Goal: Information Seeking & Learning: Learn about a topic

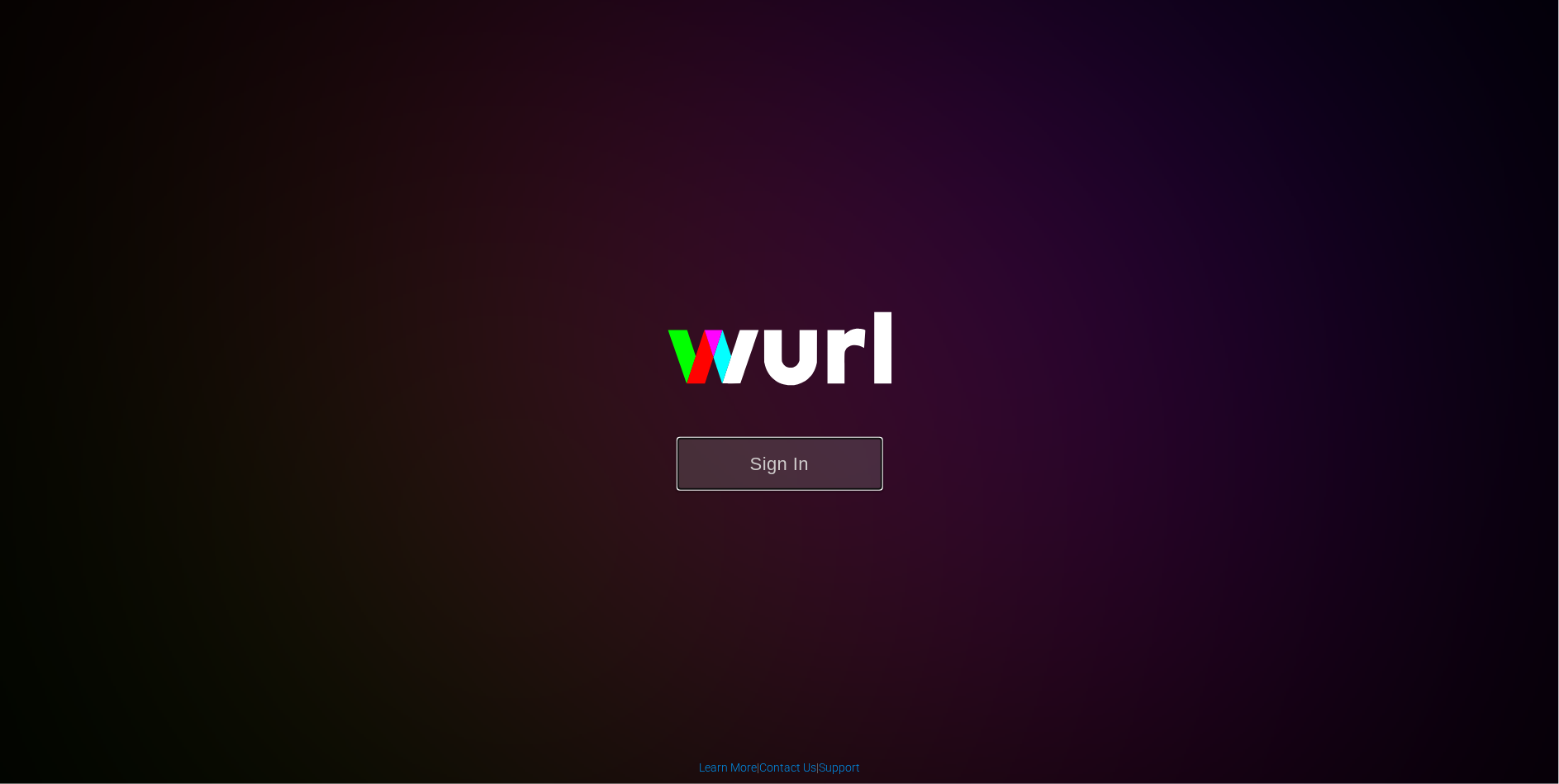
click at [729, 479] on button "Sign In" at bounding box center [780, 464] width 206 height 54
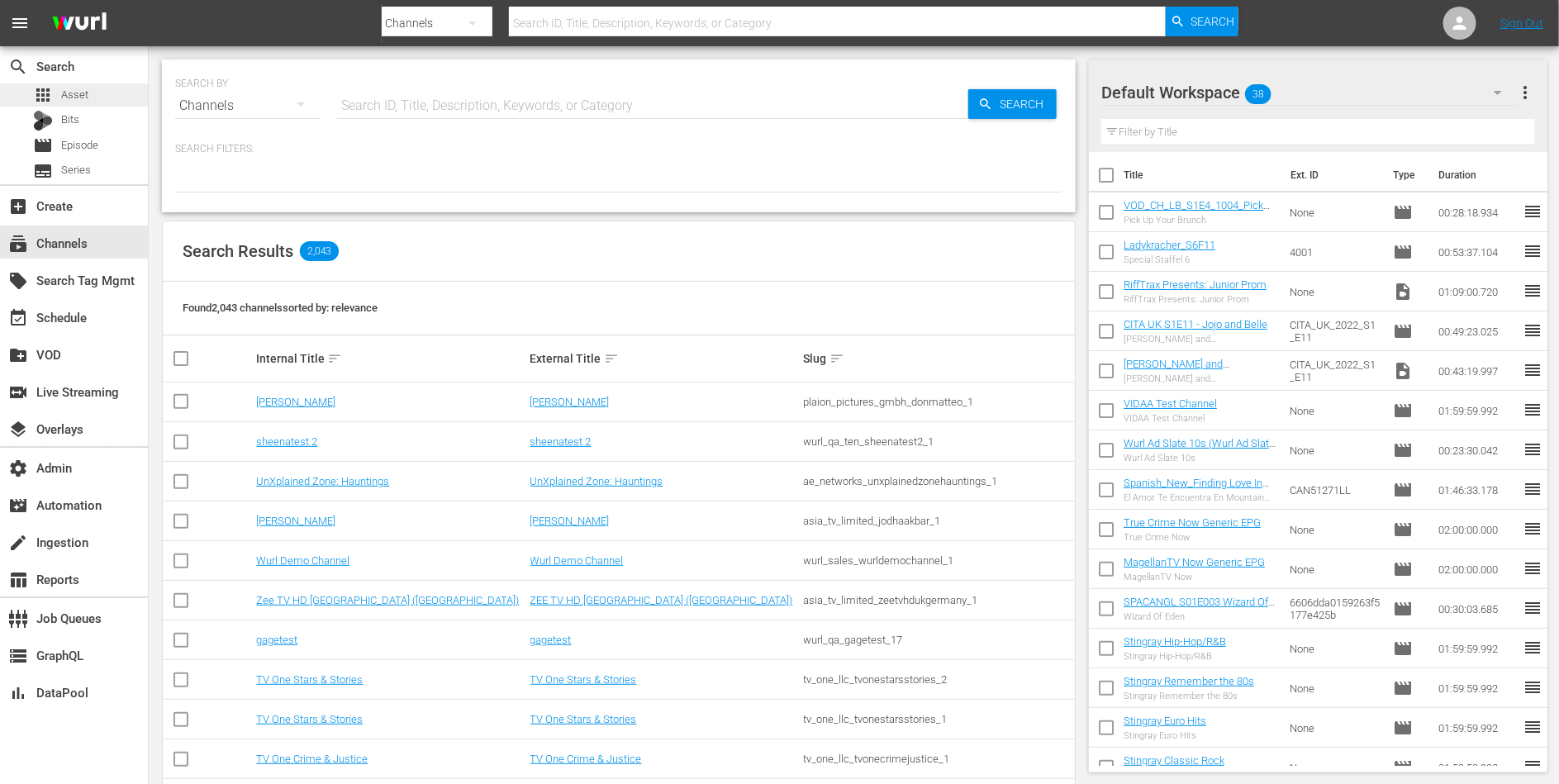
click at [108, 94] on div "apps Asset" at bounding box center [74, 95] width 147 height 24
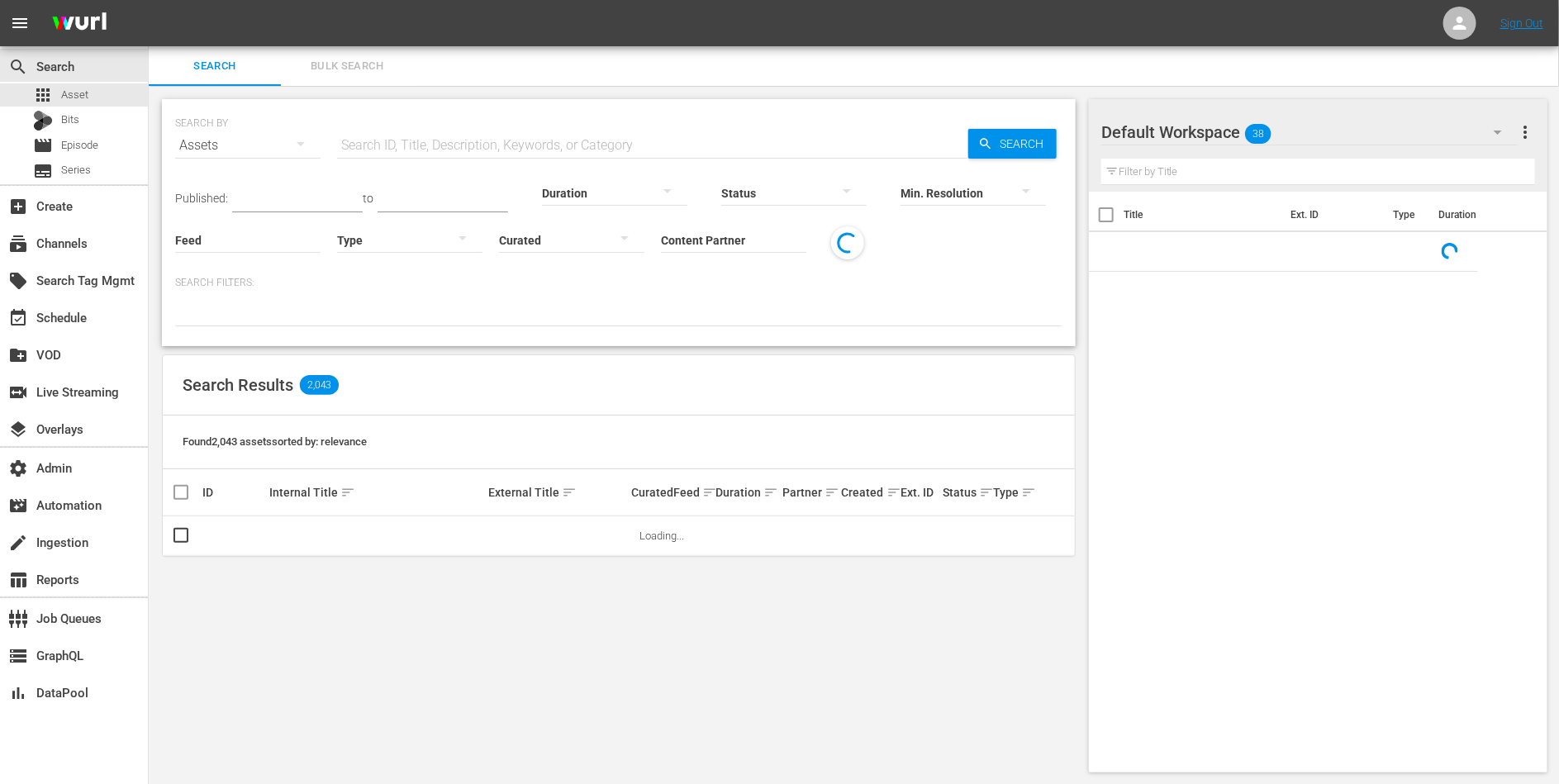
click at [683, 237] on input "Content Partner" at bounding box center [734, 241] width 145 height 60
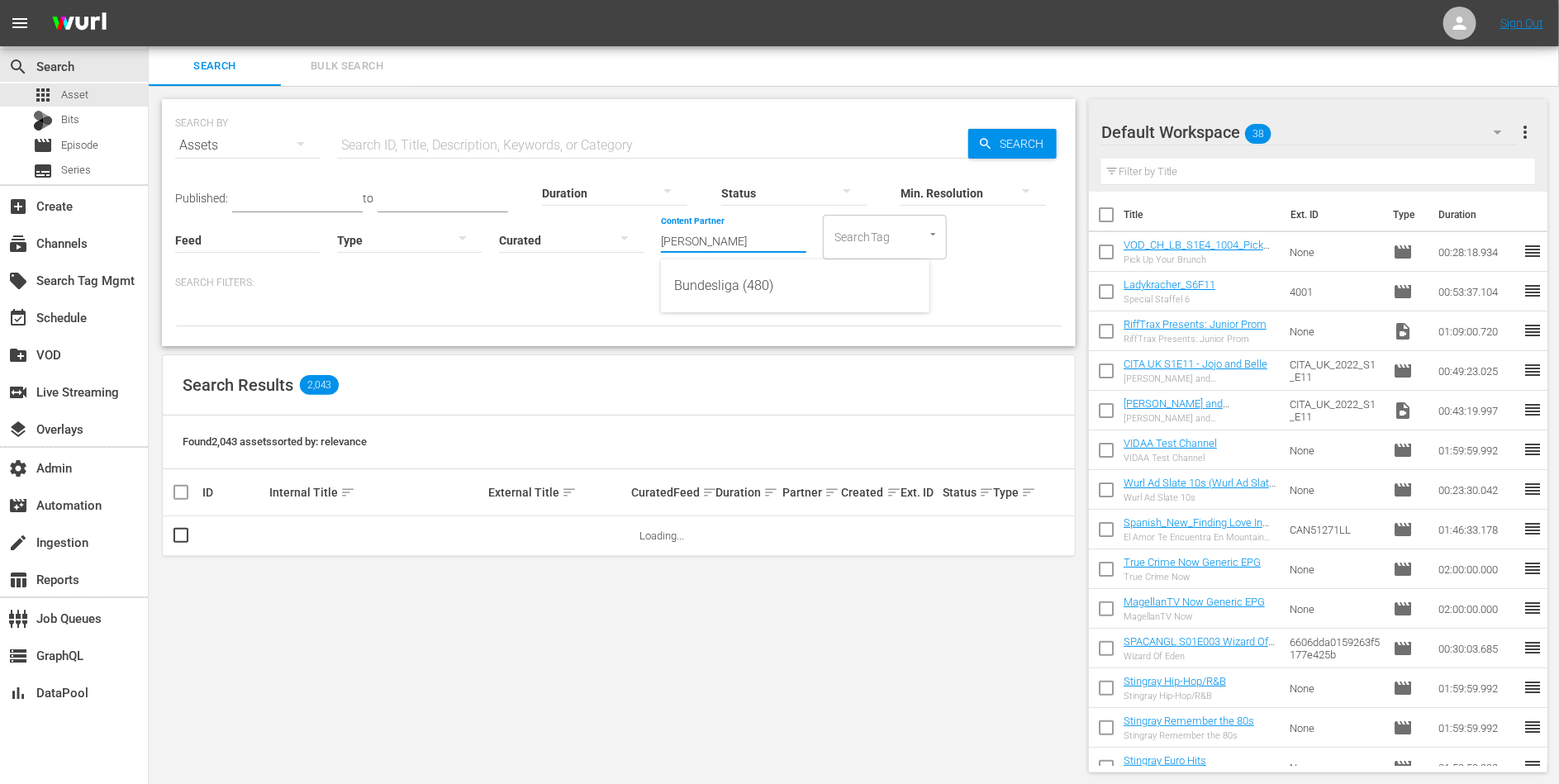
click at [712, 288] on div "Bundesliga (480)" at bounding box center [795, 286] width 242 height 39
type input "Bundesliga (480)"
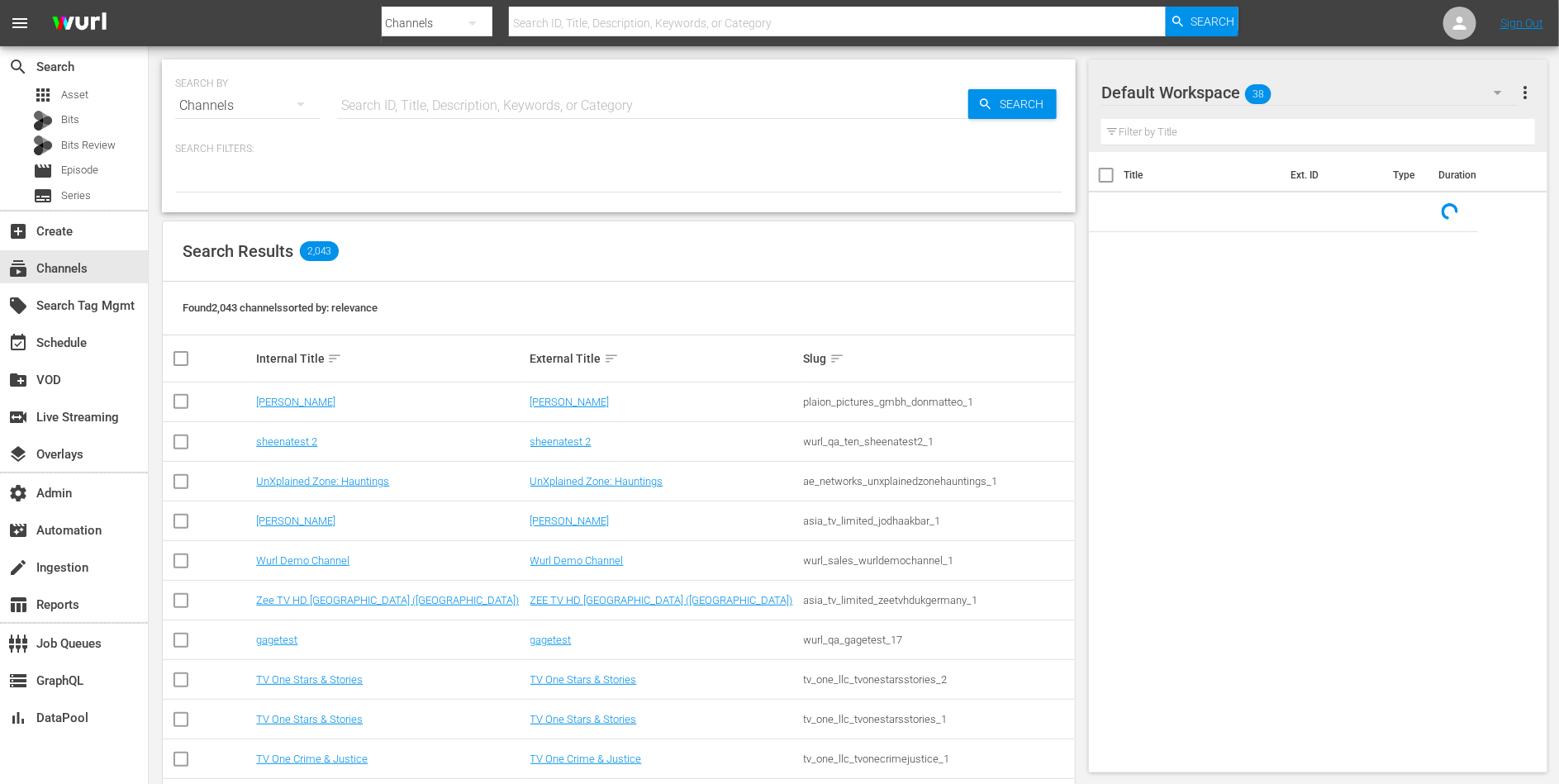
drag, startPoint x: 0, startPoint y: 0, endPoint x: 595, endPoint y: 316, distance: 673.7
click at [595, 373] on th "External Title sort" at bounding box center [664, 358] width 273 height 46
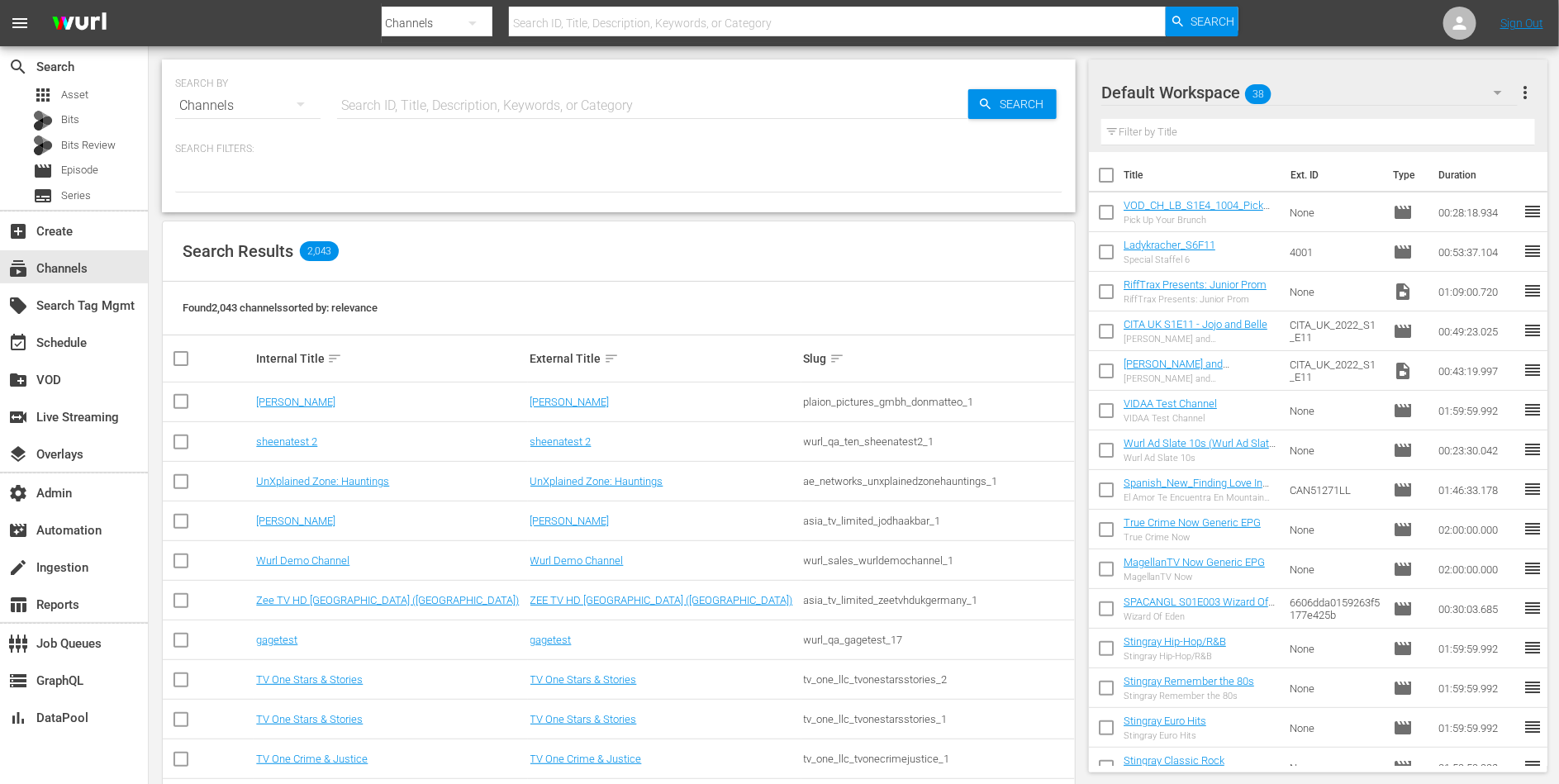
click at [617, 85] on div "SEARCH BY Search By Channels Search ID, Title, Description, Keywords, or Catego…" at bounding box center [618, 95] width 888 height 60
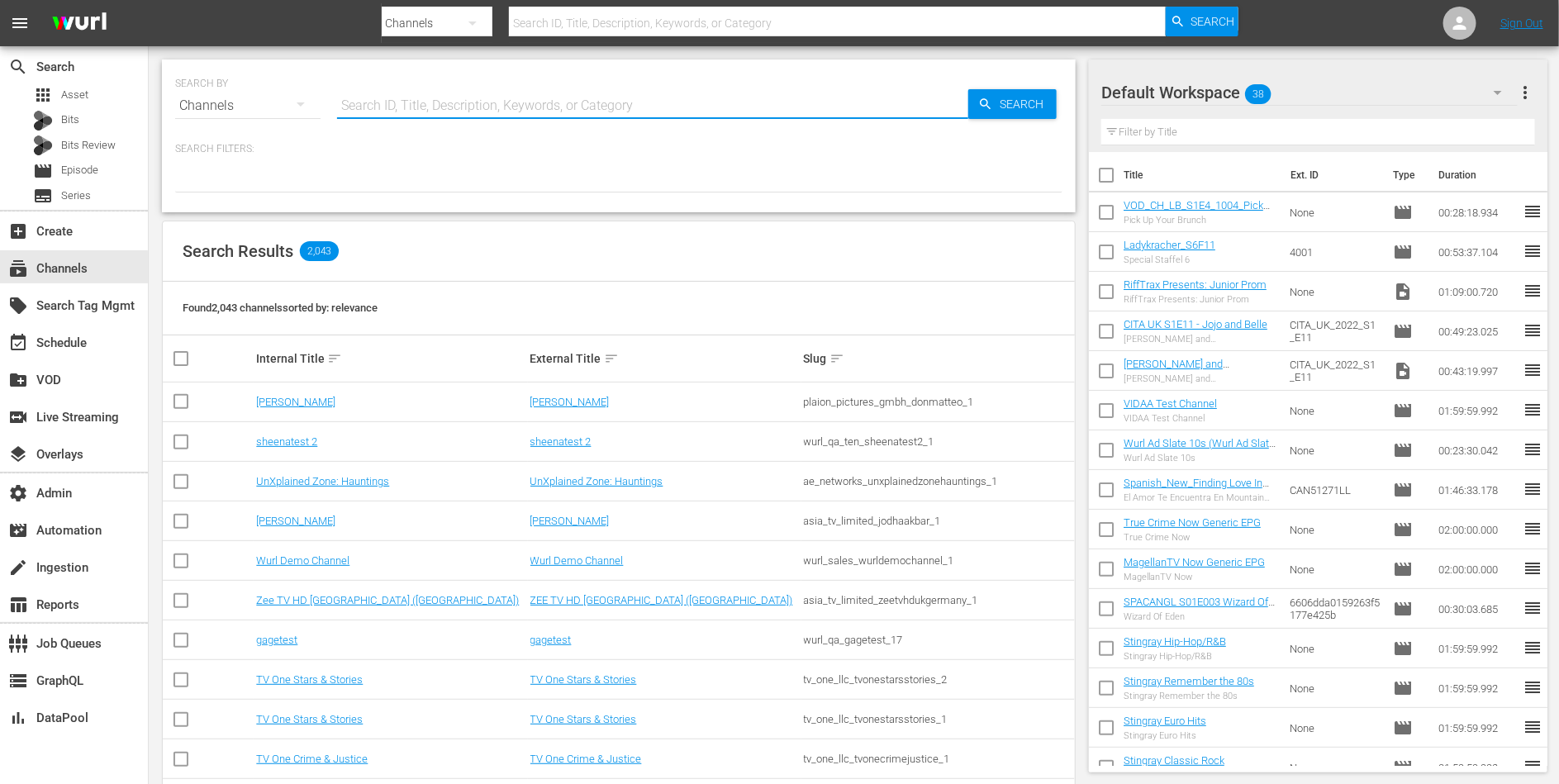
click at [616, 94] on input "text" at bounding box center [653, 105] width 631 height 39
type input "rom"
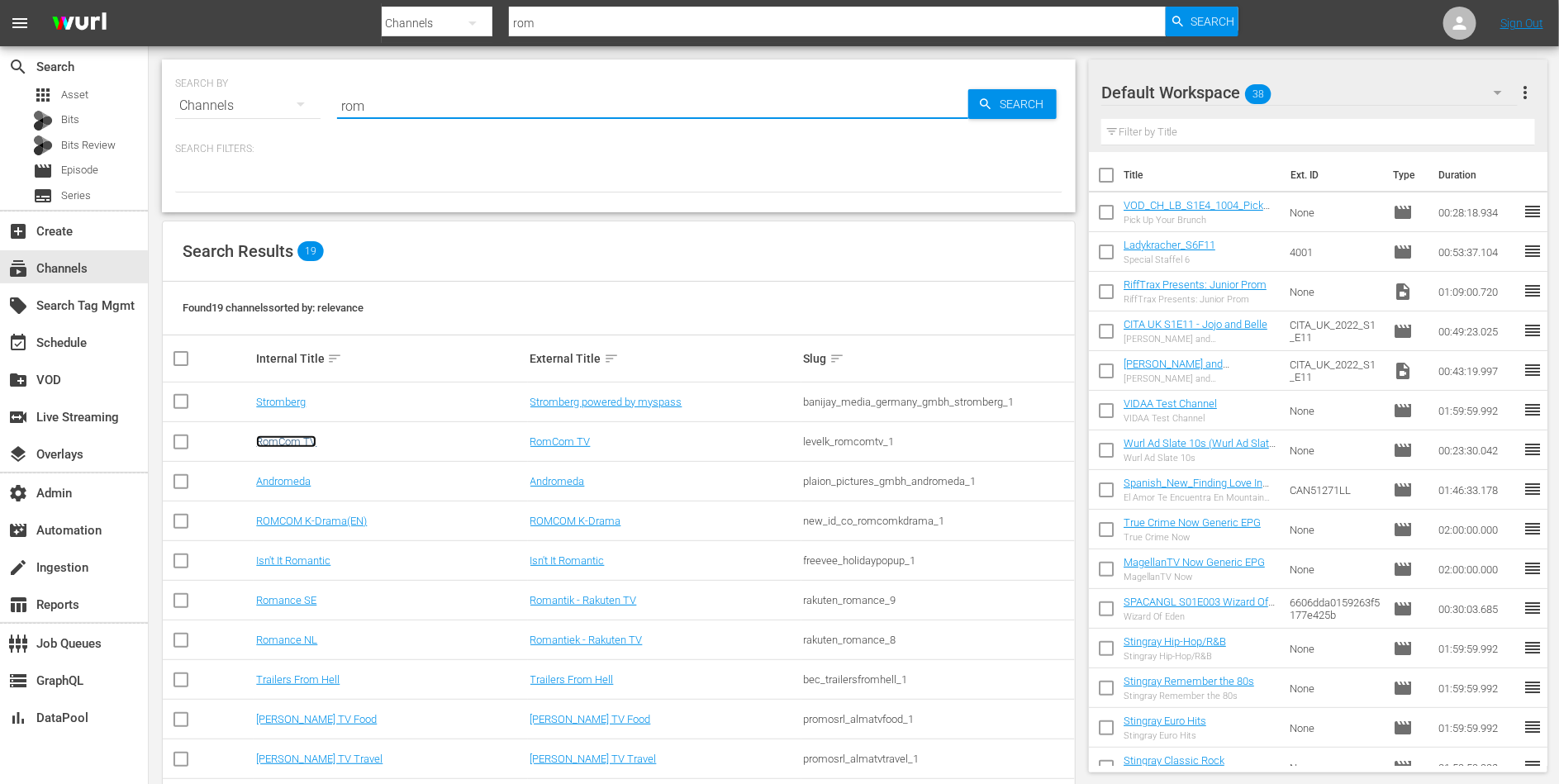
click at [276, 440] on link "RomCom TV" at bounding box center [286, 441] width 60 height 13
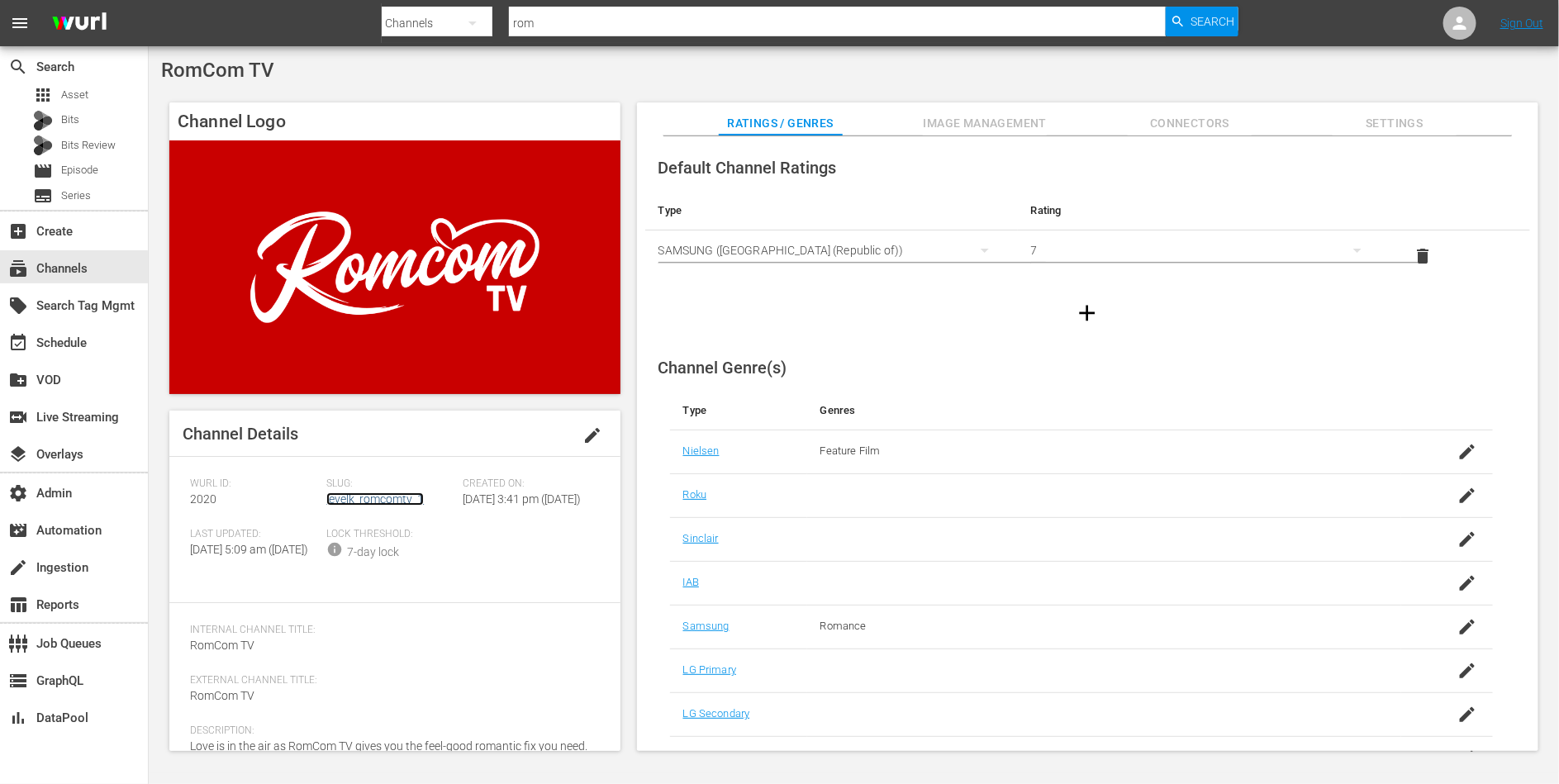
click at [341, 500] on link "levelk_romcomtv_1" at bounding box center [375, 498] width 97 height 13
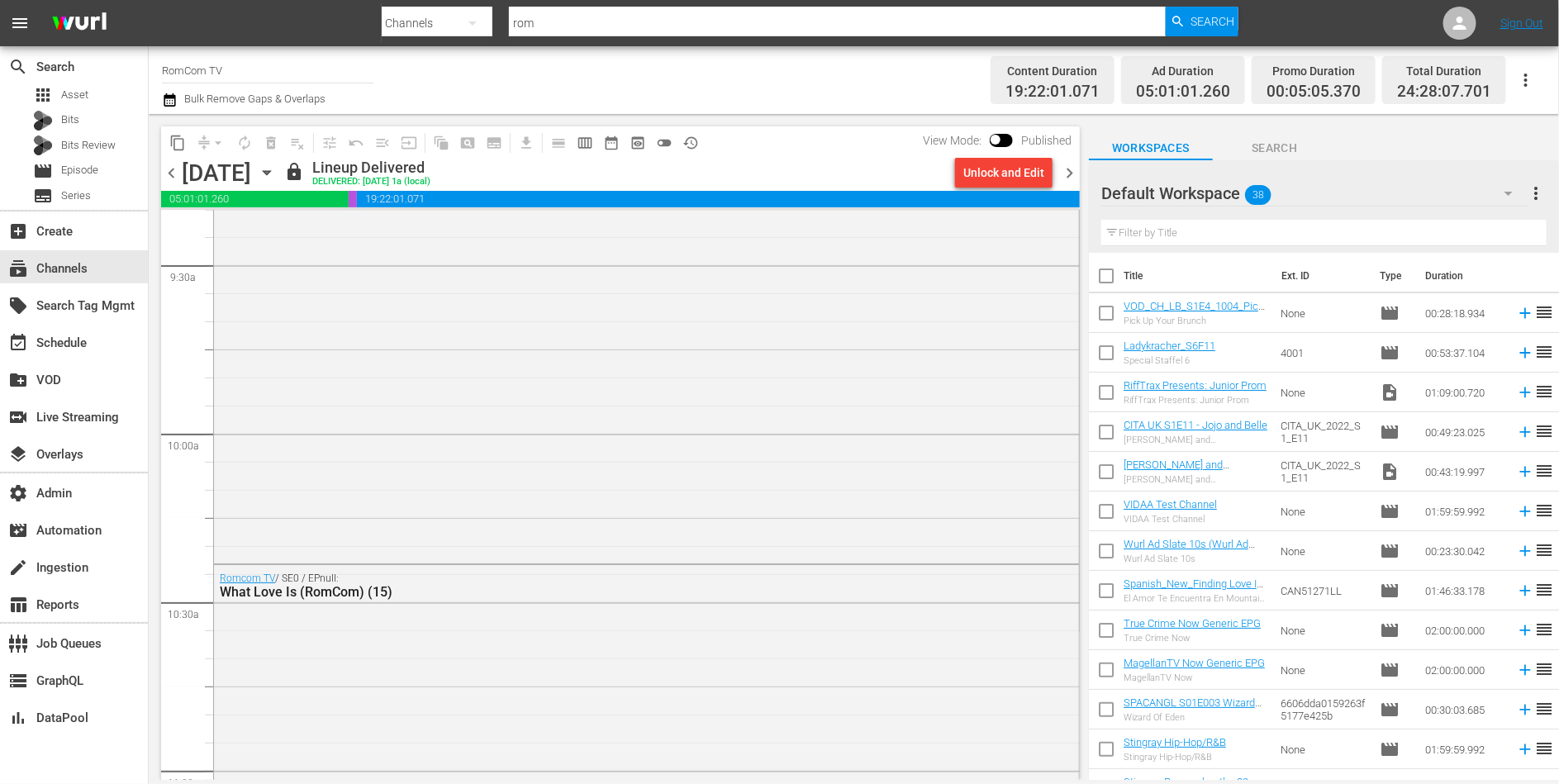
scroll to position [3180, 0]
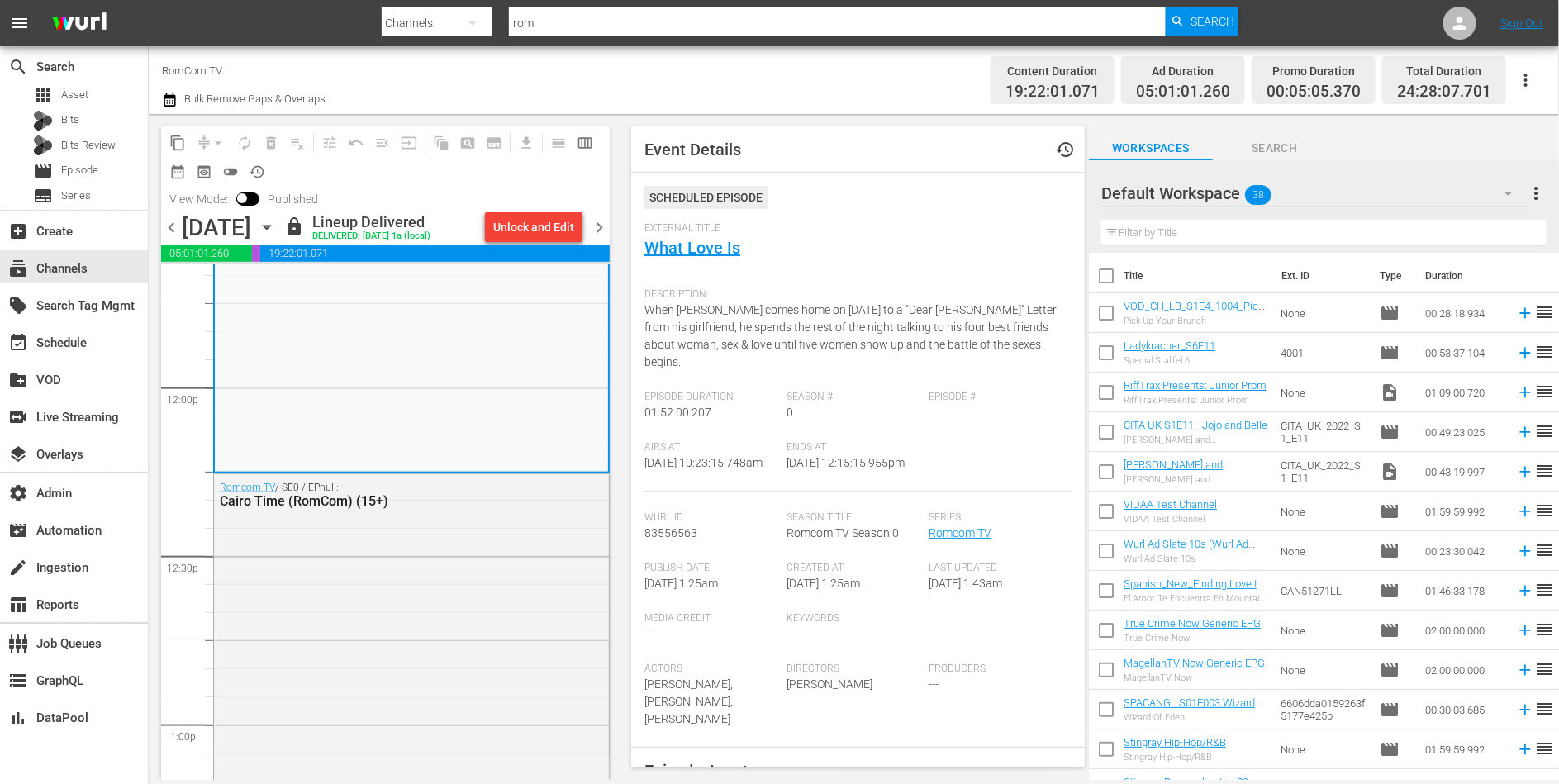
scroll to position [3953, 0]
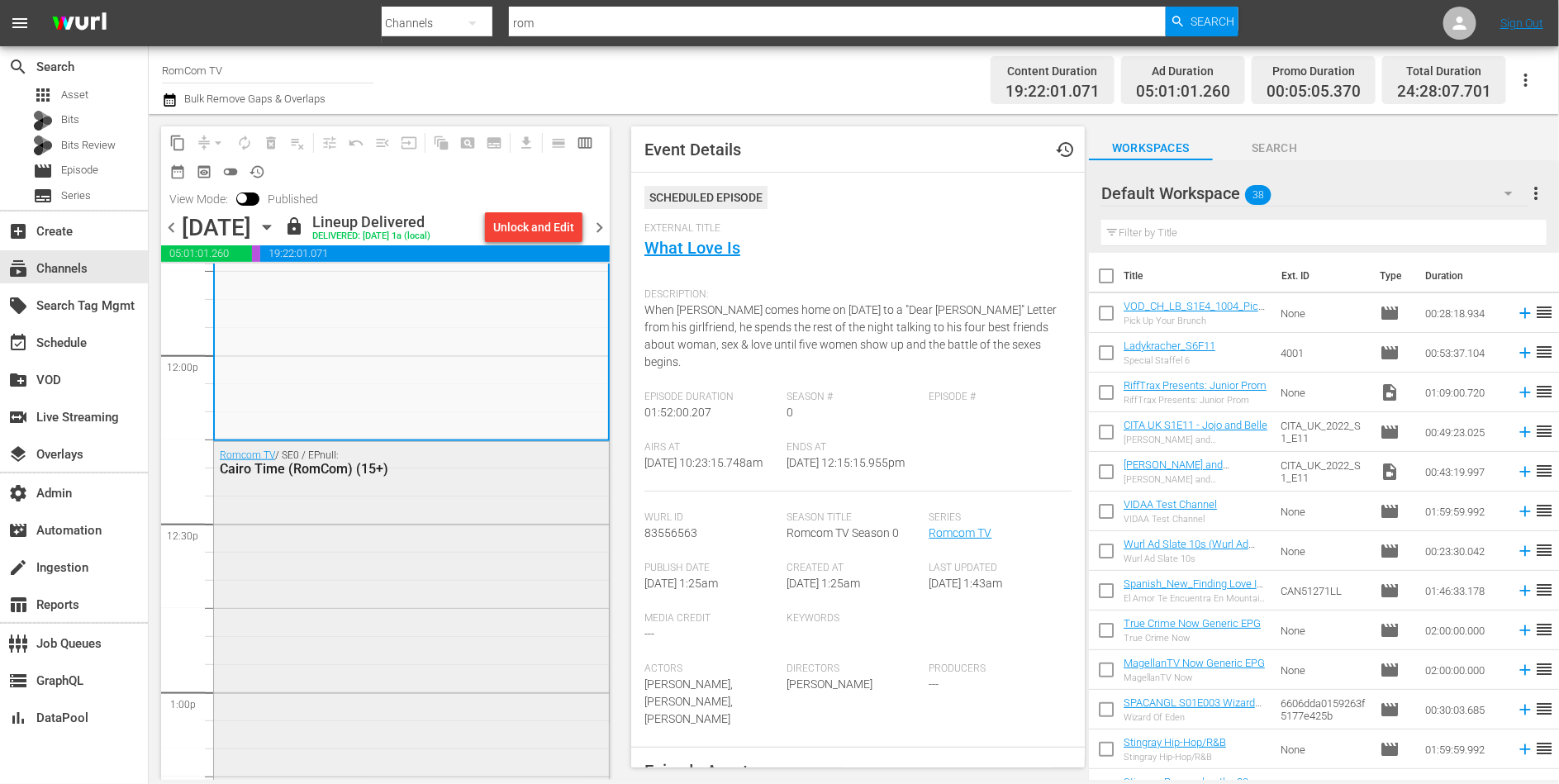
click at [368, 532] on div "Romcom TV / SE0 / EPnull: Cairo Time (RomCom) (15+)" at bounding box center [412, 759] width 395 height 636
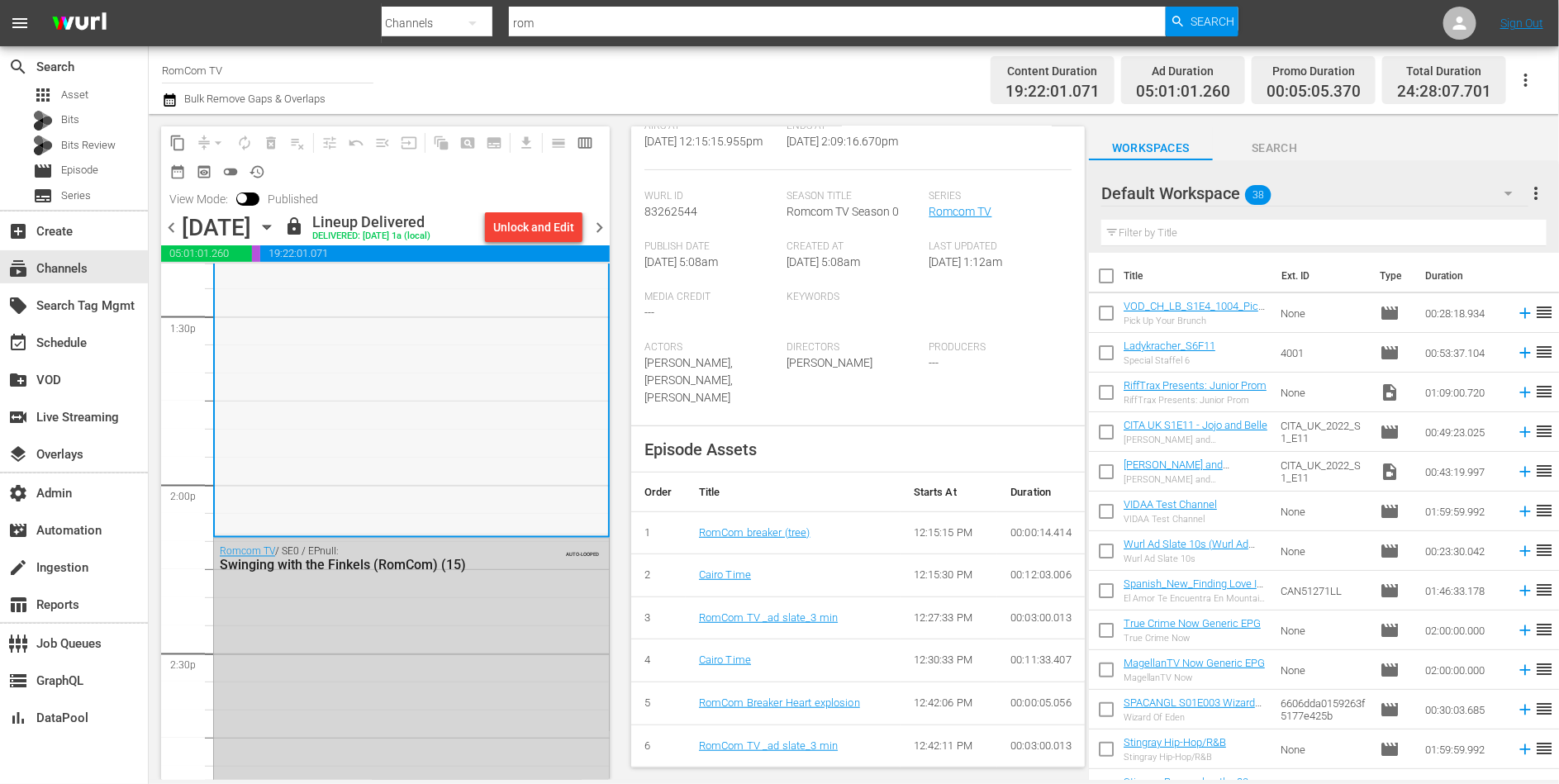
scroll to position [4510, 0]
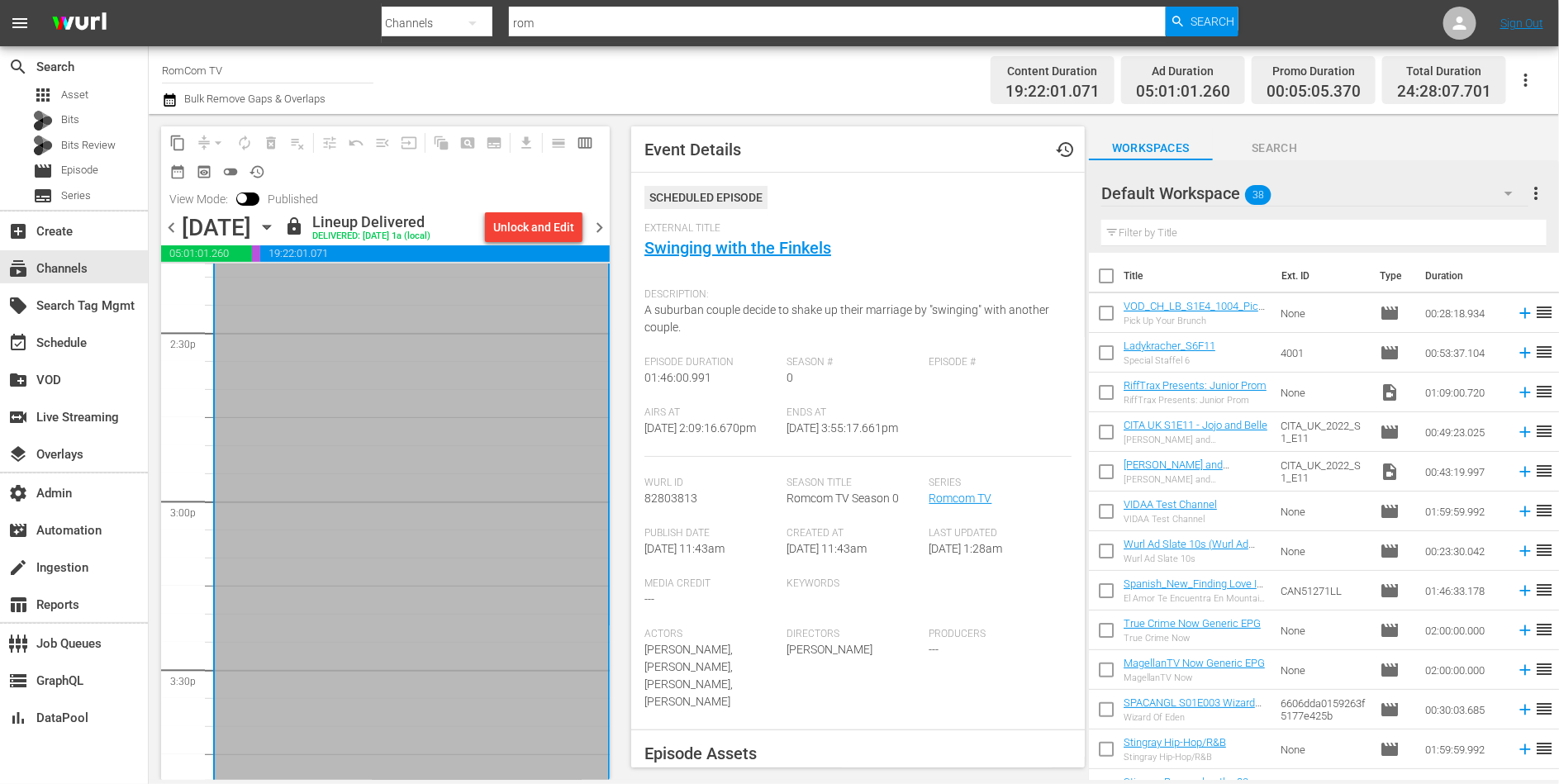
scroll to position [5092, 0]
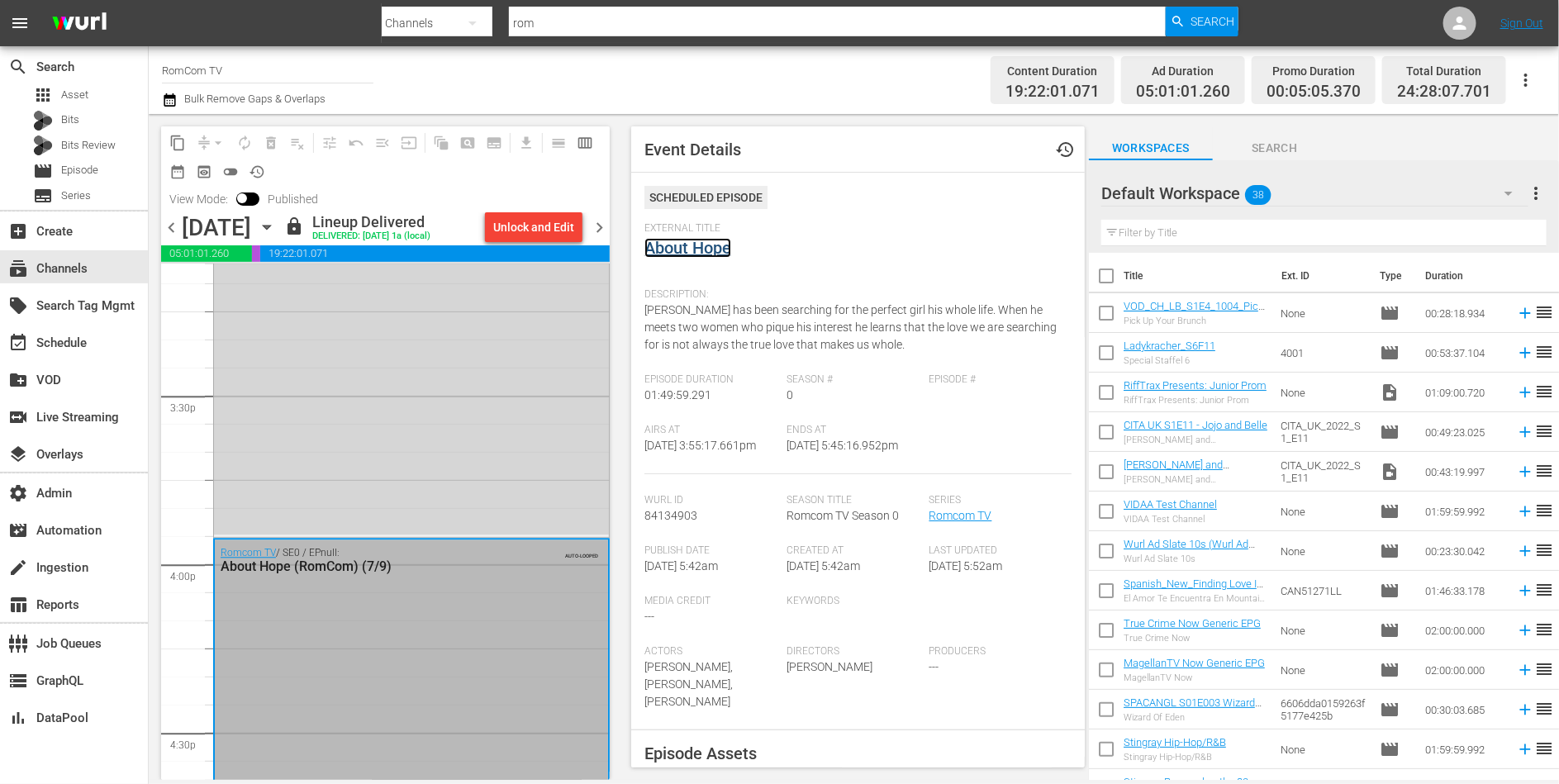
click at [713, 246] on link "About Hope" at bounding box center [688, 248] width 87 height 20
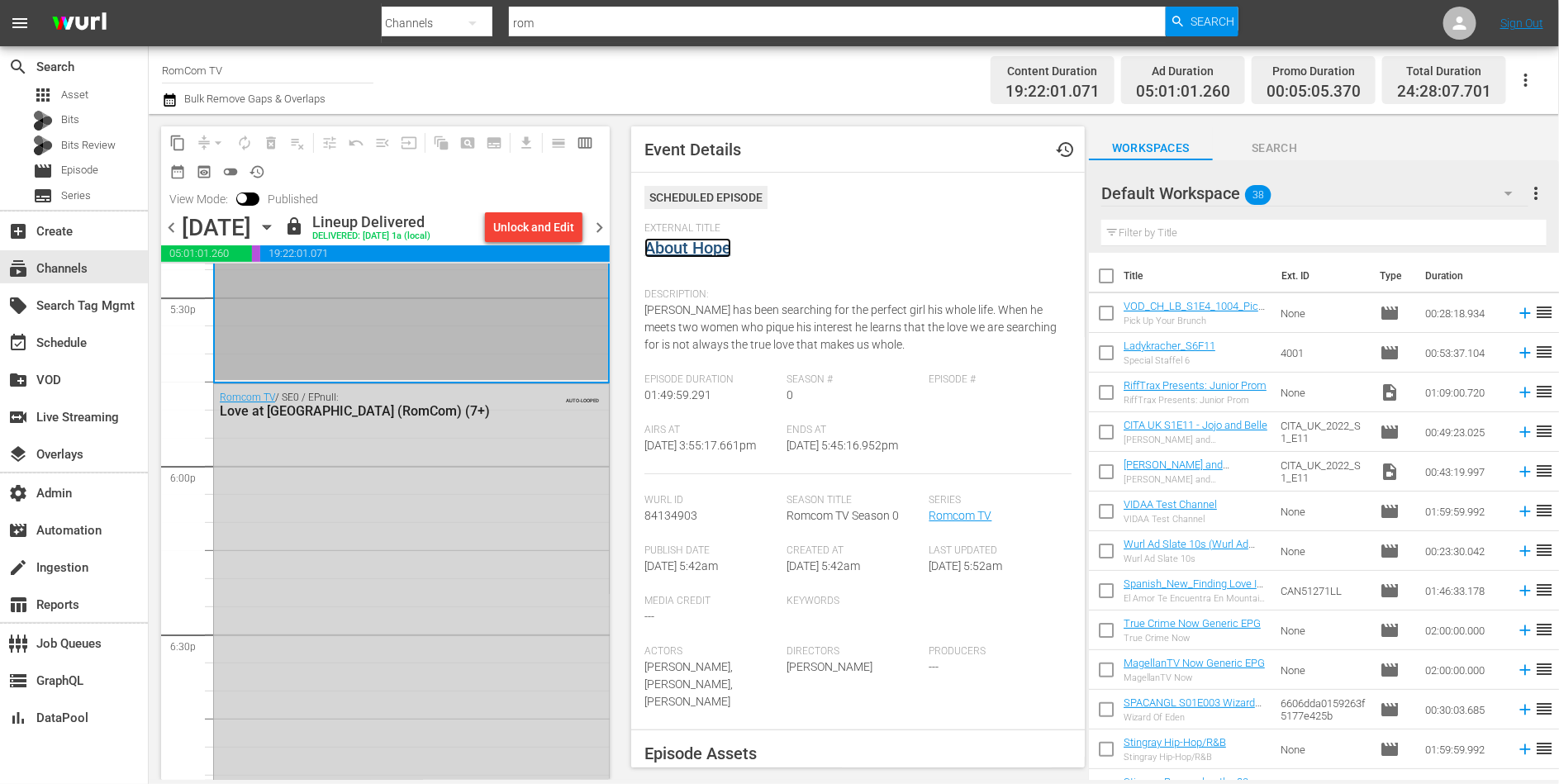
scroll to position [5912, 0]
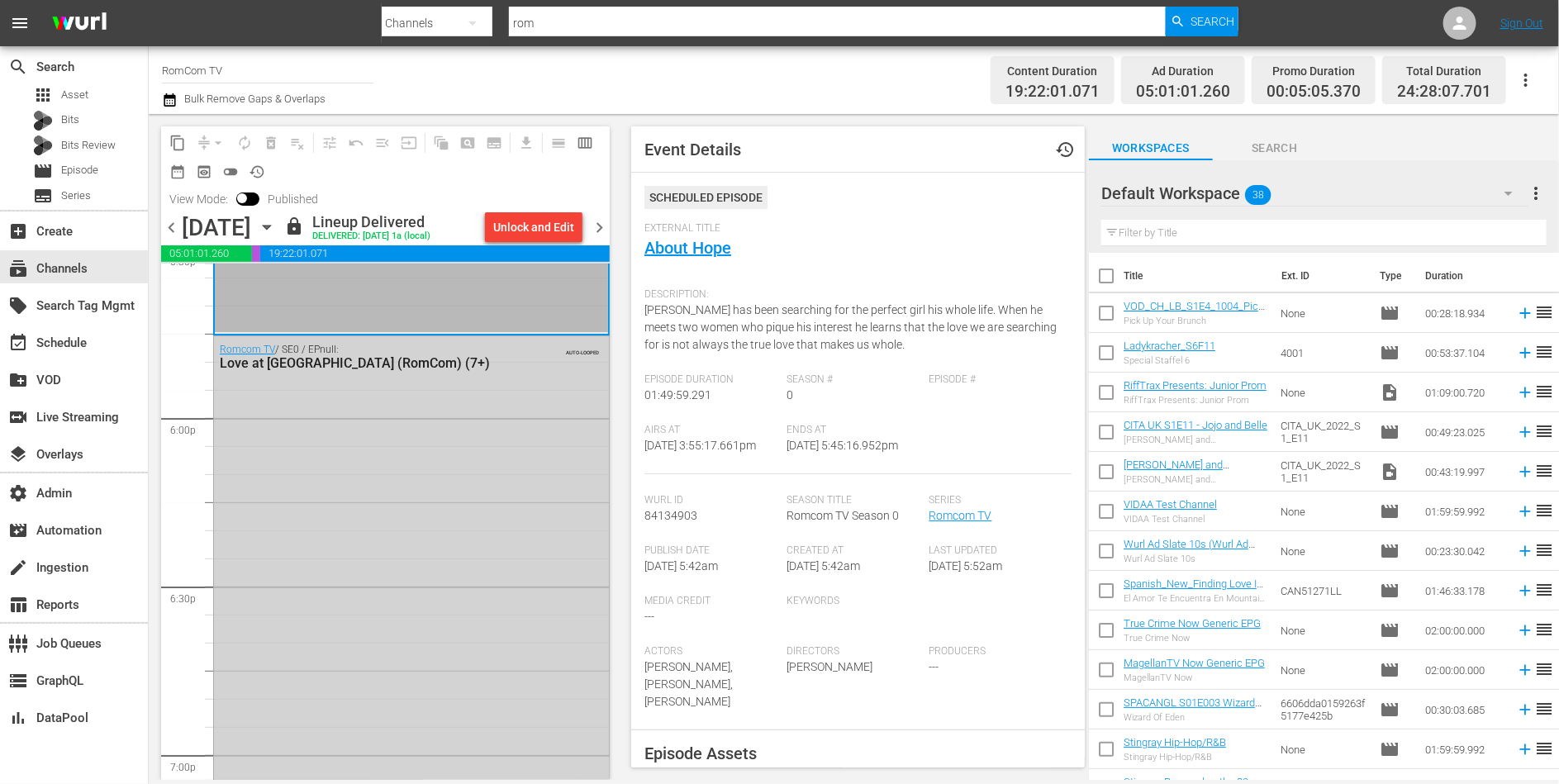
click at [428, 485] on div "Romcom TV / SE0 / EPnull: Love at Look Lodge (RomCom) (7+) AUTO-LOOPED" at bounding box center [412, 622] width 395 height 573
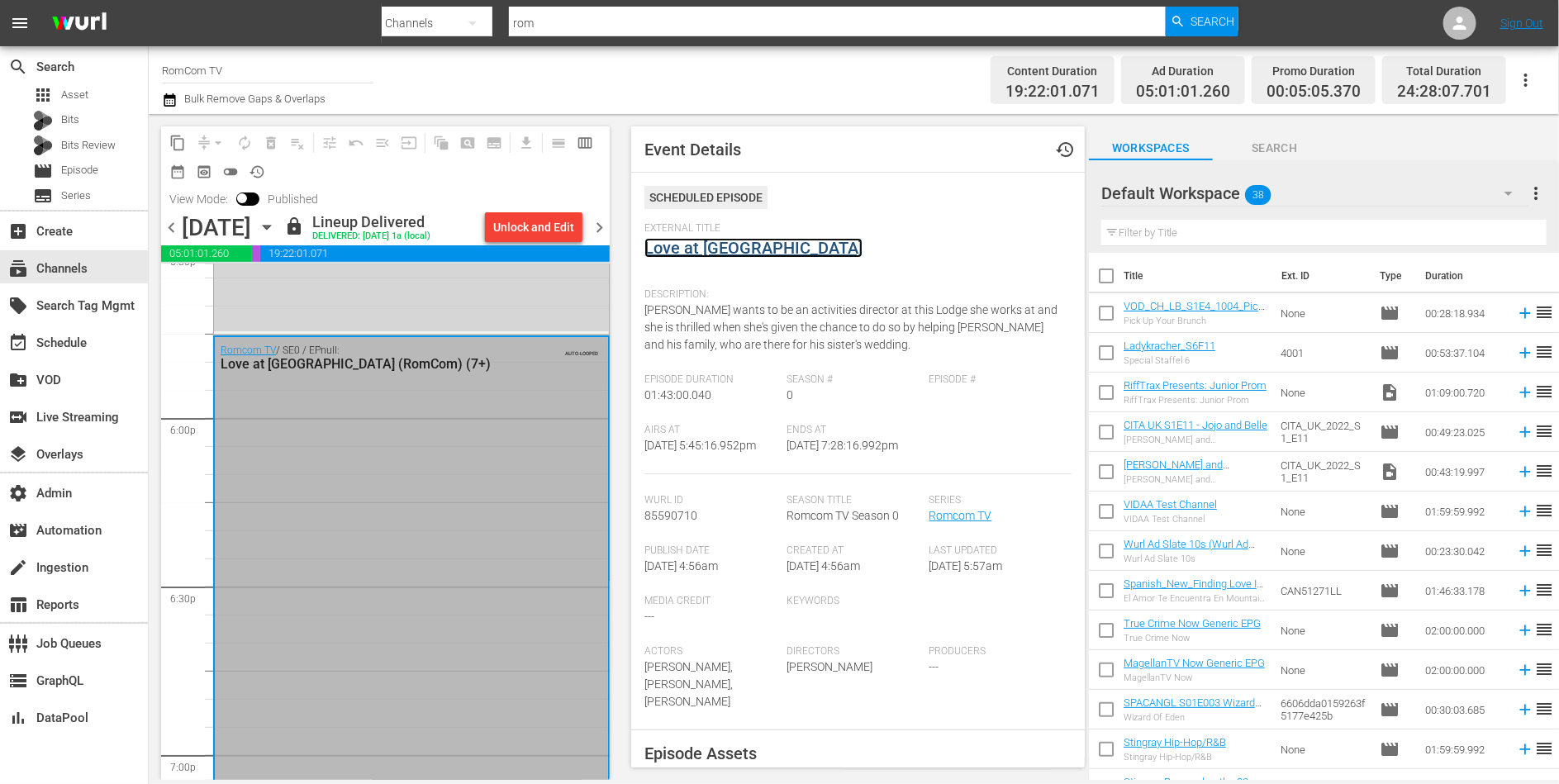
click at [735, 247] on link "Love at Look Lodge" at bounding box center [754, 248] width 218 height 20
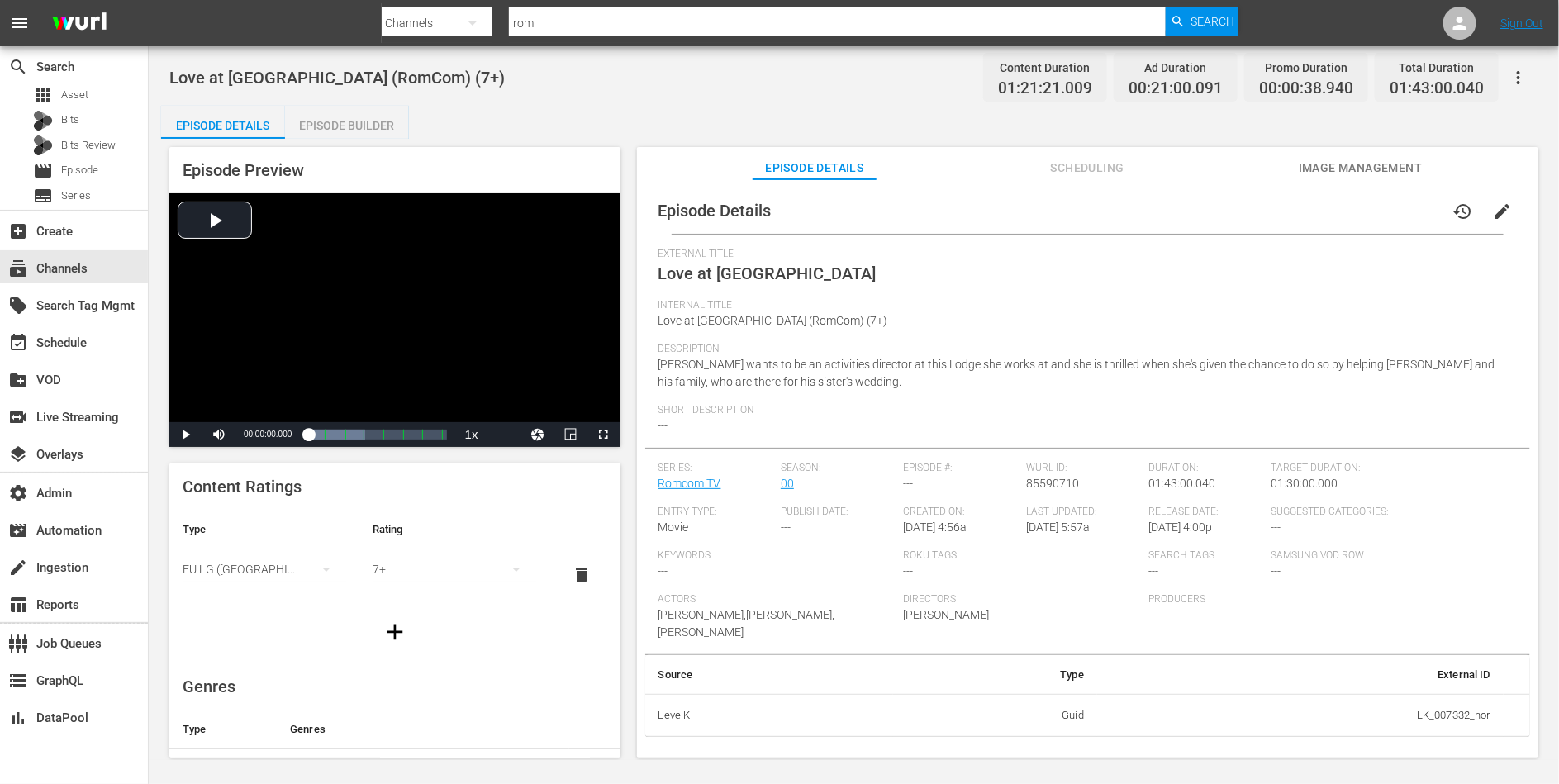
click at [1331, 158] on span "Image Management" at bounding box center [1361, 168] width 124 height 21
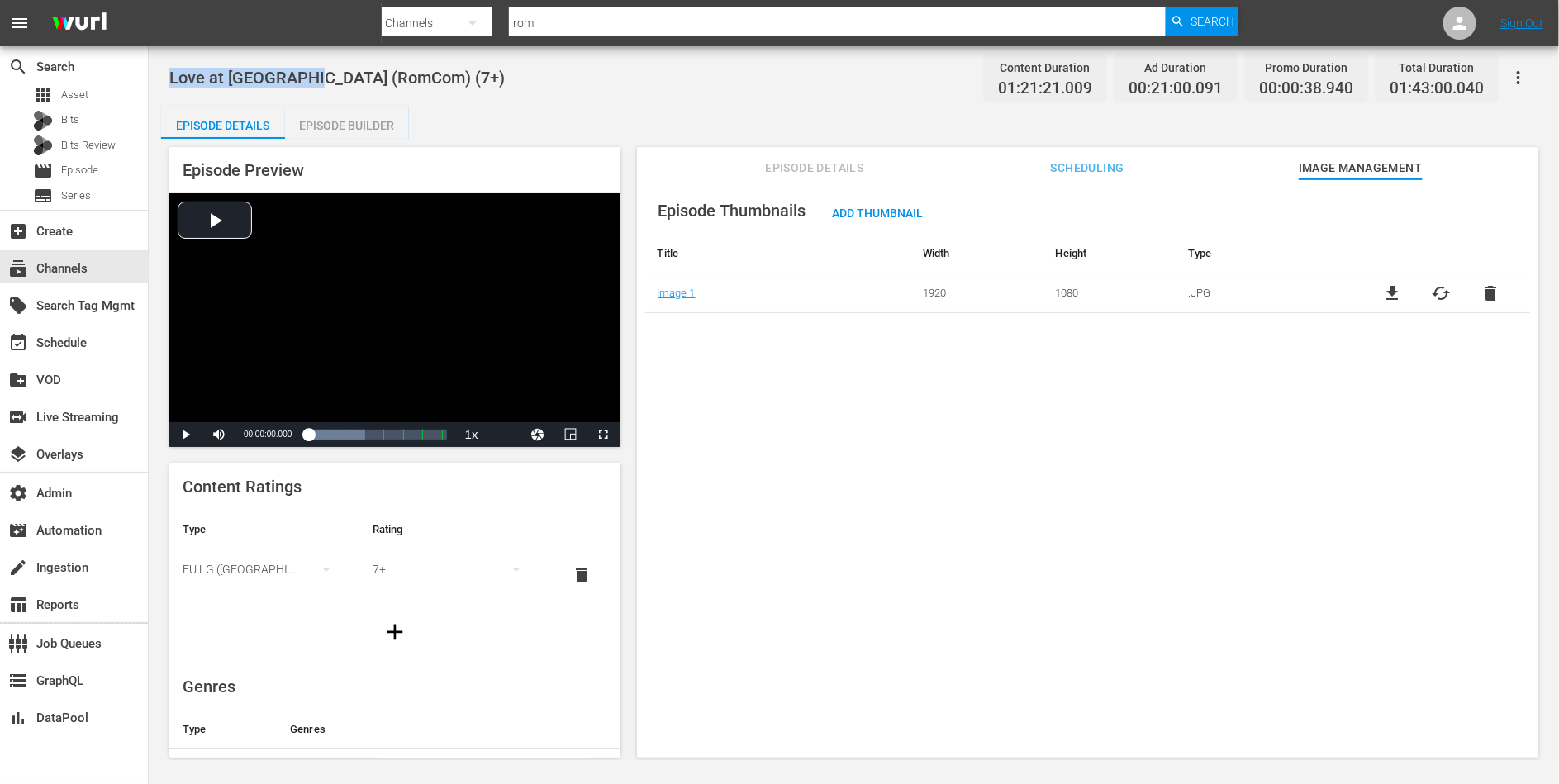
drag, startPoint x: 313, startPoint y: 74, endPoint x: 165, endPoint y: 82, distance: 148.2
click at [165, 82] on div "Love at Look Lodge (RomCom) (7+) Content Duration 01:21:21.009 Ad Duration 00:2…" at bounding box center [853, 403] width 1411 height 713
copy span "Love at Look Lodge"
click at [60, 270] on div "subscriptions Channels" at bounding box center [46, 265] width 92 height 15
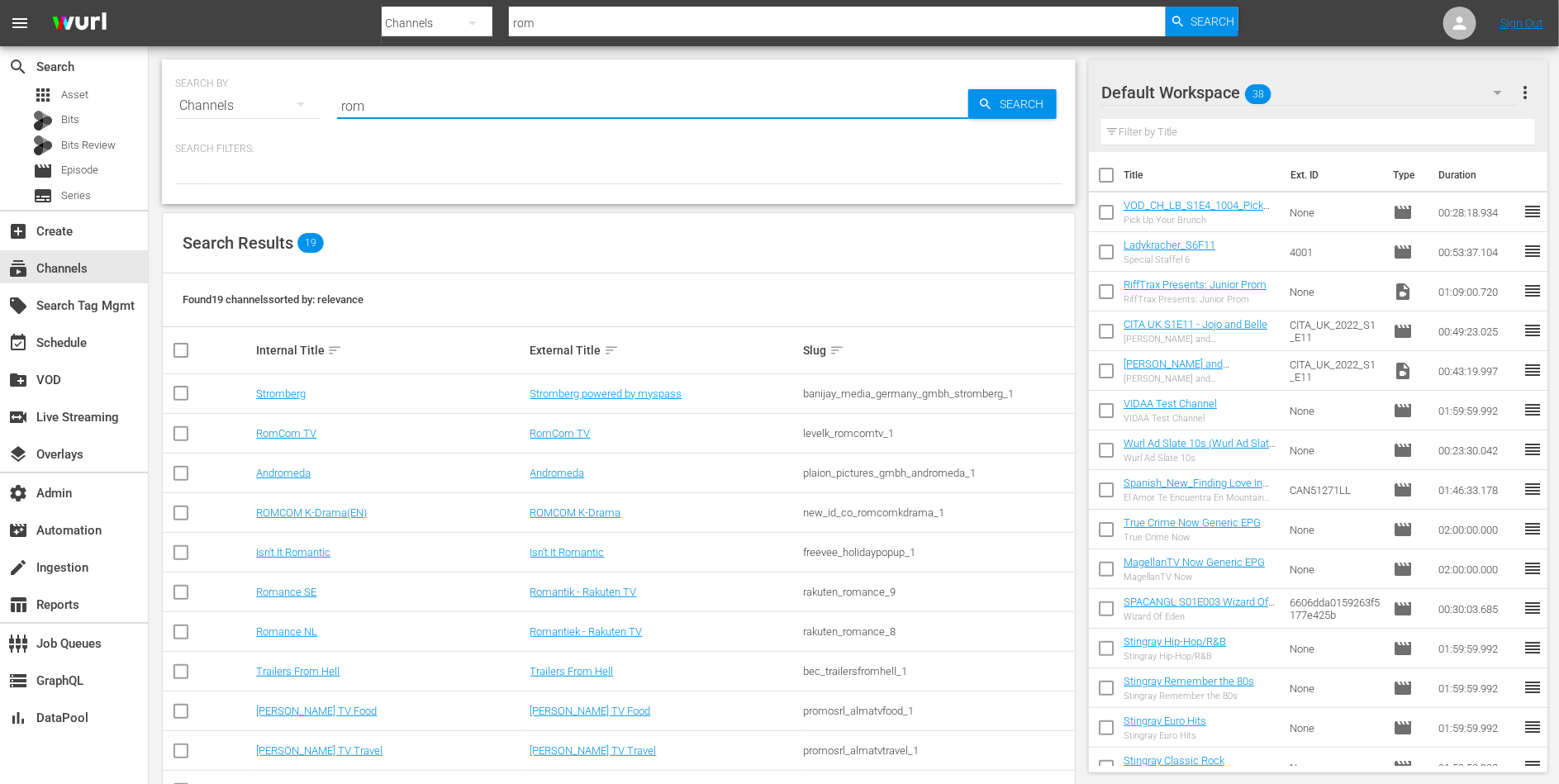
click at [383, 117] on input "rom" at bounding box center [653, 105] width 631 height 39
type input "romcom"
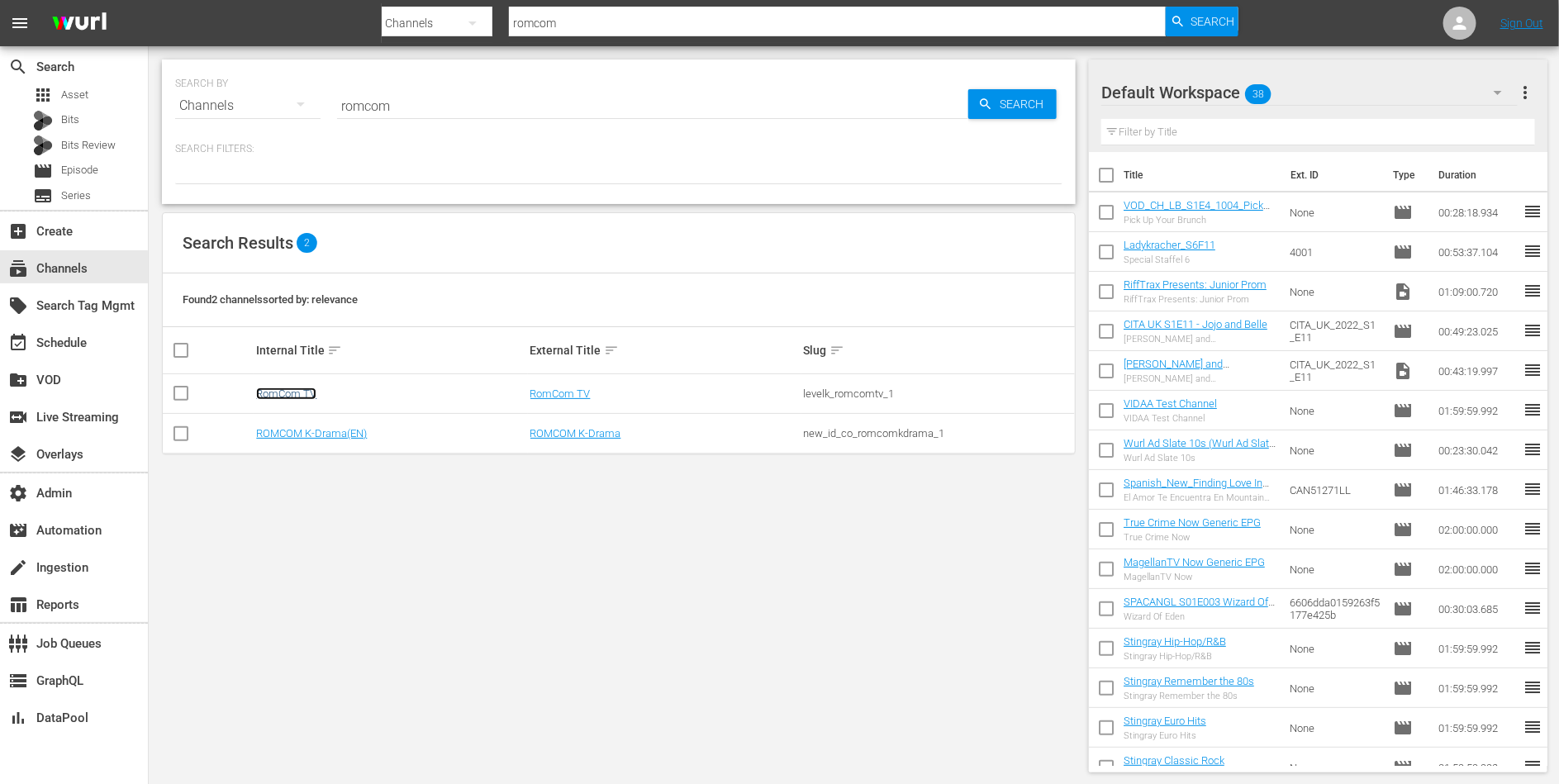
click at [284, 396] on link "RomCom TV" at bounding box center [286, 393] width 60 height 13
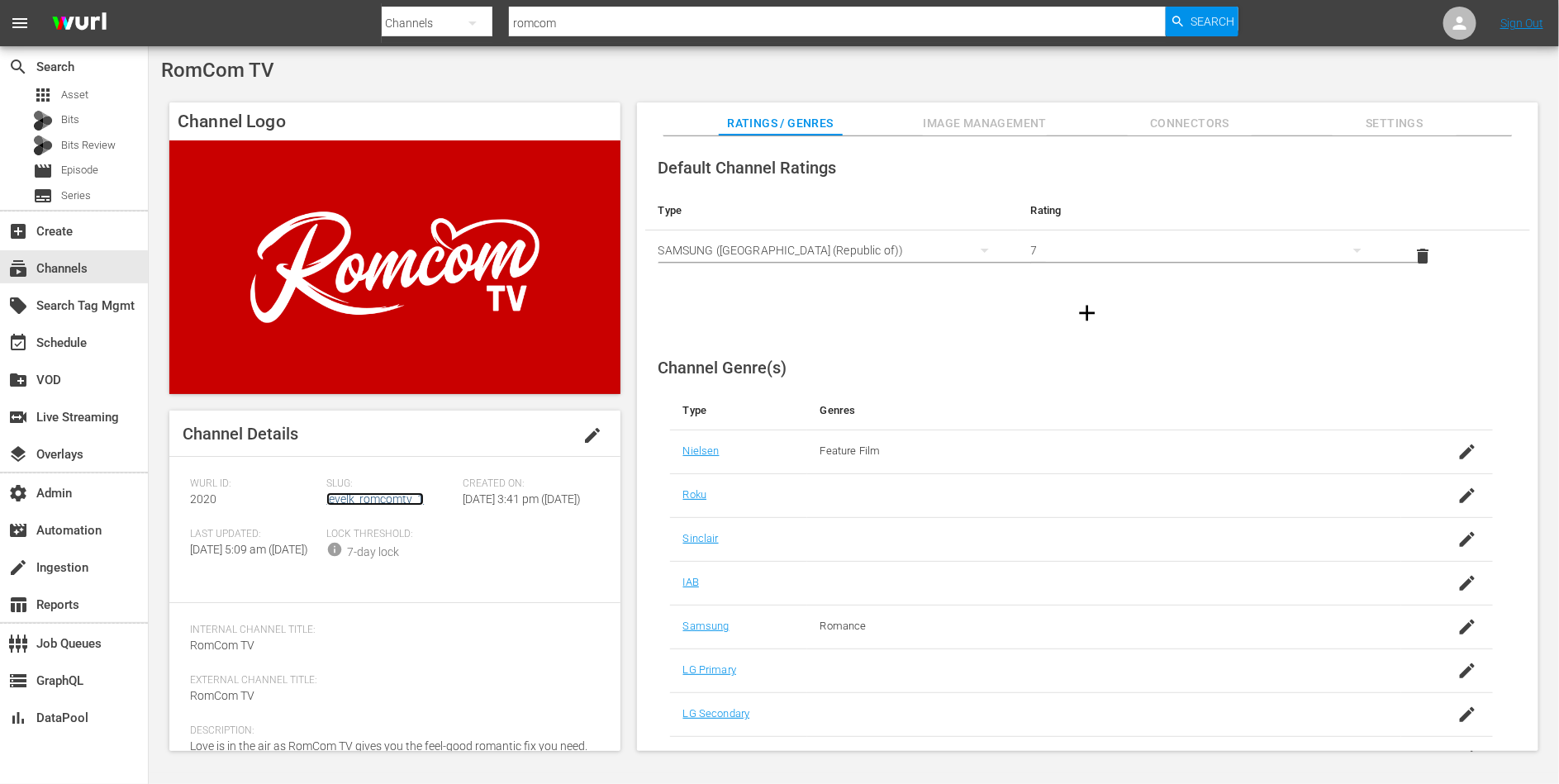
click at [344, 497] on link "levelk_romcomtv_1" at bounding box center [375, 498] width 97 height 13
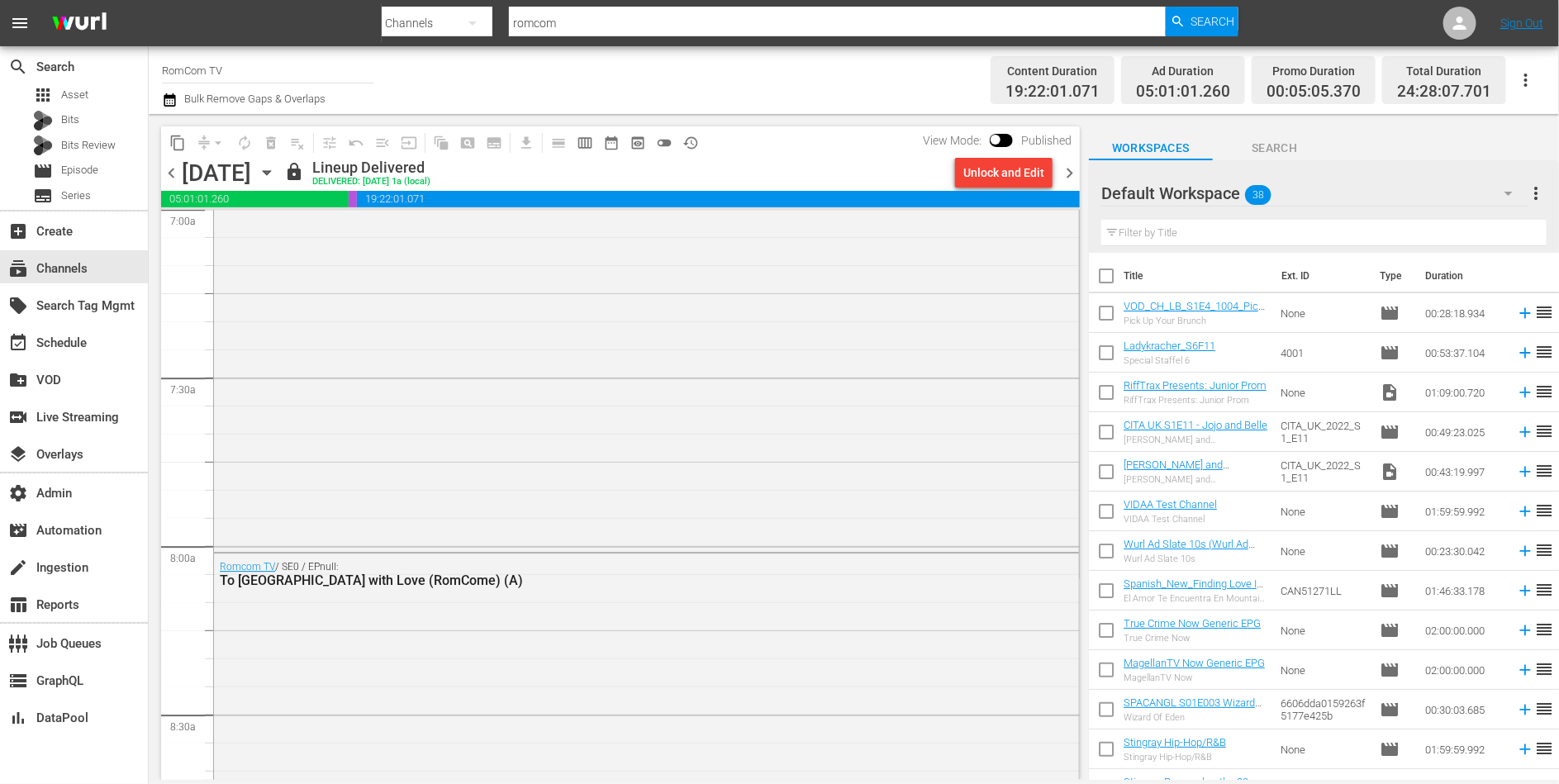
scroll to position [2528, 0]
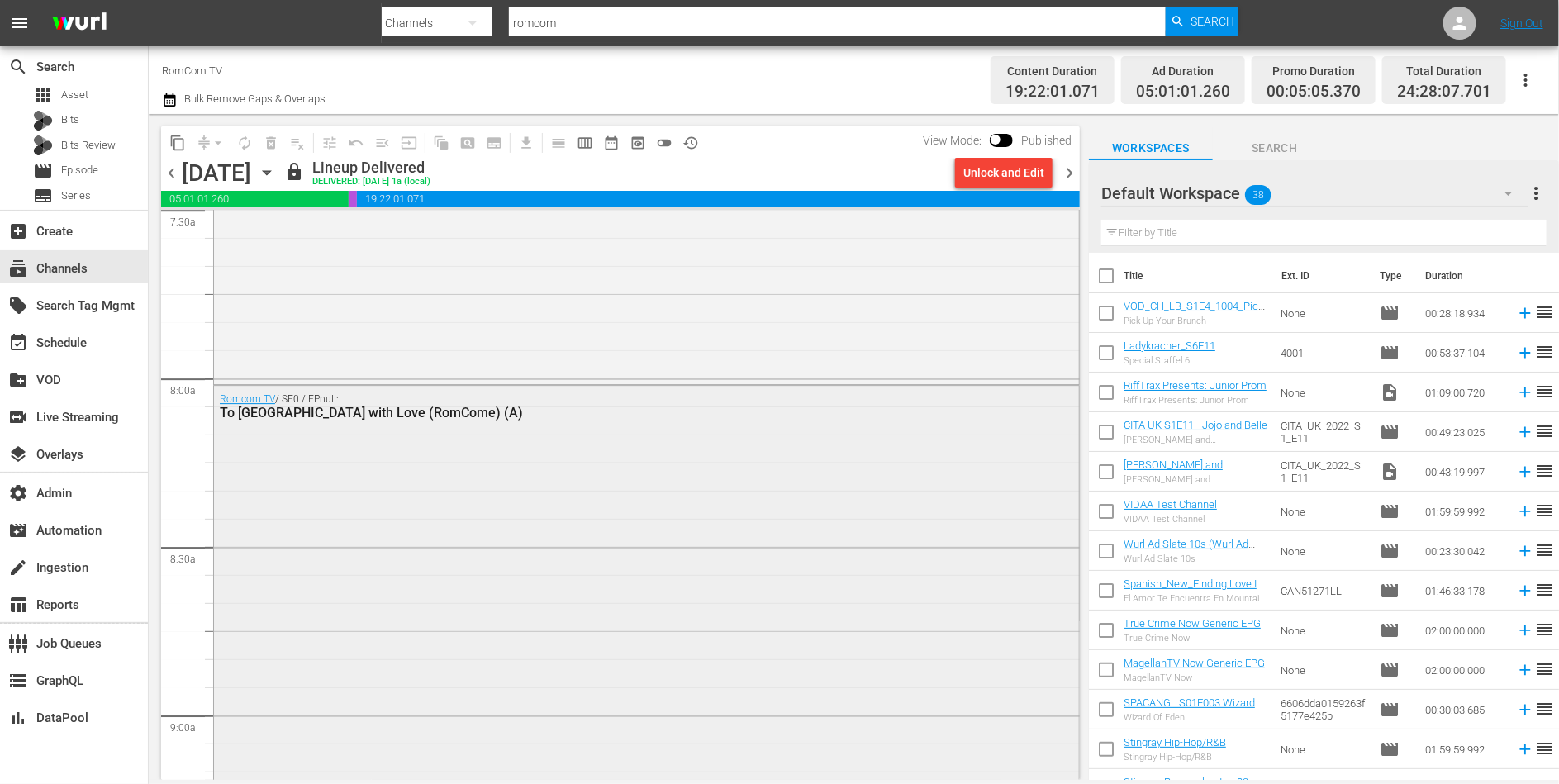
click at [347, 510] on div "Romcom TV / SE0 / EPnull: To Rome with Love (RomCome) (A)" at bounding box center [647, 782] width 865 height 793
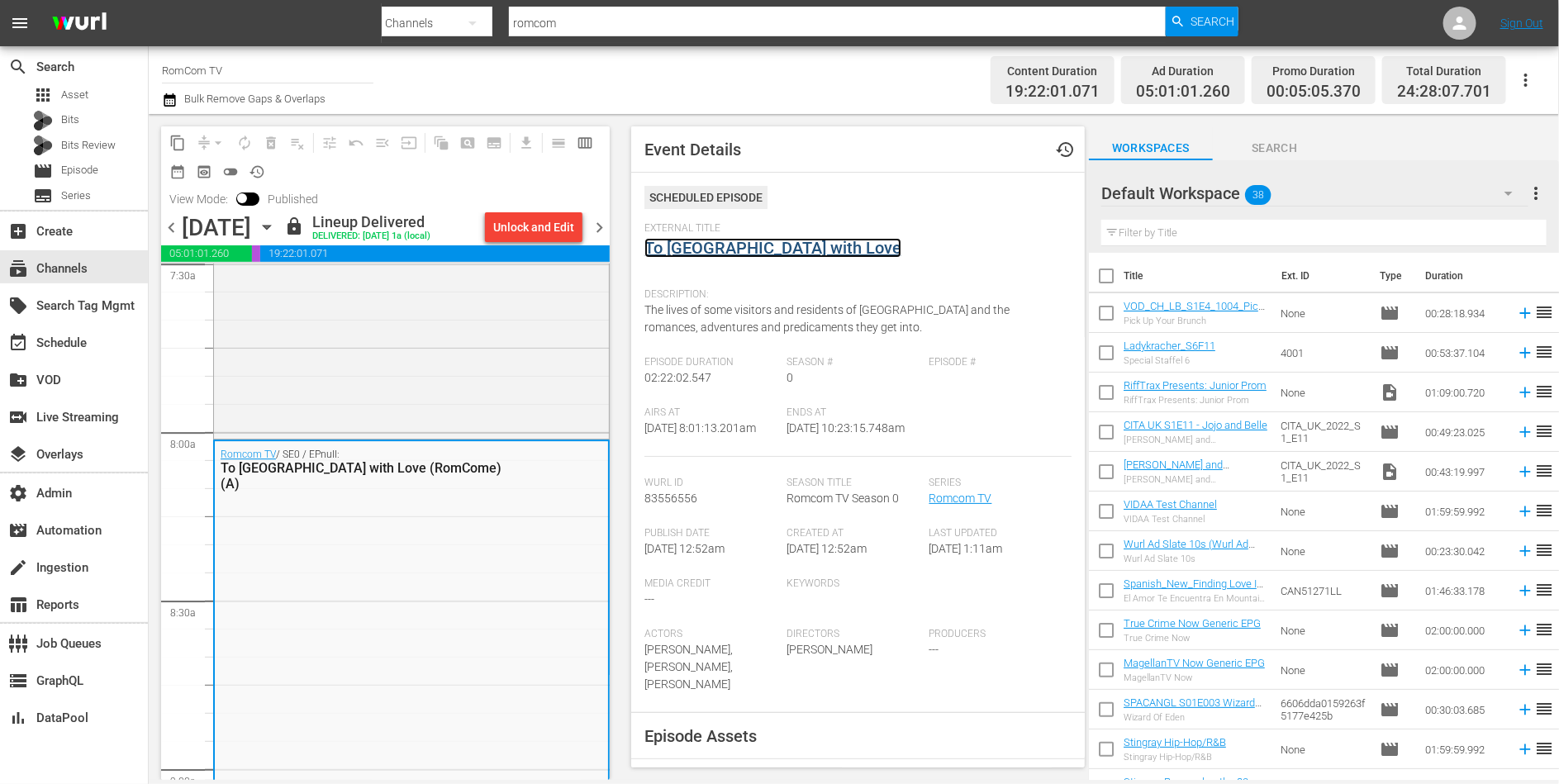
click at [710, 252] on link "To Rome with Love" at bounding box center [773, 248] width 257 height 20
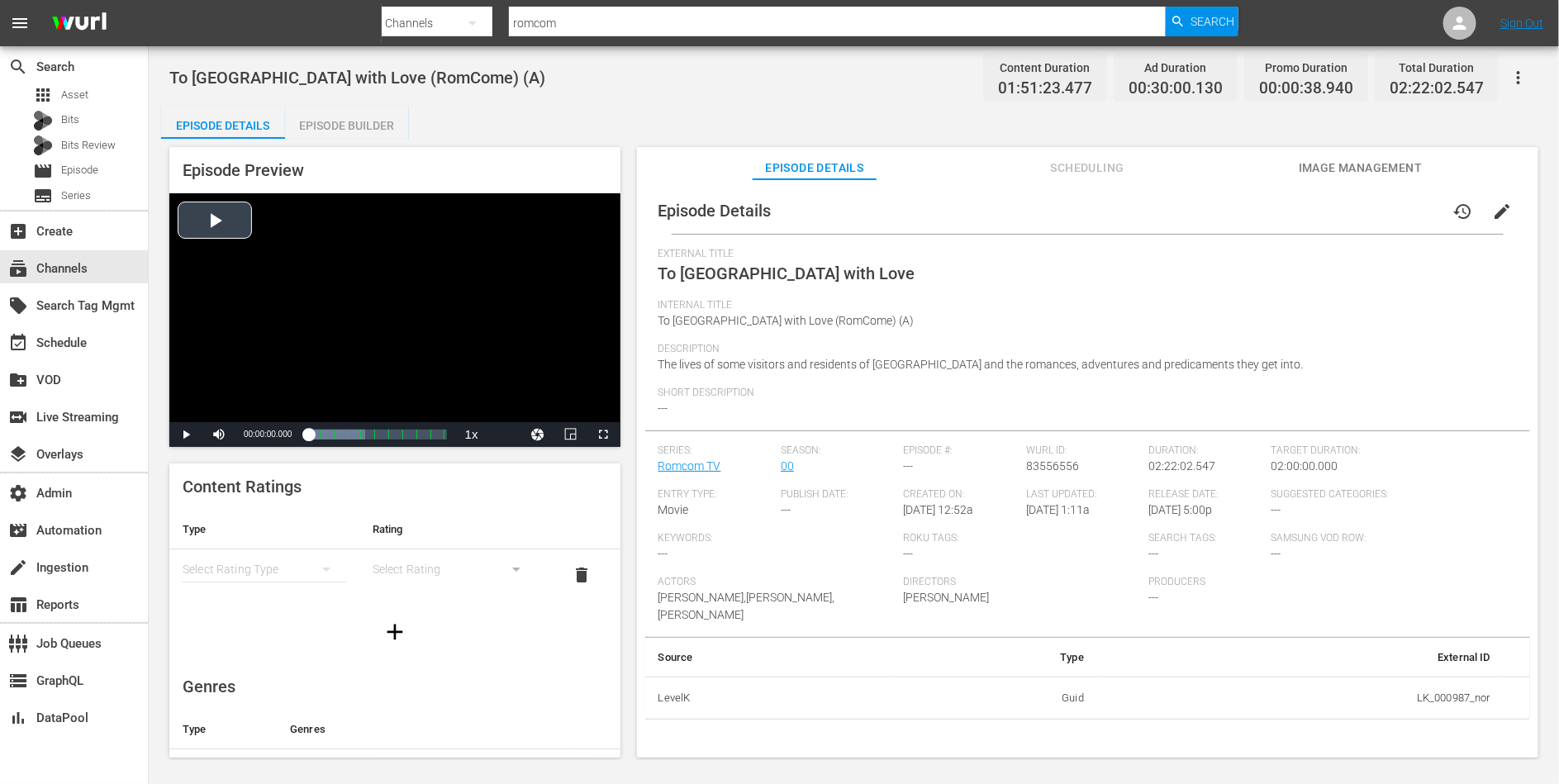
click at [509, 438] on div "Play Mute Current Time 00:00:00.000 / Duration 00:00:14.414 Loaded : 41.29% 02:…" at bounding box center [394, 434] width 451 height 25
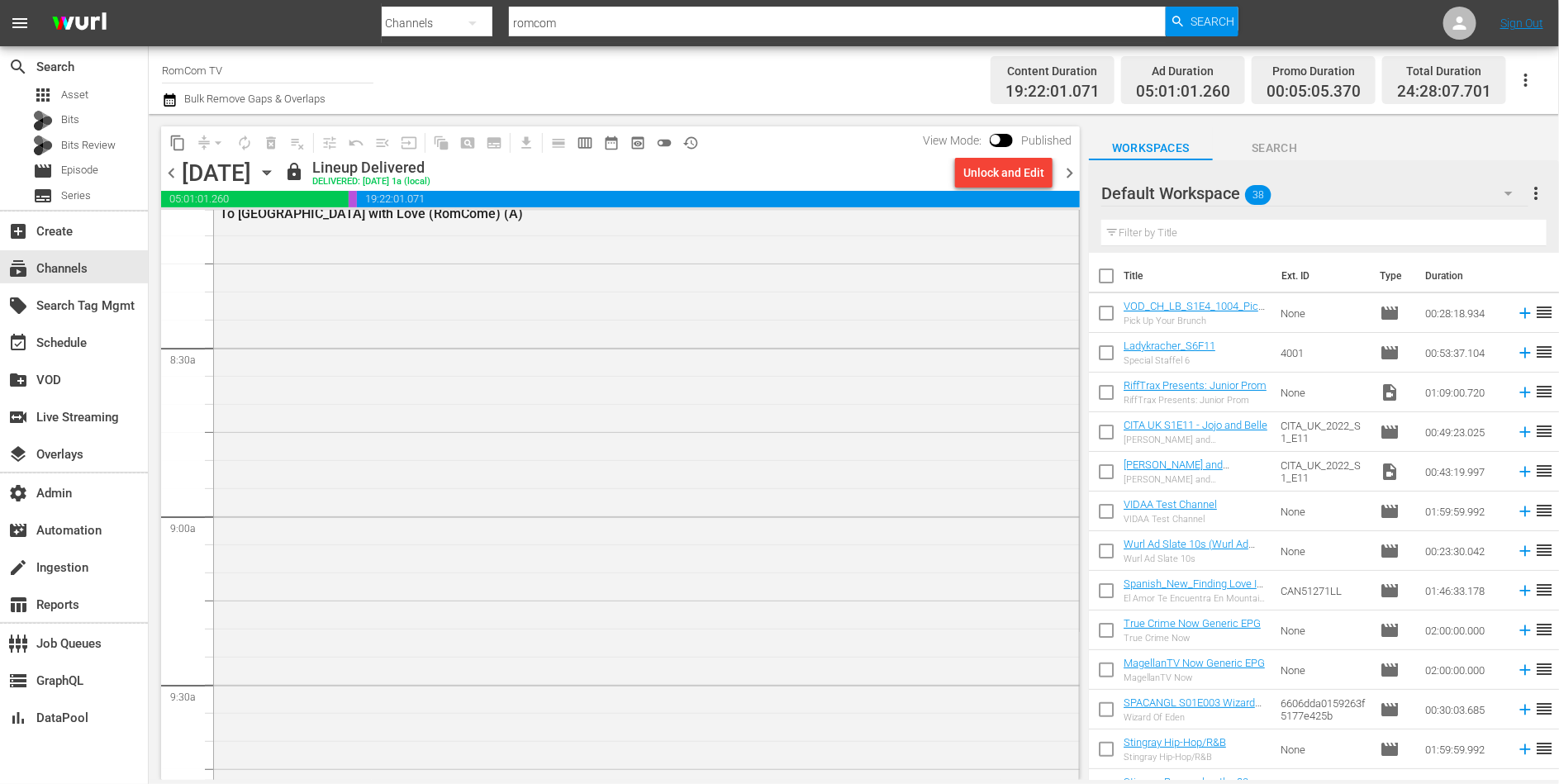
scroll to position [2663, 0]
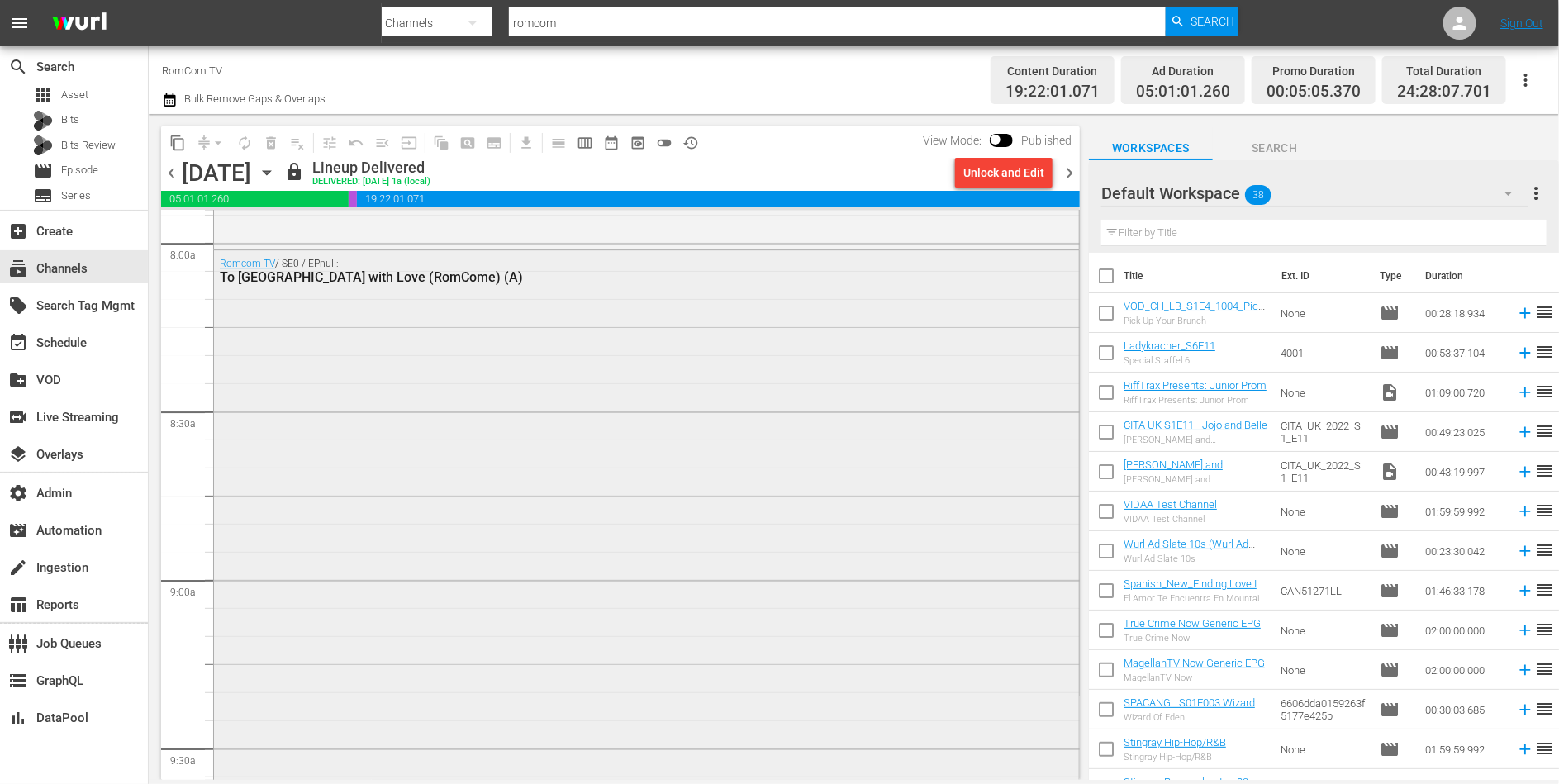
click at [382, 340] on div "Romcom TV / SE0 / EPnull: To Rome with Love (RomCome) (A)" at bounding box center [647, 646] width 865 height 793
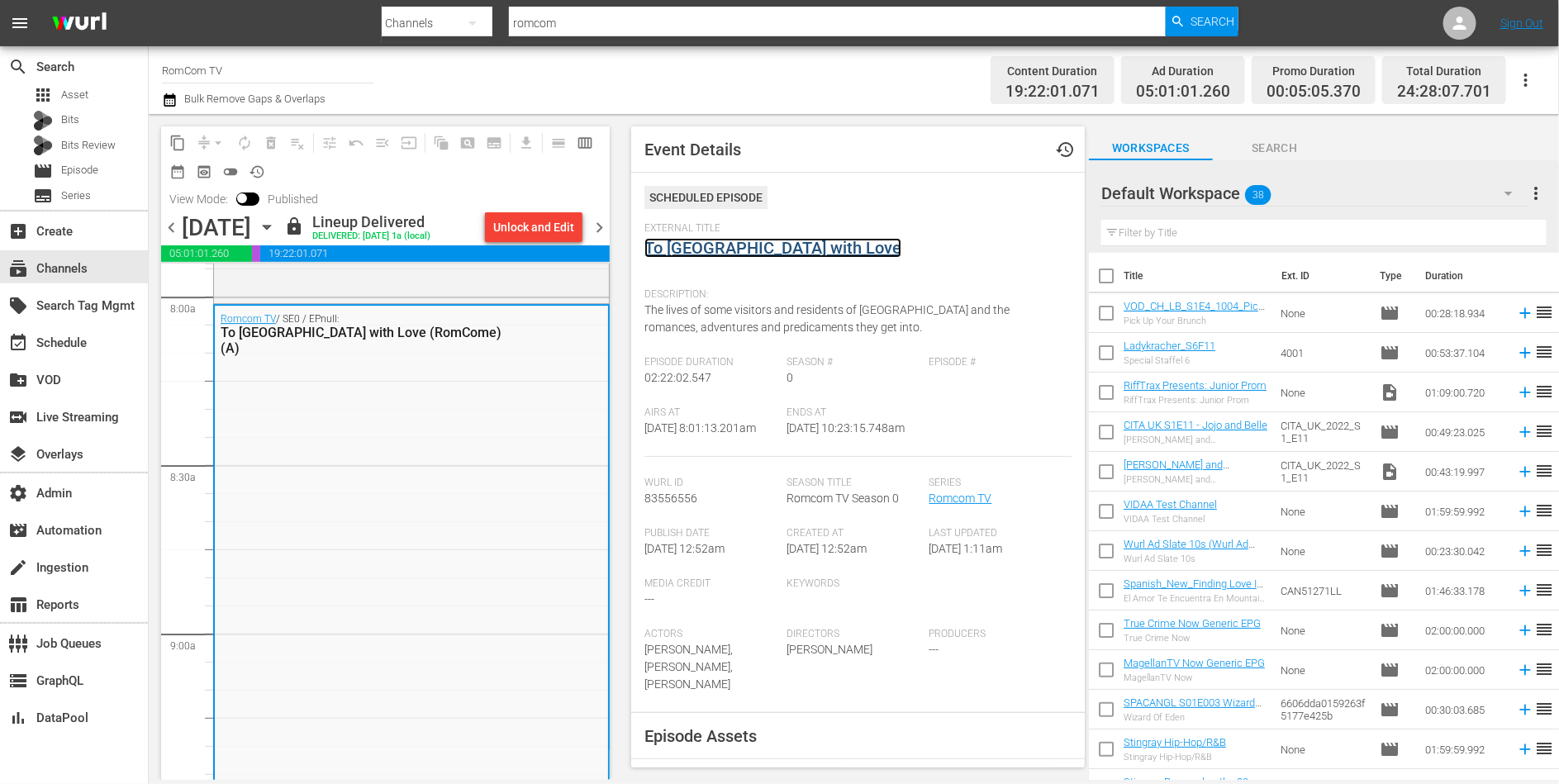
click at [694, 252] on link "To Rome with Love" at bounding box center [773, 248] width 257 height 20
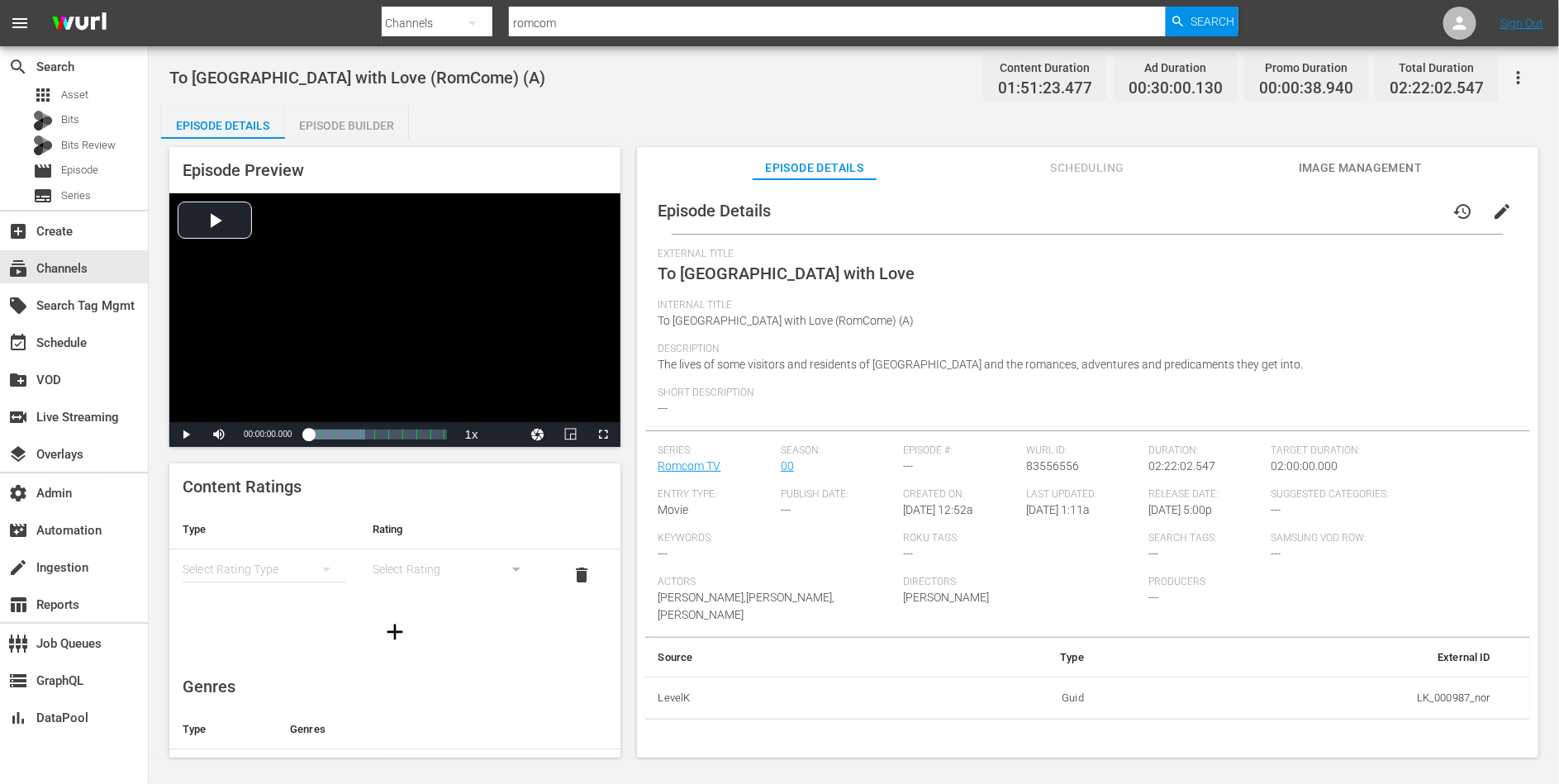
click at [1336, 176] on span "Image Management" at bounding box center [1361, 168] width 124 height 21
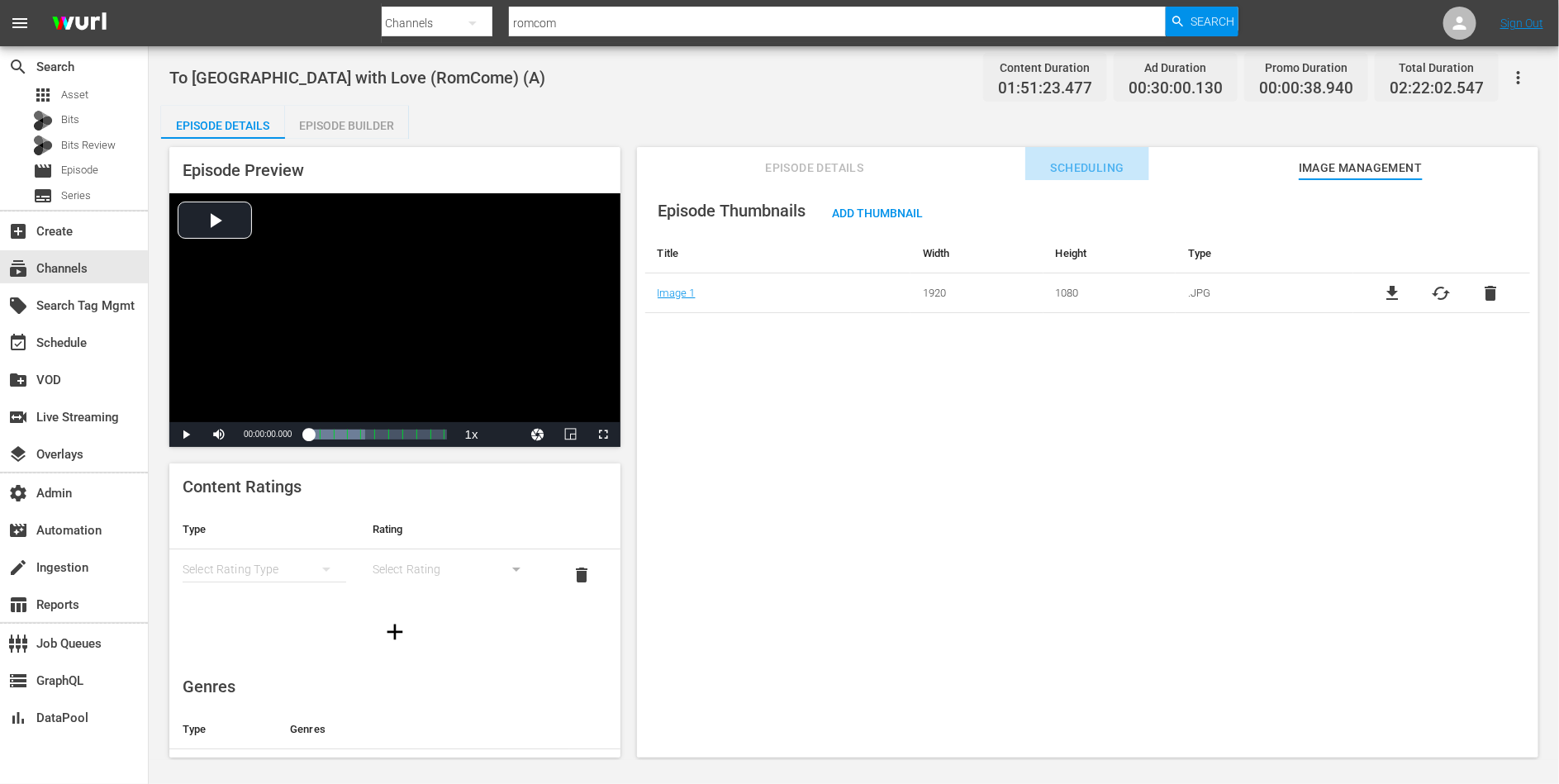
click at [1090, 178] on button "Scheduling" at bounding box center [1087, 164] width 124 height 33
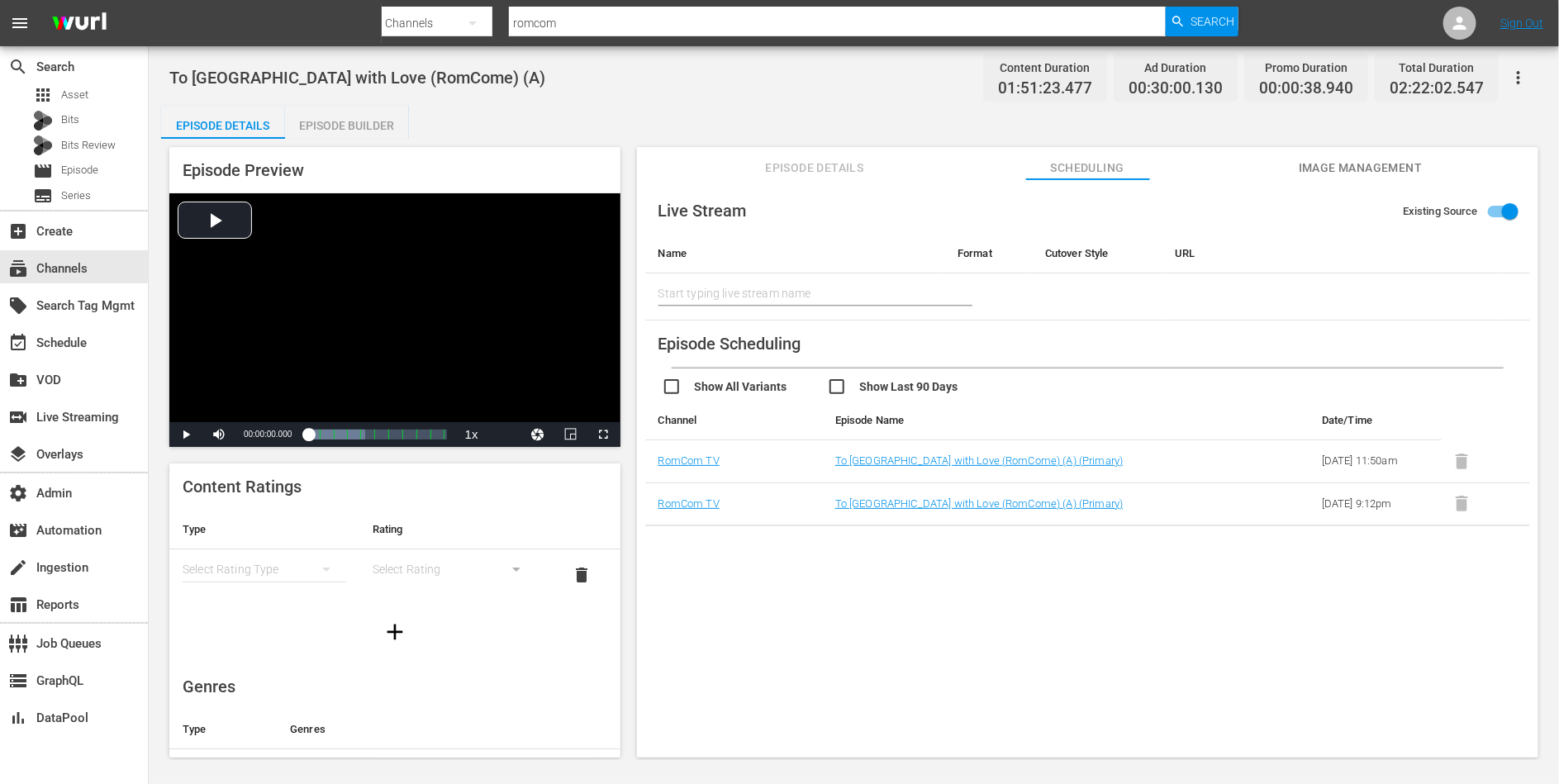
click at [826, 172] on span "Episode Details" at bounding box center [815, 168] width 124 height 21
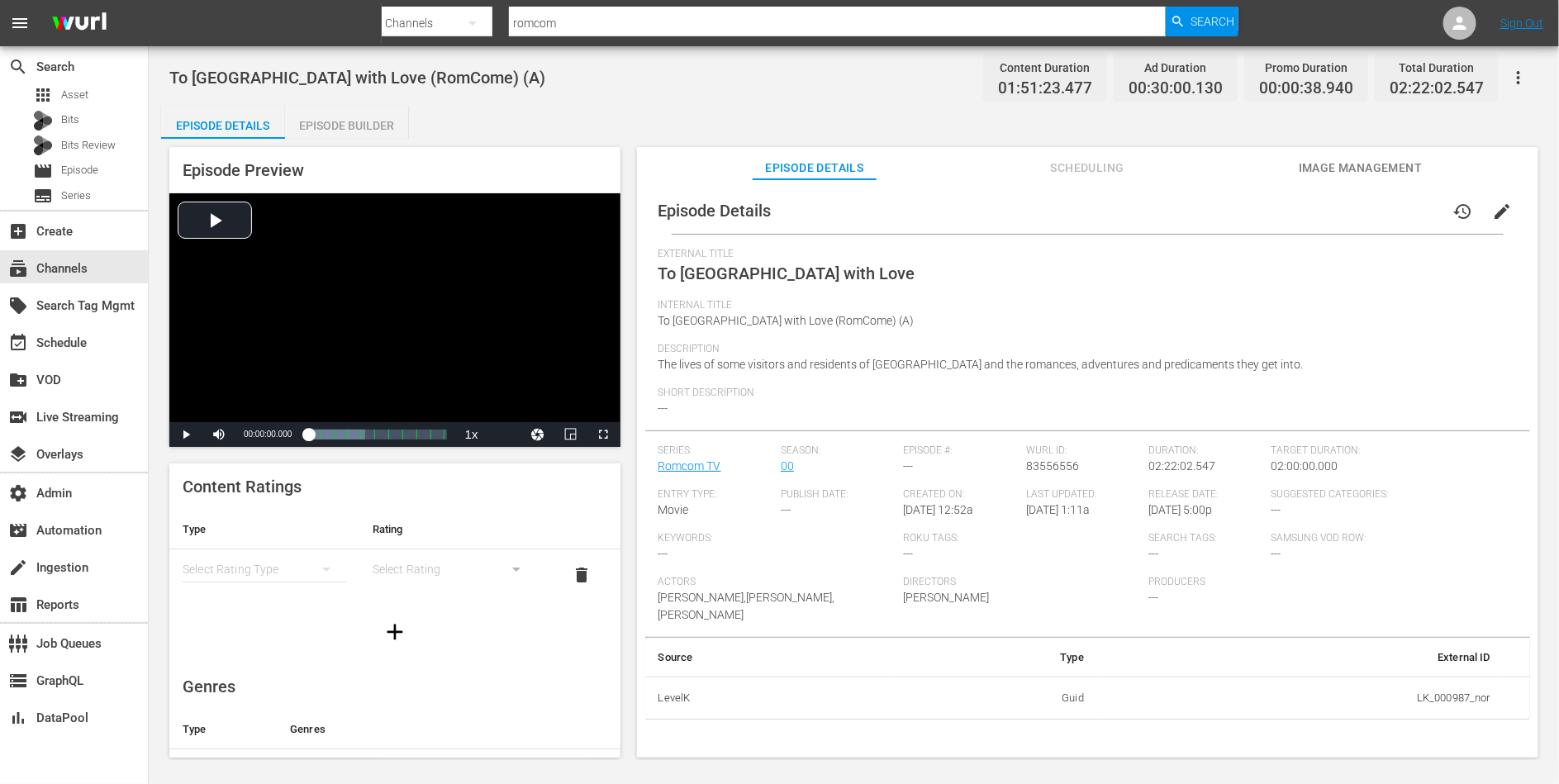
click at [334, 122] on div "Episode Builder" at bounding box center [347, 126] width 124 height 39
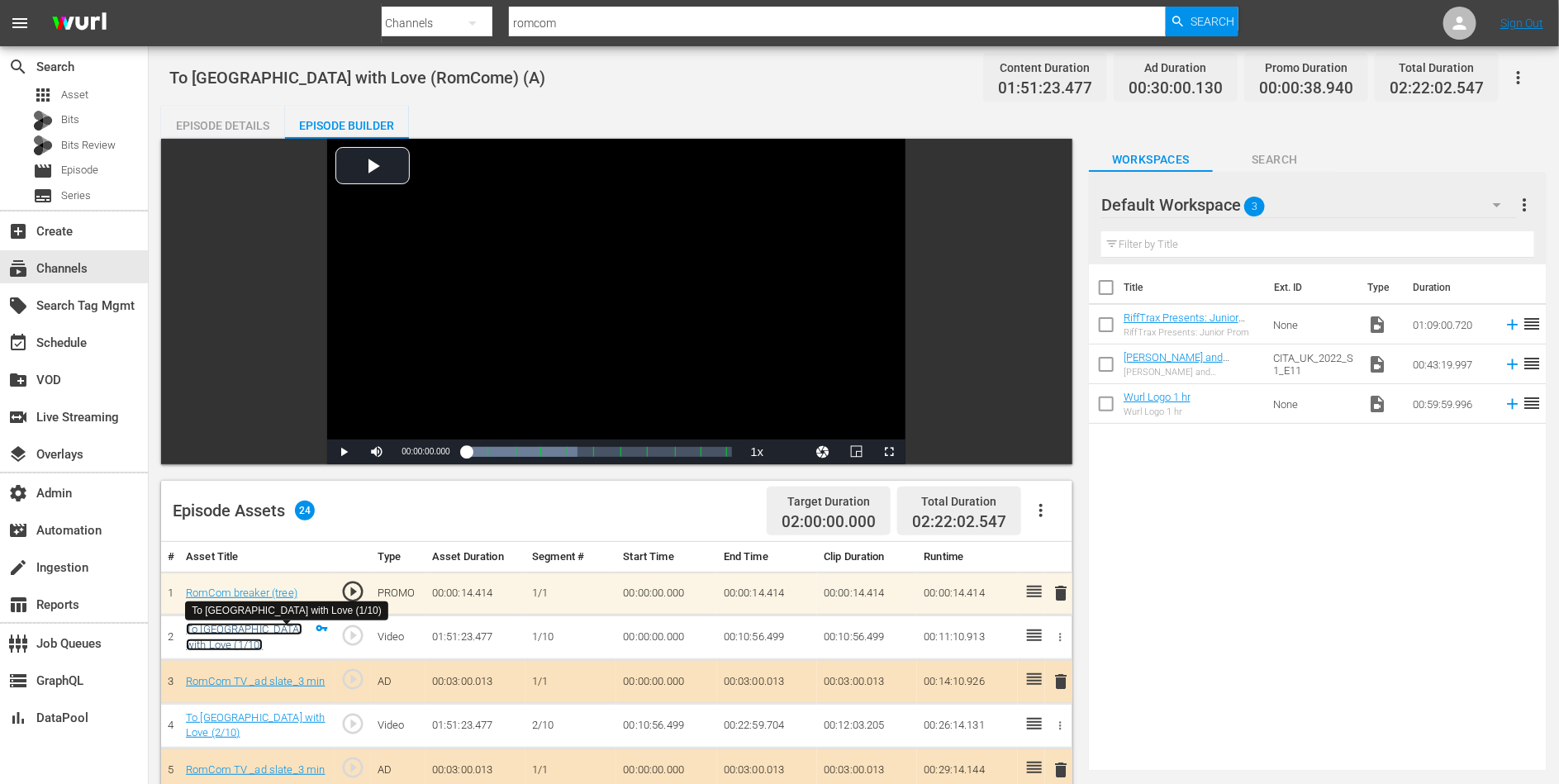
click at [199, 637] on link "To Rome with Love (1/10)" at bounding box center [244, 637] width 117 height 28
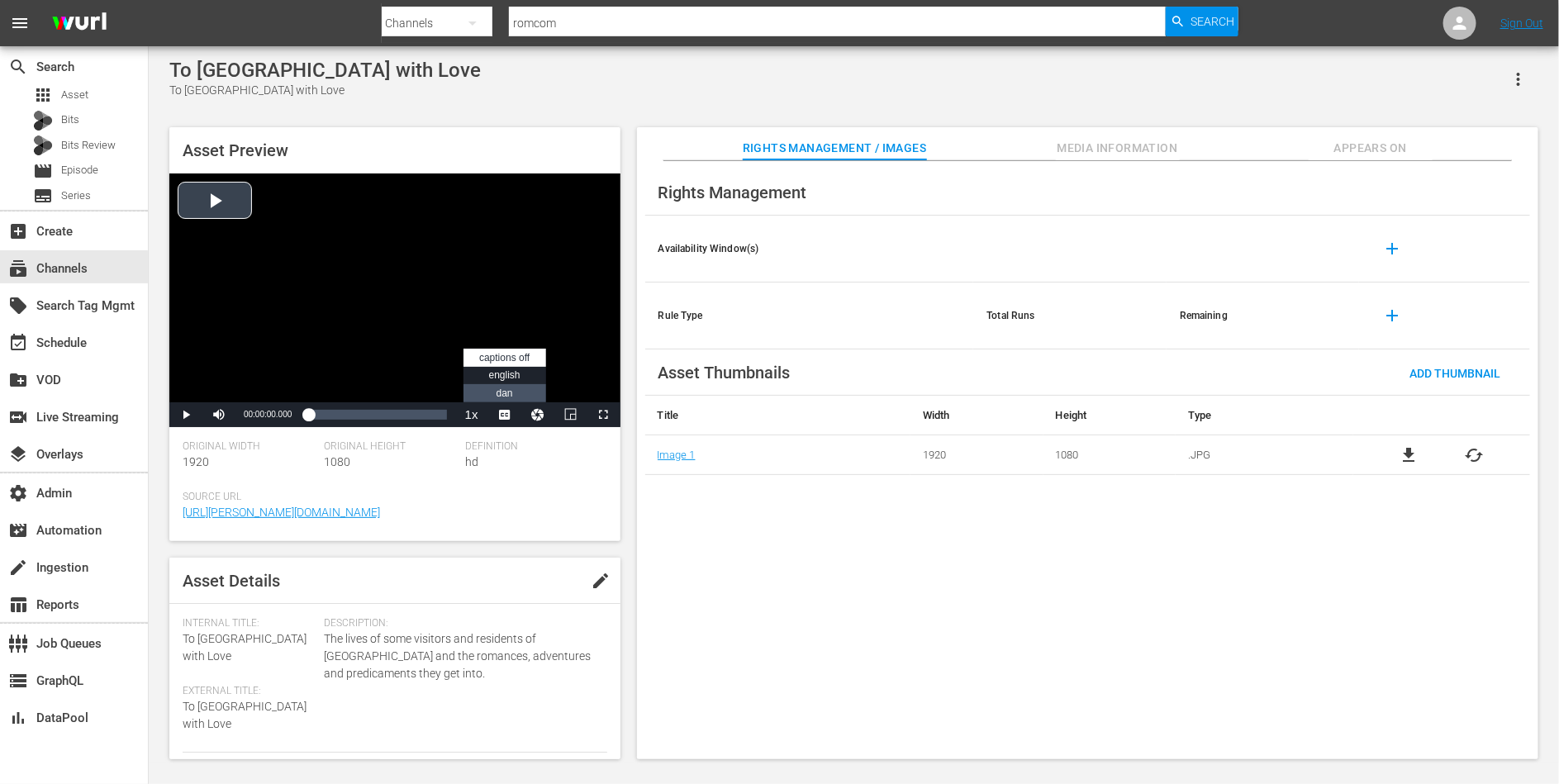
click at [517, 392] on li "dan" at bounding box center [505, 393] width 83 height 18
click at [239, 211] on div "Video Player" at bounding box center [394, 288] width 451 height 229
click at [368, 423] on div "Loaded : 0.18% 00:48:01.499 00:00:01.326" at bounding box center [376, 414] width 154 height 25
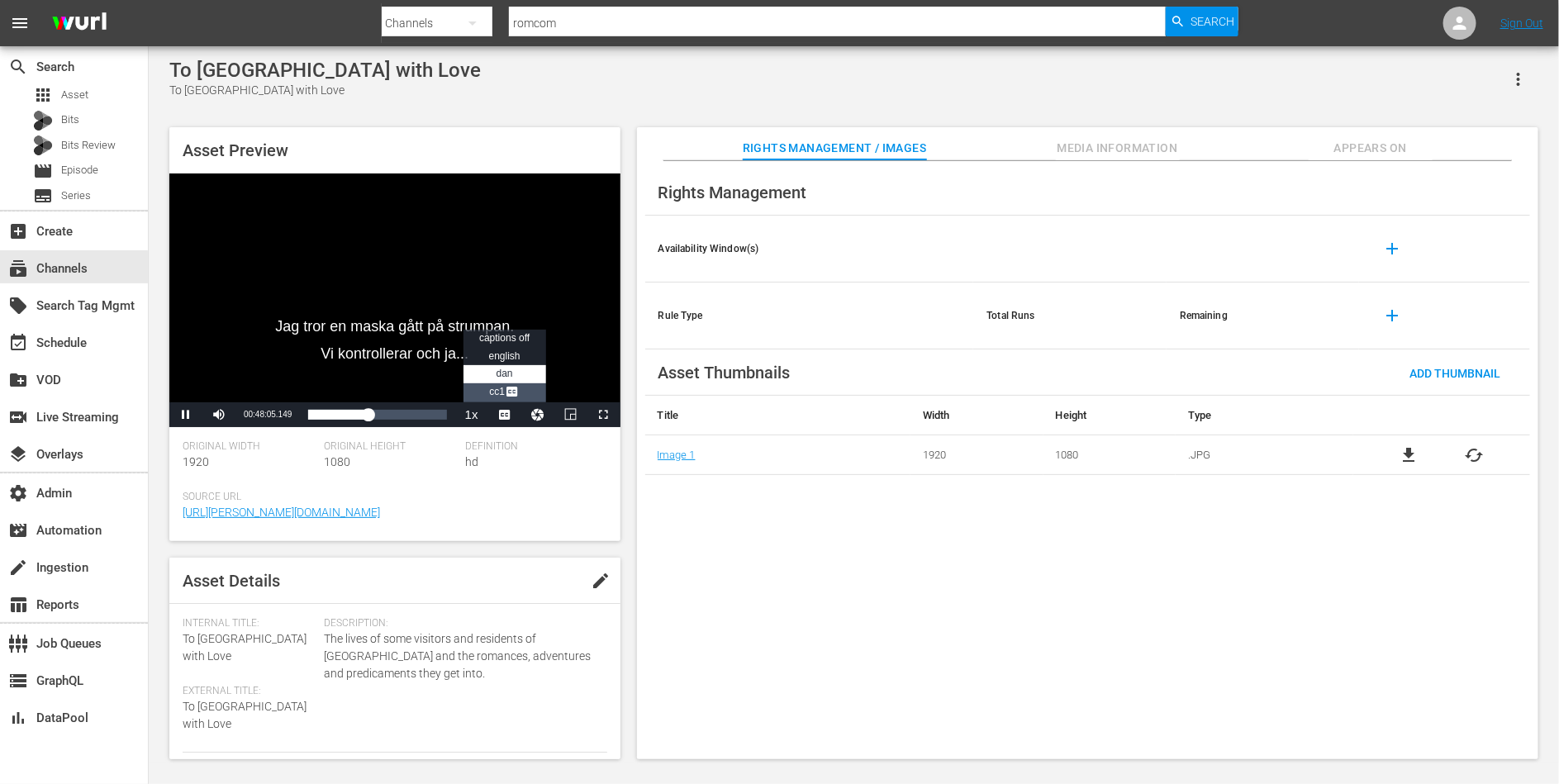
click at [503, 396] on span "CC1 Captions" at bounding box center [504, 392] width 30 height 12
click at [186, 415] on span "Video Player" at bounding box center [186, 415] width 0 height 0
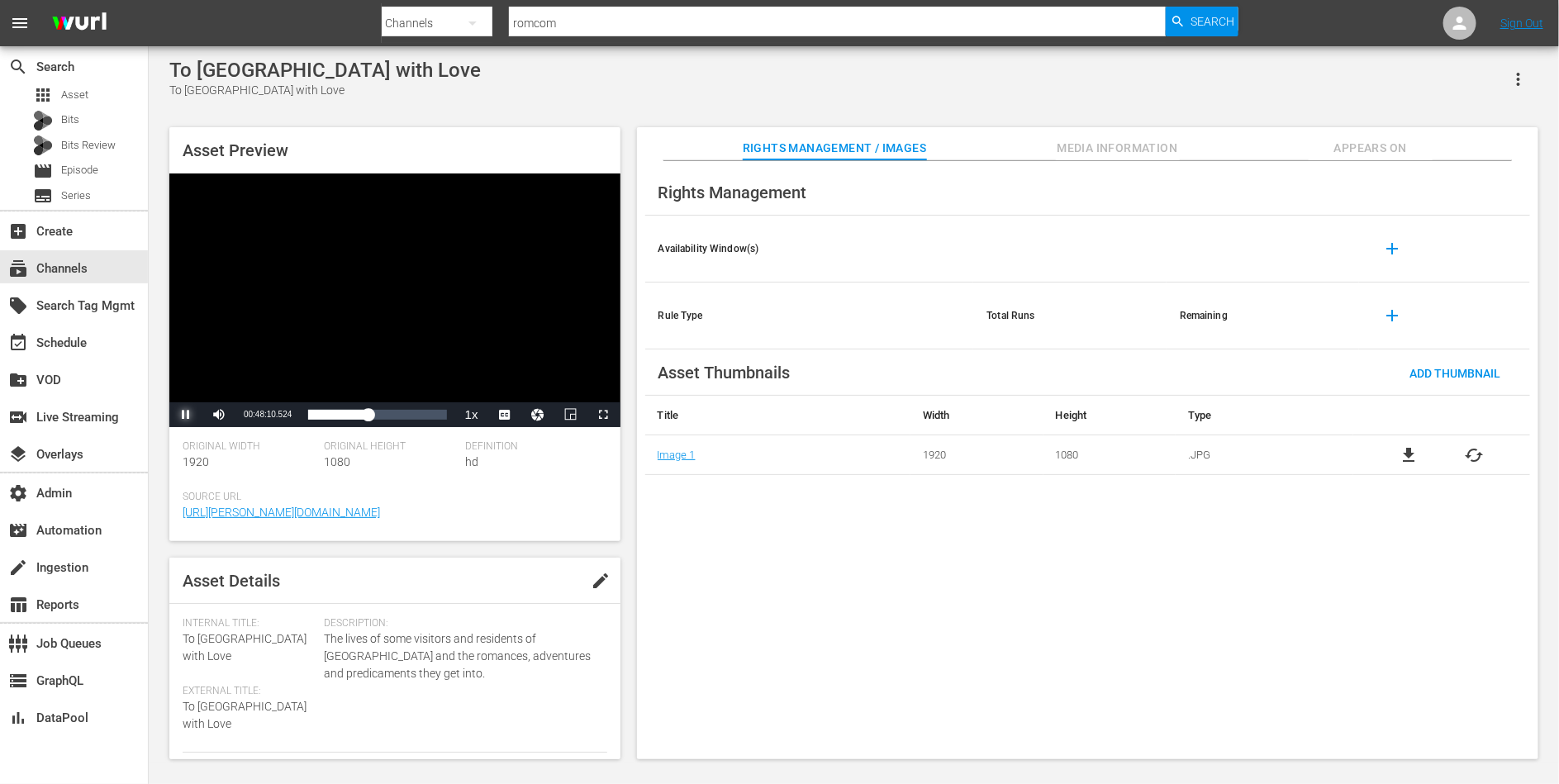
click at [186, 415] on span "Video Player" at bounding box center [186, 415] width 0 height 0
click at [1387, 133] on button "Appears On" at bounding box center [1371, 143] width 124 height 33
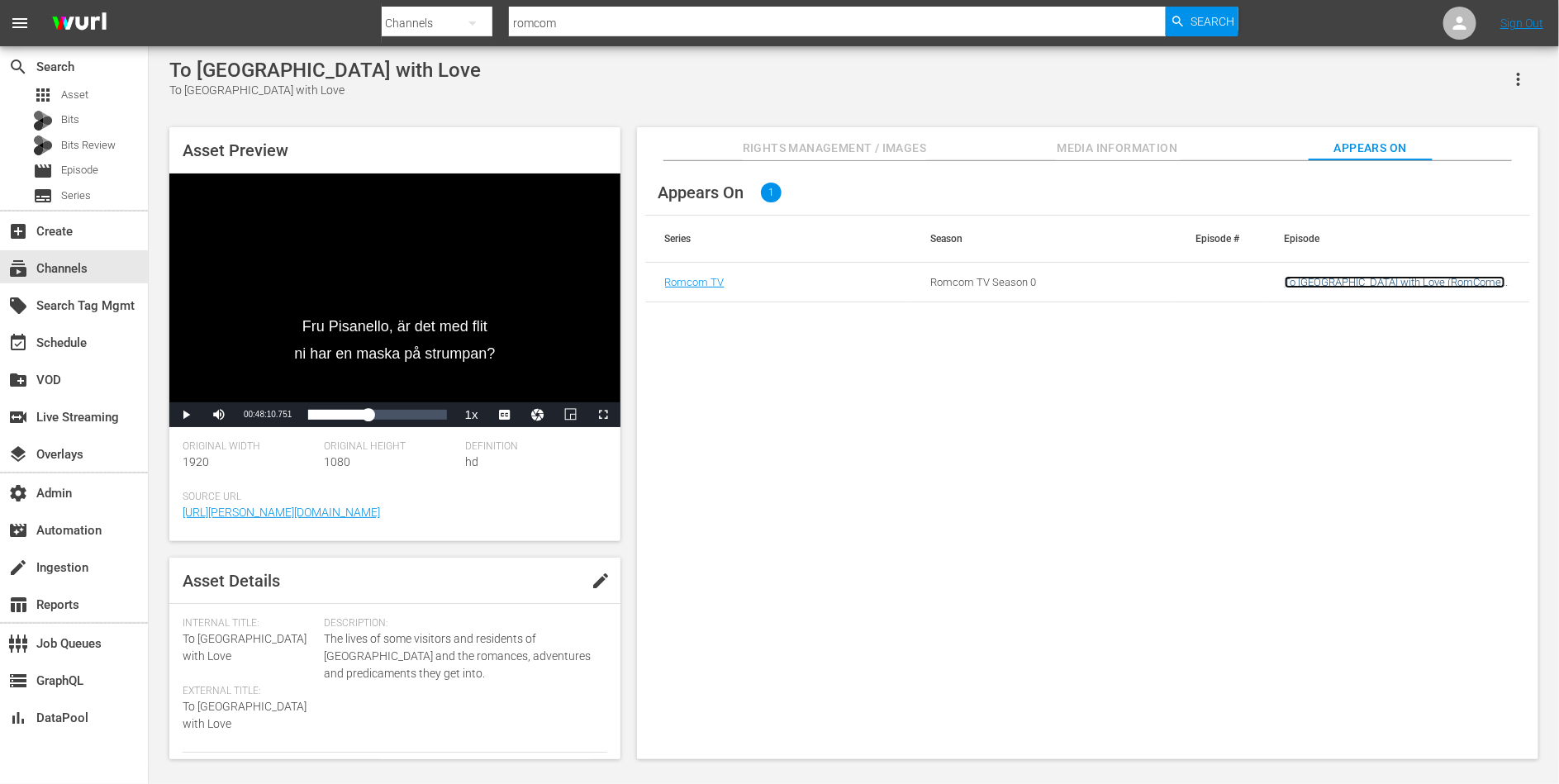
click at [1328, 280] on link "To Rome with Love (RomCome) (A)" at bounding box center [1395, 288] width 220 height 25
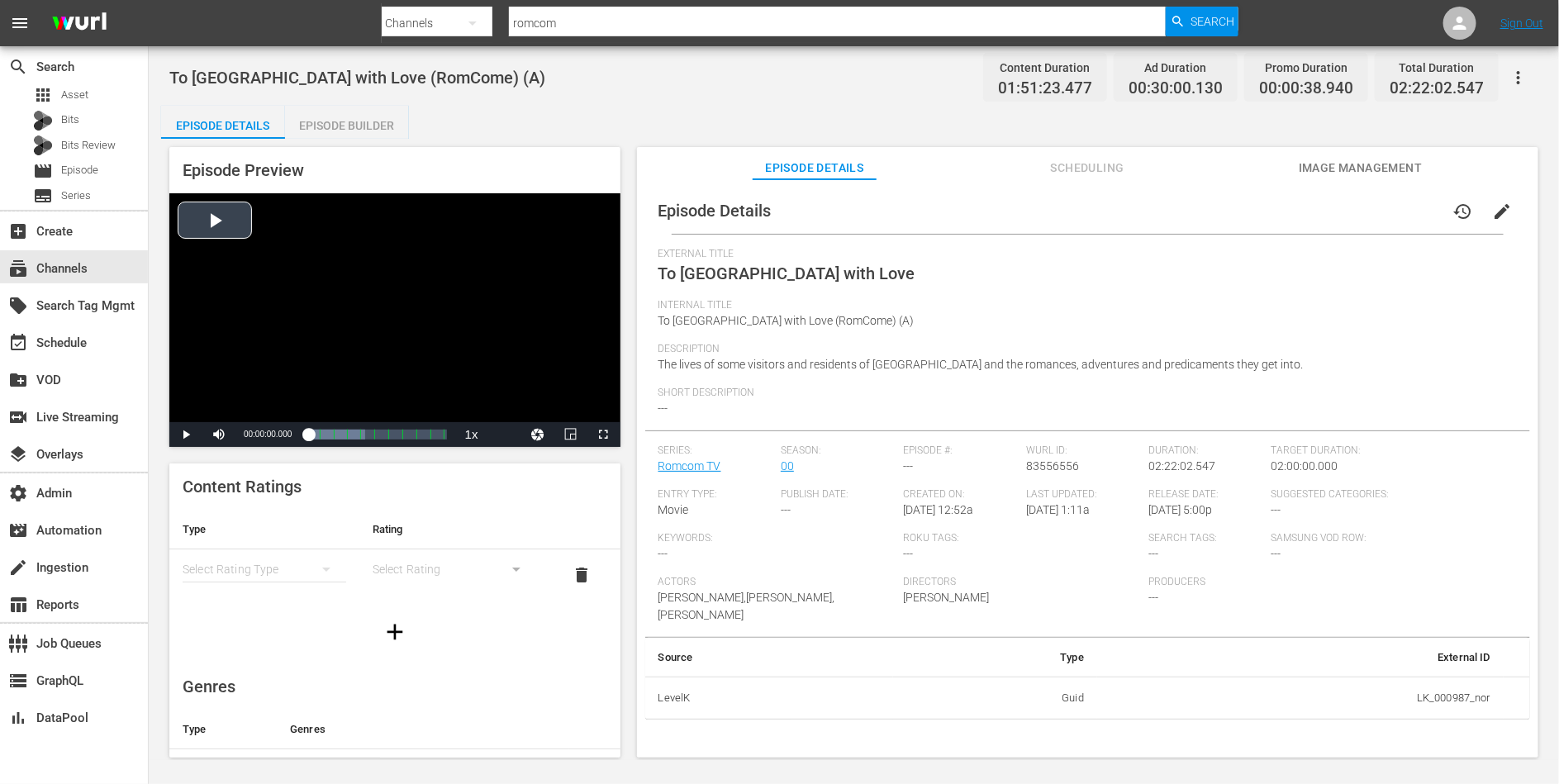
click at [259, 226] on div "Video Player" at bounding box center [394, 308] width 451 height 229
click at [384, 437] on div "Progress Bar" at bounding box center [377, 434] width 138 height 17
click at [511, 397] on span "Video Player" at bounding box center [512, 394] width 15 height 17
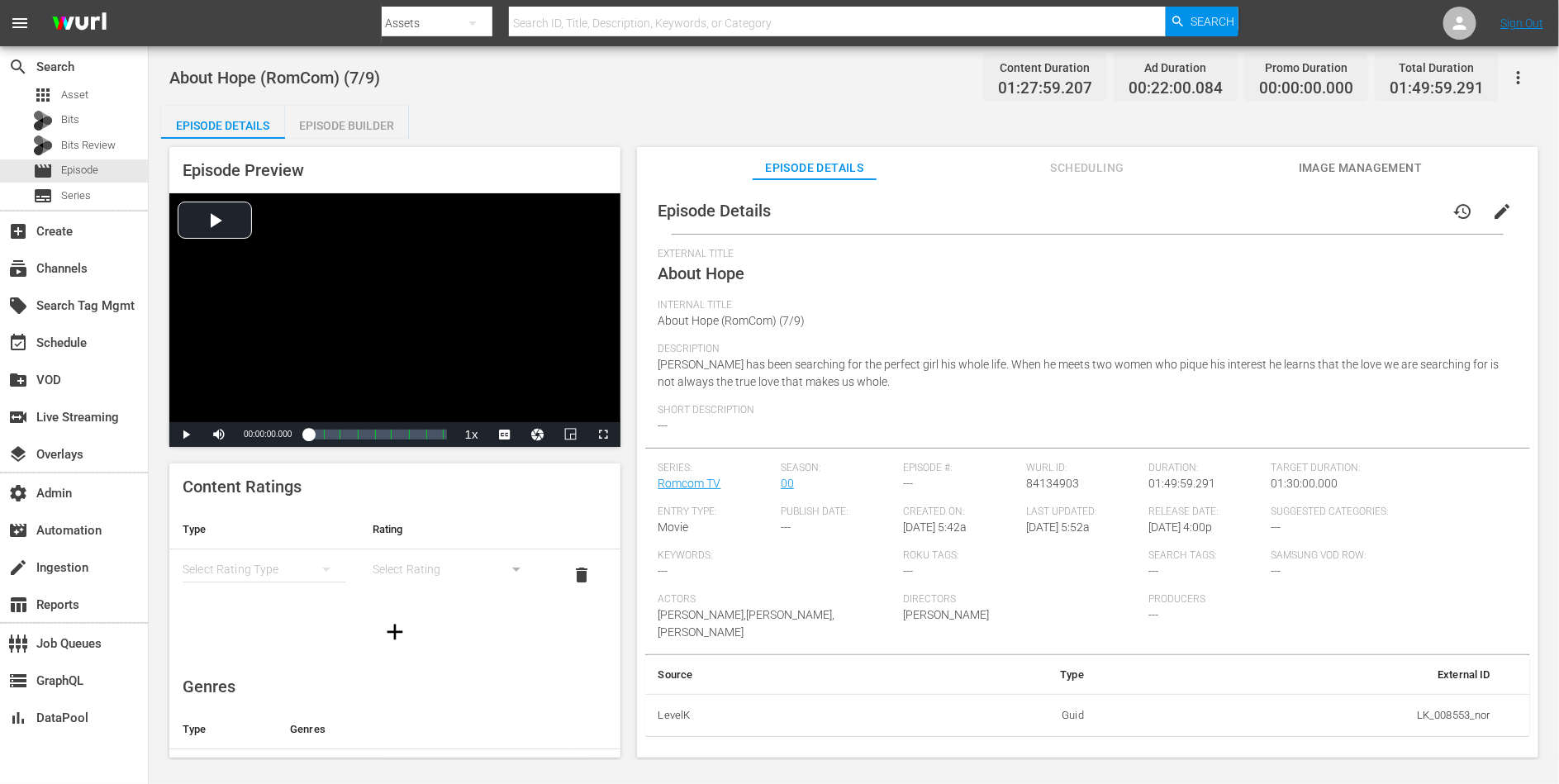
click at [1290, 163] on div "Episode Details Scheduling Image Management" at bounding box center [1087, 164] width 819 height 33
click at [1326, 164] on span "Image Management" at bounding box center [1361, 168] width 124 height 21
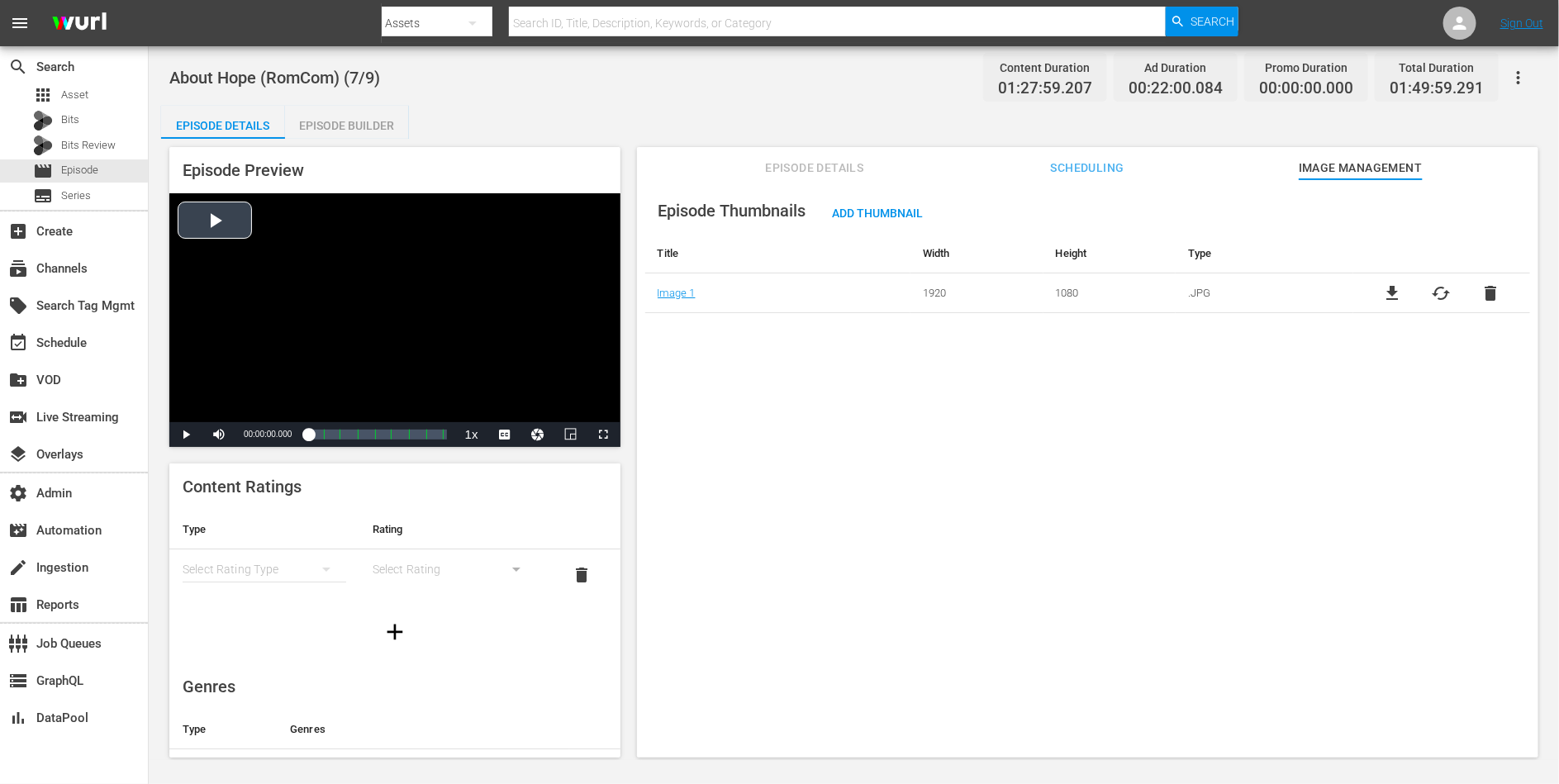
click at [340, 357] on div "Video Player" at bounding box center [394, 308] width 451 height 229
click at [385, 436] on div "01:01:15.054 About Hope (5/8)" at bounding box center [385, 434] width 1 height 17
click at [348, 431] on div "Loaded : 56.54% 00:32:55.835 About Hope (3/8) 00:49:17.046 Cue Point 4: 00:53:1…" at bounding box center [377, 434] width 138 height 17
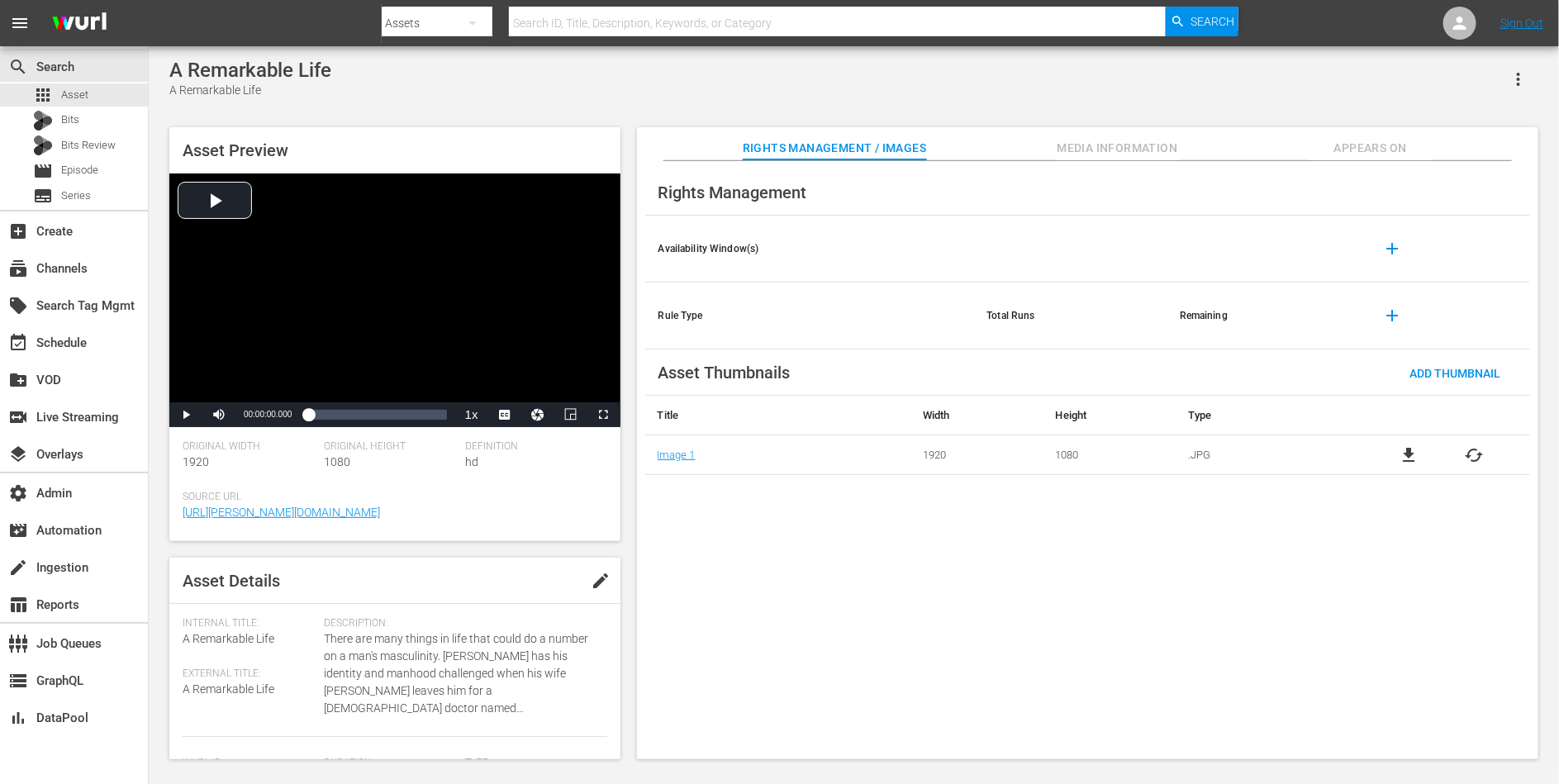
click at [1373, 153] on span "Appears On" at bounding box center [1371, 147] width 124 height 21
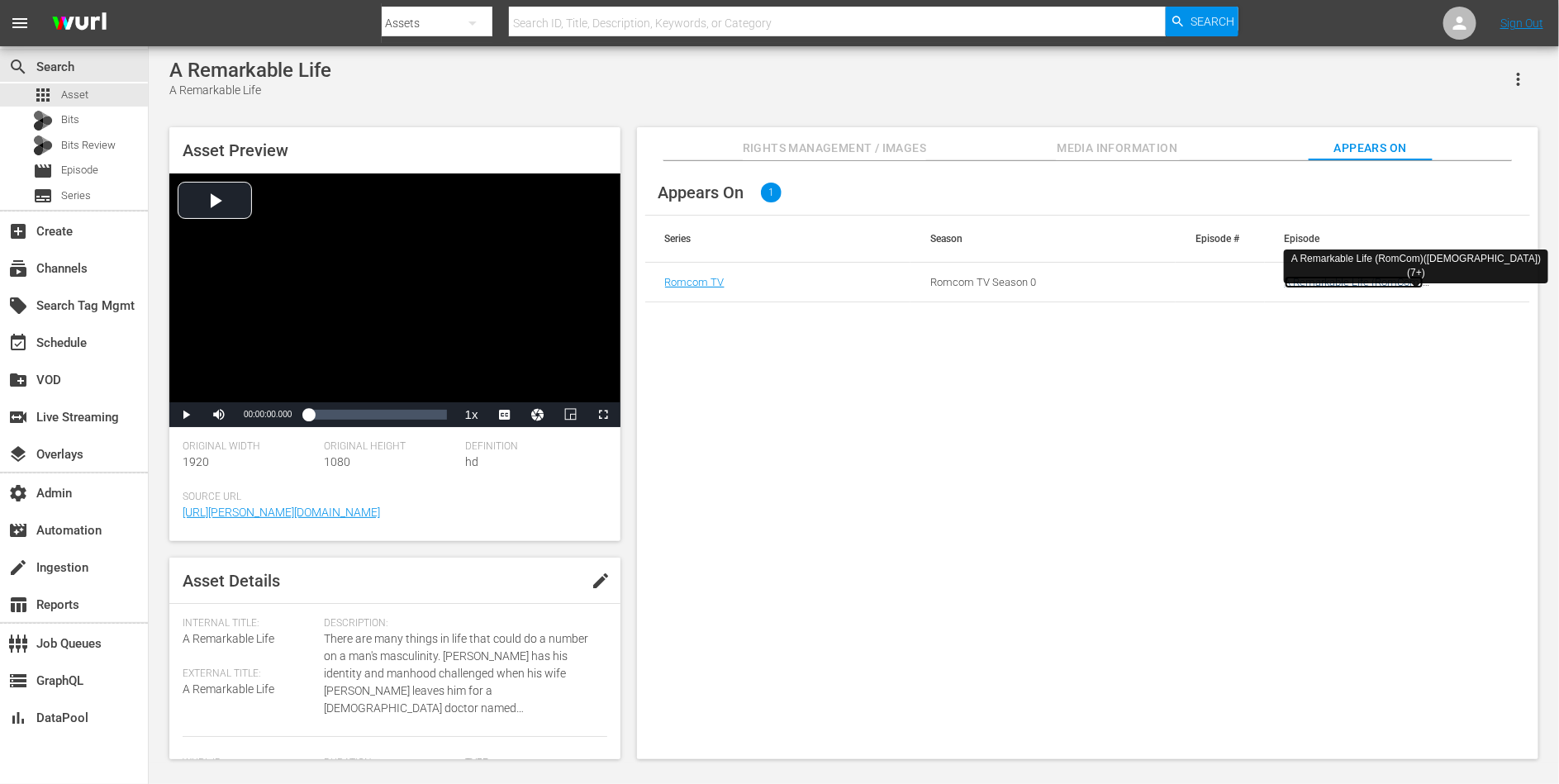
click at [1328, 282] on link "A Remarkable Life (RomCom)(LGBTQ) (7+)" at bounding box center [1354, 288] width 139 height 25
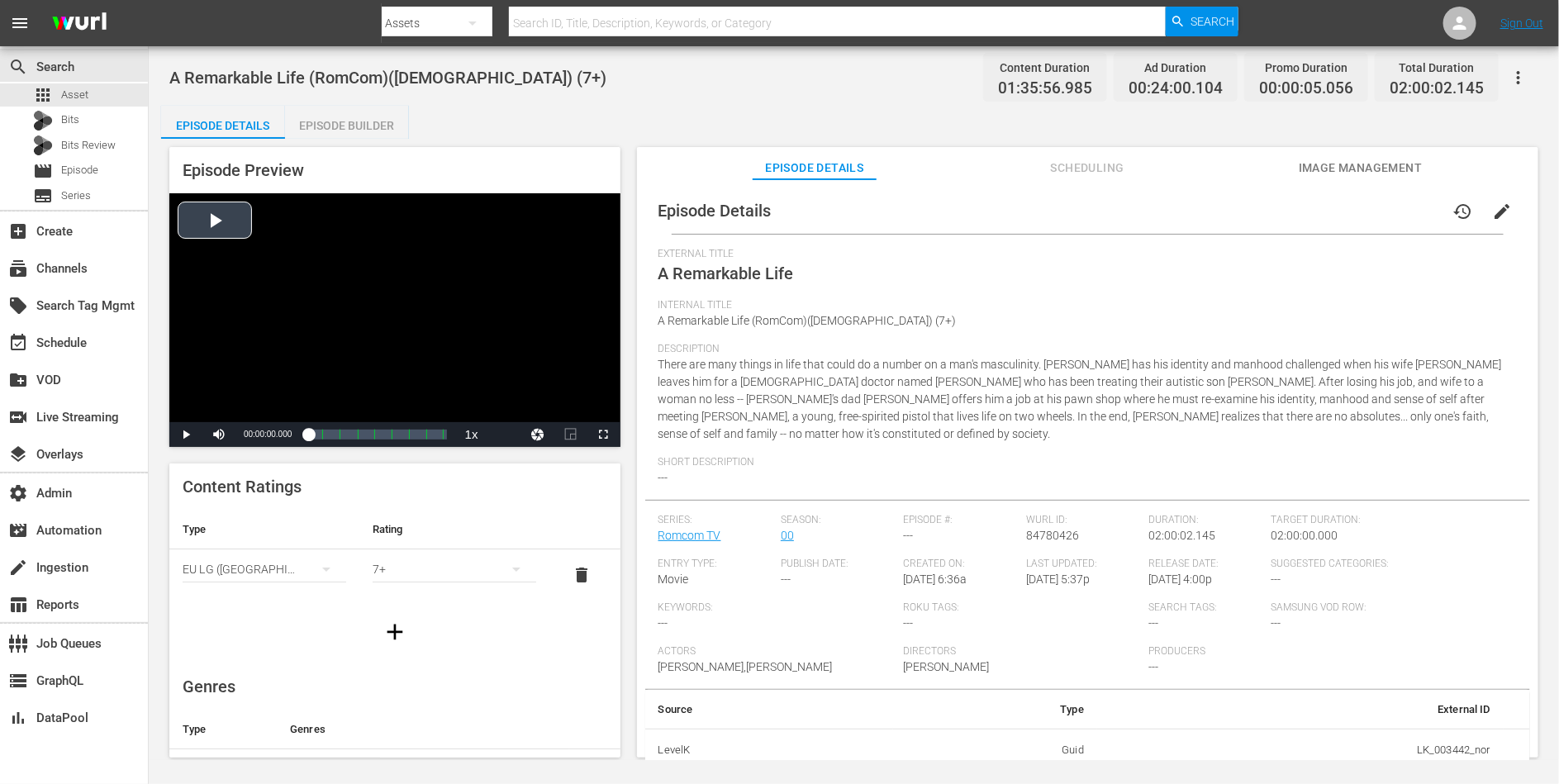
click at [346, 271] on div "Video Player" at bounding box center [394, 308] width 451 height 229
click at [369, 435] on div "00:52:28.243 A Remarkable Life (4/8)" at bounding box center [369, 434] width 1 height 17
click at [511, 397] on span "Video Player" at bounding box center [512, 394] width 15 height 17
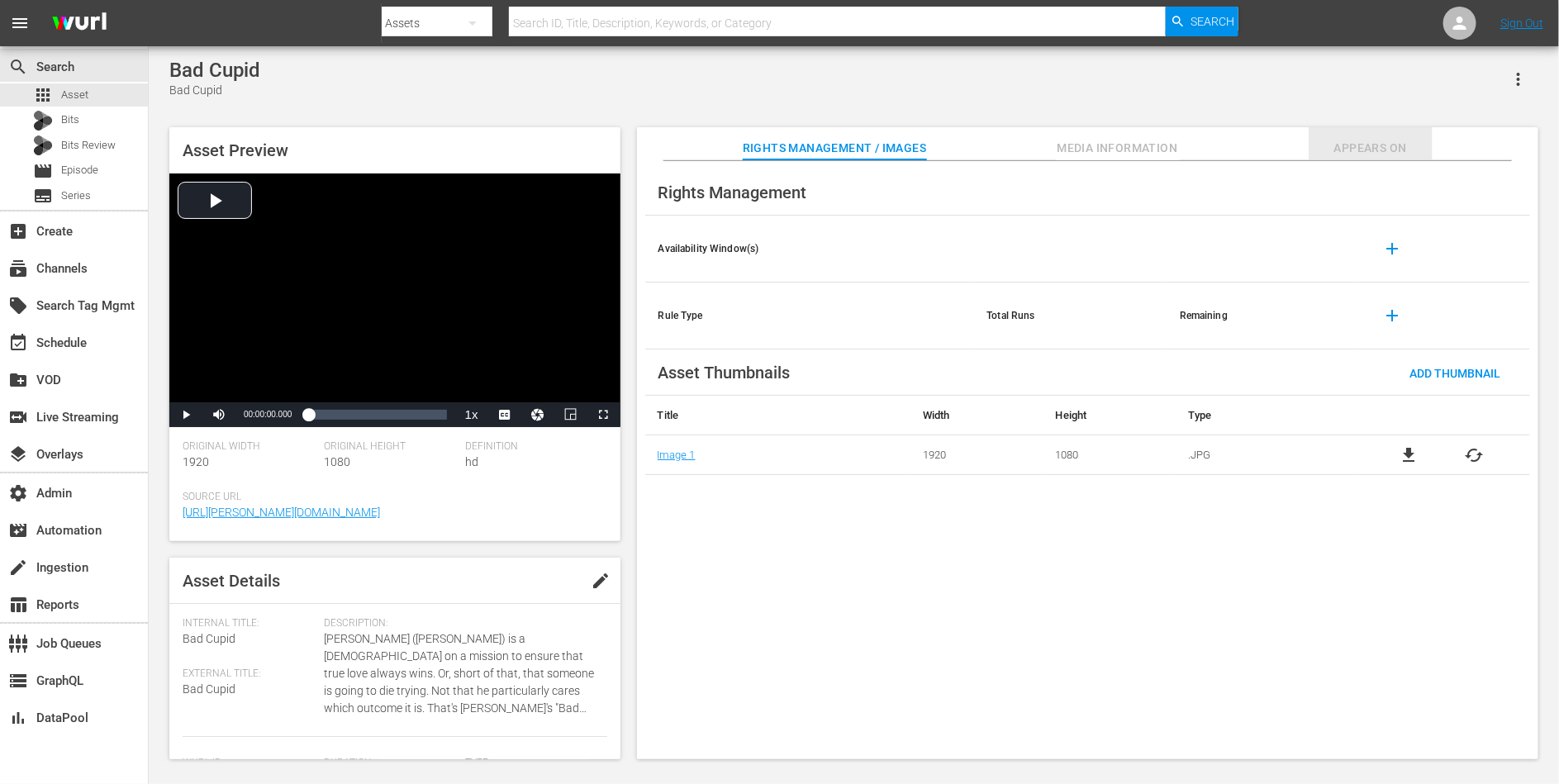
click at [1373, 150] on span "Appears On" at bounding box center [1371, 147] width 124 height 21
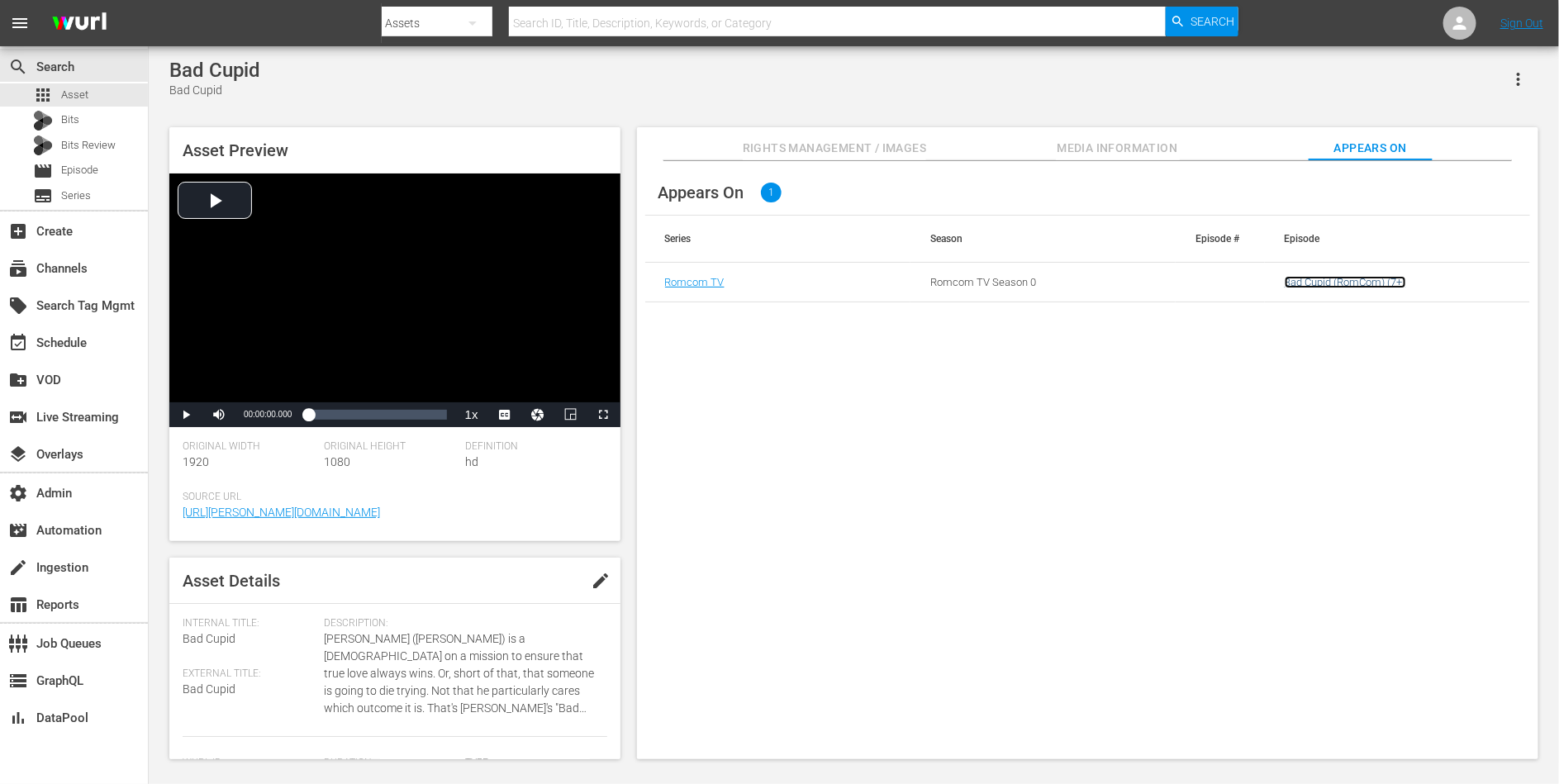
click at [1336, 282] on link "Bad Cupid (RomCom) (7+)" at bounding box center [1346, 282] width 122 height 13
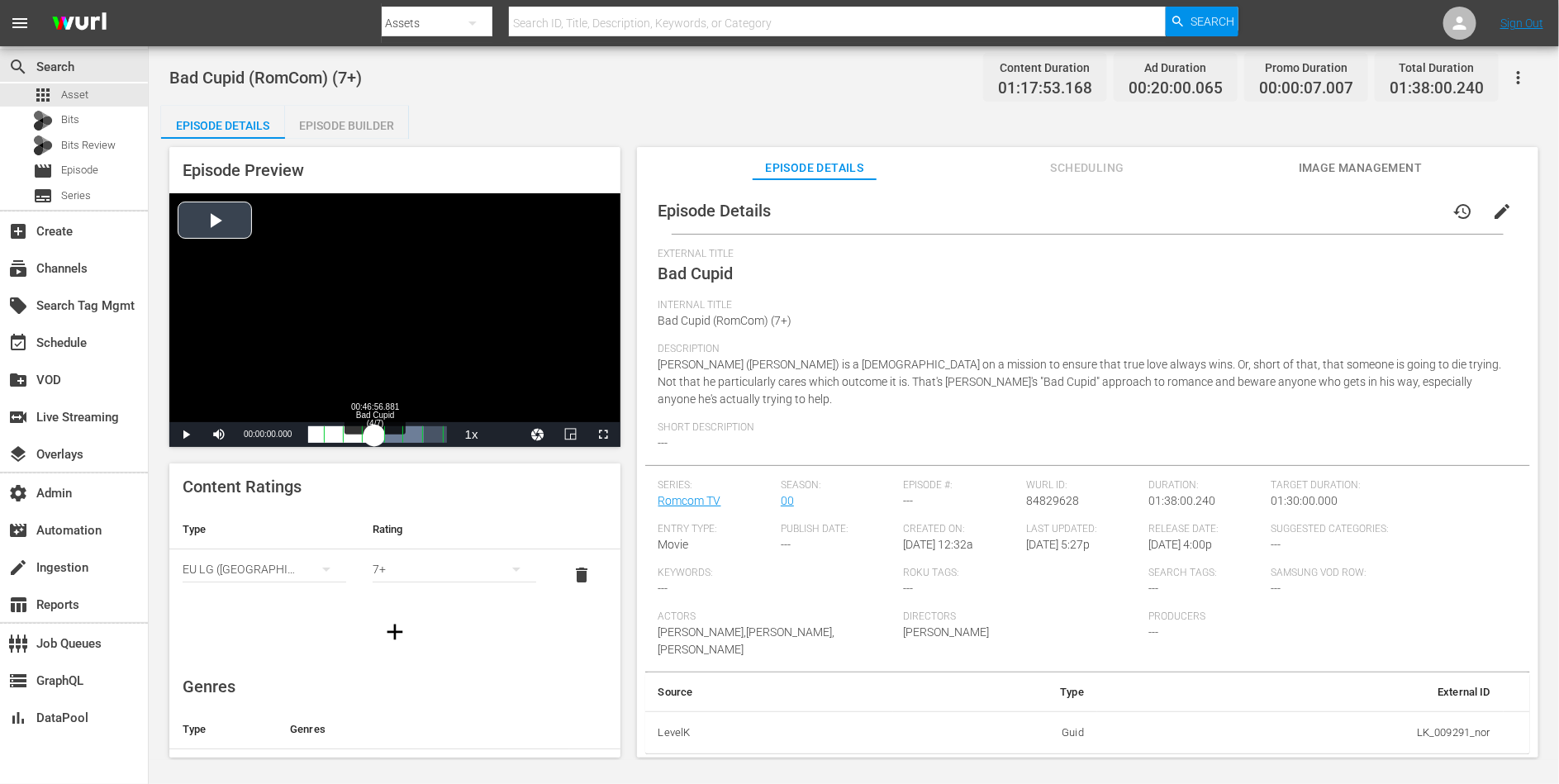
click at [375, 438] on div "Loaded : 83.73% 00:46:56.881 Bad Cupid (4/7) 00:00:00.000" at bounding box center [377, 434] width 138 height 17
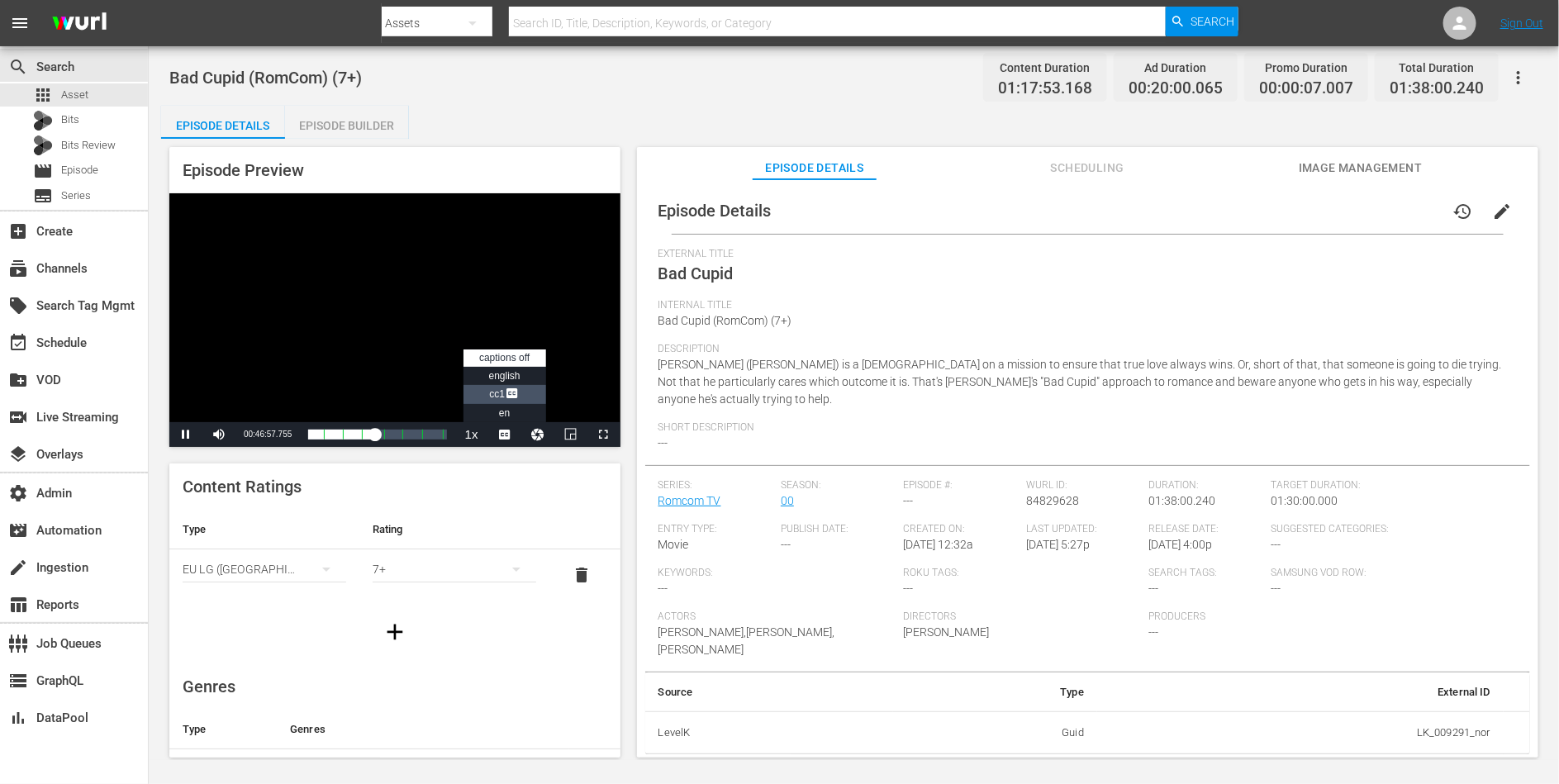
click at [508, 396] on span "Video Player" at bounding box center [512, 394] width 15 height 17
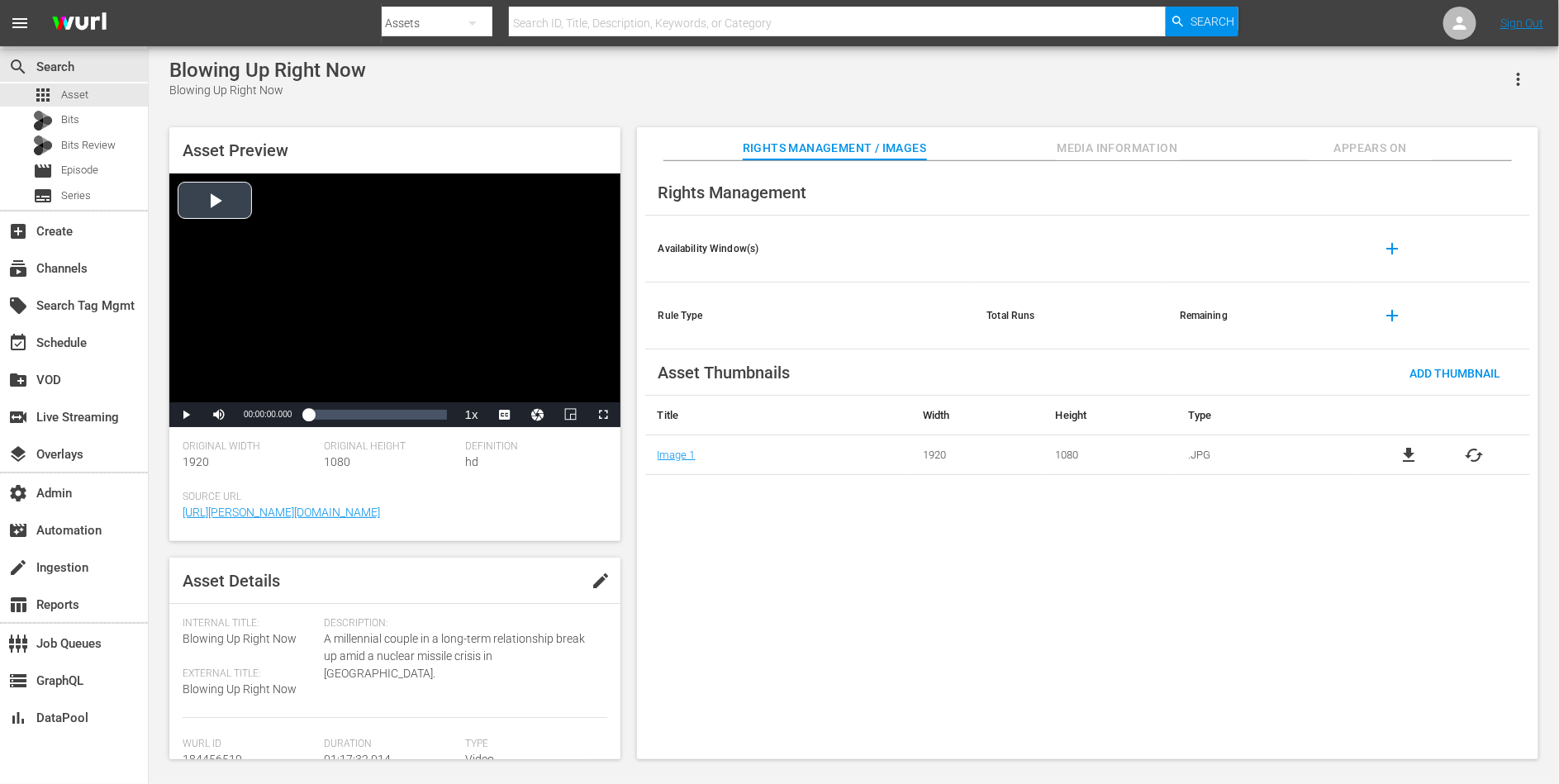
click at [393, 298] on div "Video Player" at bounding box center [394, 288] width 451 height 229
click at [385, 420] on div "00:42:42.786" at bounding box center [384, 415] width 1 height 17
click at [510, 386] on li "DAN" at bounding box center [505, 393] width 83 height 18
click at [1363, 147] on span "Appears On" at bounding box center [1371, 147] width 124 height 21
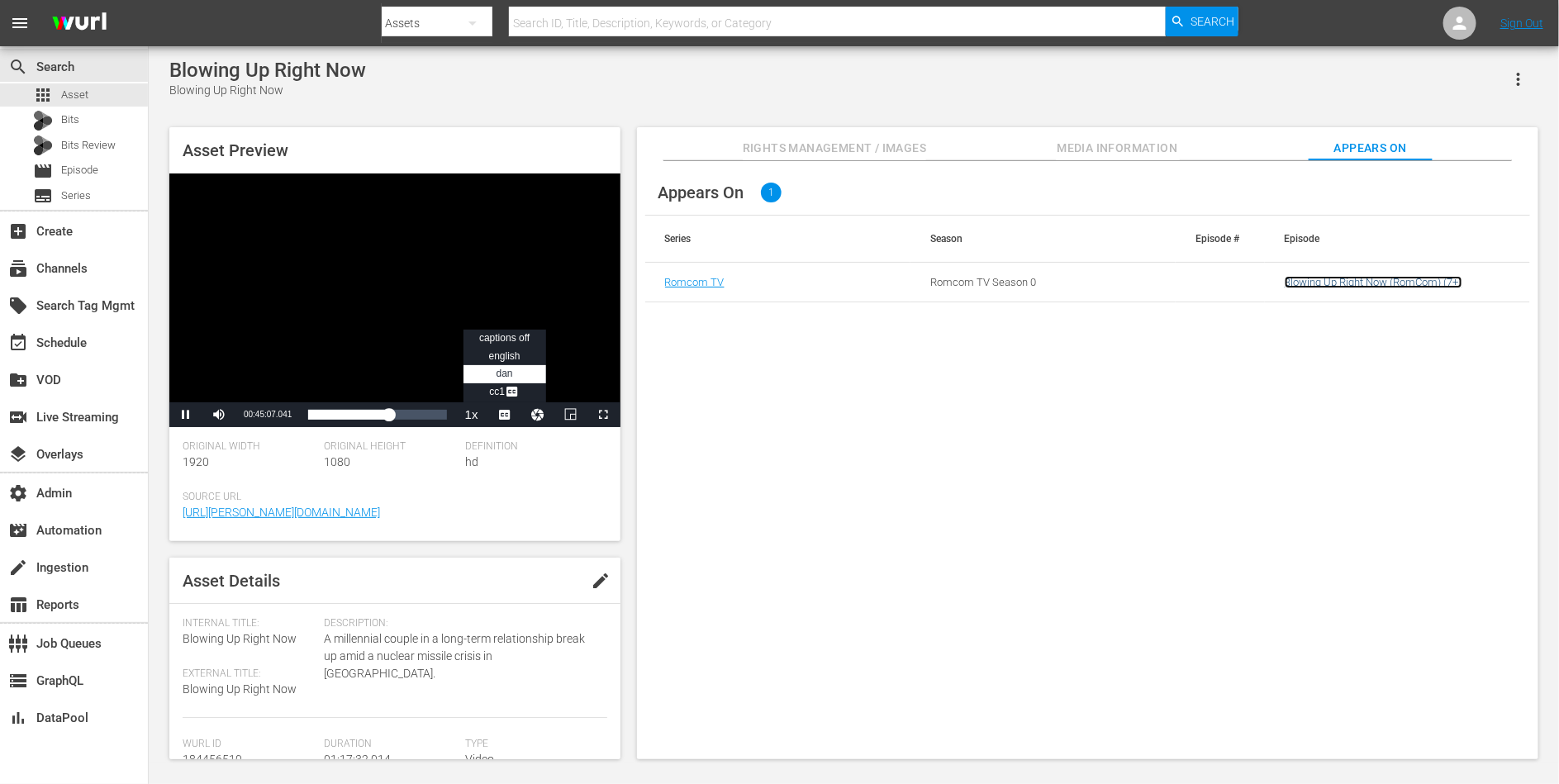
click at [1328, 283] on link "Blowing Up Right Now (RomCom) (7+)" at bounding box center [1373, 282] width 178 height 13
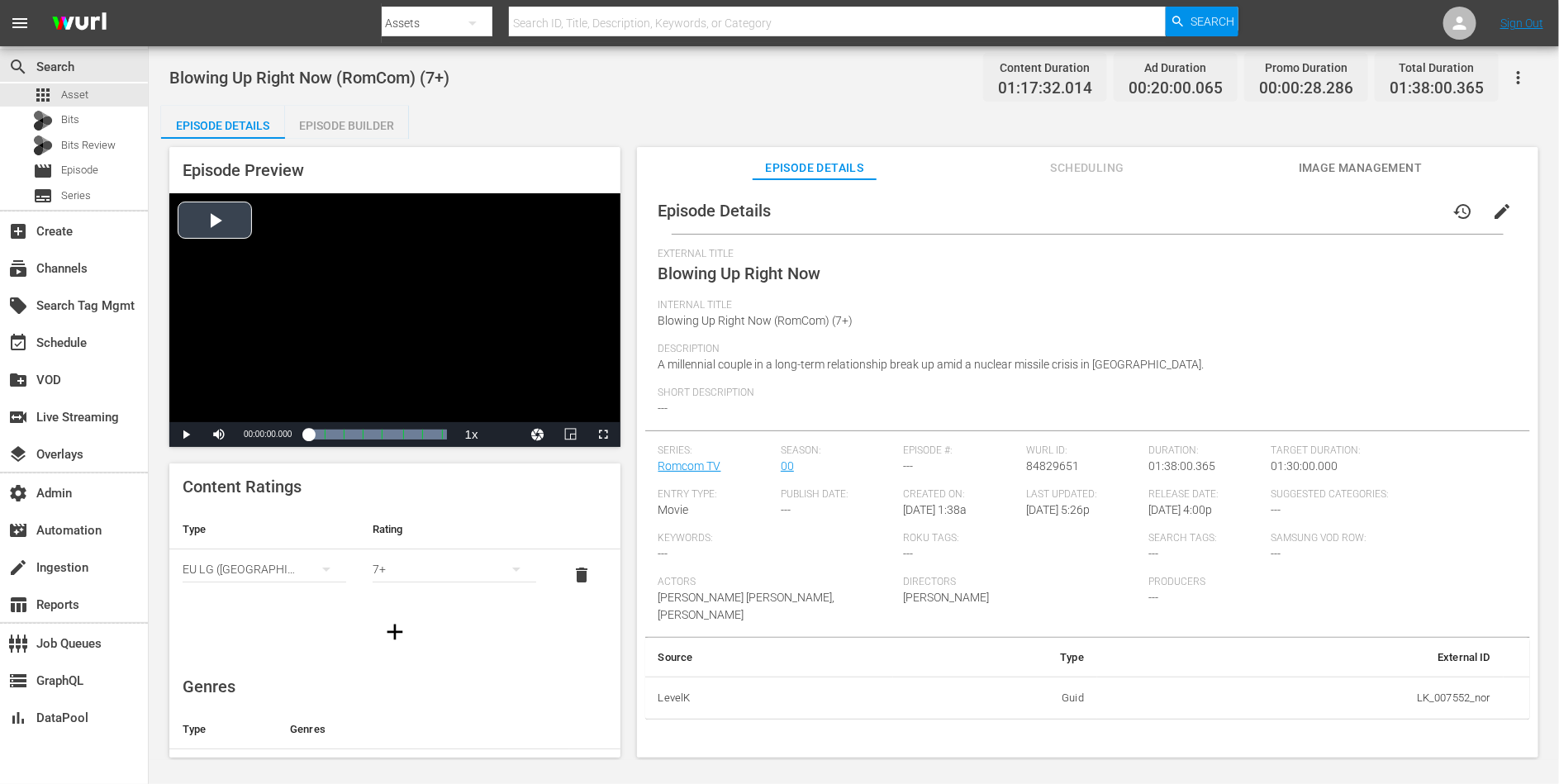
click at [356, 315] on div "Video Player" at bounding box center [394, 308] width 451 height 229
click at [371, 430] on div "Loaded : 100.00% 00:44:36.094 Blowing Up Right Now (4/7) 00:00:00.699" at bounding box center [377, 434] width 138 height 17
click at [506, 406] on li "en" at bounding box center [505, 413] width 83 height 18
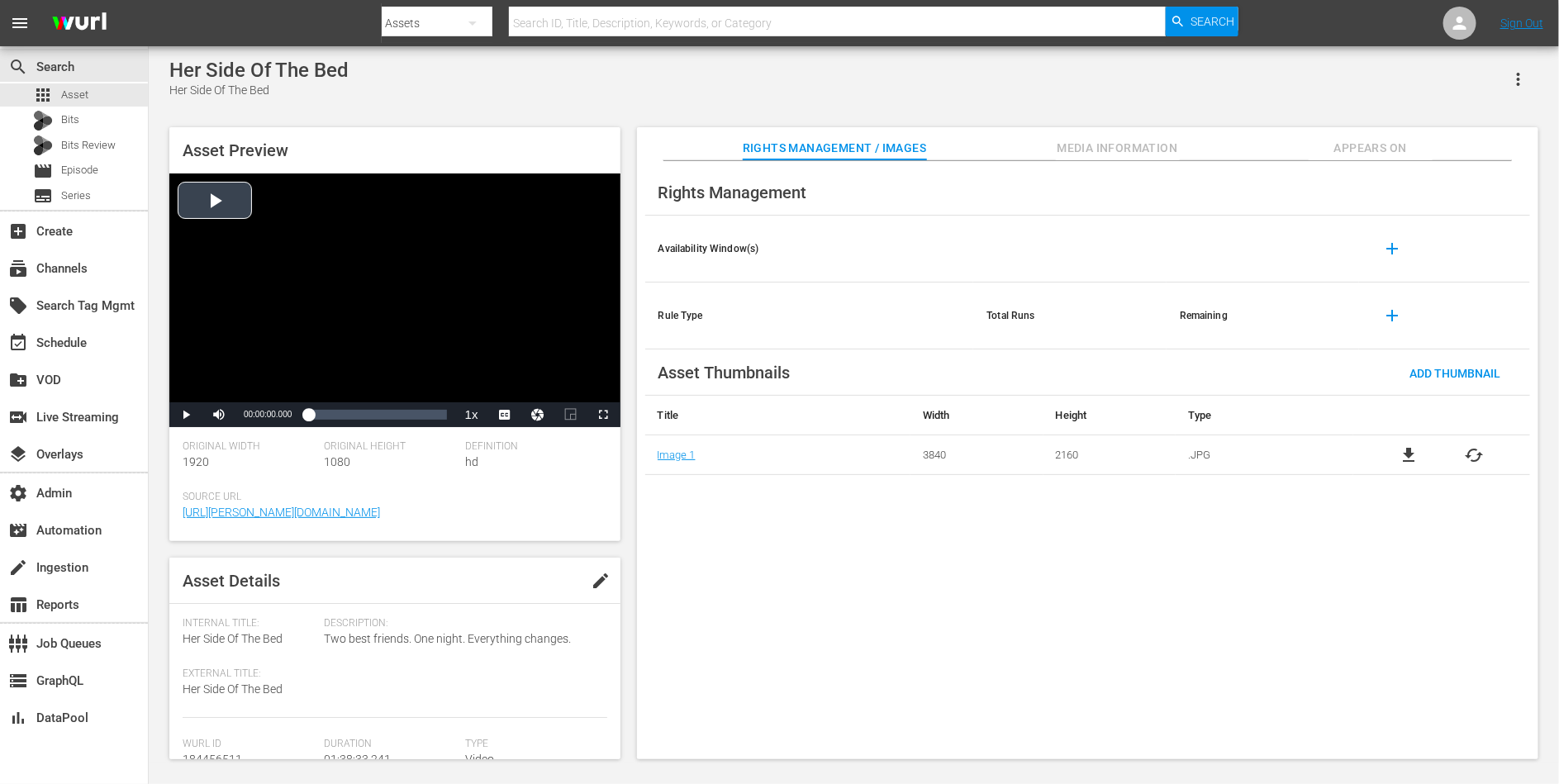
click at [380, 272] on div "Video Player" at bounding box center [394, 288] width 451 height 229
click at [326, 408] on div "Loaded : 0.41% 00:12:58.989 00:00:01.342" at bounding box center [377, 415] width 138 height 17
click at [1379, 136] on button "Appears On" at bounding box center [1371, 143] width 124 height 33
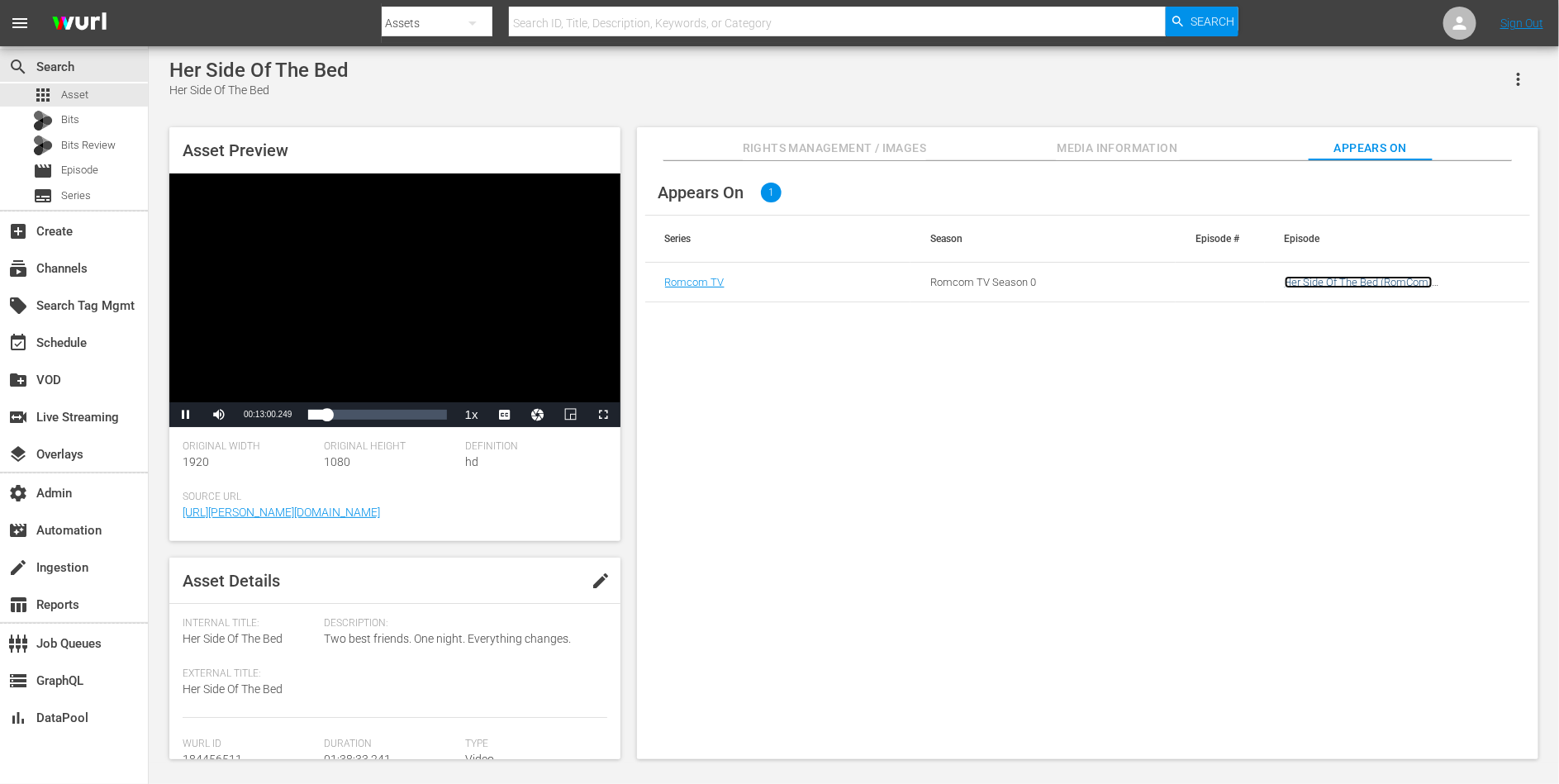
click at [1310, 276] on link "Her Side Of The Bed (RomCom) ([DEMOGRAPHIC_DATA]) (A)" at bounding box center [1358, 288] width 147 height 25
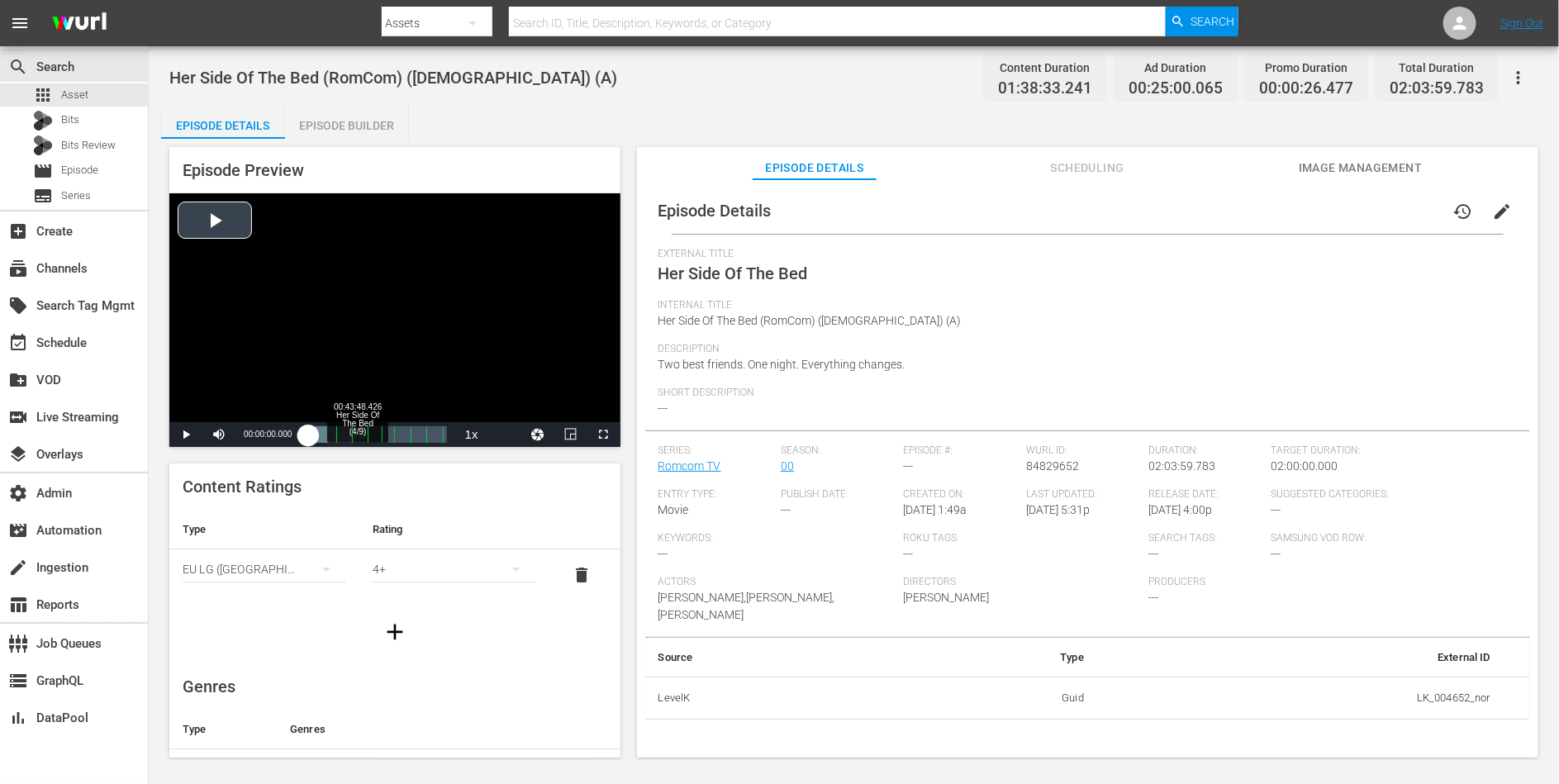
click at [355, 435] on div "Loaded : 41.29% 00:43:48.426 Her Side Of The Bed (4/9) 00:00:00.000" at bounding box center [377, 434] width 138 height 17
click at [422, 435] on div "Loaded : 100.00% 01:41:43.295 Her Side Of The Bed (8/9) 00:02:40.039 [GEOGRAPHI…" at bounding box center [377, 434] width 138 height 17
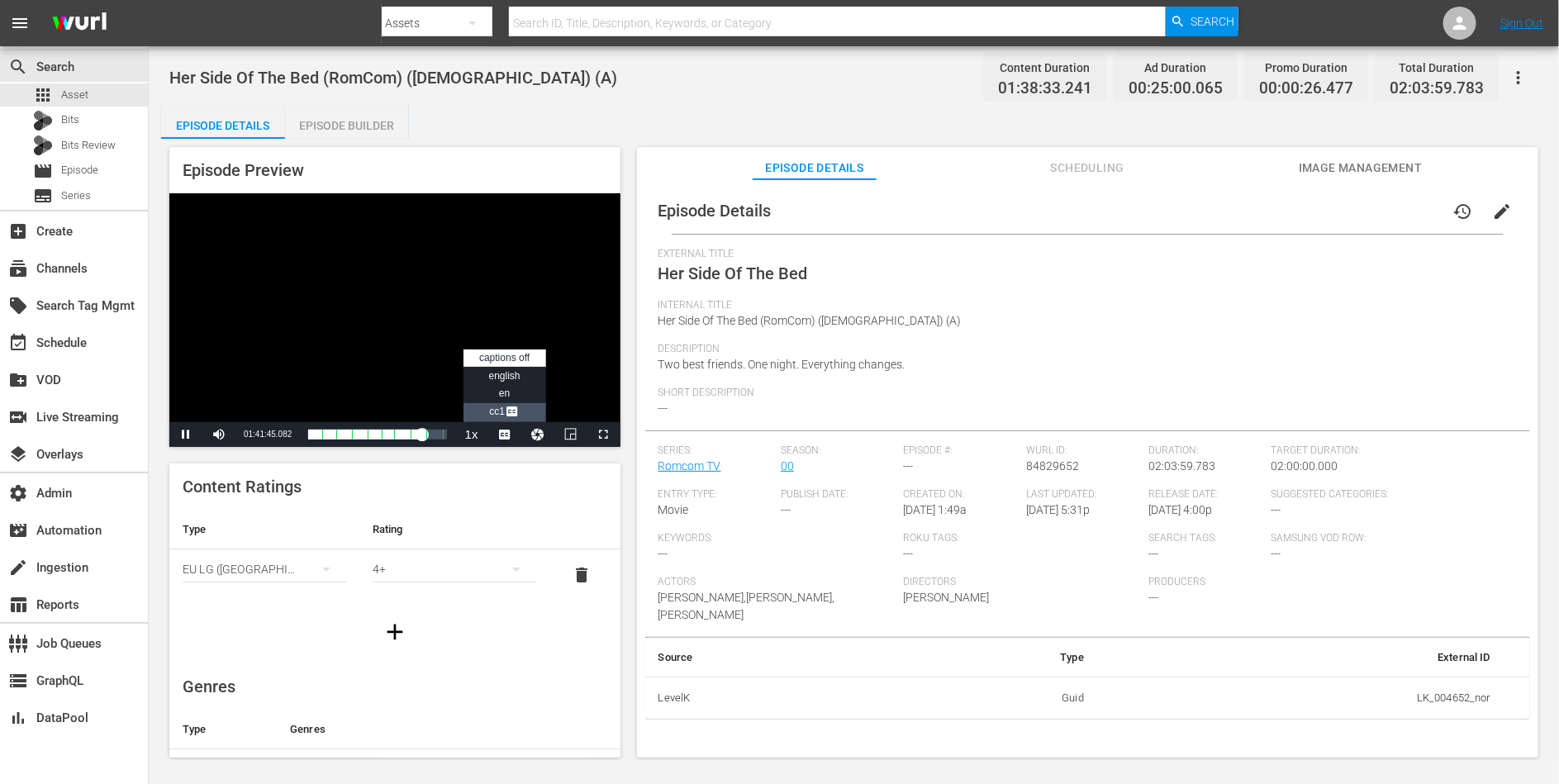
click at [524, 404] on li "CC1 Captions" at bounding box center [505, 412] width 83 height 19
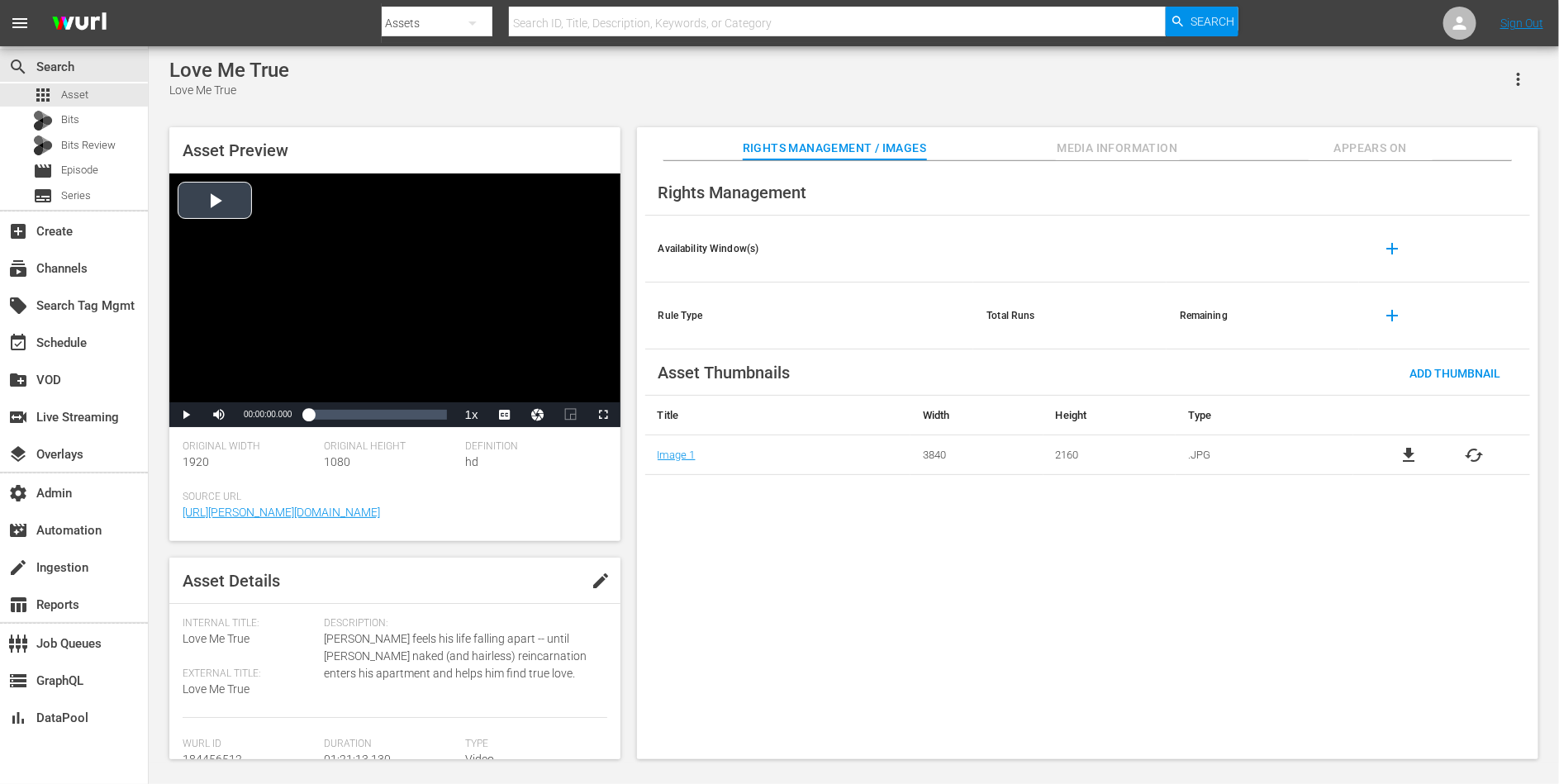
click at [386, 340] on div "Video Player" at bounding box center [394, 288] width 451 height 229
click at [511, 392] on span "Video Player" at bounding box center [512, 393] width 15 height 17
click at [506, 377] on span "DAN" at bounding box center [504, 373] width 17 height 12
click at [370, 417] on div "Loaded : 0.86% 00:35:59.351 00:00:04.275" at bounding box center [377, 415] width 138 height 17
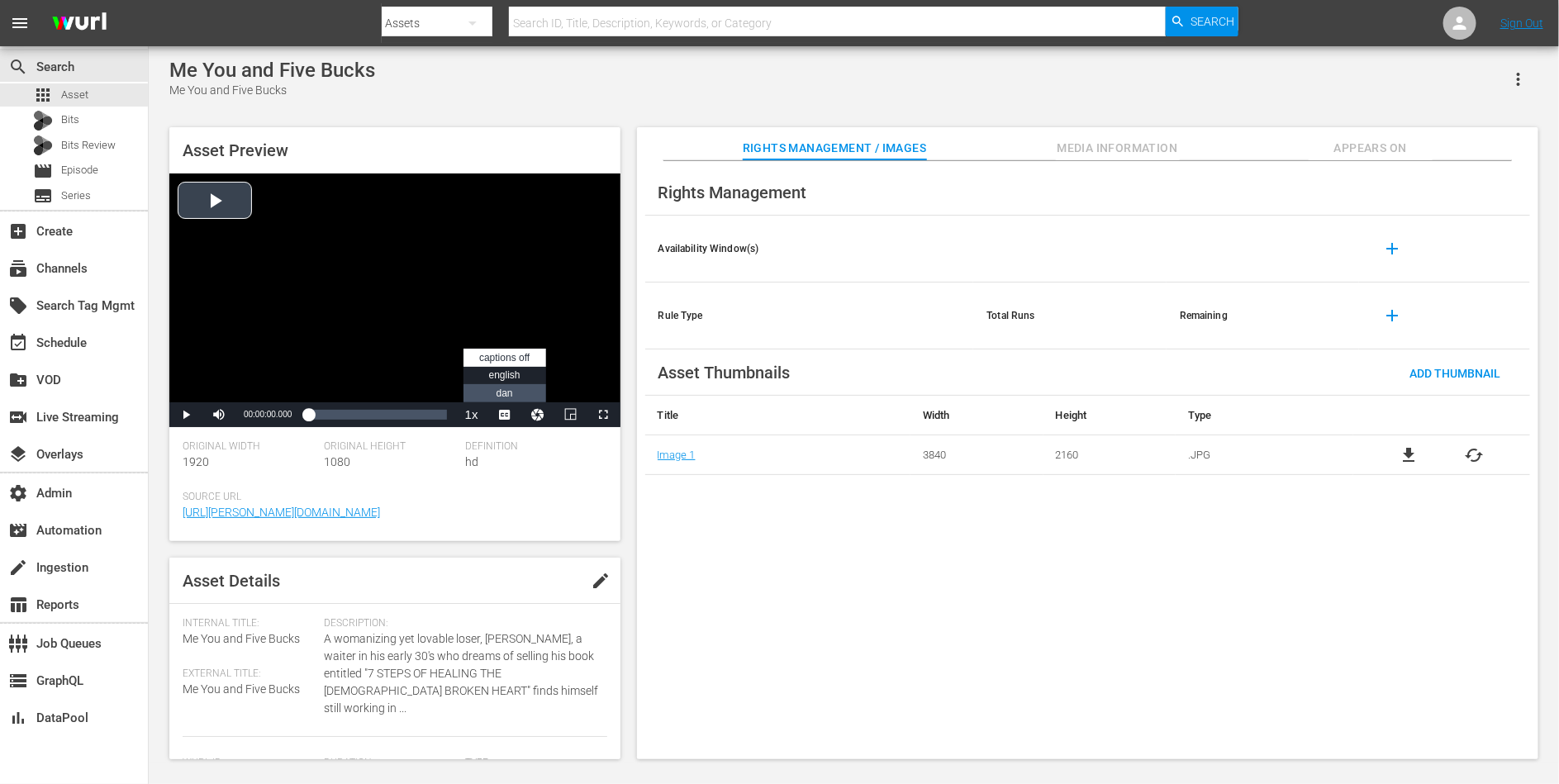
click at [512, 392] on span "DAN" at bounding box center [504, 393] width 17 height 12
click at [378, 413] on div "Loaded : 0.11% 00:45:18.474 00:00:00.000" at bounding box center [377, 415] width 138 height 17
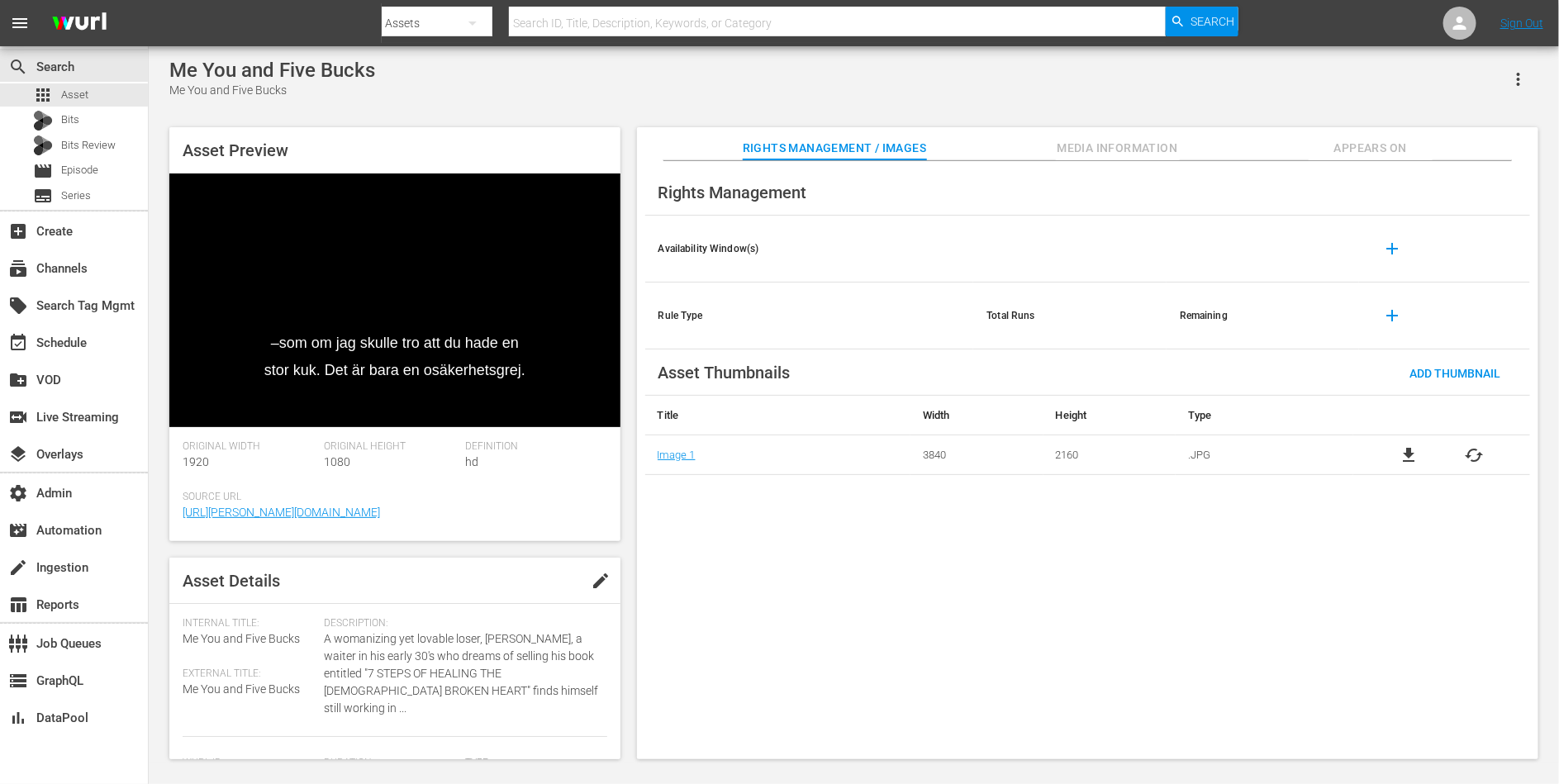
click at [1382, 142] on span "Appears On" at bounding box center [1371, 147] width 124 height 21
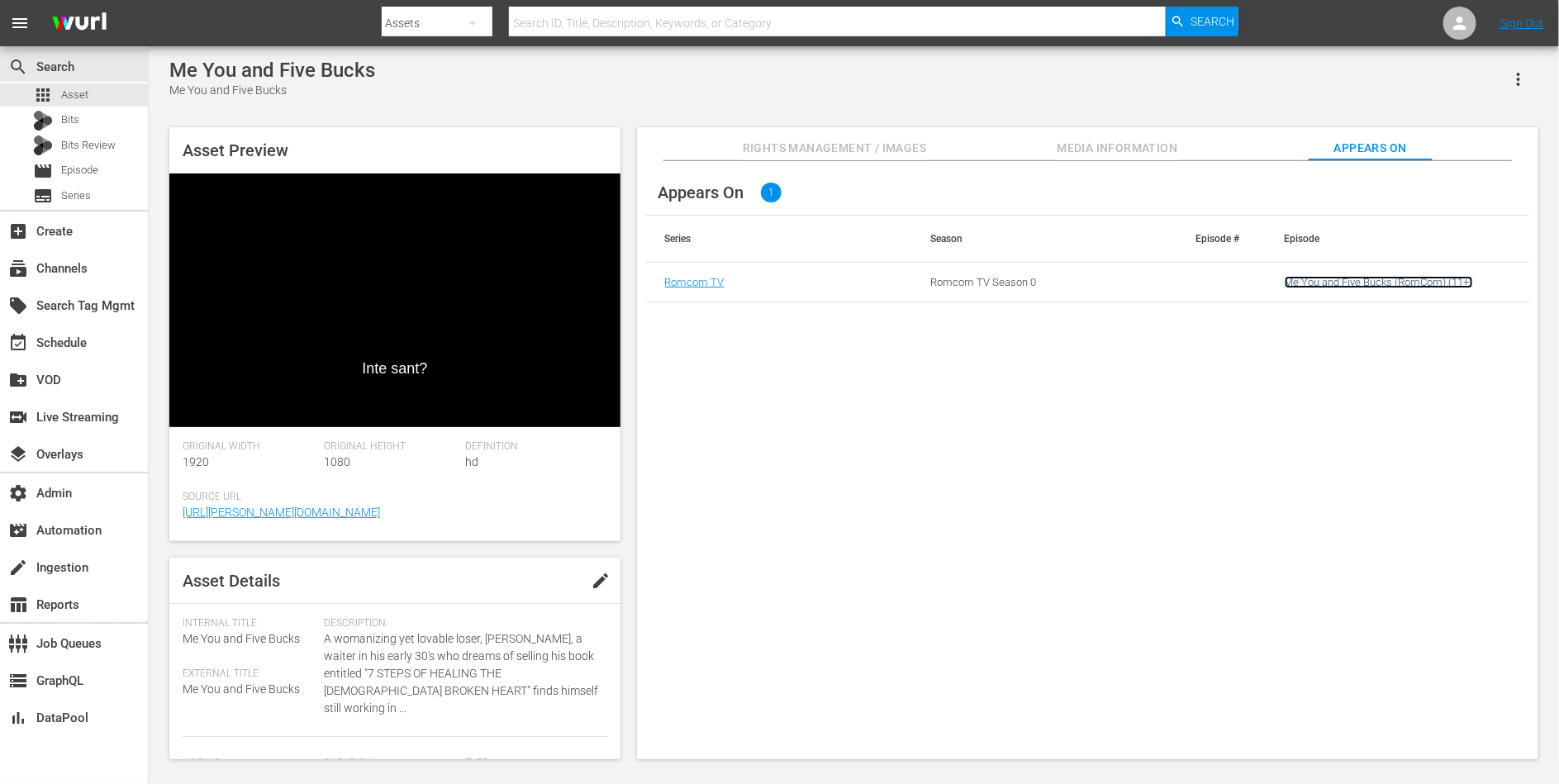
click at [1320, 281] on link "Me You and Five Bucks (RomCom) (11+)" at bounding box center [1379, 282] width 189 height 13
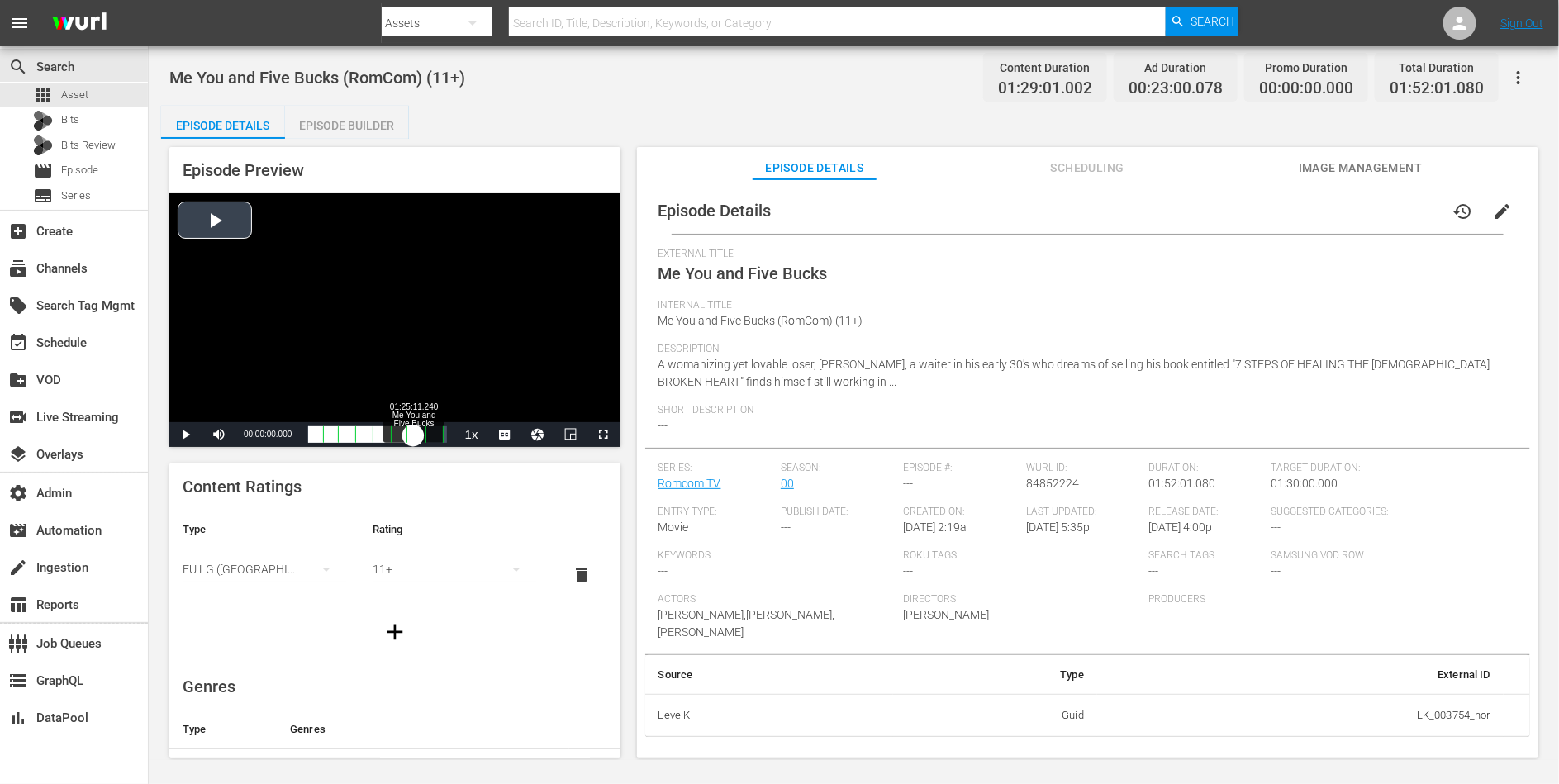
click at [413, 430] on div "Loaded : 0.11% 01:25:11.240 Me You and Five Bucks (7/8) 00:00:00.000 Cue Point …" at bounding box center [377, 434] width 138 height 17
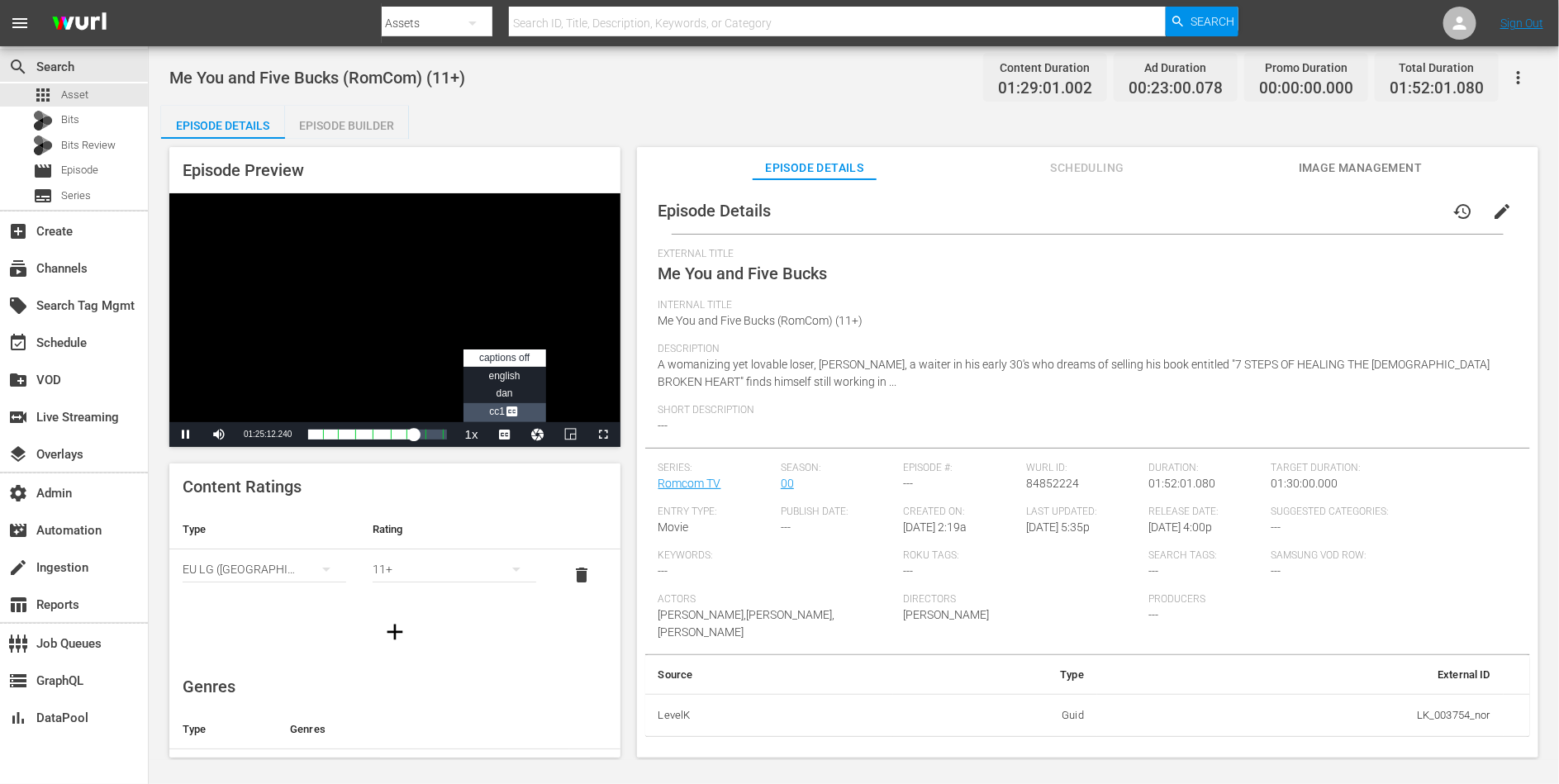
click at [508, 413] on span "Video Player" at bounding box center [512, 413] width 15 height 17
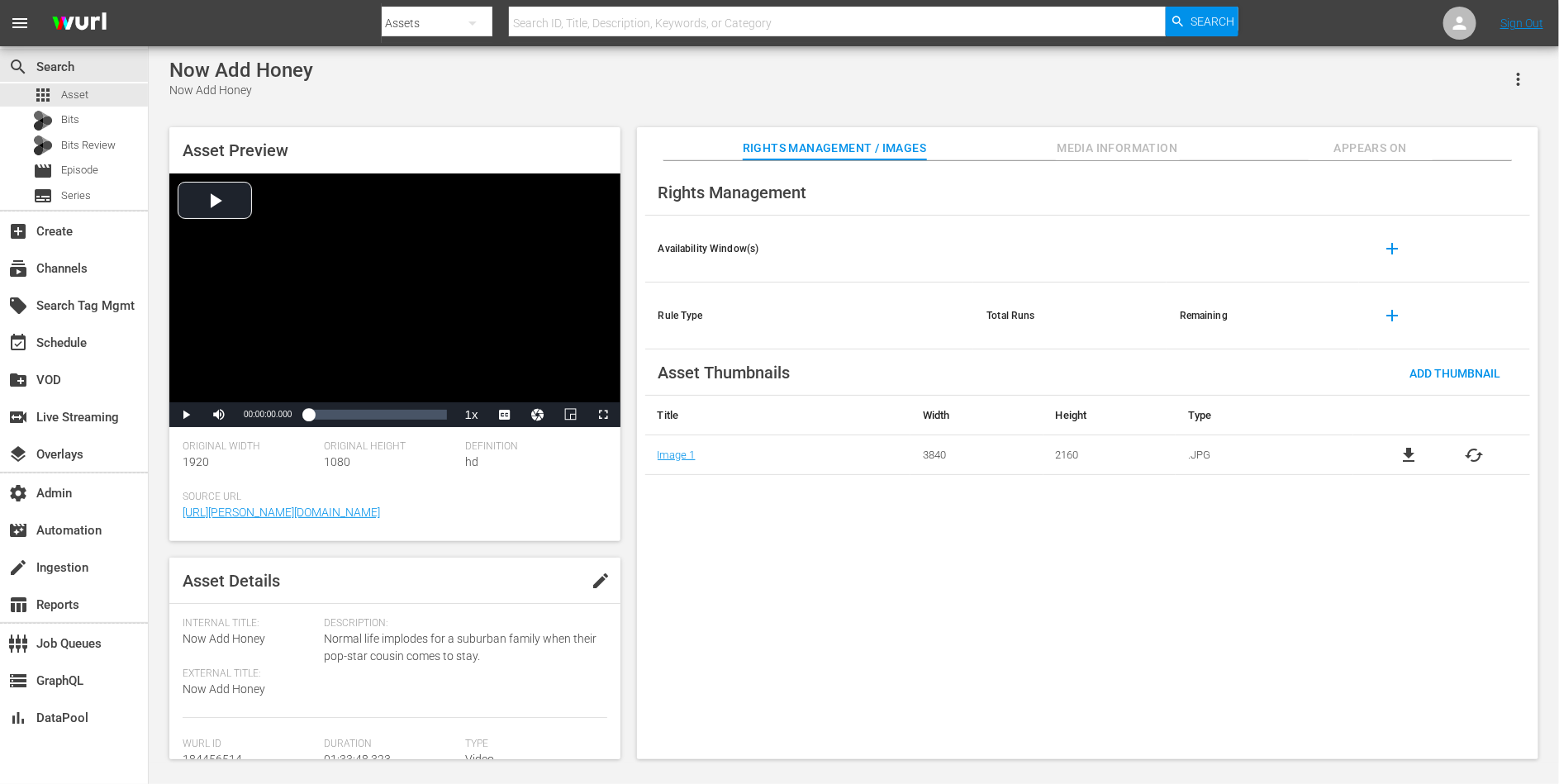
click at [1383, 142] on span "Appears On" at bounding box center [1371, 147] width 124 height 21
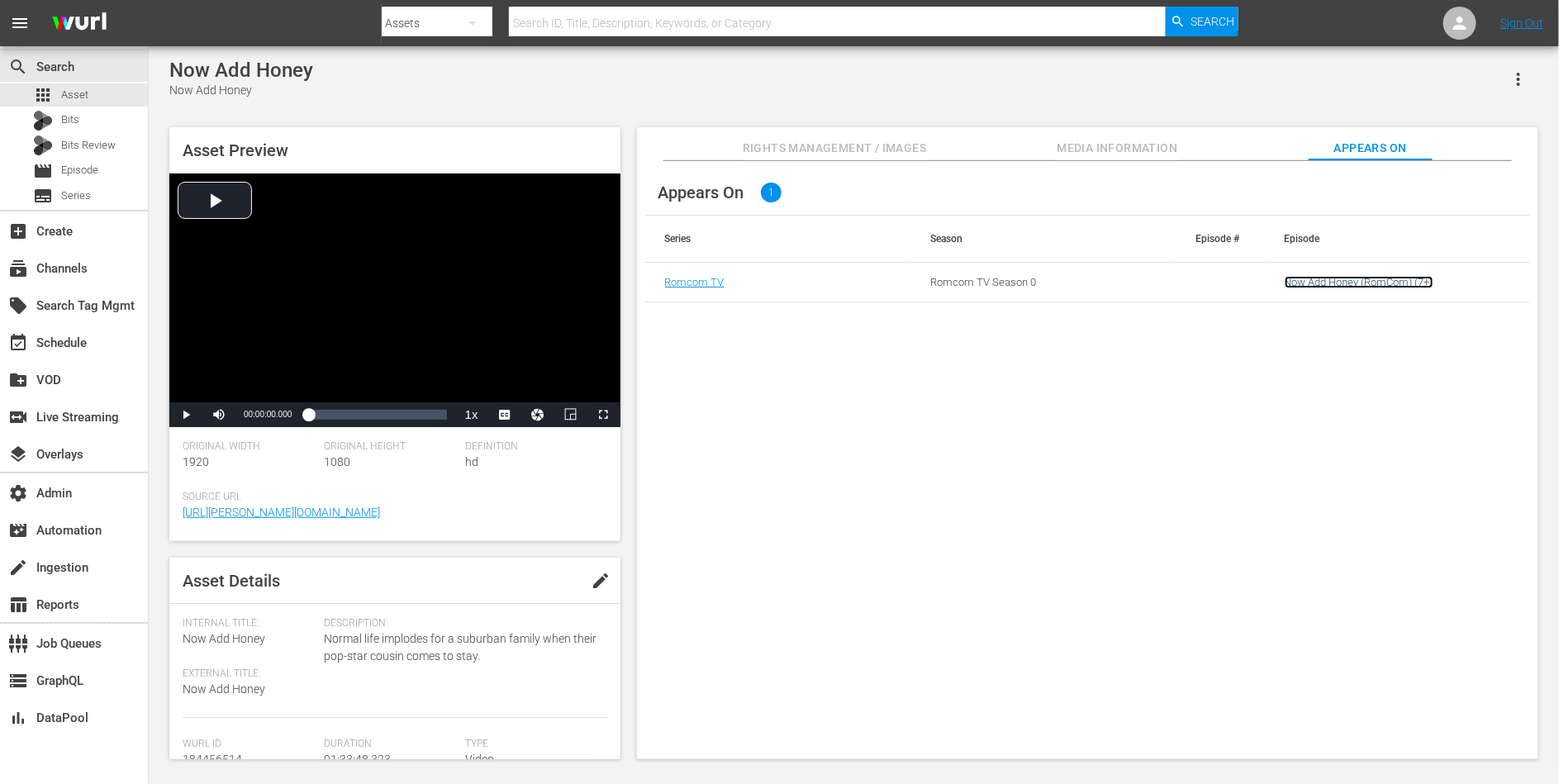
click at [1340, 283] on link "Now Add Honey (RomCom) (7+)" at bounding box center [1358, 282] width 148 height 13
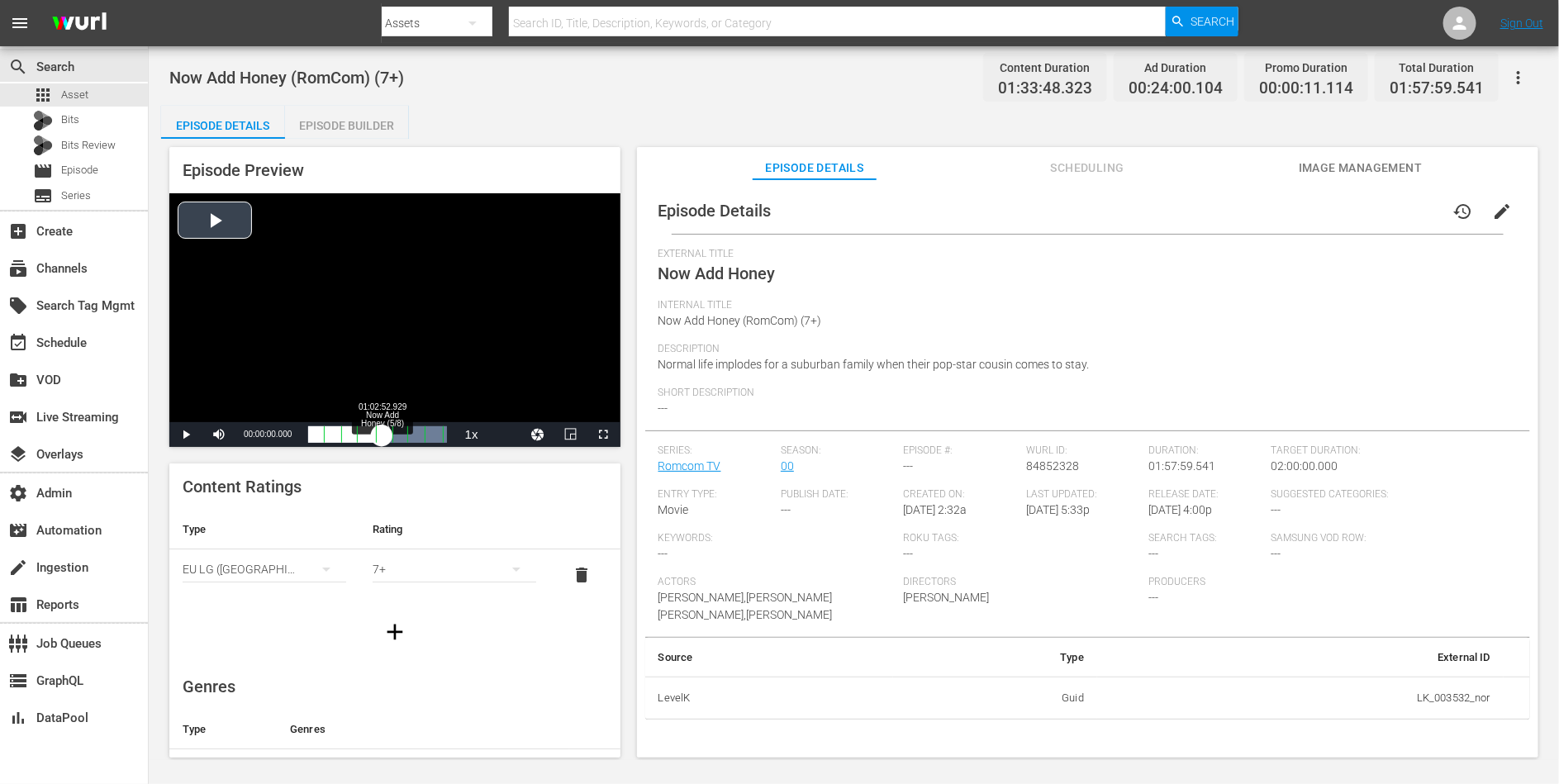
click at [381, 436] on div "Loaded : 100.00% 01:02:52.929 Now Add Honey (5/8) 00:00:00.000 Cue Point 6: 01:…" at bounding box center [377, 434] width 138 height 17
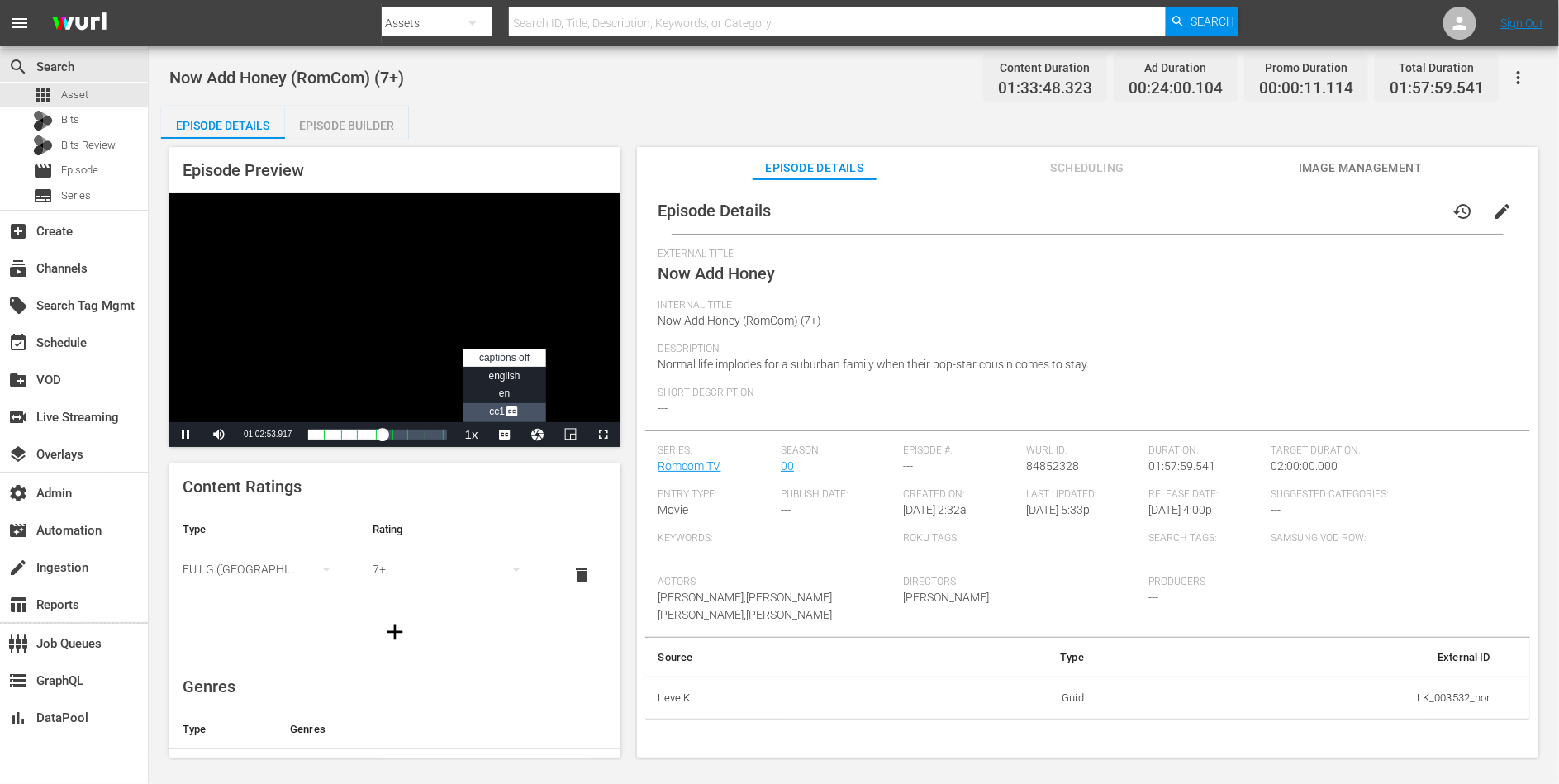
click at [506, 413] on span "Video Player" at bounding box center [512, 413] width 15 height 17
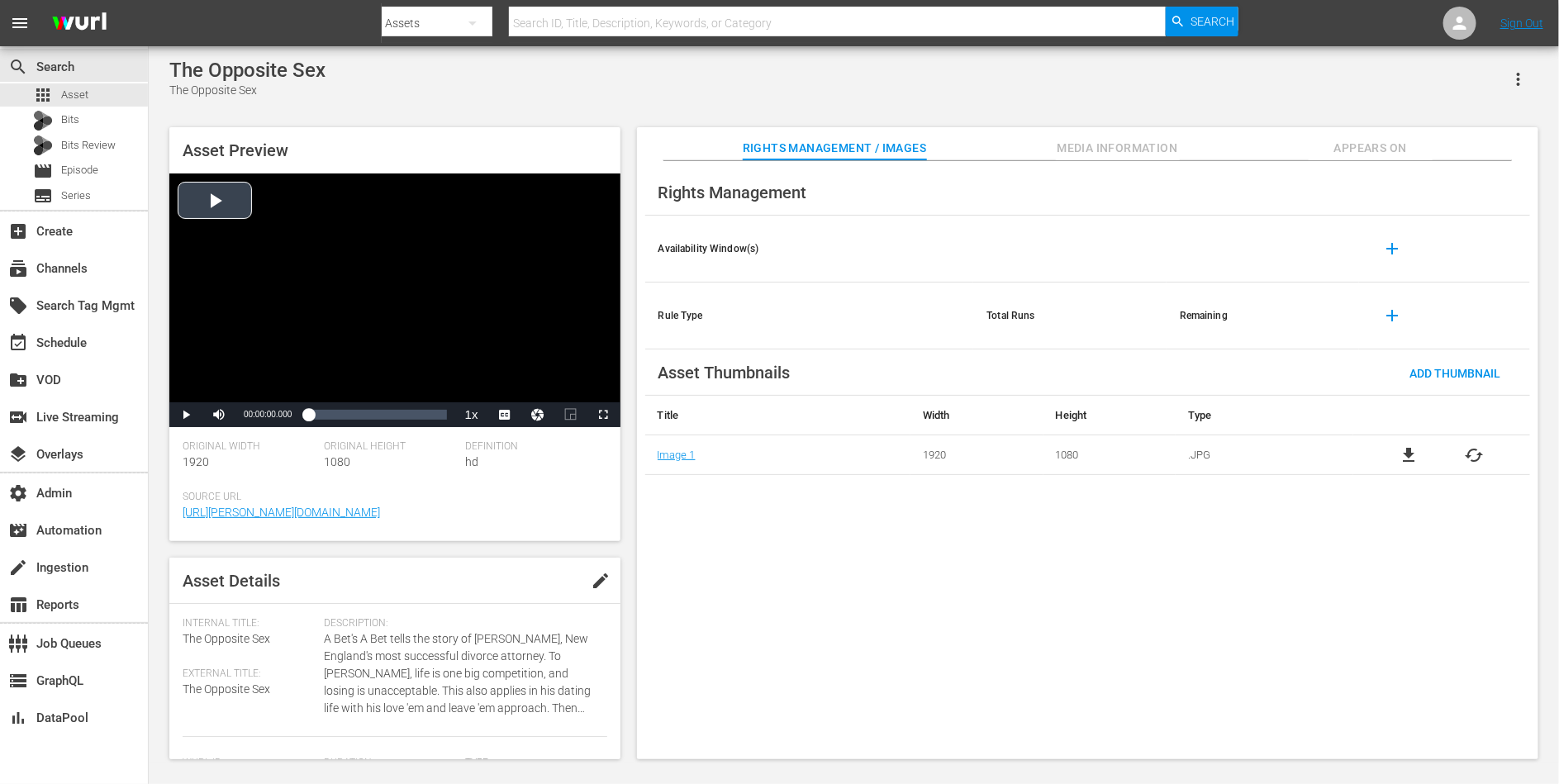
click at [410, 254] on div "Video Player" at bounding box center [394, 288] width 451 height 229
click at [375, 419] on div "Loaded : 0.65% 00:45:33.216 00:00:01.576" at bounding box center [377, 415] width 138 height 17
click at [515, 393] on span "Video Player" at bounding box center [512, 393] width 15 height 17
click at [426, 418] on div "01:18:53.130" at bounding box center [426, 415] width 1 height 17
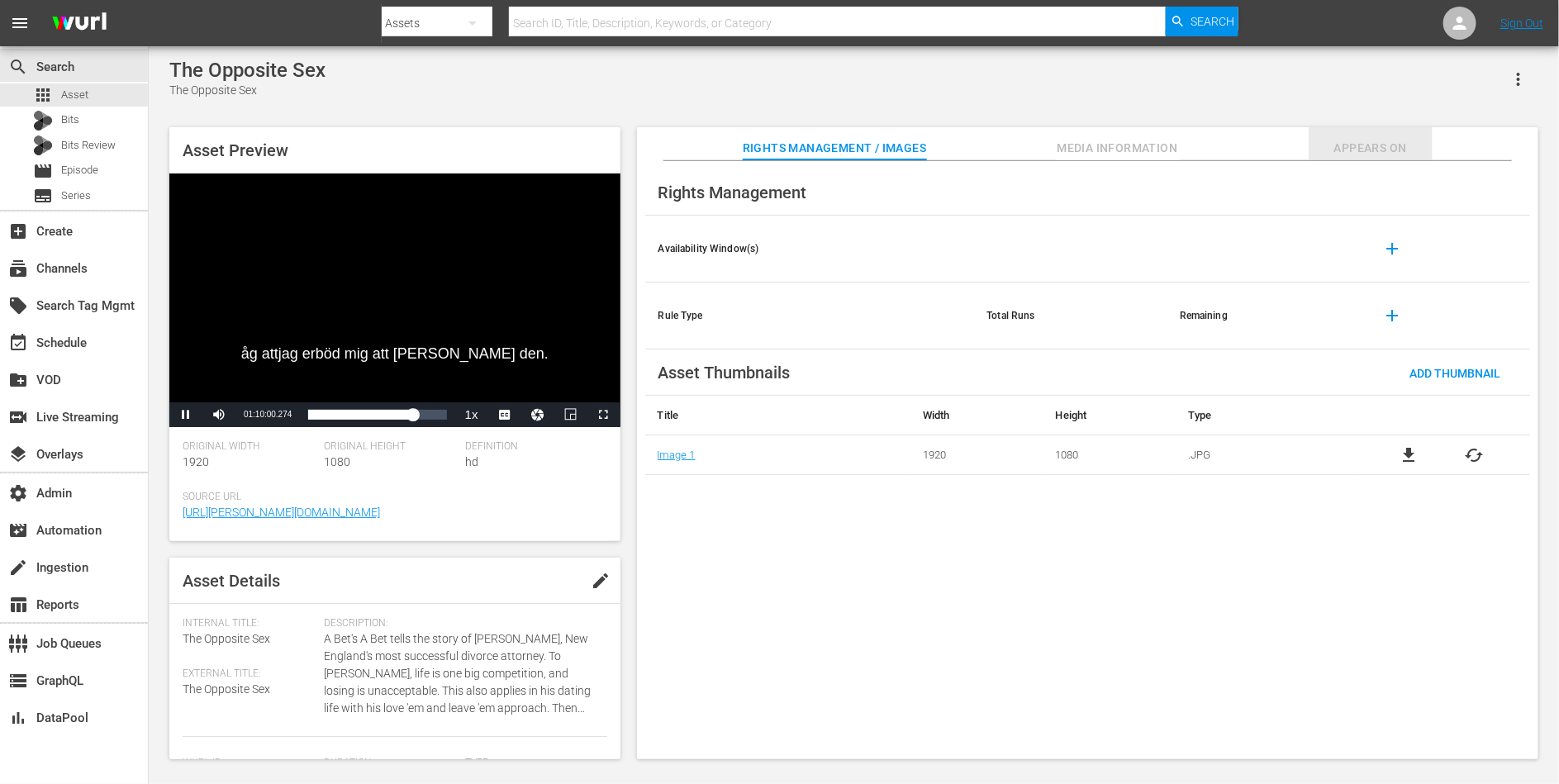
click at [1390, 141] on span "Appears On" at bounding box center [1371, 147] width 124 height 21
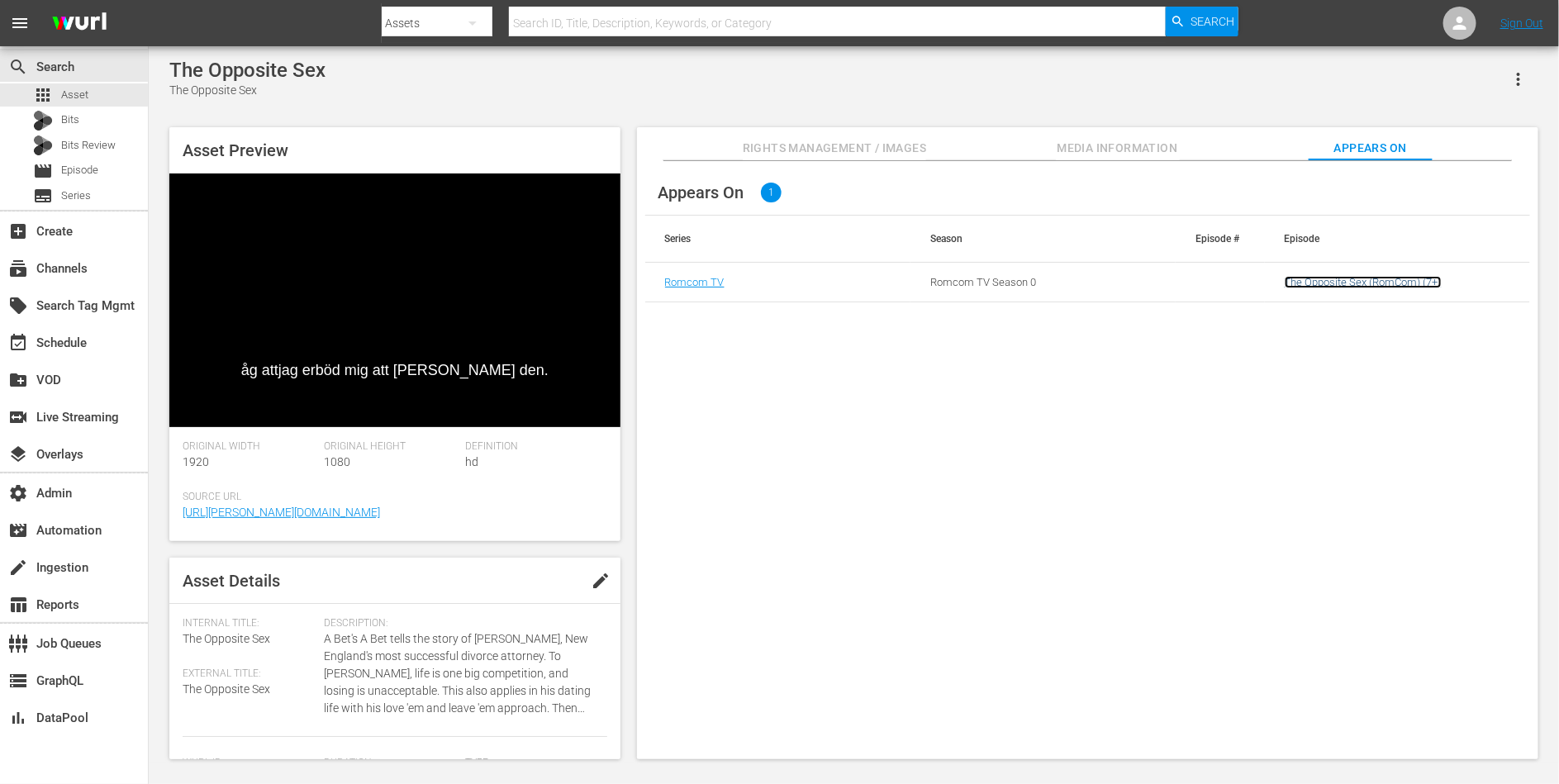
click at [1308, 280] on link "The Opposite Sex (RomCom) (7+)" at bounding box center [1363, 282] width 157 height 13
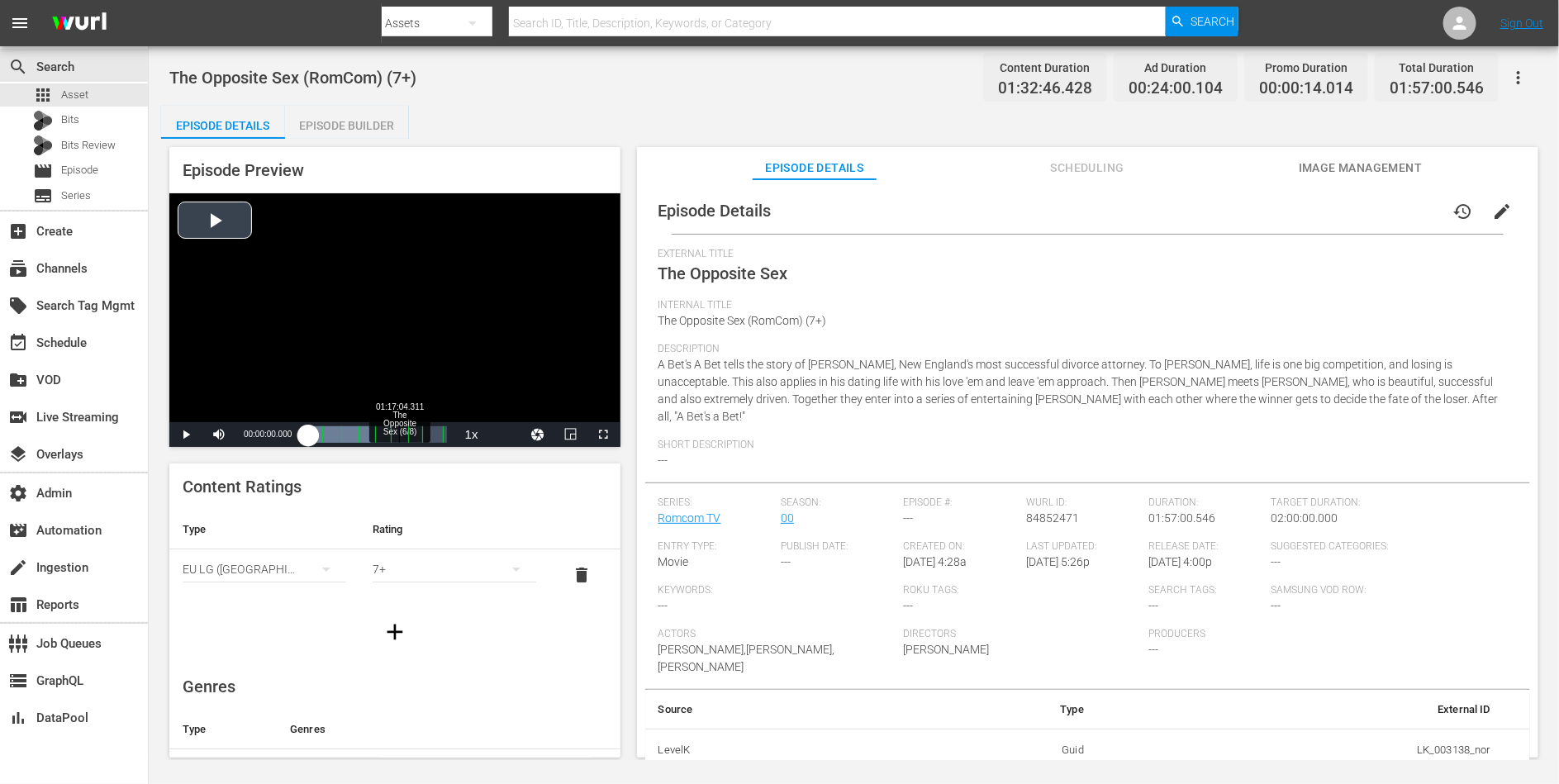
click at [399, 431] on div "Loaded : 83.73% 01:17:04.311 The Opposite Sex (6/8) 00:00:00.000" at bounding box center [377, 434] width 138 height 17
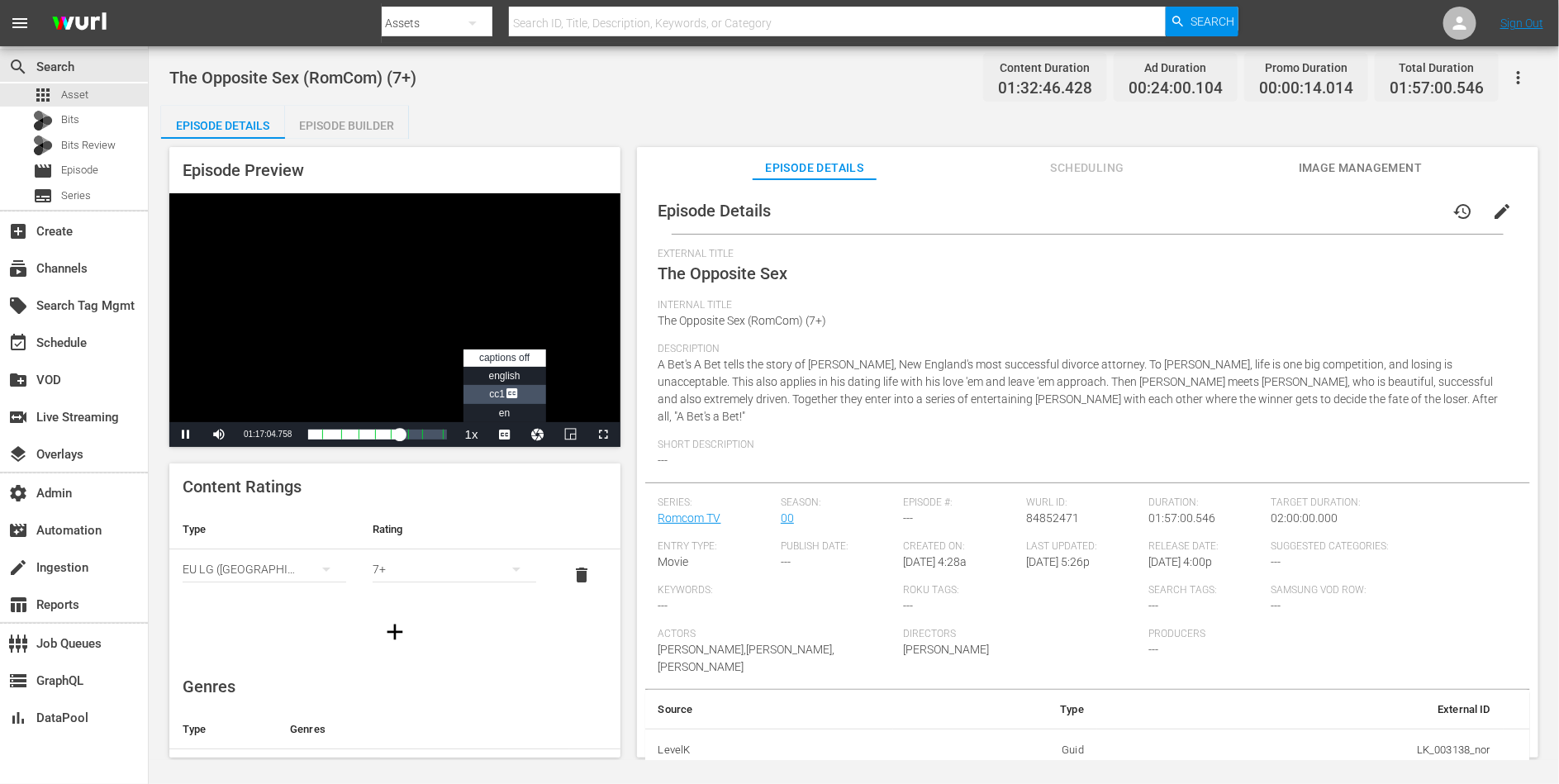
click at [511, 397] on span "Video Player" at bounding box center [512, 394] width 15 height 17
click at [429, 437] on div "Loaded : 68.08% 01:42:17.722 The Opposite Sex (8/8) 01:02:08.482" at bounding box center [377, 434] width 138 height 17
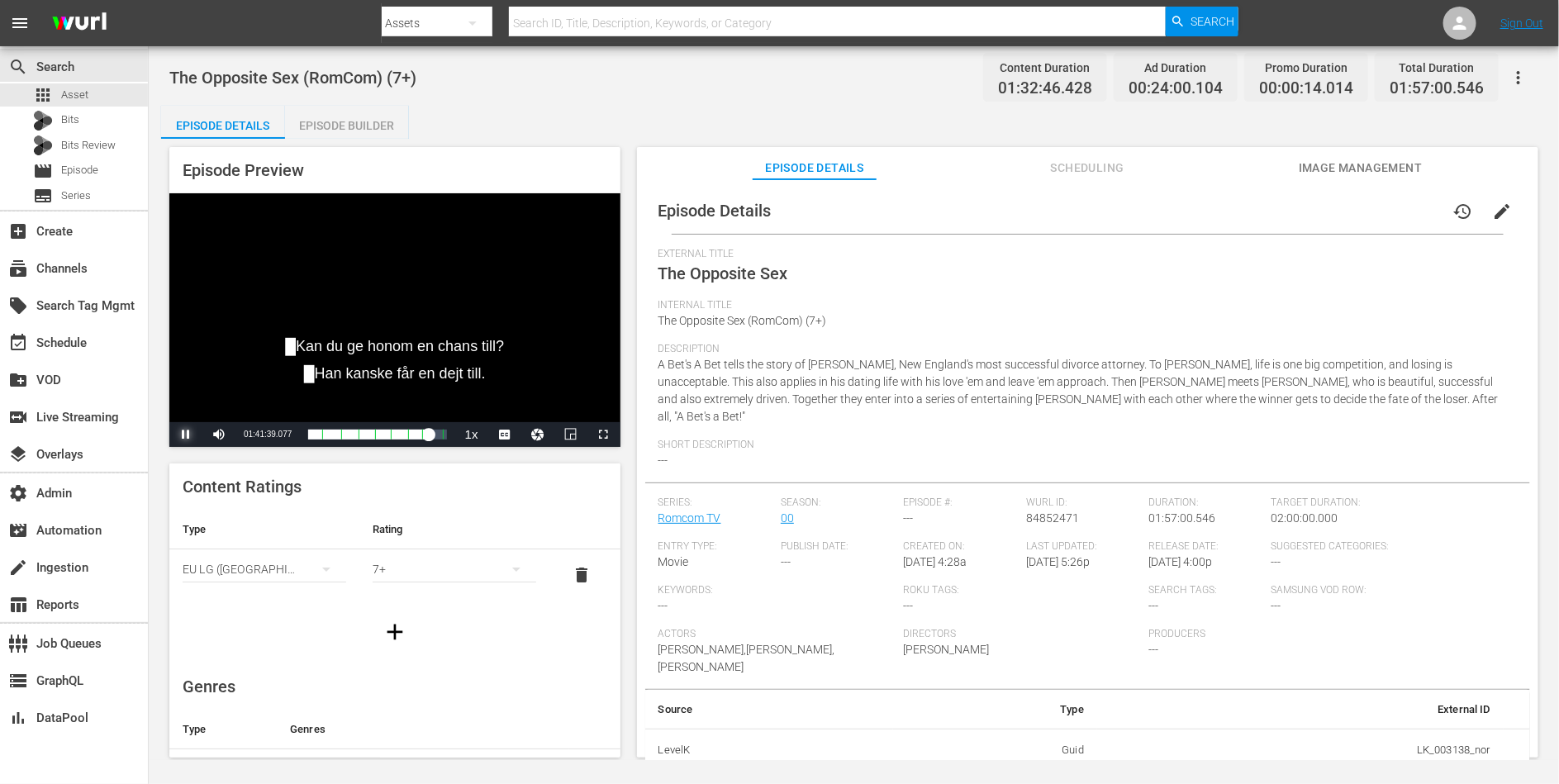
click at [186, 434] on span "Video Player" at bounding box center [186, 434] width 0 height 0
click at [505, 434] on span "Video Player" at bounding box center [505, 434] width 0 height 0
click at [505, 394] on span "Video Player" at bounding box center [512, 394] width 15 height 17
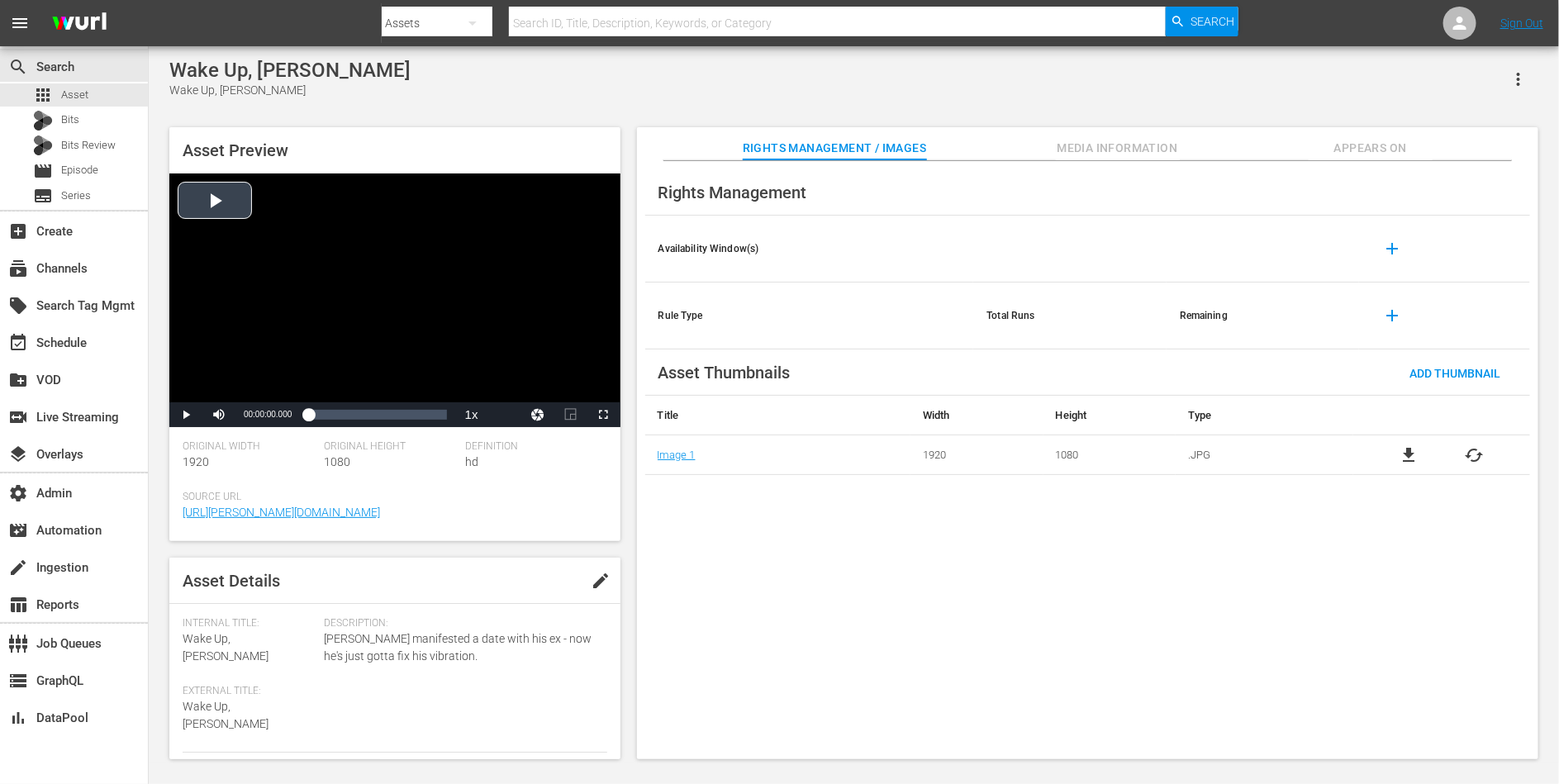
click at [521, 275] on div "Video Player" at bounding box center [394, 288] width 451 height 229
click at [506, 394] on span "DAN" at bounding box center [504, 393] width 17 height 12
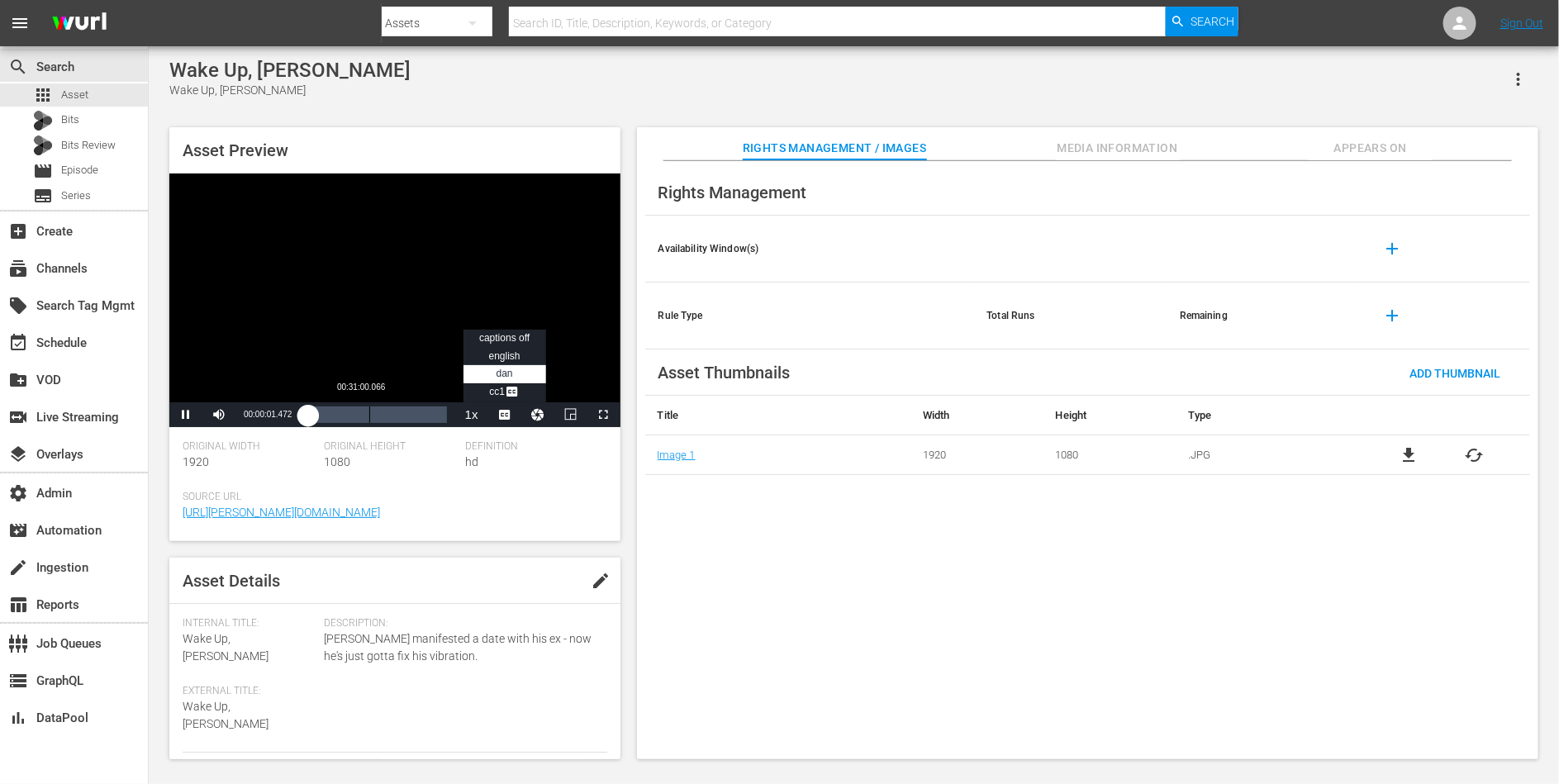
click at [363, 415] on div "Loaded : 0.86% 00:31:00.066 00:00:01.538" at bounding box center [377, 415] width 138 height 17
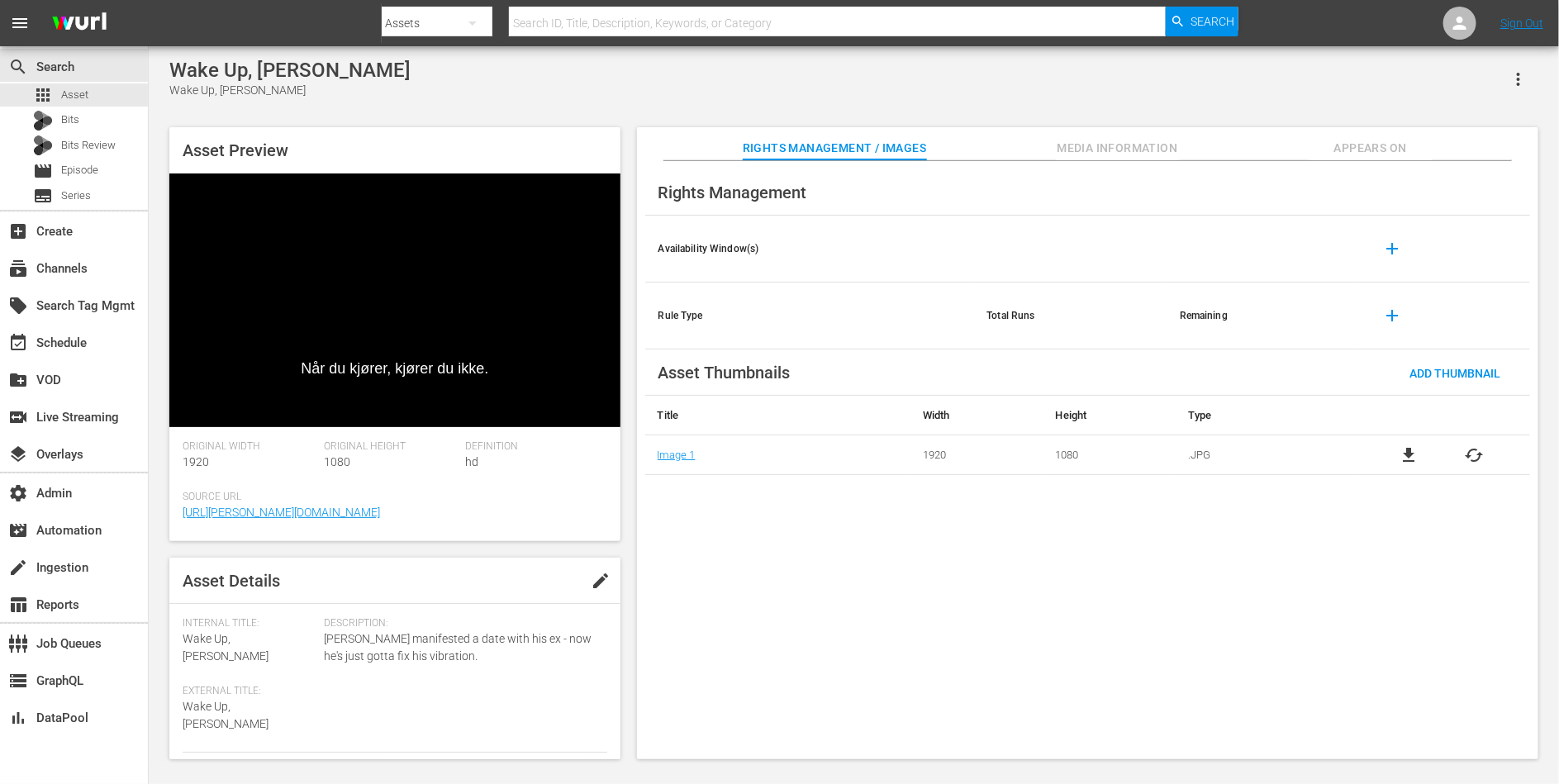
click at [1388, 153] on span "Appears On" at bounding box center [1371, 147] width 124 height 21
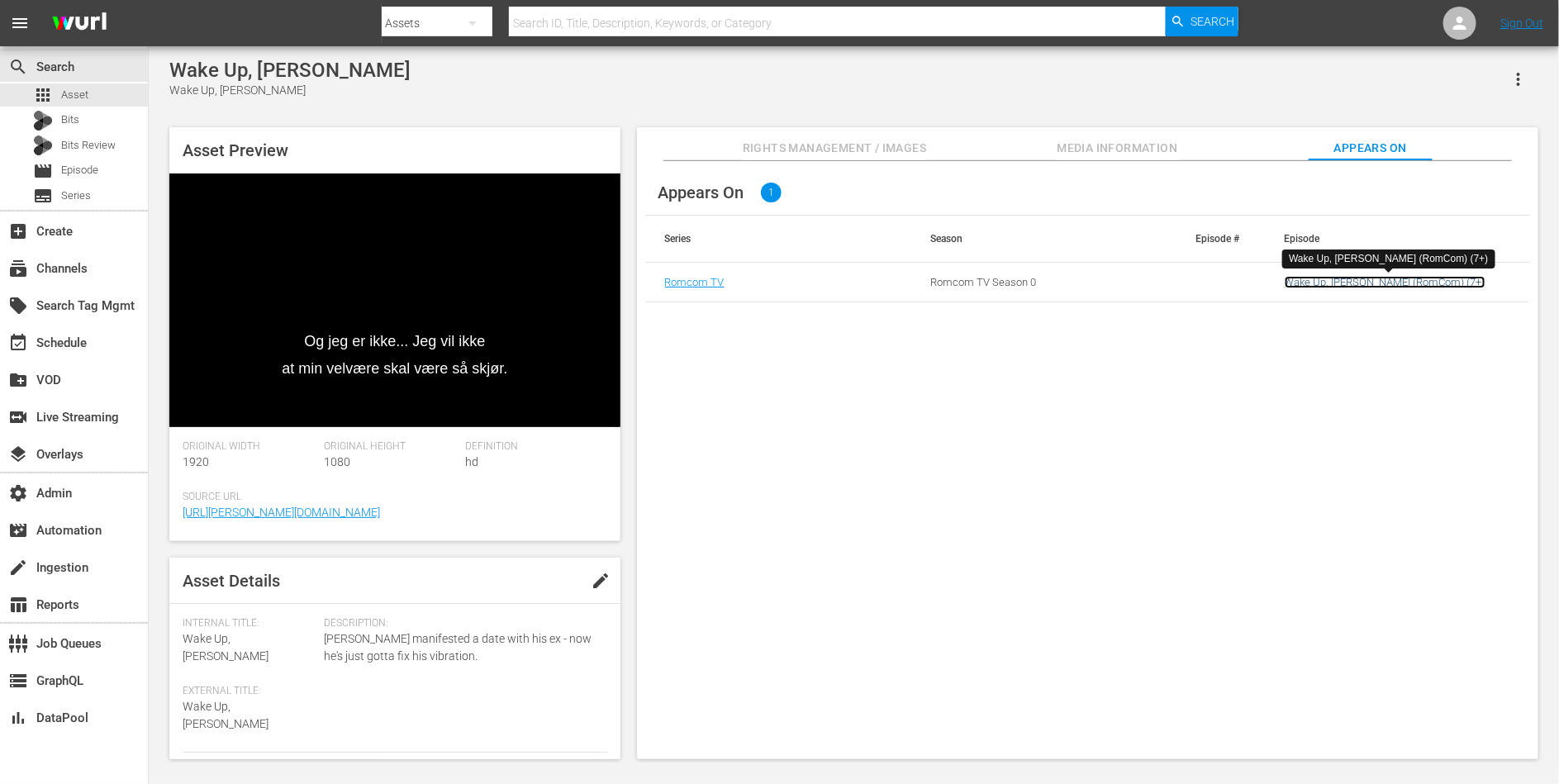
click at [1321, 276] on link "Wake Up, [PERSON_NAME] (RomCom) (7+)" at bounding box center [1385, 282] width 201 height 13
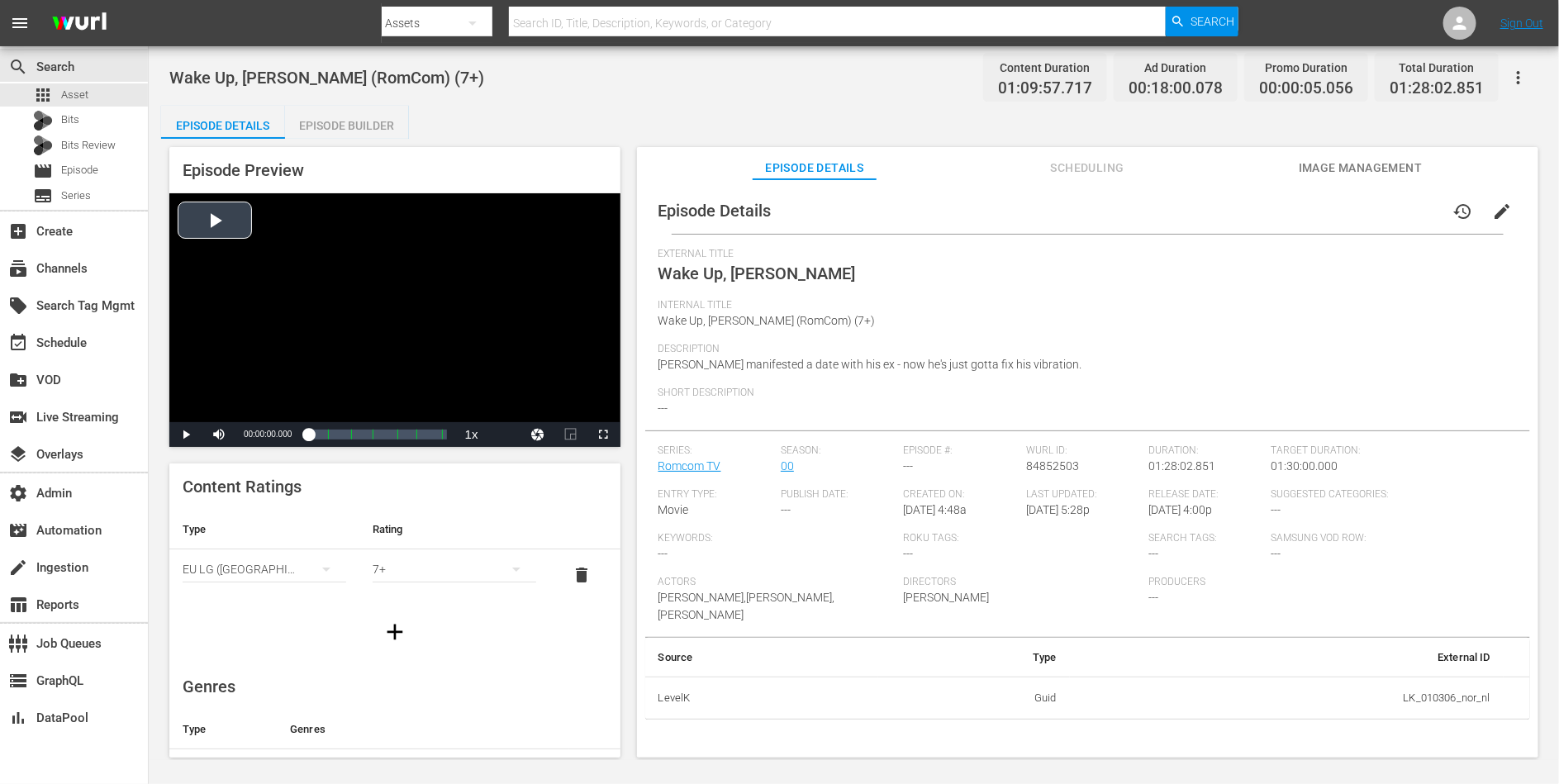
click at [414, 312] on div "Video Player" at bounding box center [394, 308] width 451 height 229
click at [383, 433] on div "Loaded : 100.00% 00:48:30.313 Wake Up, Leonard (4/6) 00:00:04.011 Cue Point 3: …" at bounding box center [377, 434] width 138 height 17
click at [506, 407] on span "Video Player" at bounding box center [512, 413] width 15 height 17
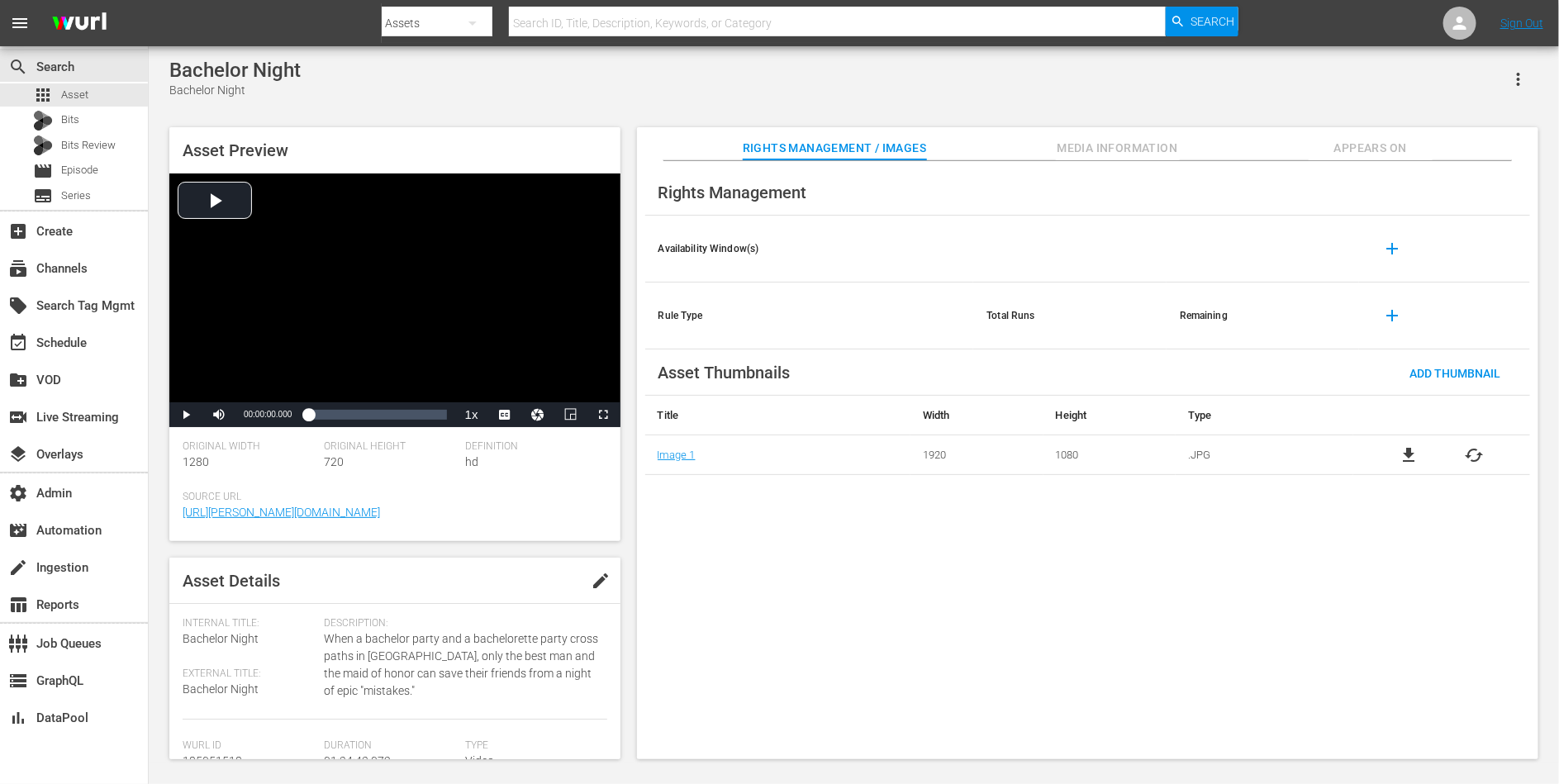
click at [1355, 151] on span "Appears On" at bounding box center [1371, 147] width 124 height 21
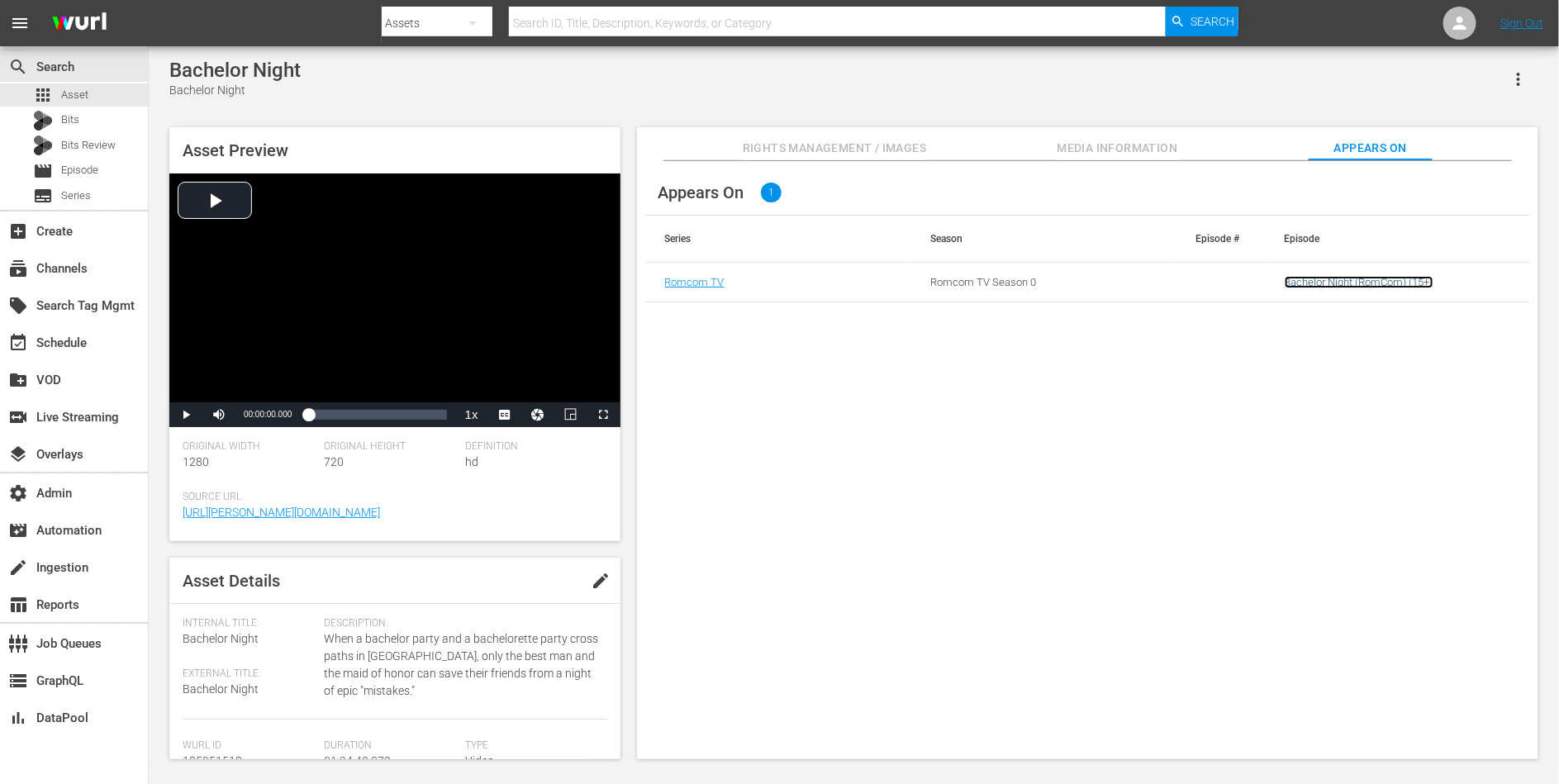
click at [1332, 281] on link "Bachelor Night (RomCom) (15+)" at bounding box center [1358, 282] width 148 height 13
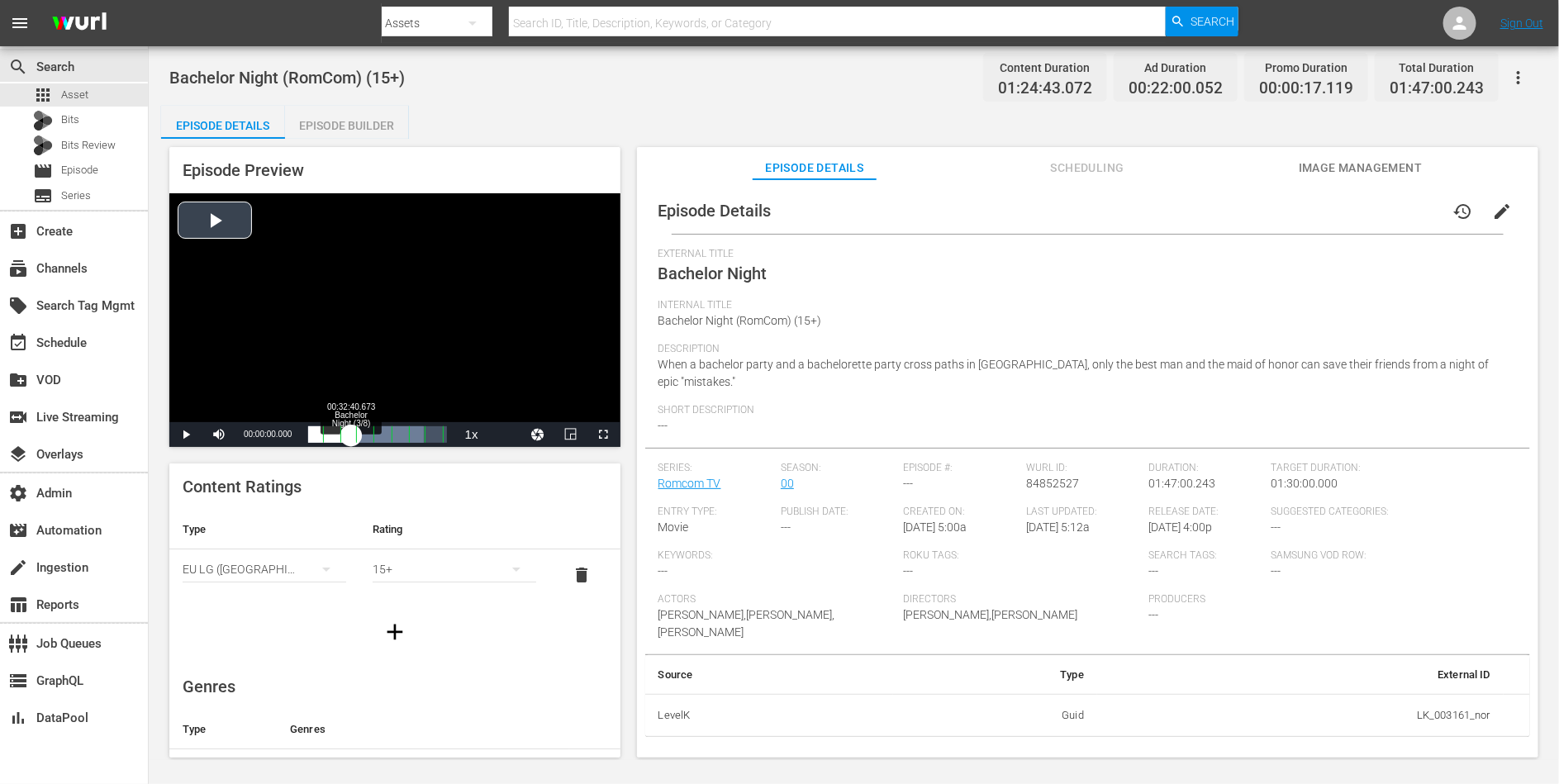
click at [350, 429] on div "Loaded : 83.73% 00:32:40.673 Bachelor Night (3/8) 00:00:00.000 Cue Point 2: 00:…" at bounding box center [377, 434] width 138 height 17
click at [505, 434] on span "Video Player" at bounding box center [505, 434] width 0 height 0
click at [503, 413] on span "en" at bounding box center [504, 413] width 11 height 12
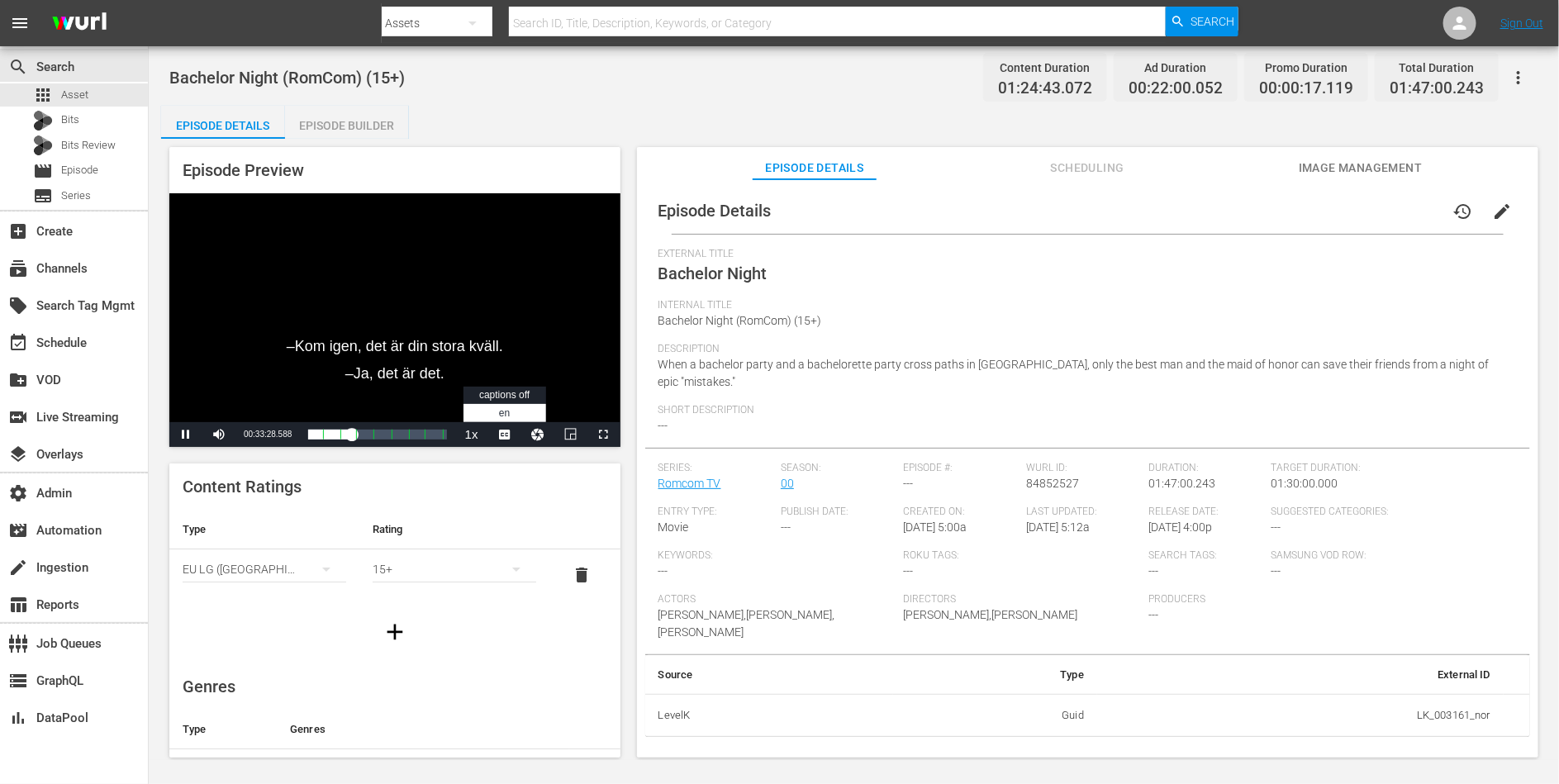
click at [505, 434] on span "Video Player" at bounding box center [505, 434] width 0 height 0
drag, startPoint x: 278, startPoint y: 81, endPoint x: 165, endPoint y: 74, distance: 113.2
click at [165, 74] on div "Bachelor Night (RomCom) (15+) Content Duration 01:24:43.072 Ad Duration 00:22:0…" at bounding box center [853, 403] width 1411 height 713
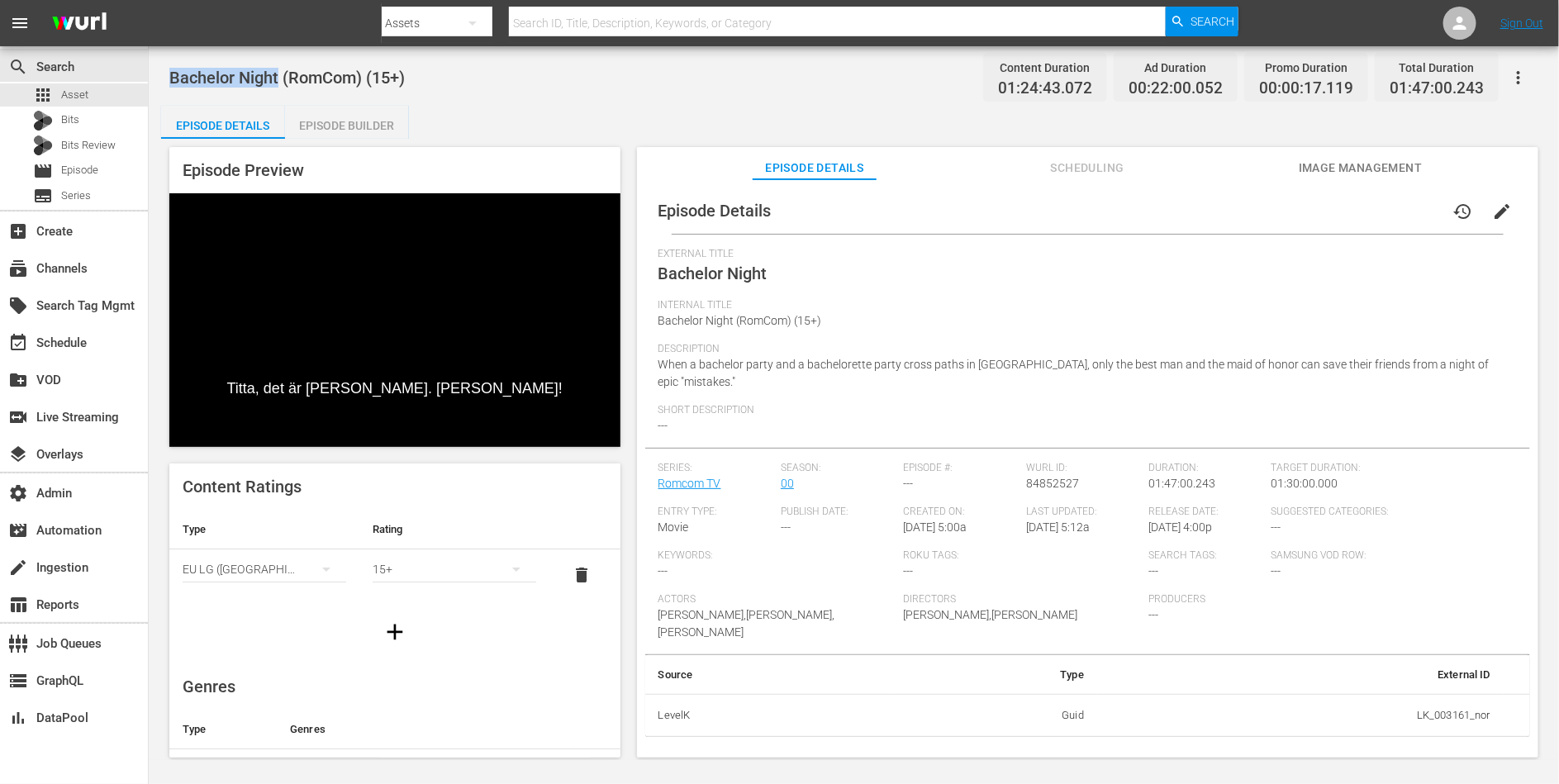
copy span "Bachelor Night"
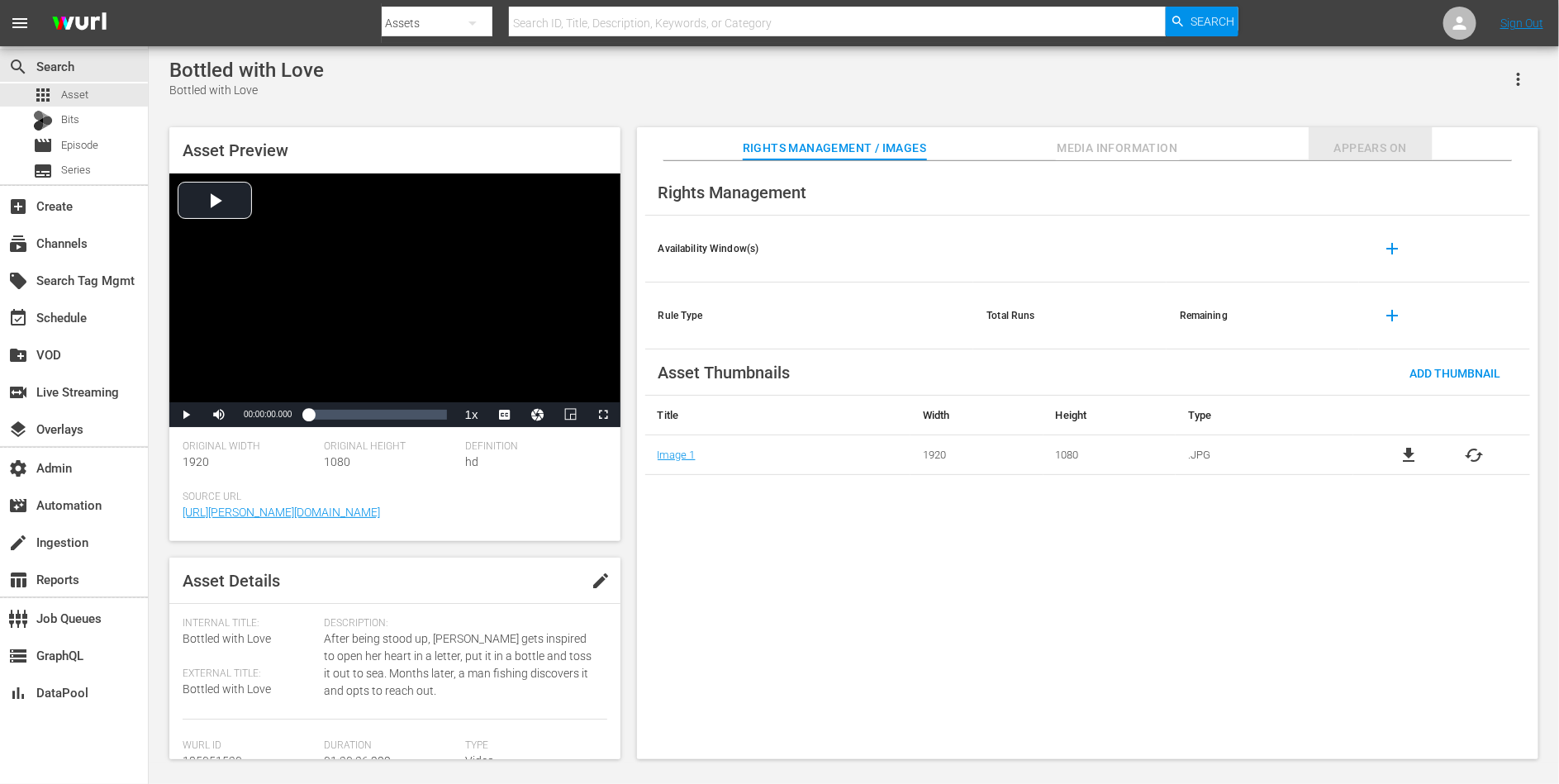
click at [1375, 144] on span "Appears On" at bounding box center [1371, 147] width 124 height 21
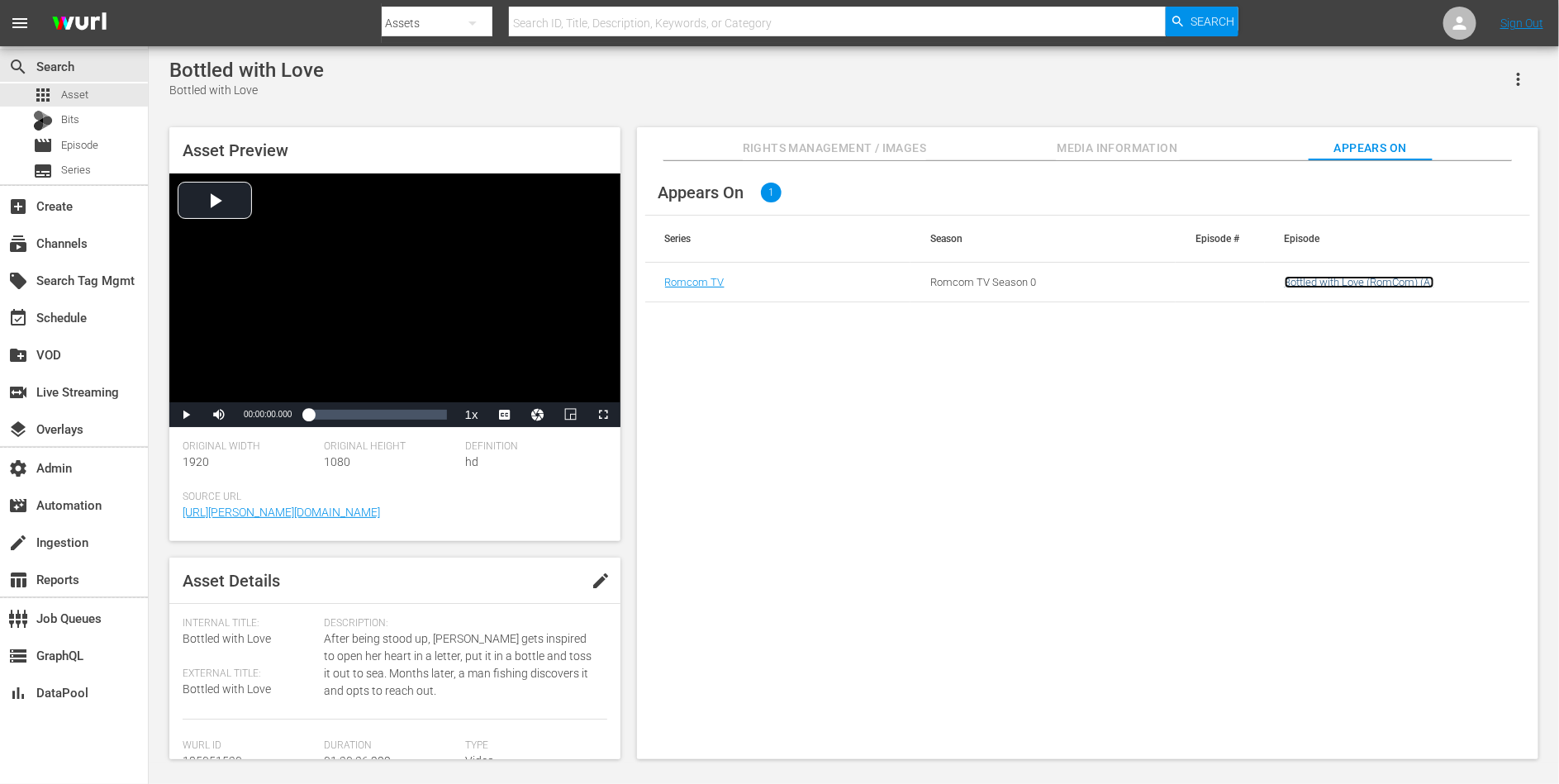
click at [1332, 276] on link "Bottled with Love (RomCom) (A)" at bounding box center [1359, 282] width 149 height 13
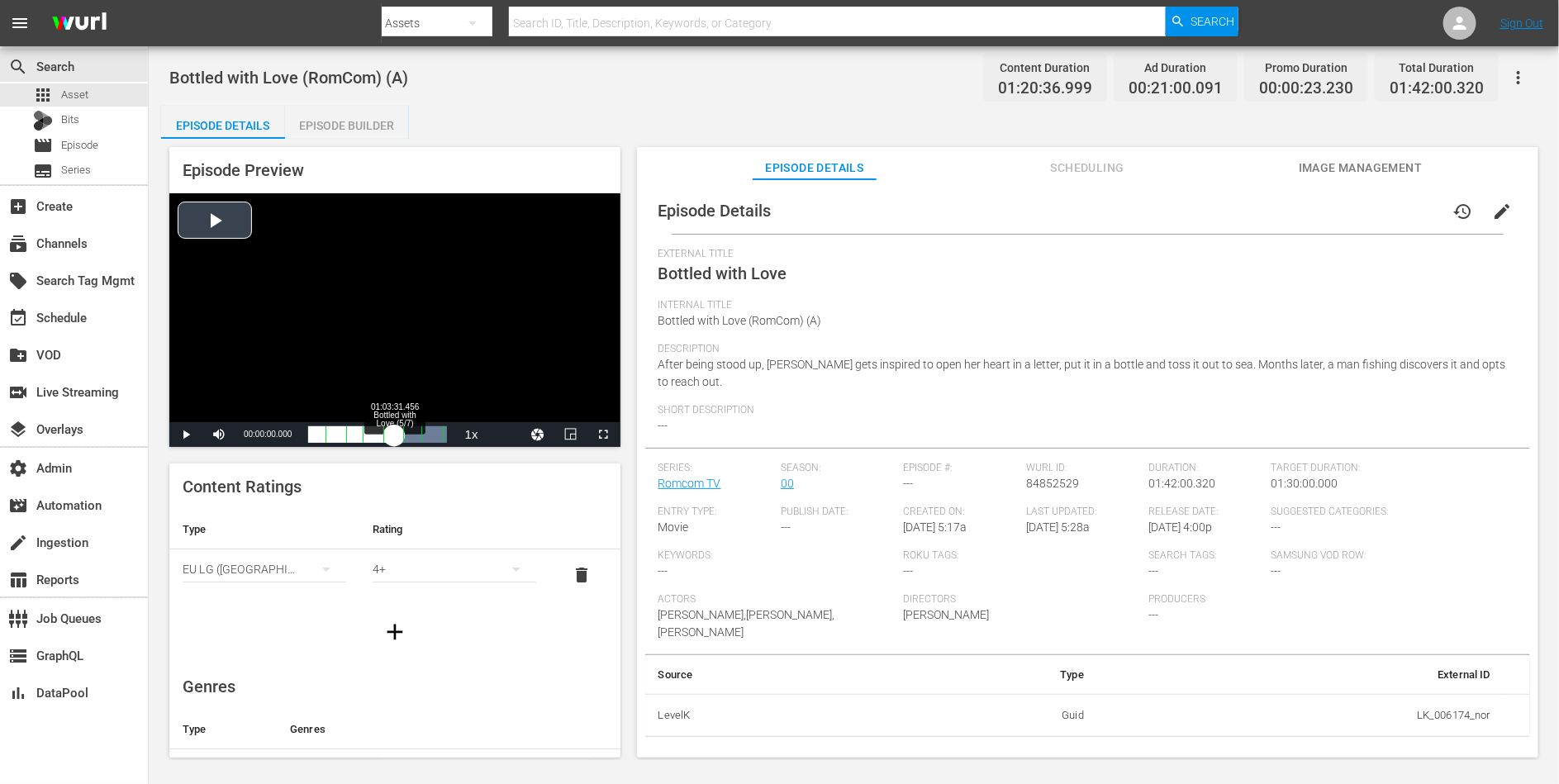
click at [394, 436] on div "Loaded : 100.00% 01:03:31.456 Bottled with Love (5/7) 00:00:00.000 Cue Point 5:…" at bounding box center [377, 434] width 138 height 17
click at [508, 414] on span "en" at bounding box center [504, 413] width 11 height 12
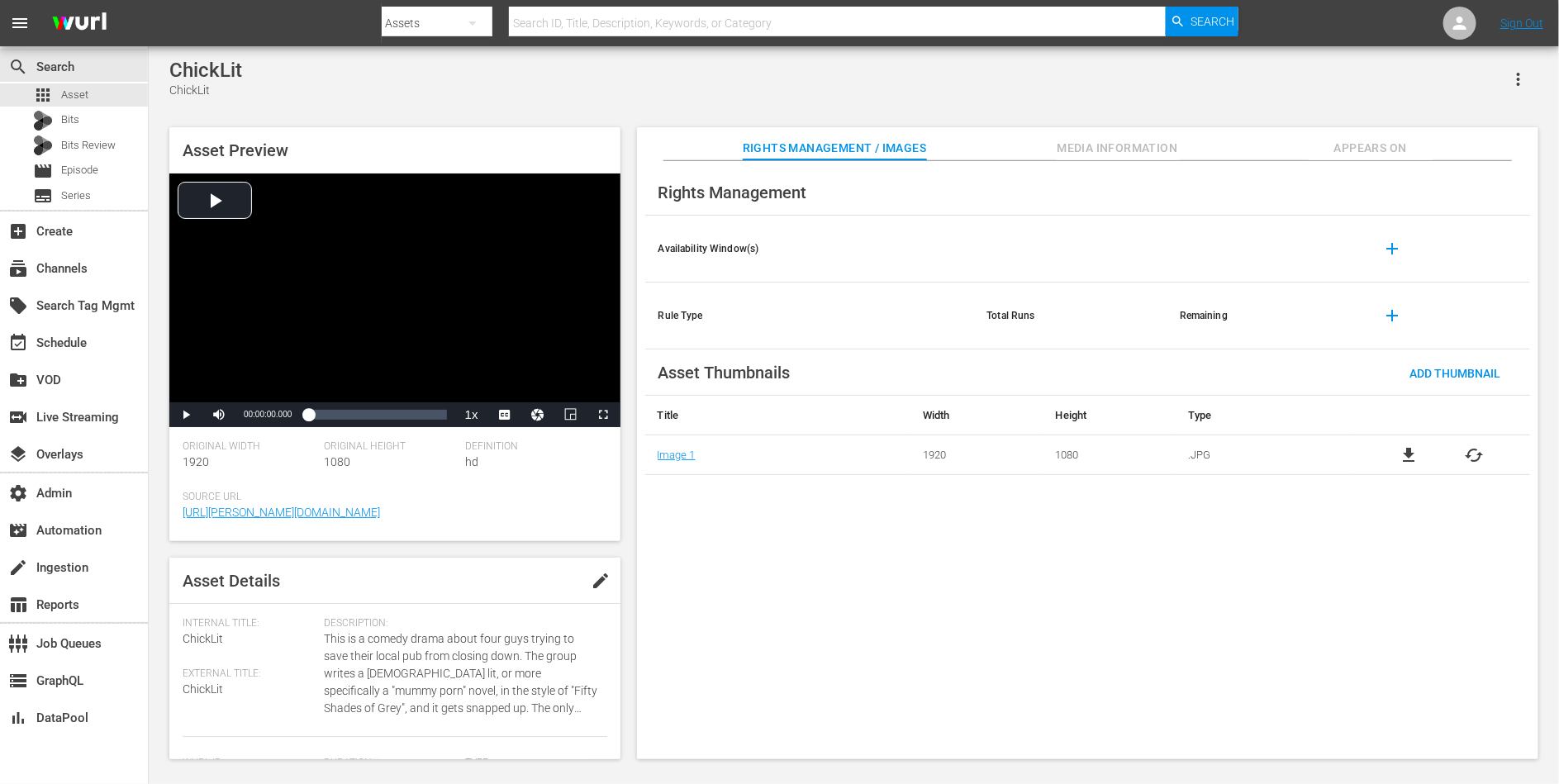
click at [1366, 148] on span "Appears On" at bounding box center [1371, 147] width 124 height 21
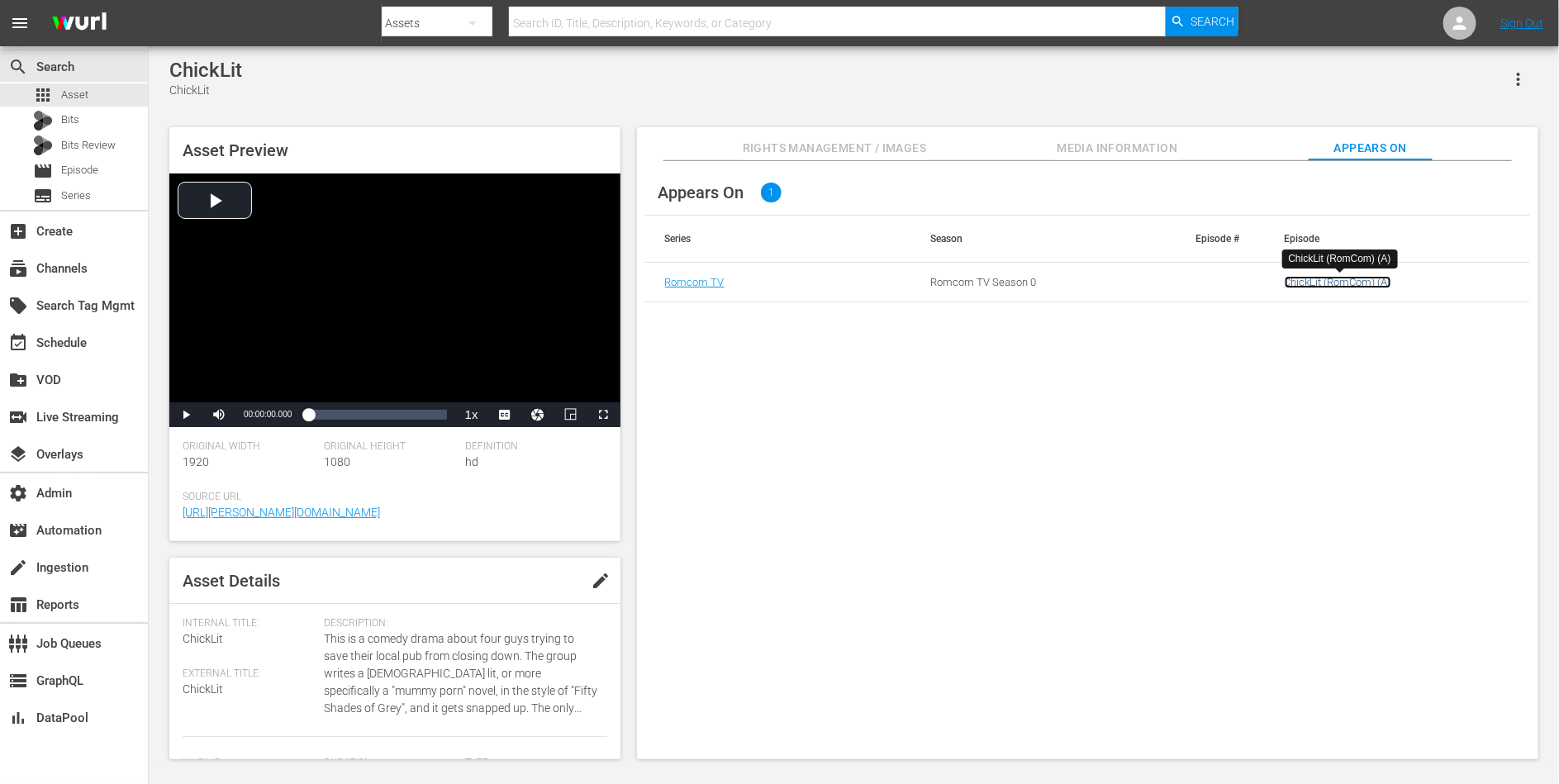
click at [1319, 287] on link "ChickLit (RomCom) (A)" at bounding box center [1338, 282] width 106 height 13
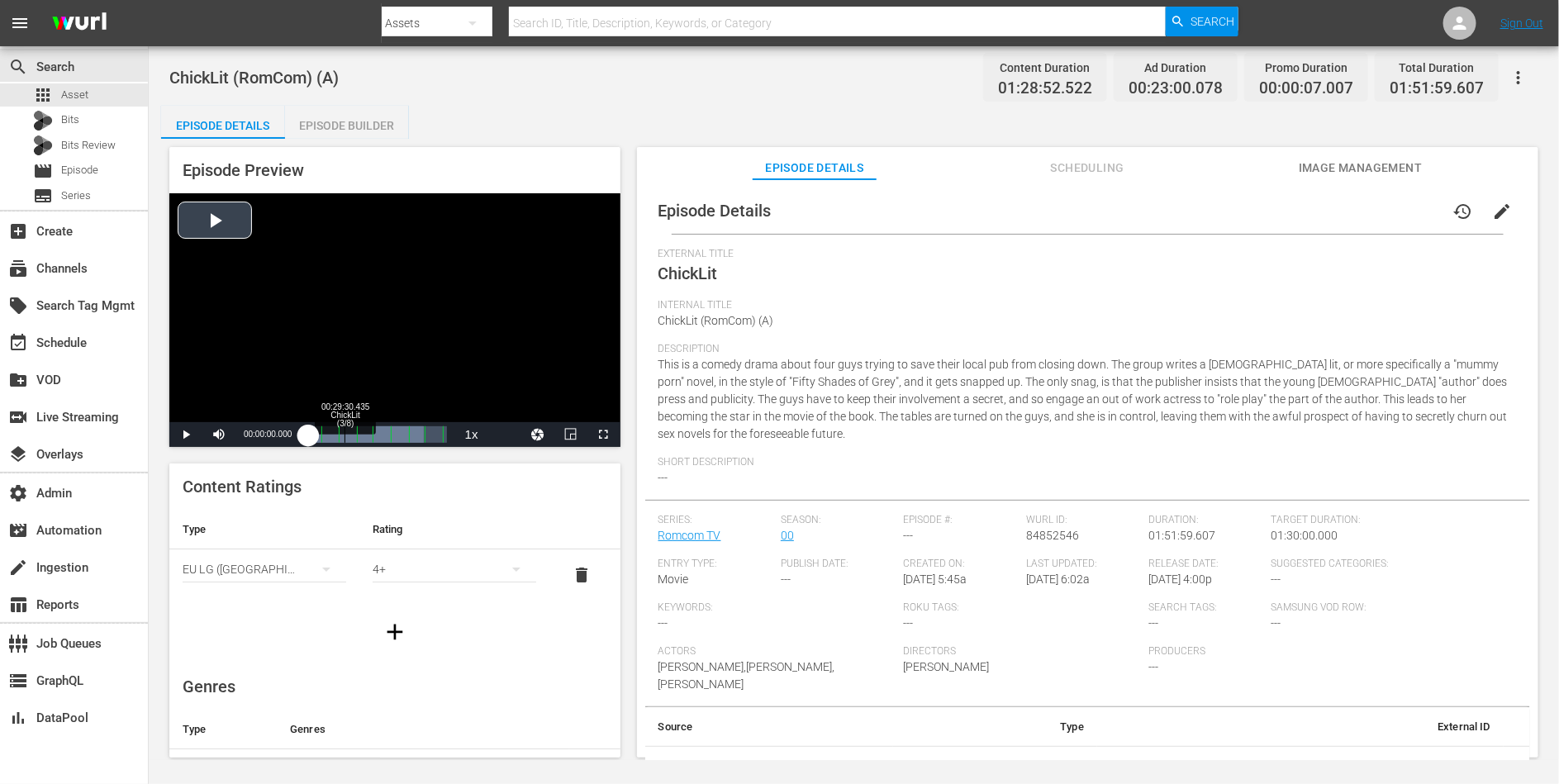
click at [344, 437] on div "Loaded : 83.73% 00:29:30.435 ChickLit (3/8) 00:00:00.000 [GEOGRAPHIC_DATA] 7: 0…" at bounding box center [377, 434] width 138 height 17
click at [511, 408] on li "en" at bounding box center [505, 413] width 83 height 18
click at [364, 435] on div "Loaded : 28.72% 00:44:55.890 ChickLit (4/8) 00:24:30.784 Cue Point 3: 00:39:14.…" at bounding box center [377, 434] width 138 height 17
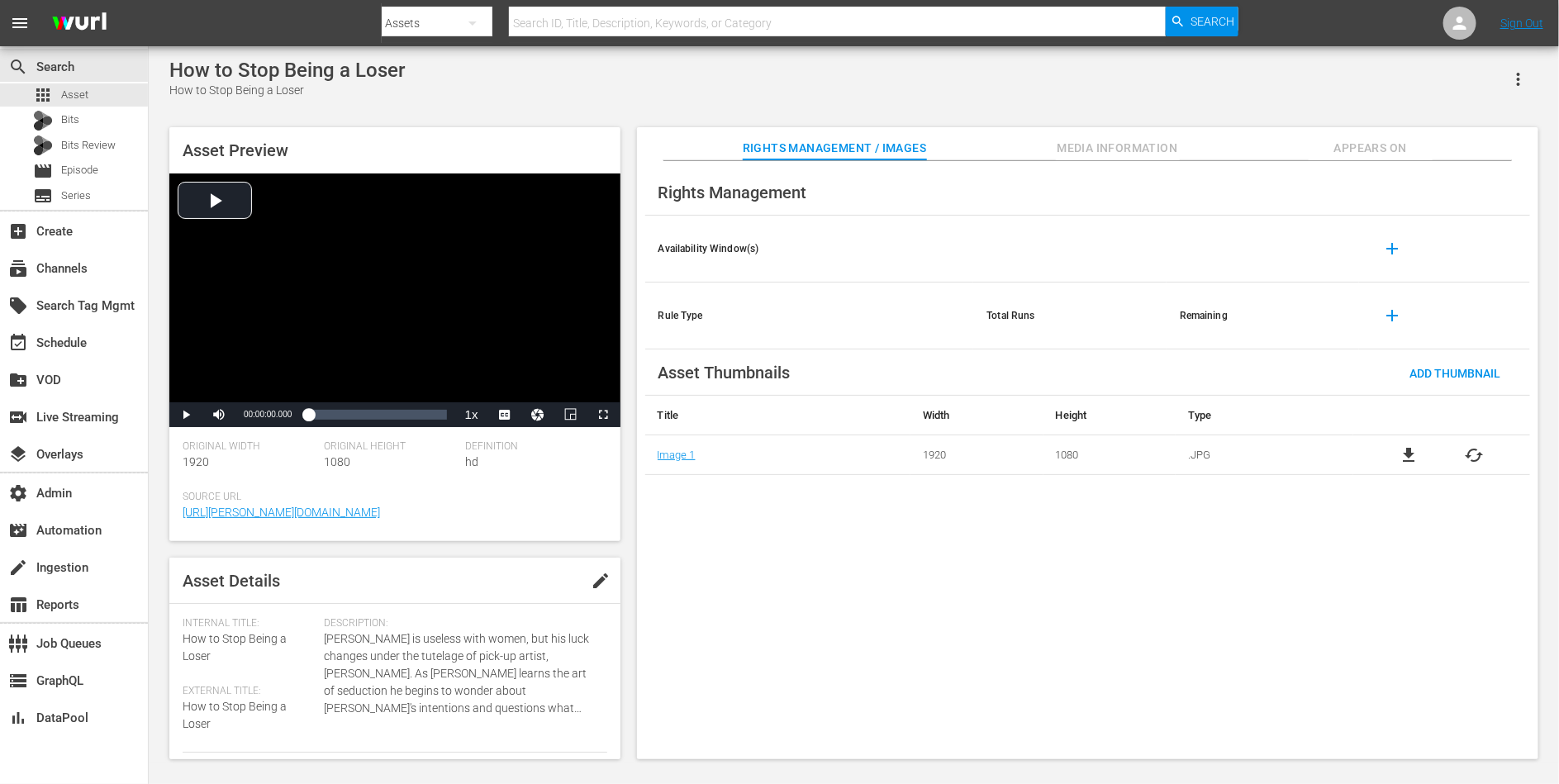
click at [1373, 140] on span "Appears On" at bounding box center [1371, 147] width 124 height 21
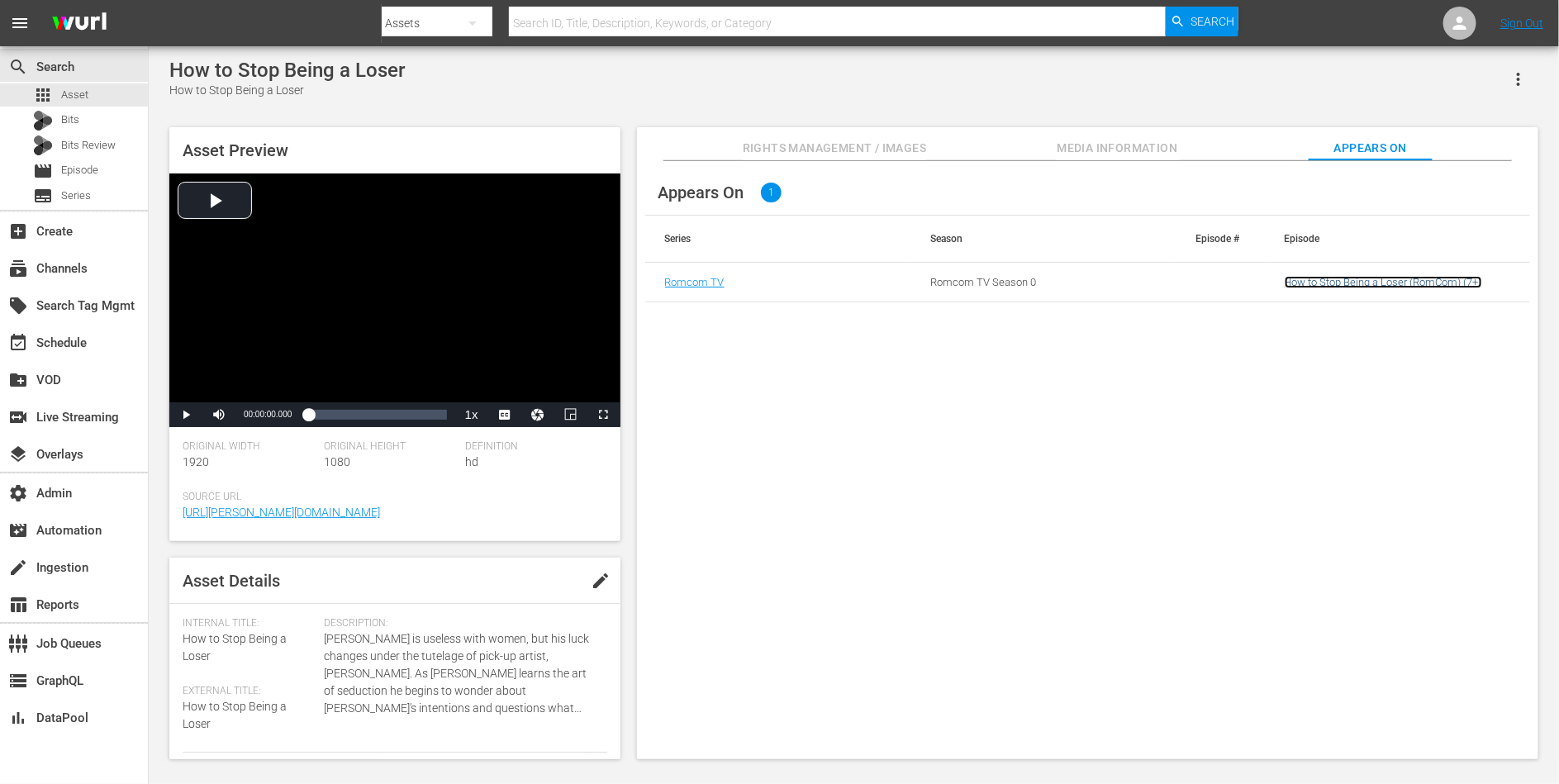
click at [1332, 283] on link "How to Stop Being a Loser (RomCom) (7+)" at bounding box center [1383, 282] width 198 height 13
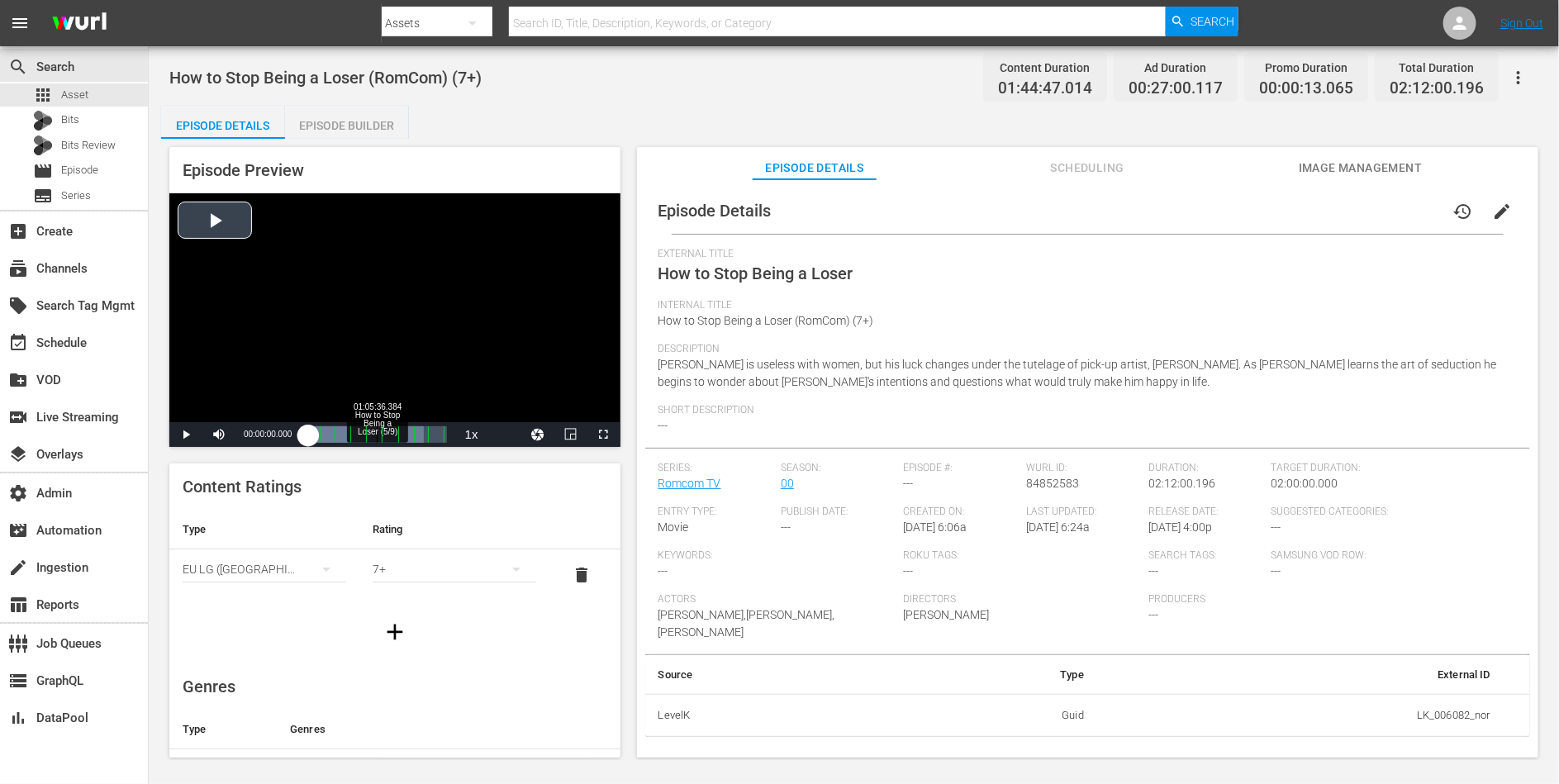
click at [373, 434] on div "Loaded : 83.73% 01:05:36.384 How to Stop Being a Loser (5/9) 00:00:00.000 Cue P…" at bounding box center [377, 434] width 138 height 17
click at [407, 438] on div "Loaded : 47.76% 01:34:03.732 How to Stop Being a Loser (7/9) 00:49:34.026 Cue P…" at bounding box center [377, 434] width 138 height 17
click at [513, 411] on li "en" at bounding box center [505, 413] width 83 height 18
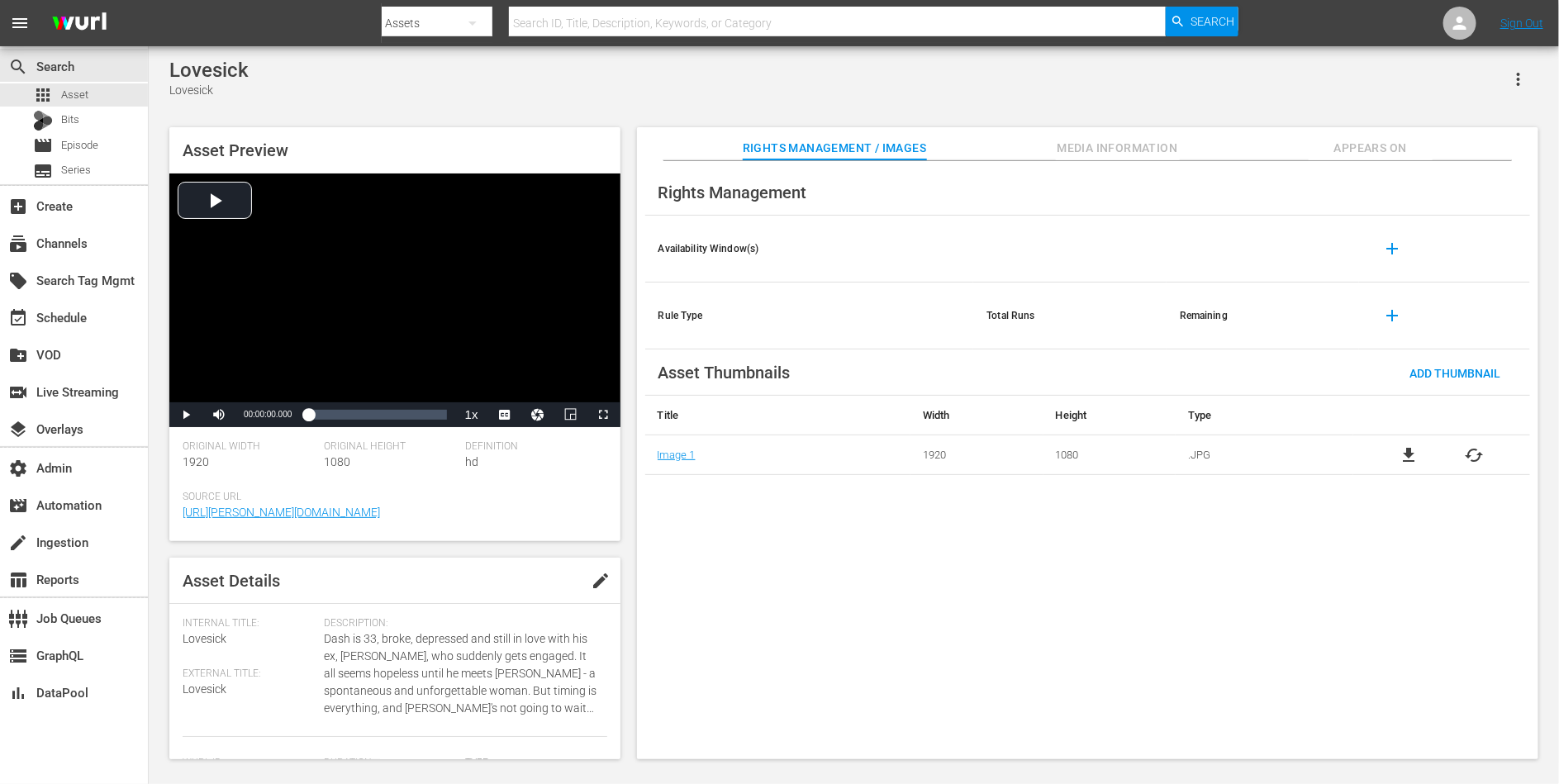
click at [1398, 142] on span "Appears On" at bounding box center [1371, 147] width 124 height 21
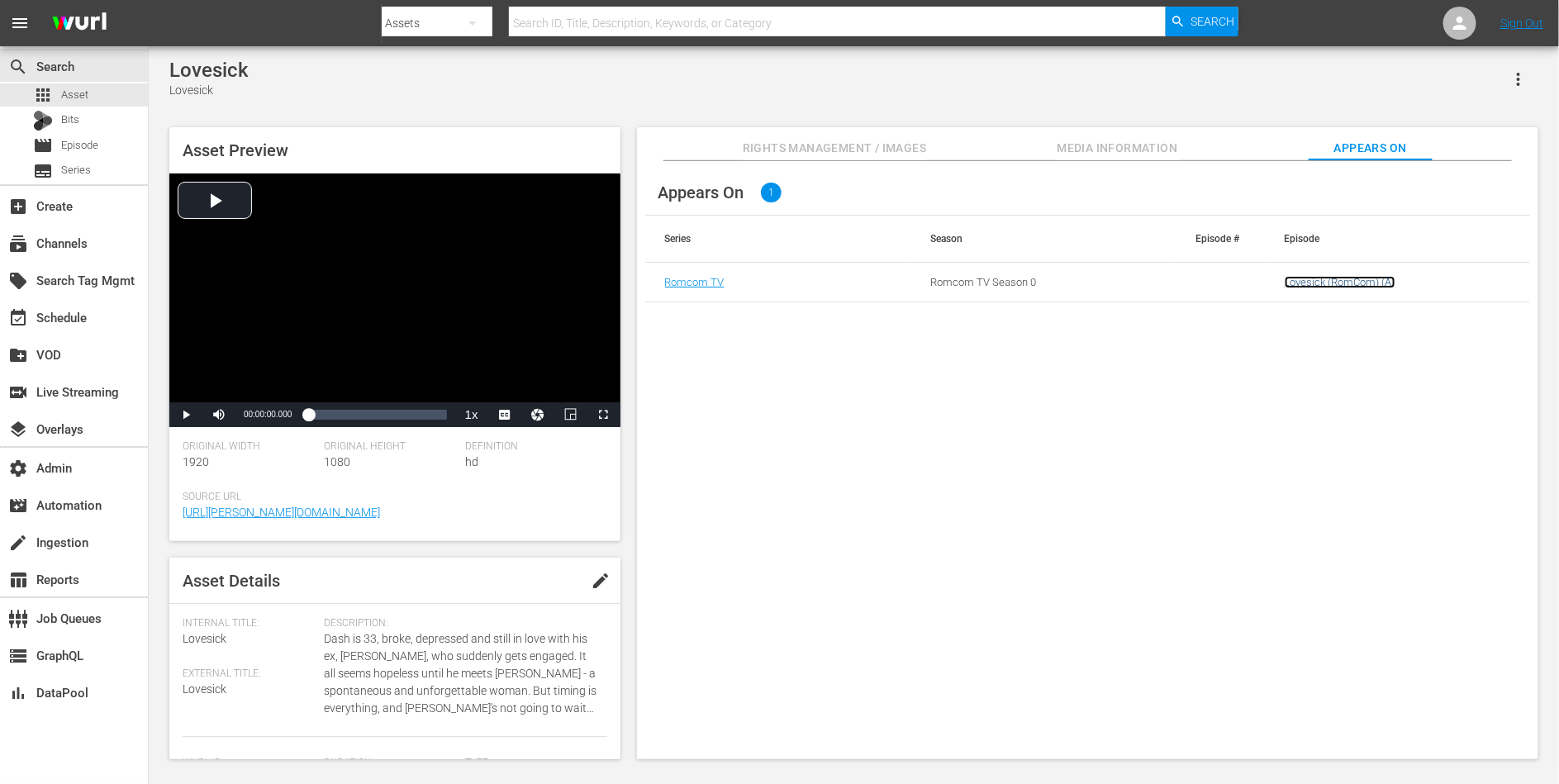
click at [1296, 281] on link "Lovesick (RomCom) (A)" at bounding box center [1340, 282] width 111 height 13
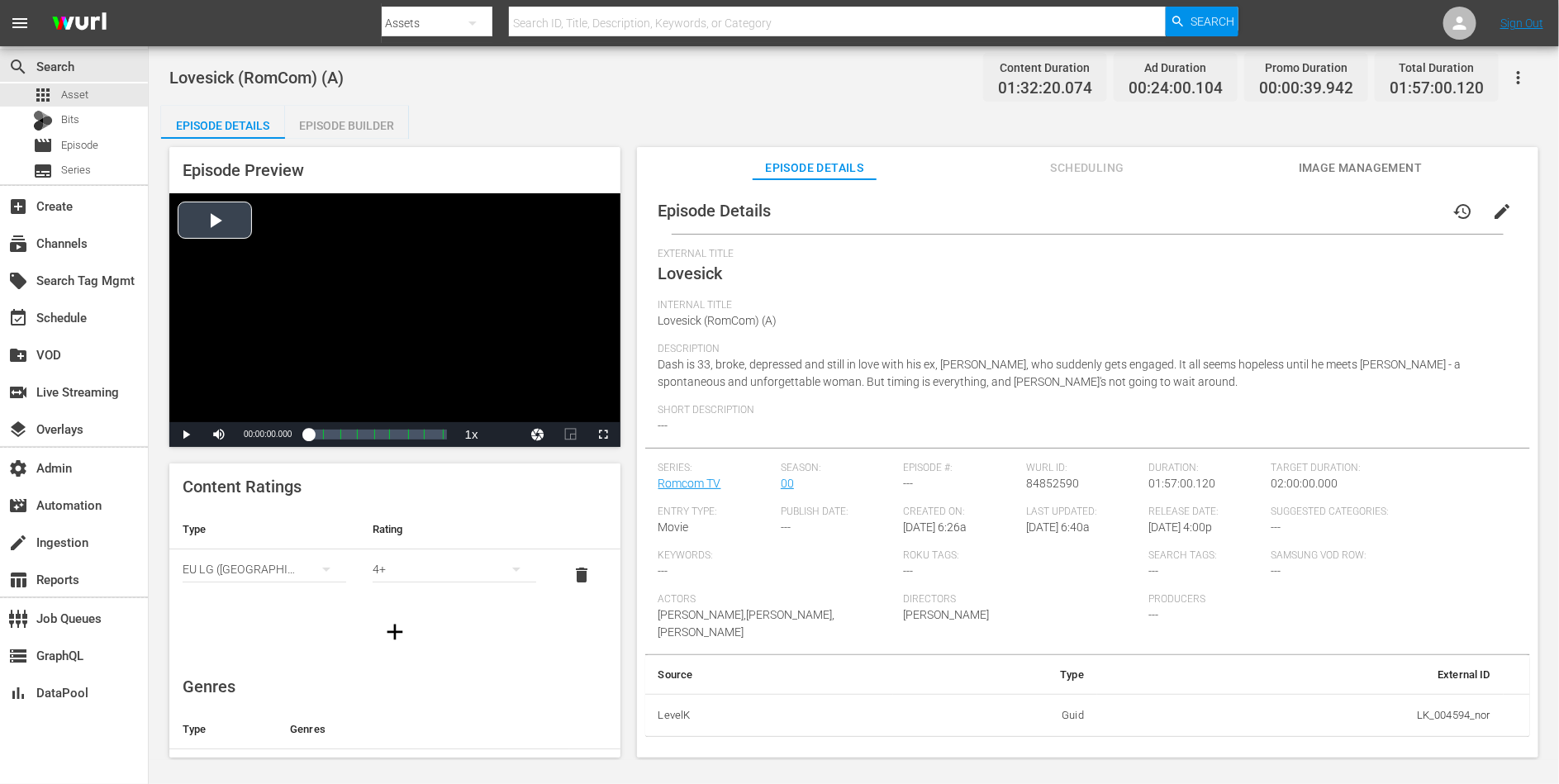
click at [375, 321] on div "Video Player" at bounding box center [394, 308] width 451 height 229
click at [381, 434] on div "Loaded : 100.00% 01:02:21.261 Lovesick (5/8) 00:00:00.699" at bounding box center [377, 434] width 138 height 17
click at [505, 434] on span "Video Player" at bounding box center [505, 434] width 0 height 0
click at [508, 404] on li "en" at bounding box center [505, 413] width 83 height 18
click at [397, 440] on div "Loaded : 55.29% 01:14:57.921 Lovesick (6/8) 00:50:05.352" at bounding box center [377, 434] width 138 height 17
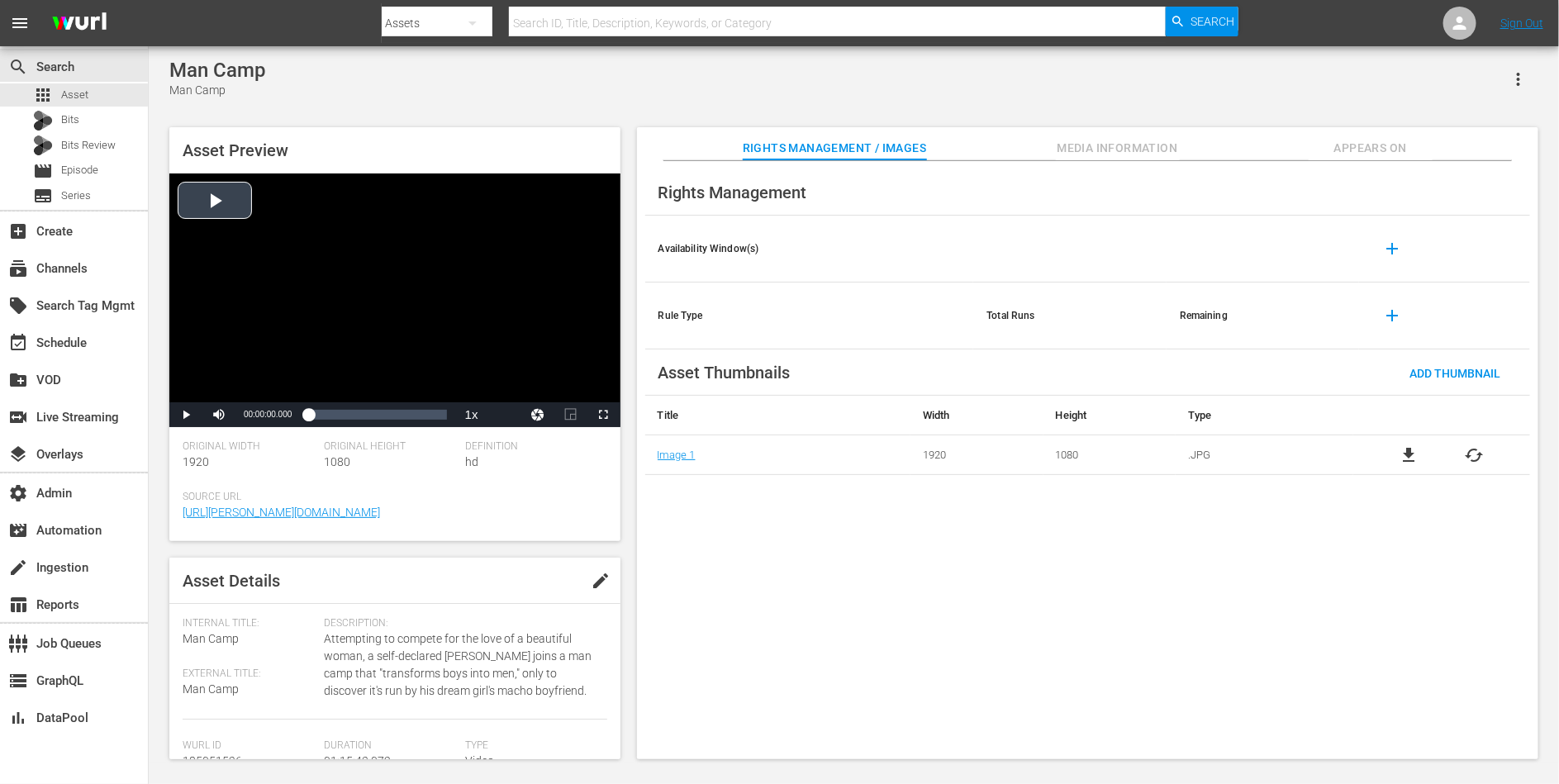
click at [512, 262] on div "Video Player" at bounding box center [394, 288] width 451 height 229
click at [514, 397] on li "DAN" at bounding box center [505, 393] width 83 height 18
click at [386, 423] on div "Loaded : 0.79% 00:43:04.382 00:00:01.641" at bounding box center [376, 414] width 154 height 25
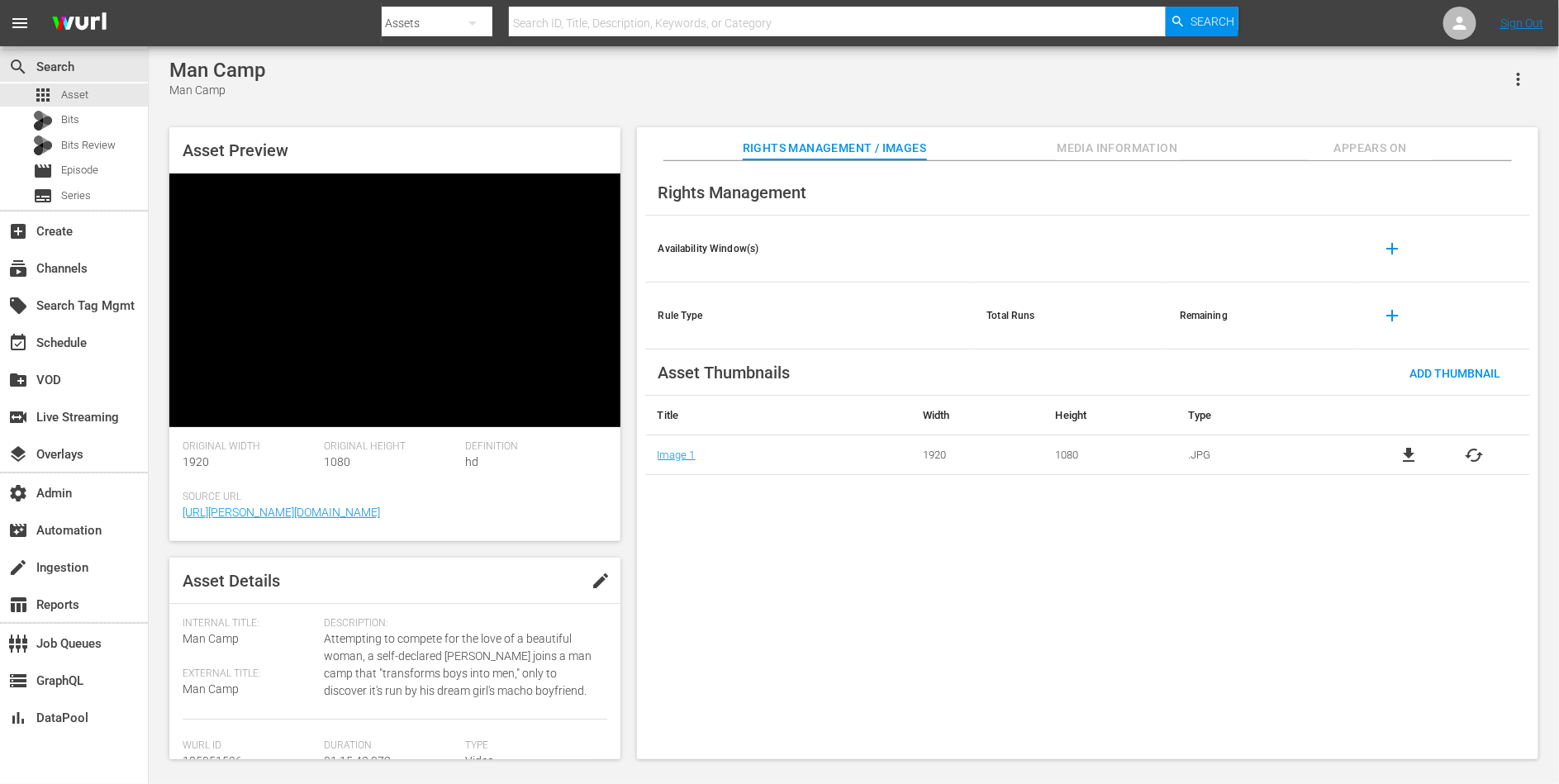
click at [1376, 150] on span "Appears On" at bounding box center [1371, 147] width 124 height 21
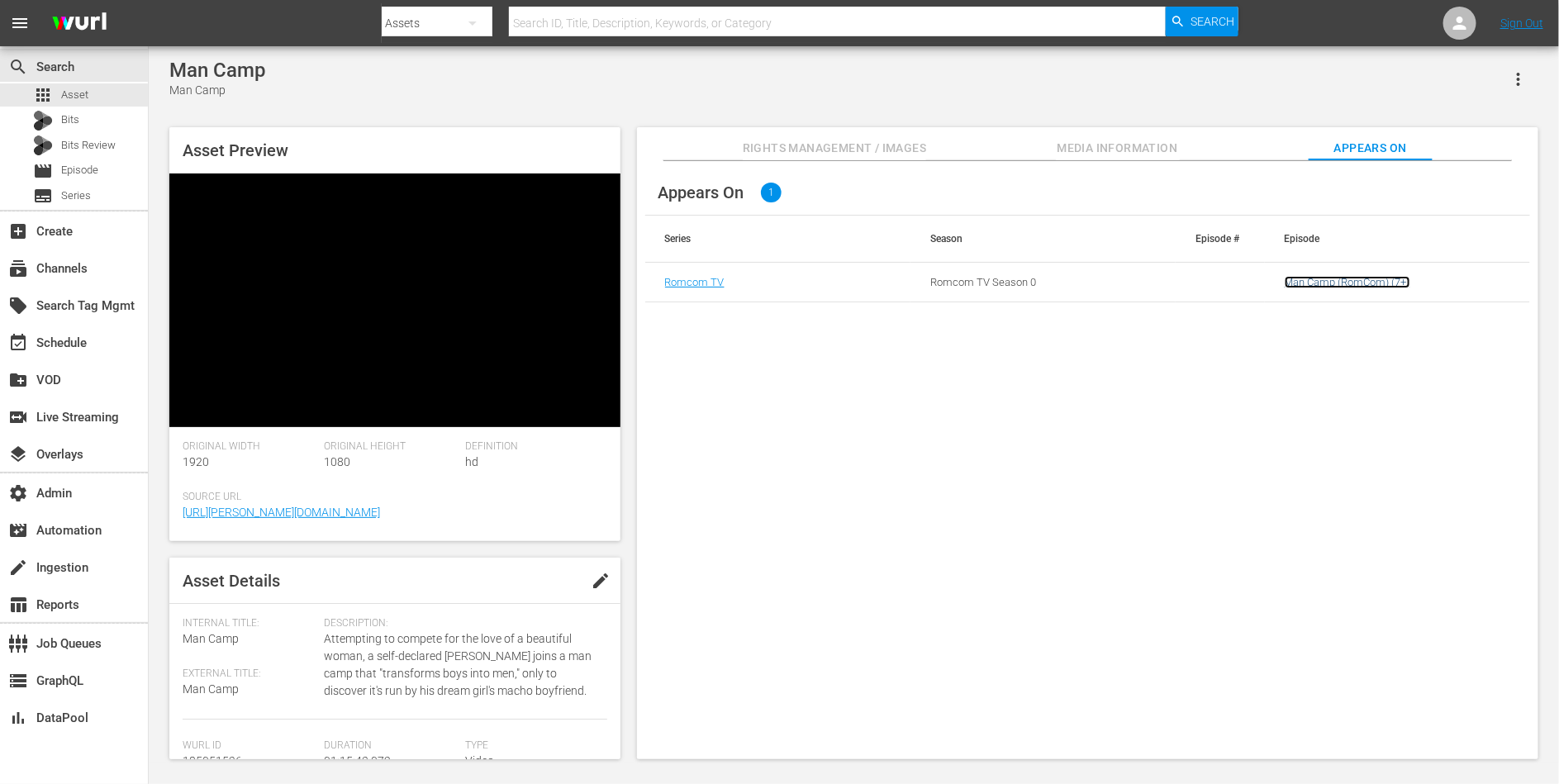
click at [1323, 284] on link "Man Camp (RomCom) (7+)" at bounding box center [1348, 282] width 126 height 13
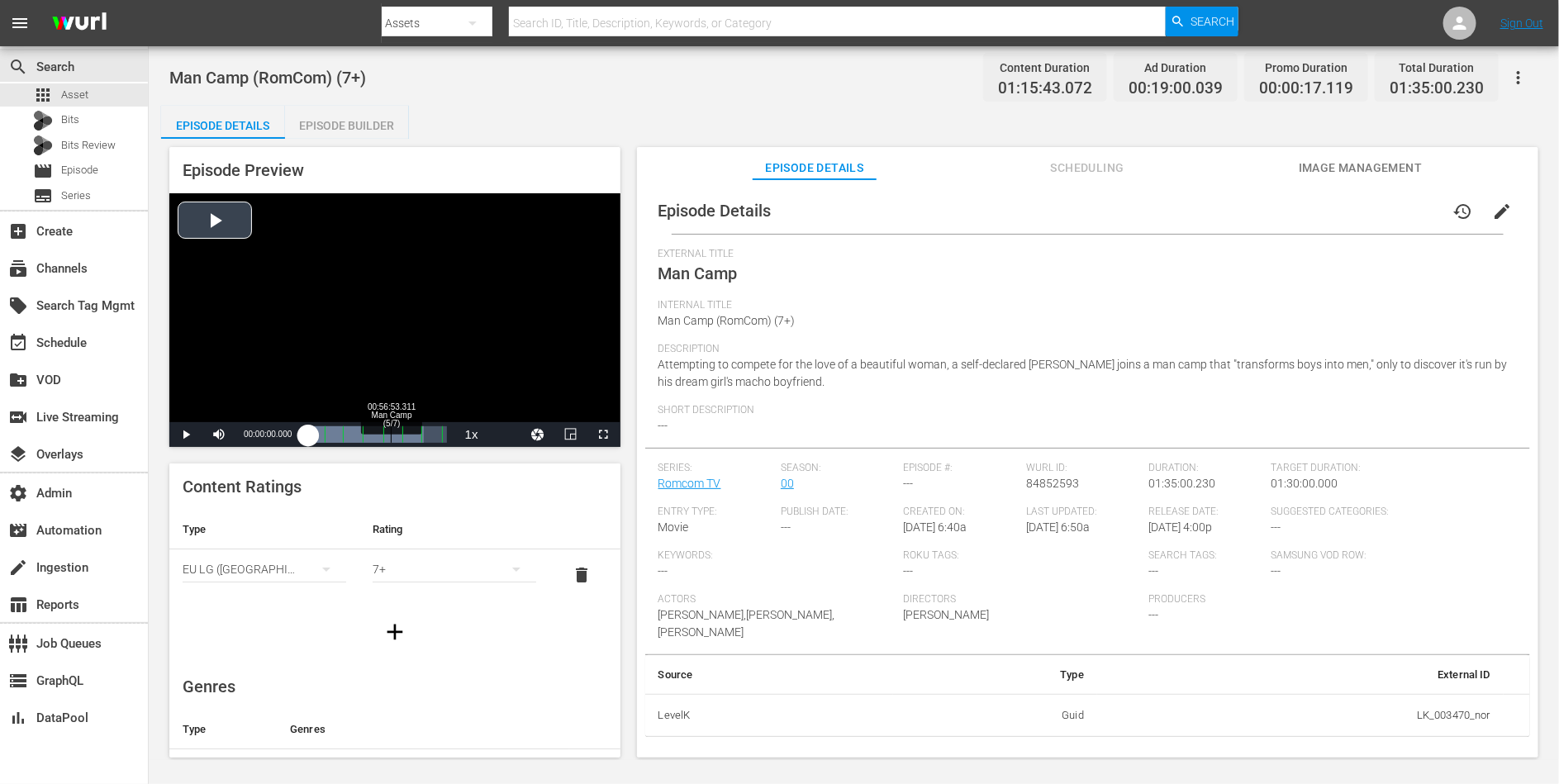
click at [392, 436] on div "Loaded : 83.73% 00:56:53.311 Man Camp (5/7) 00:00:00.000 Cue Point 4: 00:51:22.…" at bounding box center [377, 434] width 138 height 17
click at [507, 414] on span "en" at bounding box center [504, 413] width 11 height 12
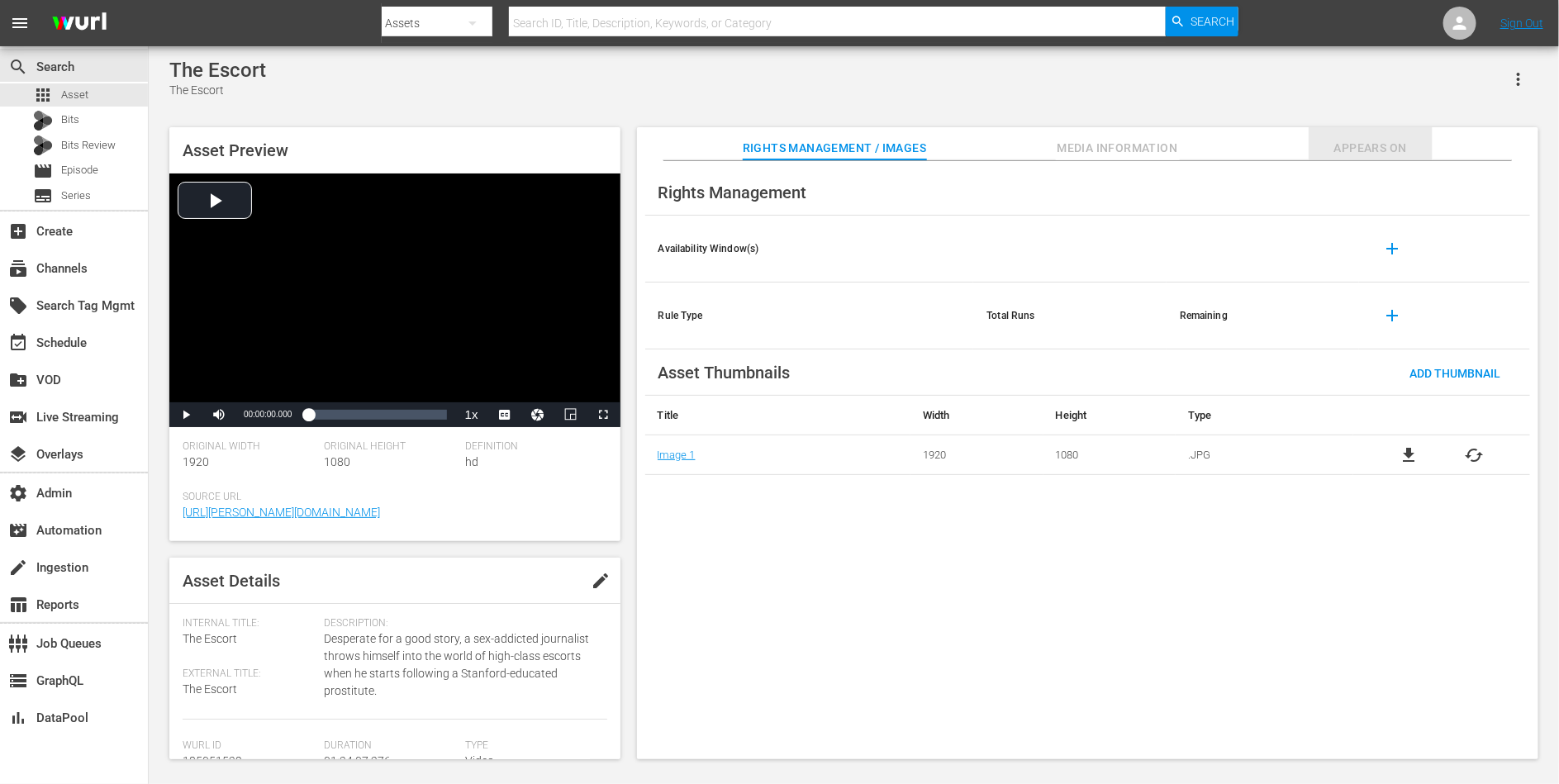
click at [1388, 153] on span "Appears On" at bounding box center [1371, 147] width 124 height 21
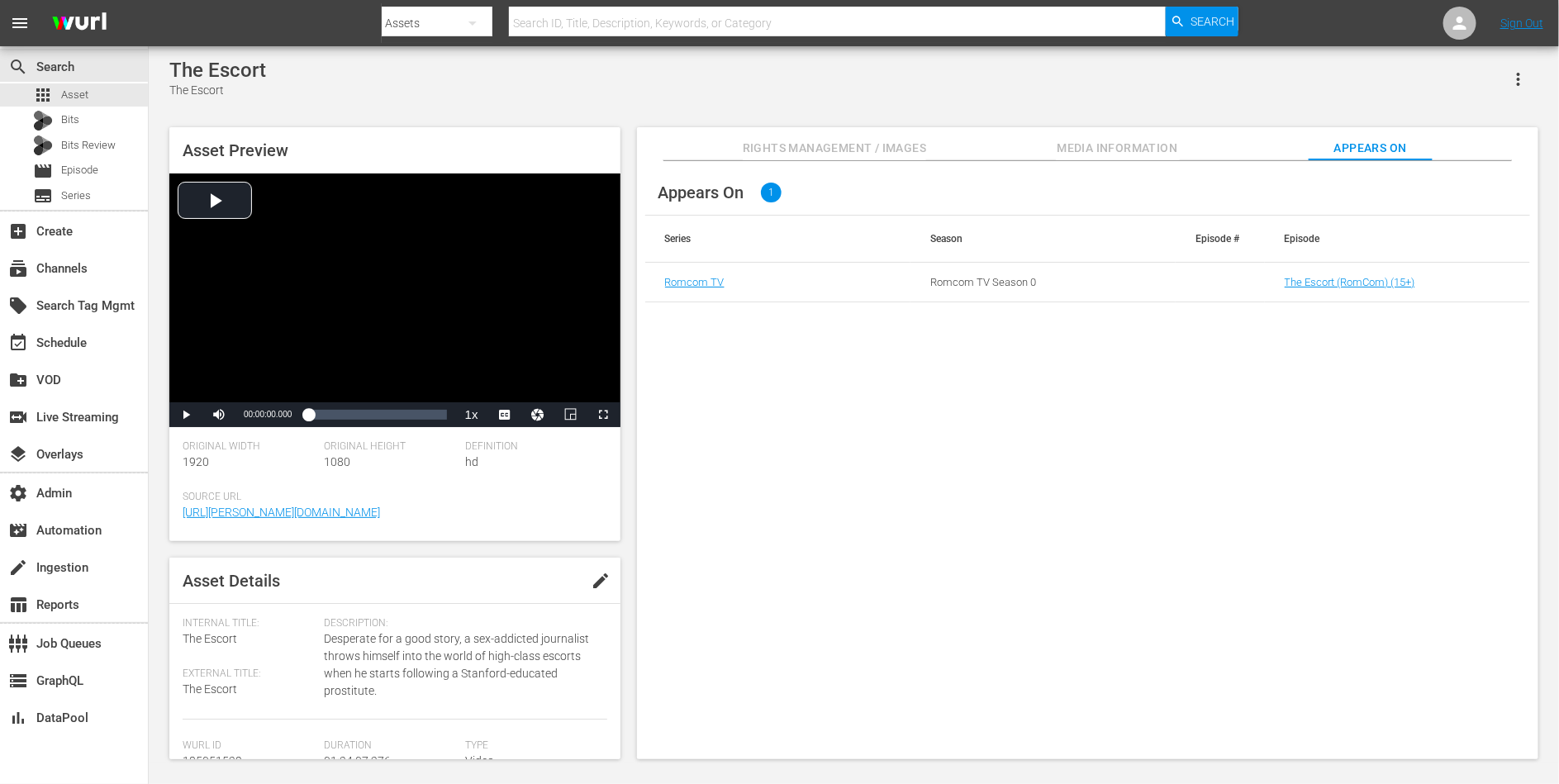
click at [1355, 265] on td "The Escort (RomCom) (15+)" at bounding box center [1398, 282] width 265 height 39
click at [1352, 274] on td "The Escort (RomCom) (15+)" at bounding box center [1398, 282] width 265 height 39
click at [1352, 281] on link "The Escort (RomCom) (15+)" at bounding box center [1350, 282] width 131 height 13
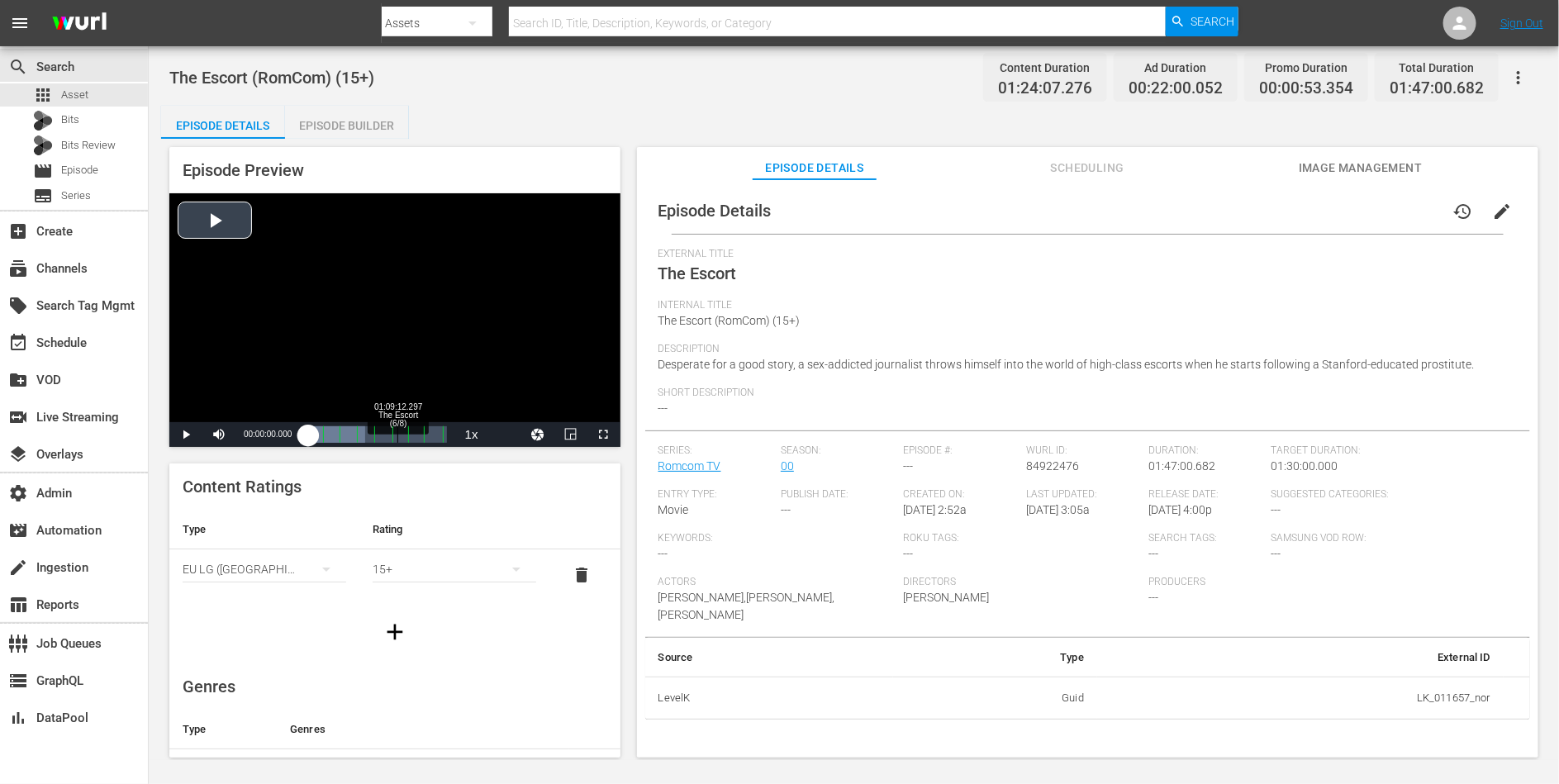
click at [397, 437] on div "Loaded : 41.29% 01:09:12.297 The Escort (6/8) 00:00:00.000" at bounding box center [377, 434] width 138 height 17
click at [496, 409] on li "en" at bounding box center [505, 413] width 83 height 18
click at [419, 438] on div "01:25:51.924 The Escort (7/8)" at bounding box center [419, 434] width 1 height 17
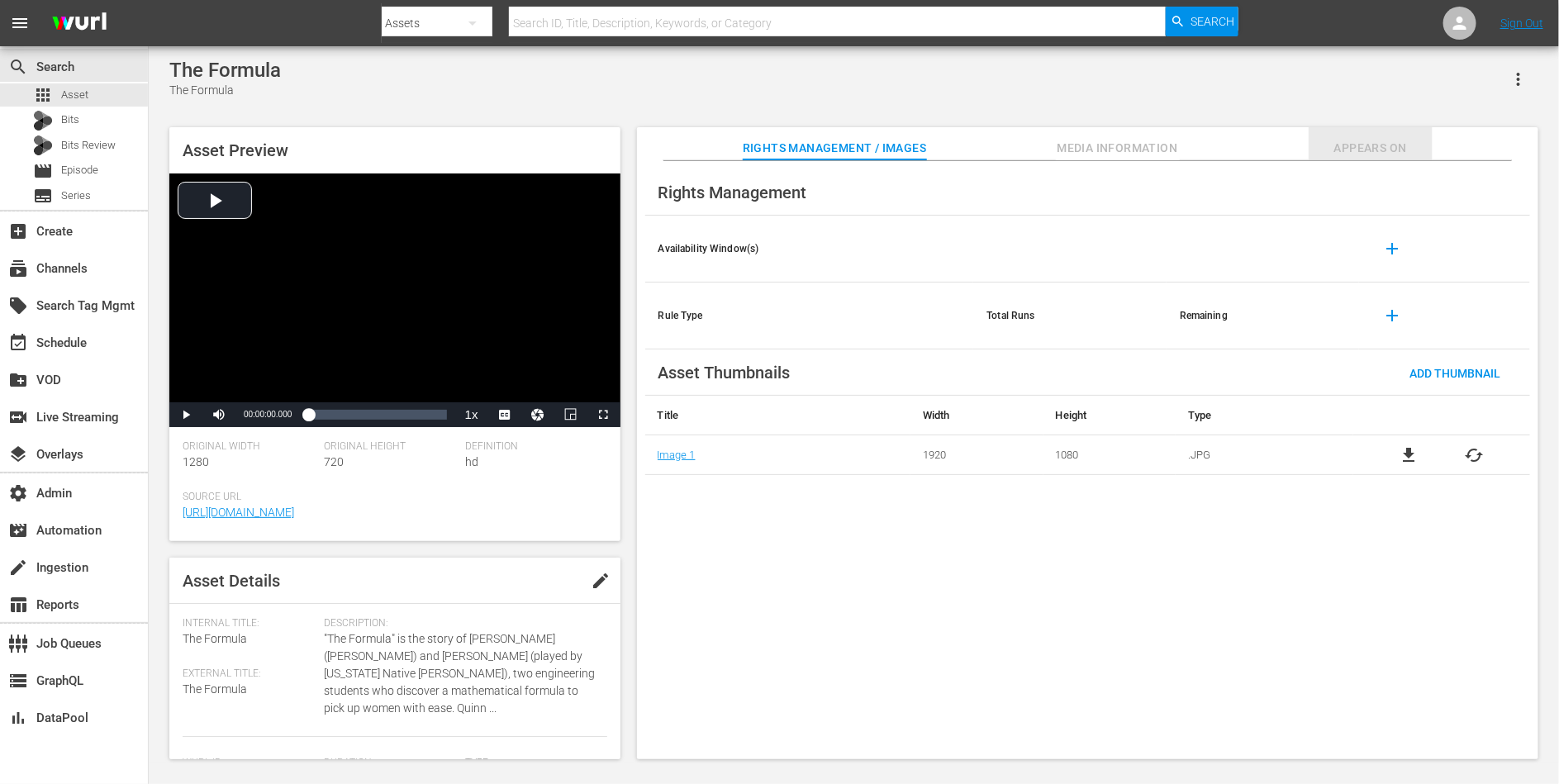
click at [1404, 136] on button "Appears On" at bounding box center [1371, 143] width 124 height 33
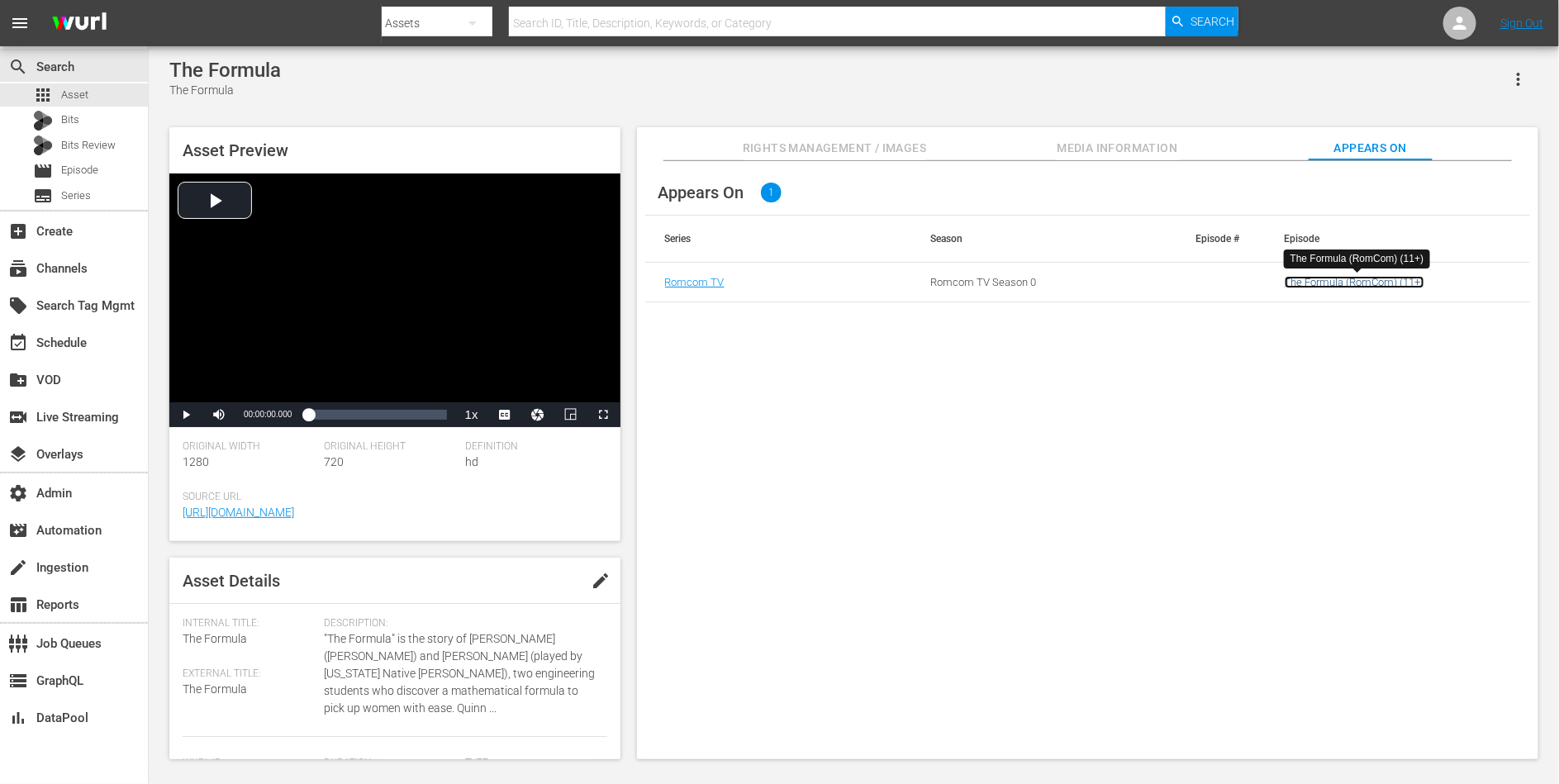
click at [1340, 286] on link "The Formula (RomCom) (11+)" at bounding box center [1355, 282] width 140 height 13
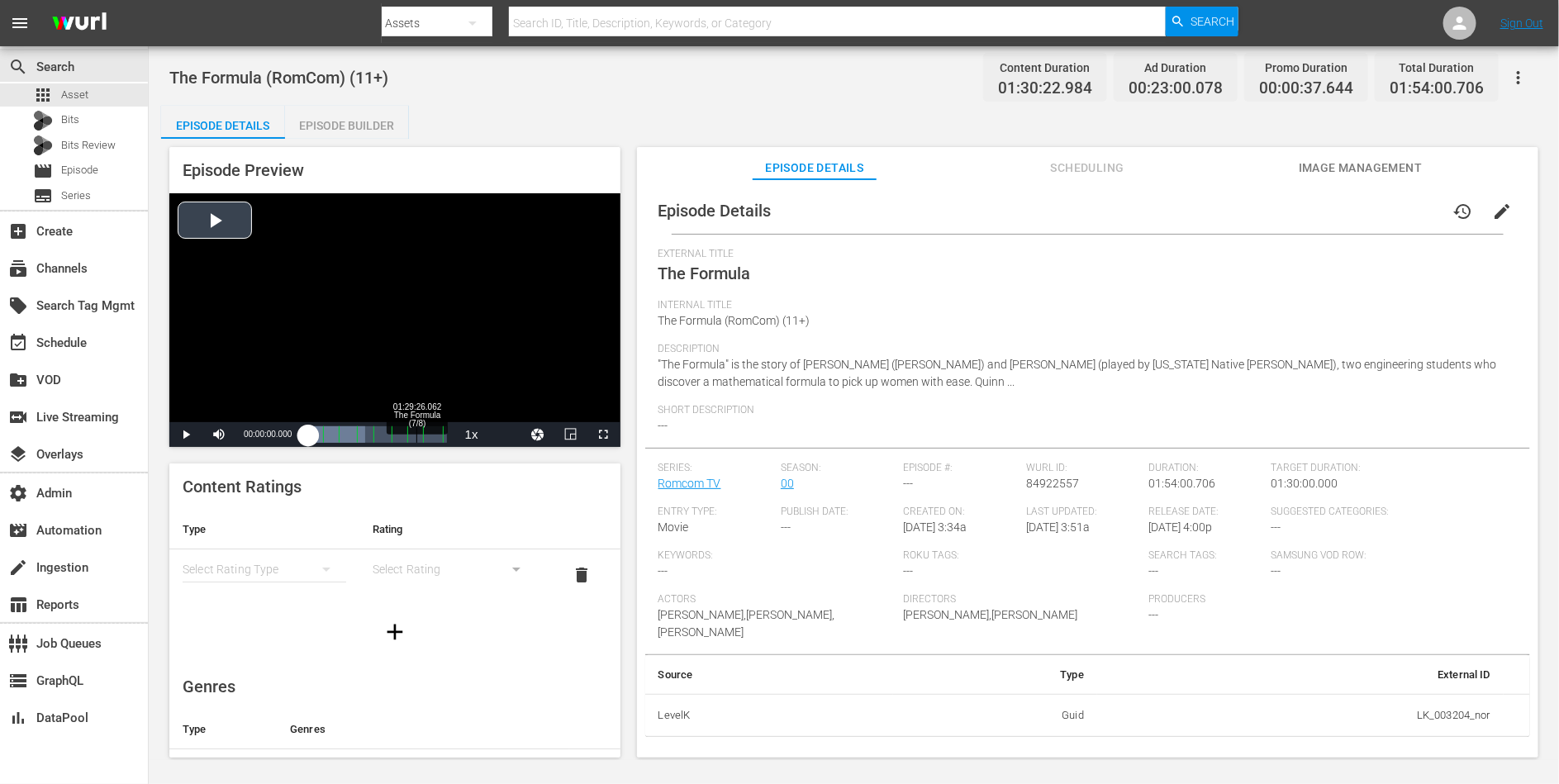
click at [417, 435] on div "Loaded : 41.29% 01:29:26.062 The Formula (7/8) 00:00:00.000" at bounding box center [377, 434] width 138 height 17
click at [502, 421] on li "en" at bounding box center [505, 413] width 83 height 18
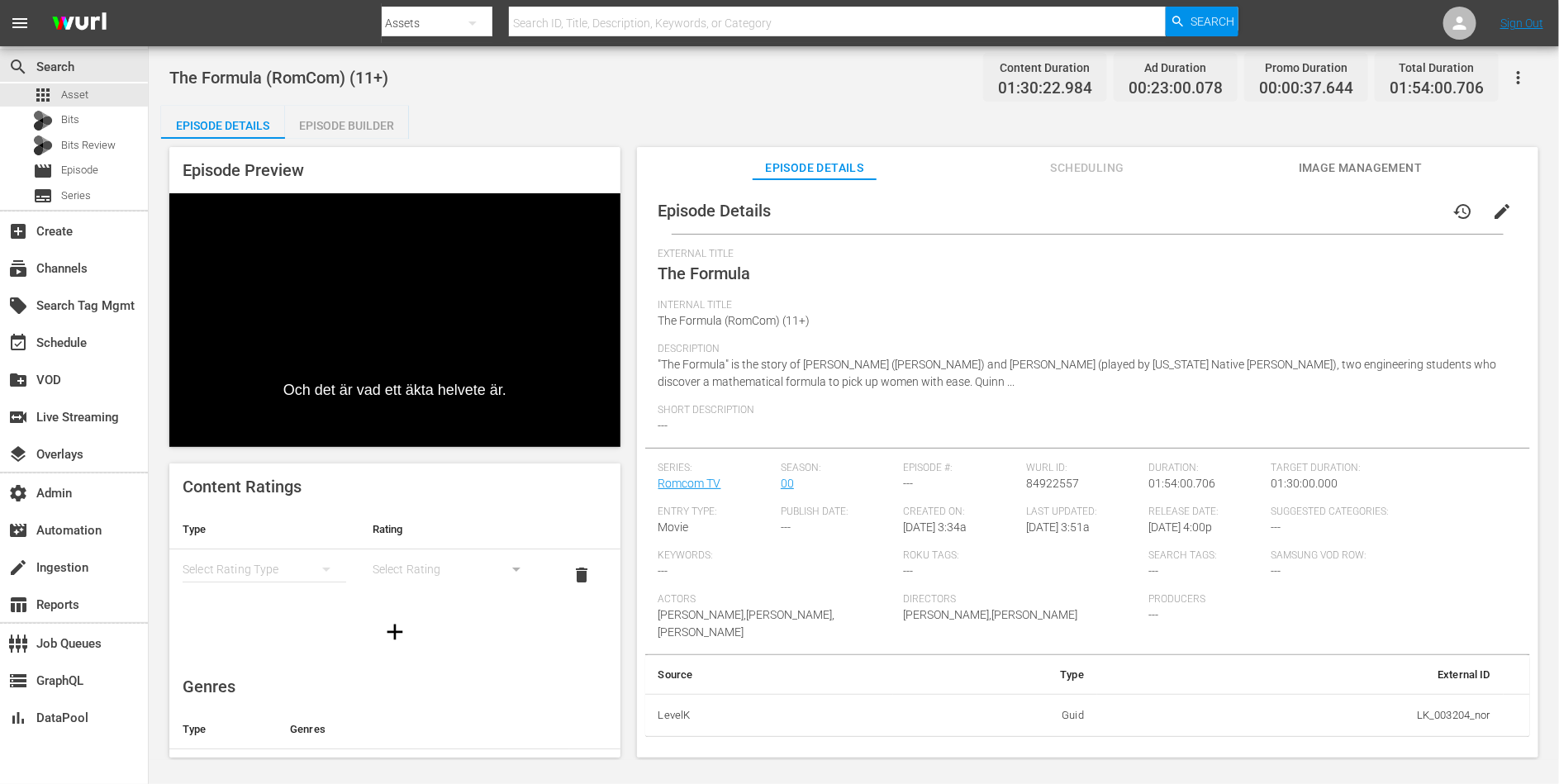
click at [605, 434] on span "Video Player" at bounding box center [605, 434] width 0 height 0
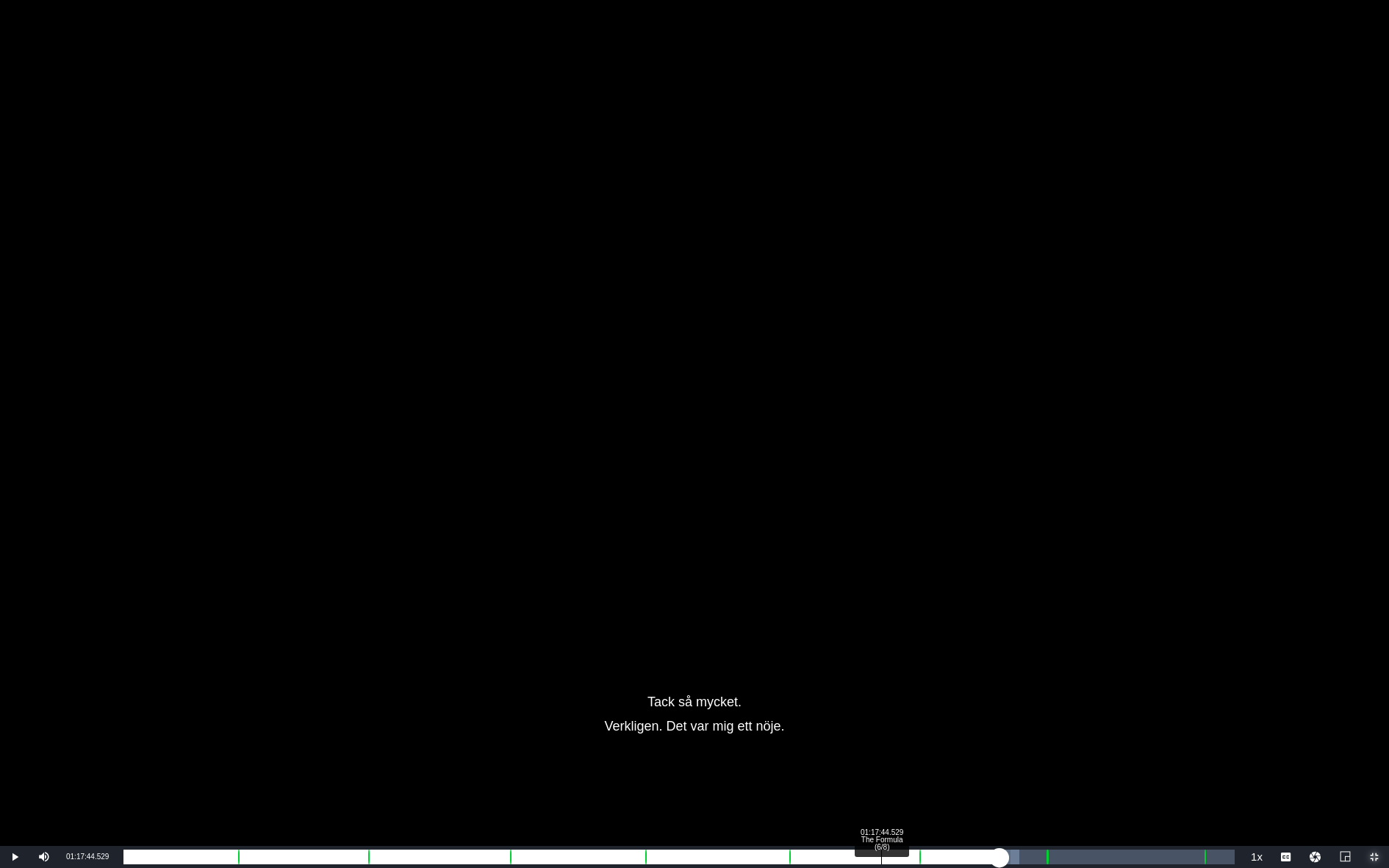
click at [881, 697] on div "Loaded : 80.63% 01:17:44.529 The Formula (6/8) 01:12:19.231" at bounding box center [679, 857] width 1126 height 22
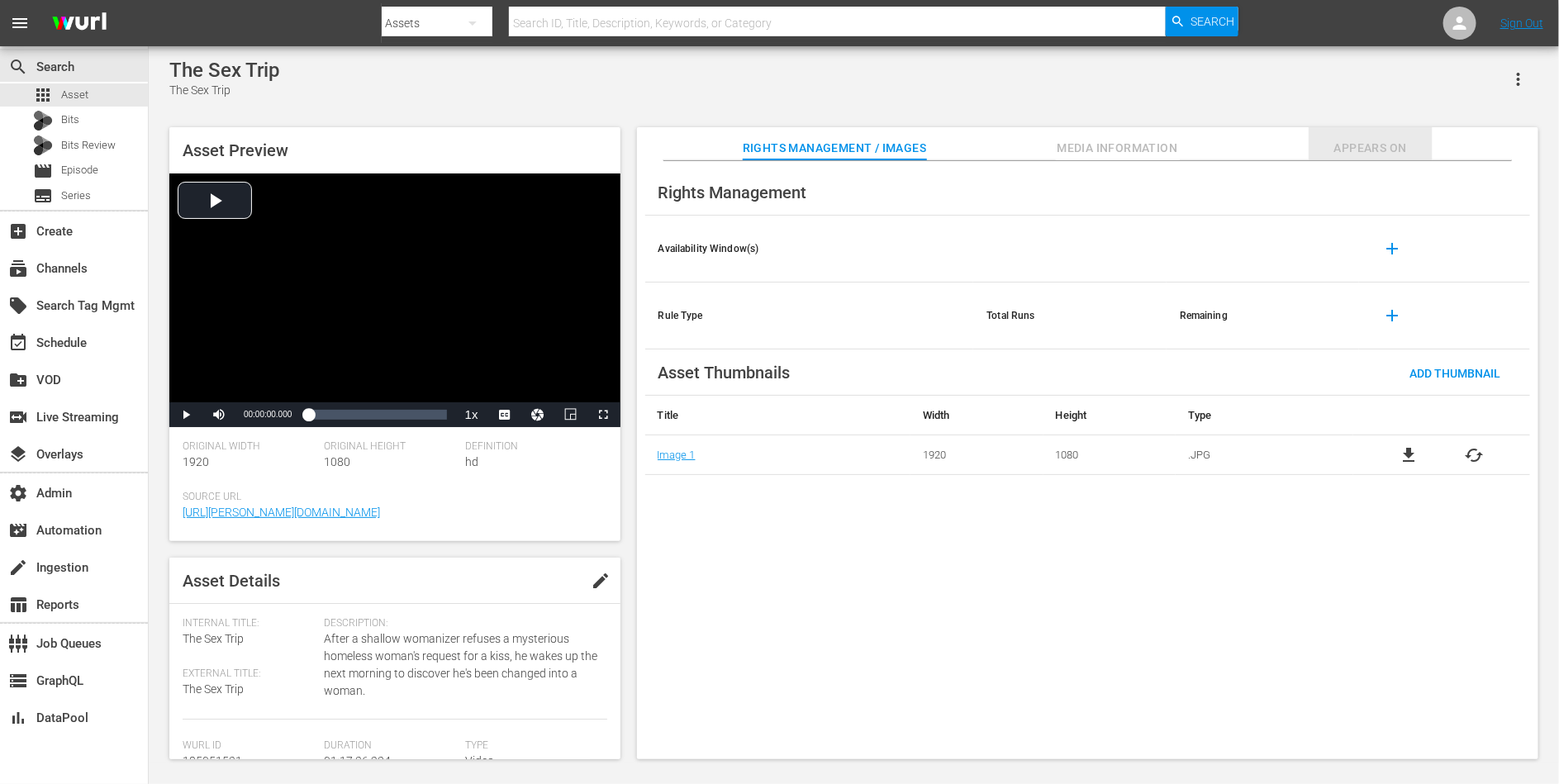
click at [1409, 141] on span "Appears On" at bounding box center [1371, 147] width 124 height 21
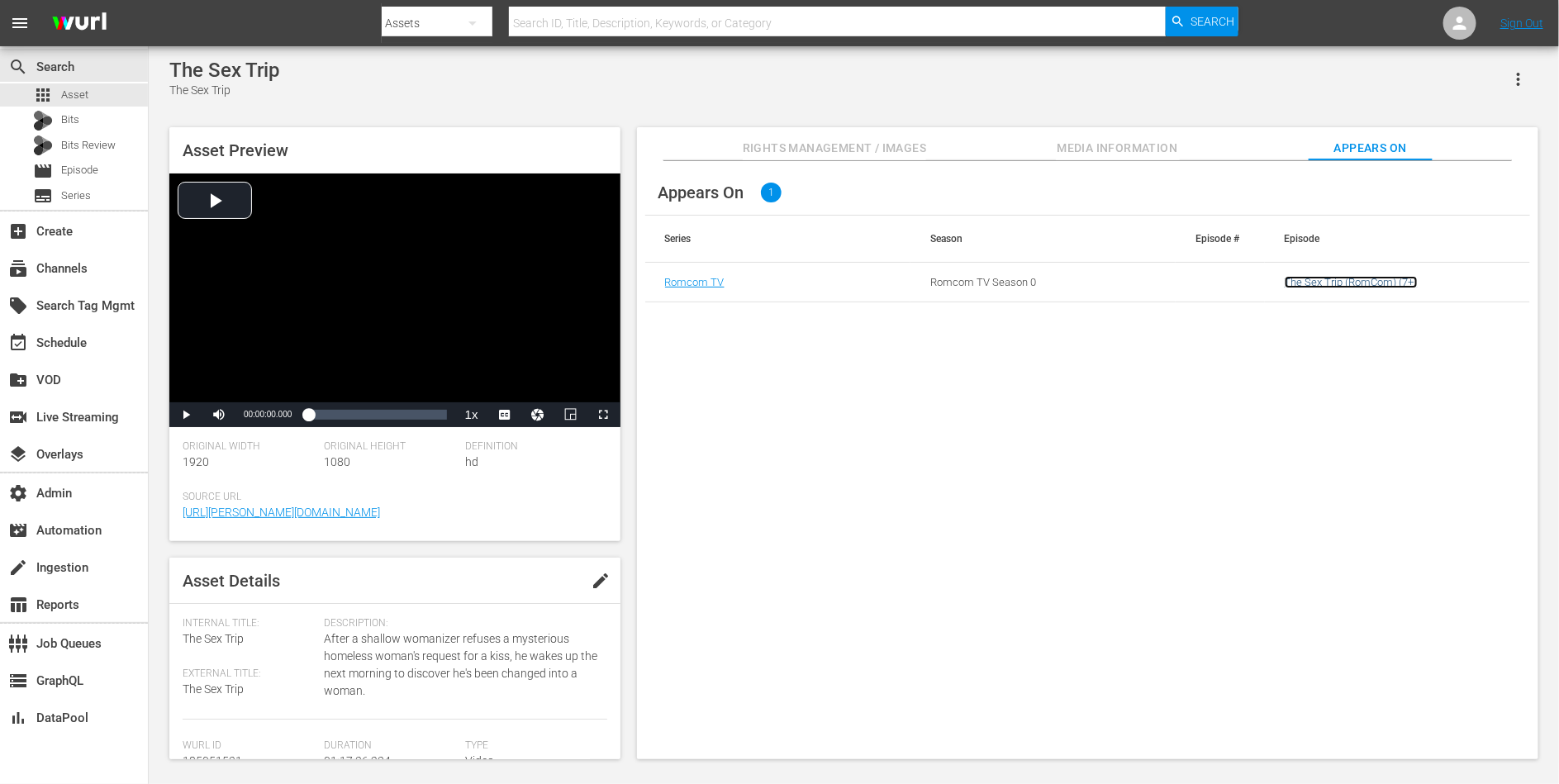
click at [1351, 281] on link "The Sex Trip (RomCom) (7+)" at bounding box center [1351, 282] width 133 height 13
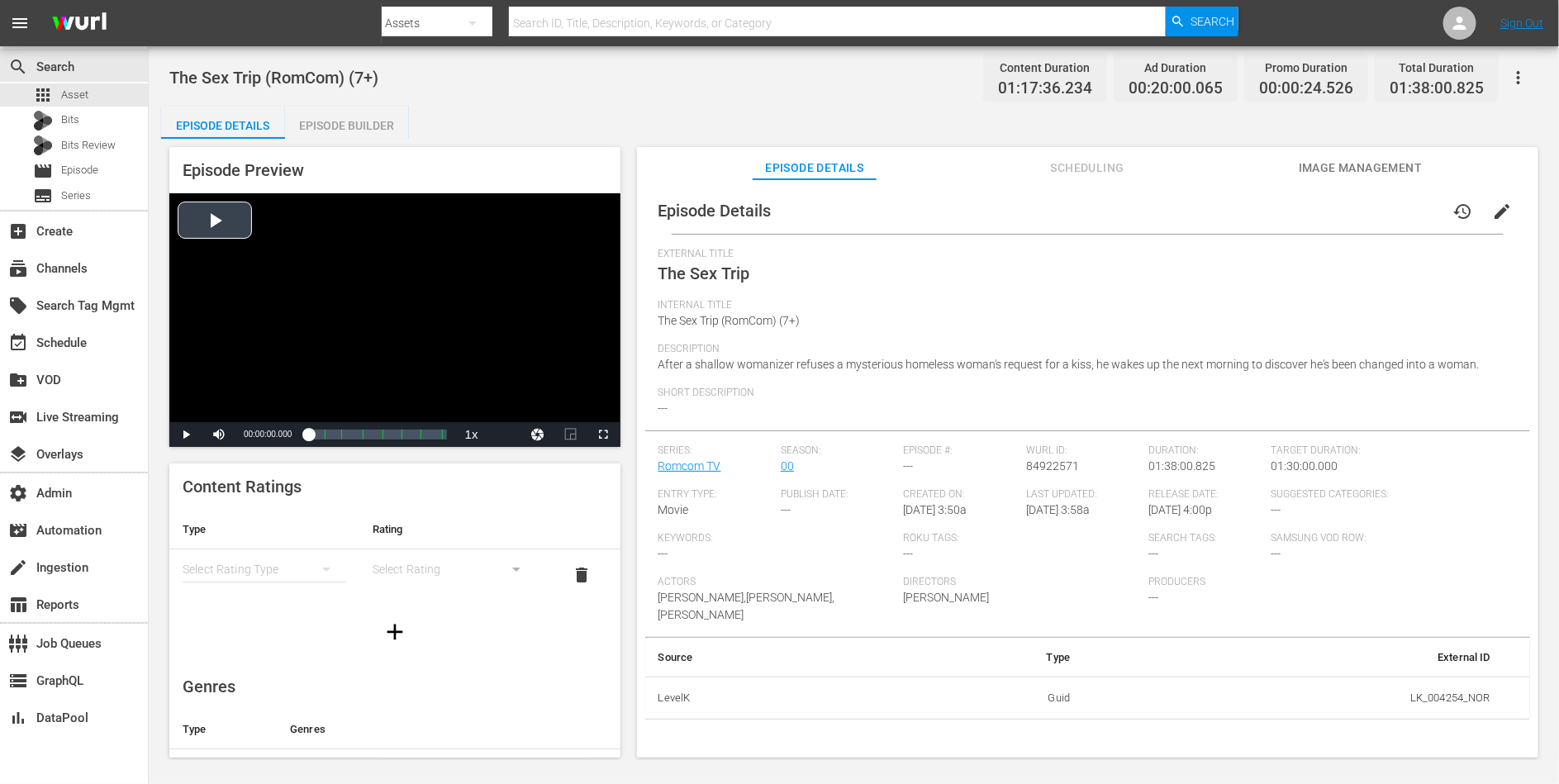
click at [405, 322] on div "Video Player" at bounding box center [394, 308] width 451 height 229
click at [408, 434] on div "Loaded : 100.00% 01:09:50.527 The Sex Trip (6/7) 00:00:00.434" at bounding box center [377, 434] width 138 height 17
click at [505, 434] on span "Video Player" at bounding box center [505, 434] width 0 height 0
click at [506, 415] on span "en" at bounding box center [504, 413] width 11 height 12
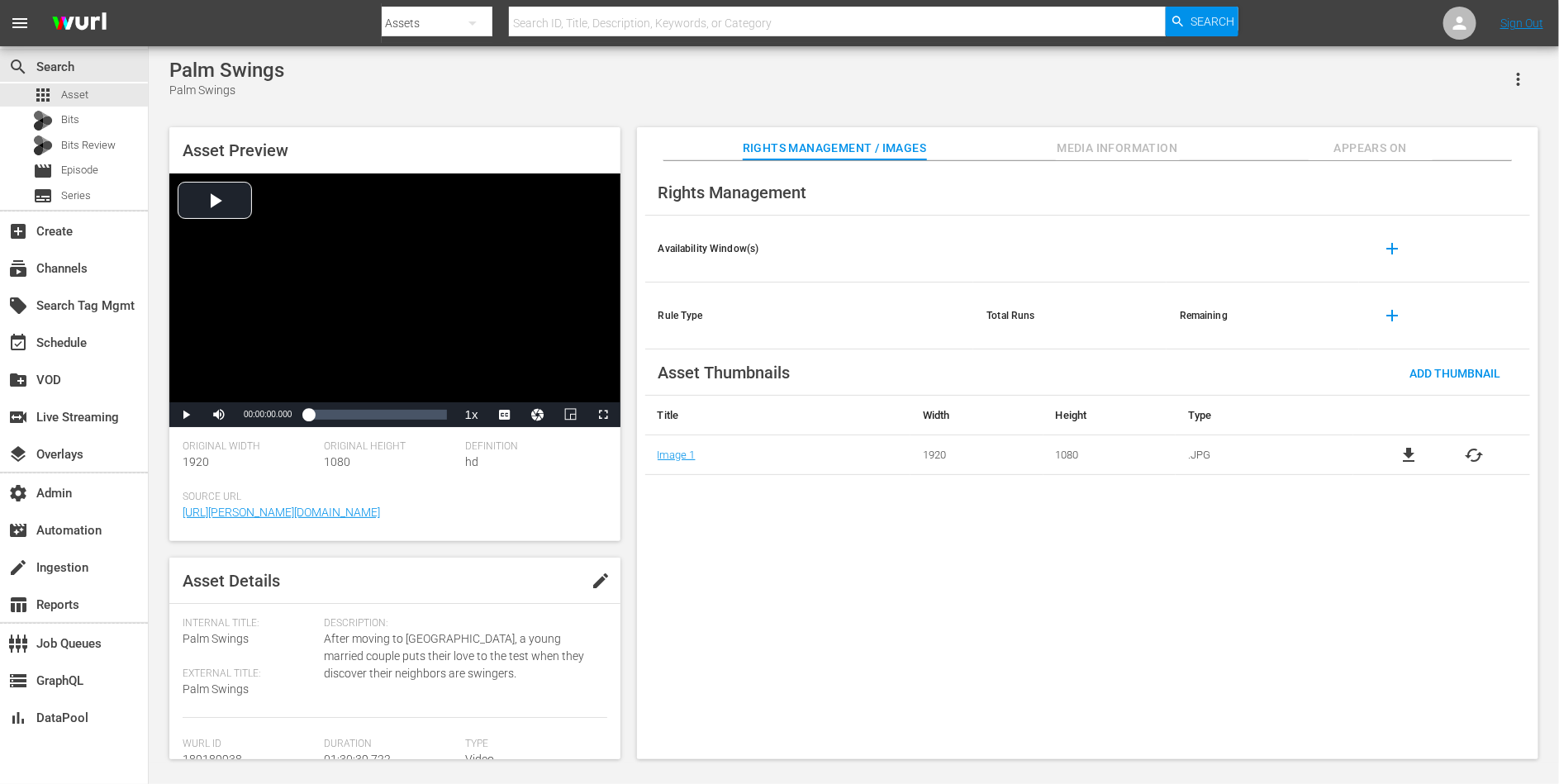
click at [1372, 138] on span "Appears On" at bounding box center [1371, 147] width 124 height 21
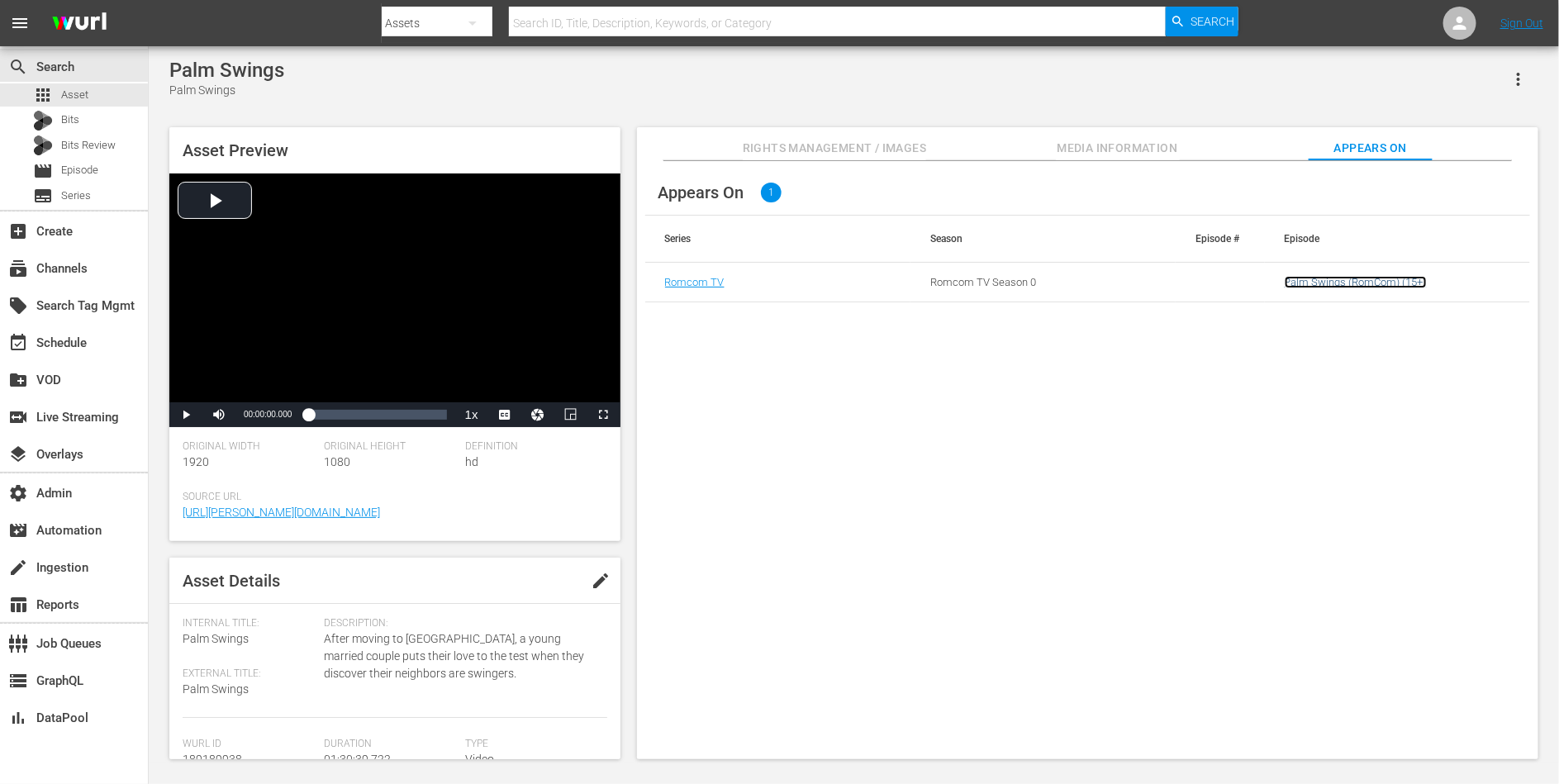
click at [1352, 281] on link "Palm Swings (RomCom) (15+)" at bounding box center [1356, 282] width 143 height 13
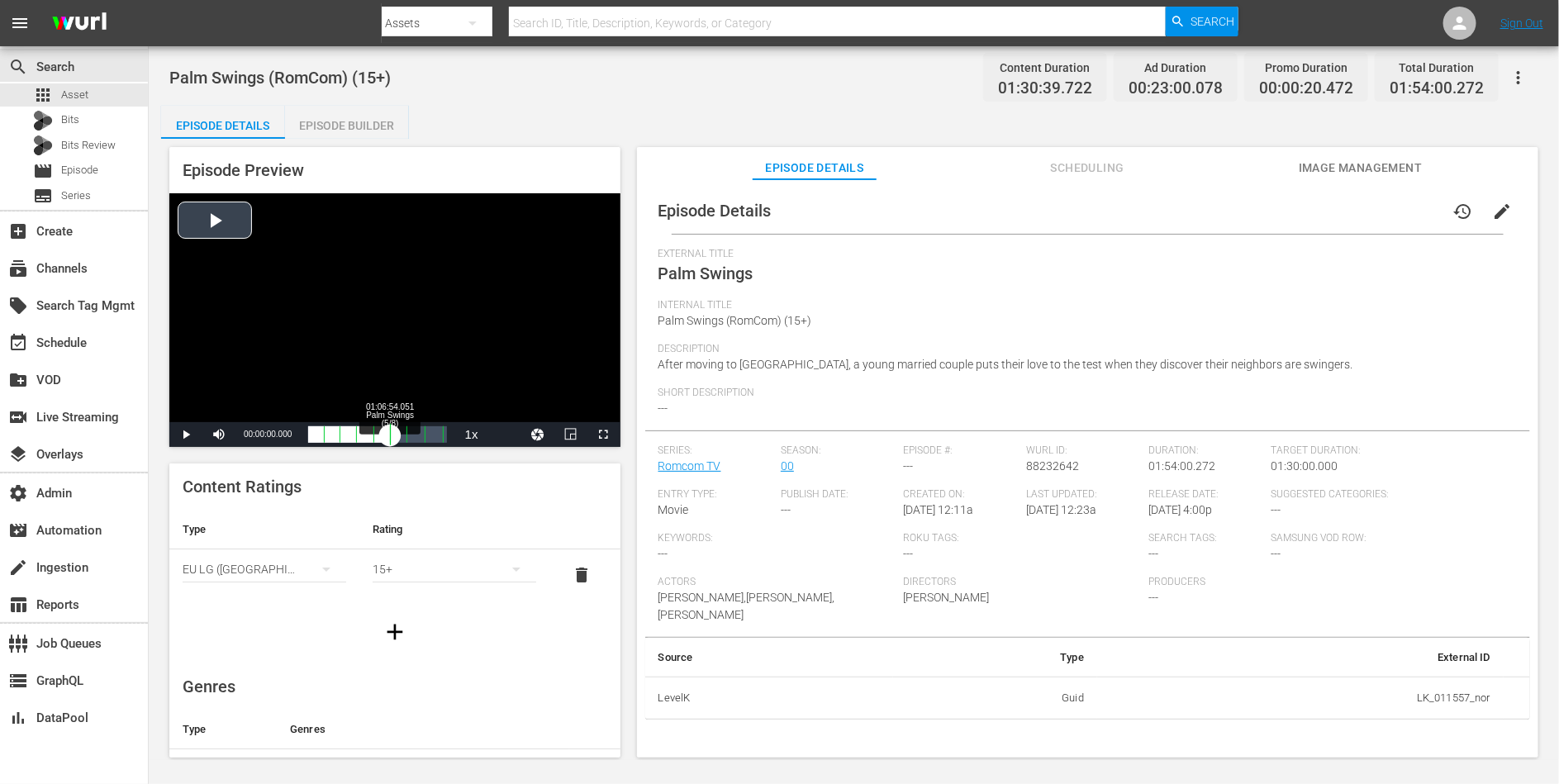
click at [390, 429] on div "Progress Bar" at bounding box center [390, 434] width 0 height 22
click at [415, 436] on div "Loaded : 20.02% 01:26:00.923 Palm Swings (7/8) 00:00:15.643 Cue Point 5: 01:07:…" at bounding box center [377, 434] width 138 height 17
click at [508, 411] on span "en" at bounding box center [504, 413] width 11 height 12
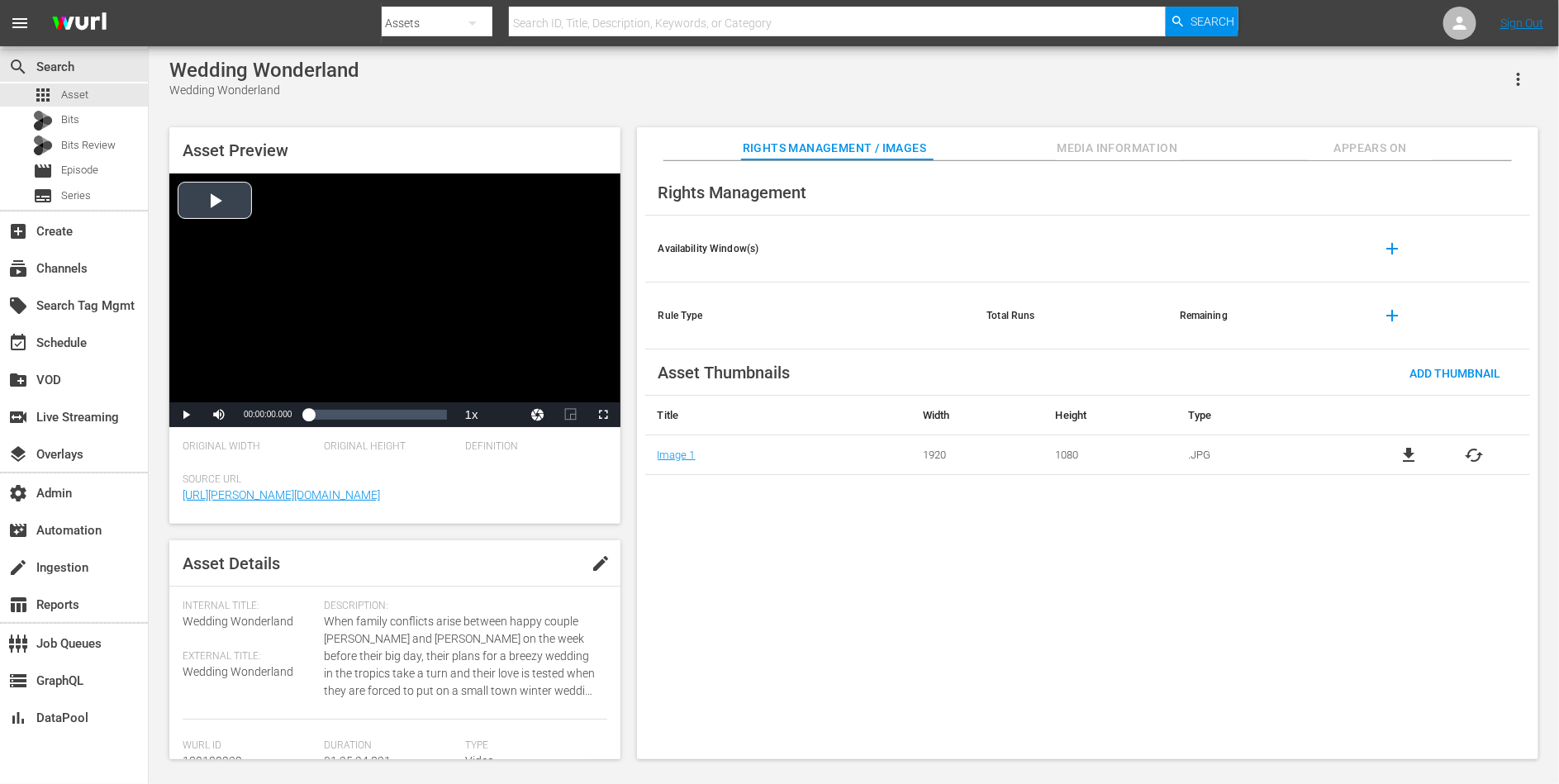
click at [346, 298] on div "Video Player" at bounding box center [394, 288] width 451 height 229
click at [506, 394] on span "DAN" at bounding box center [504, 393] width 17 height 12
click at [392, 414] on div "Loaded : 0.58% 00:51:39.442 00:00:01.747" at bounding box center [377, 415] width 138 height 17
click at [1370, 142] on span "Appears On" at bounding box center [1371, 147] width 124 height 21
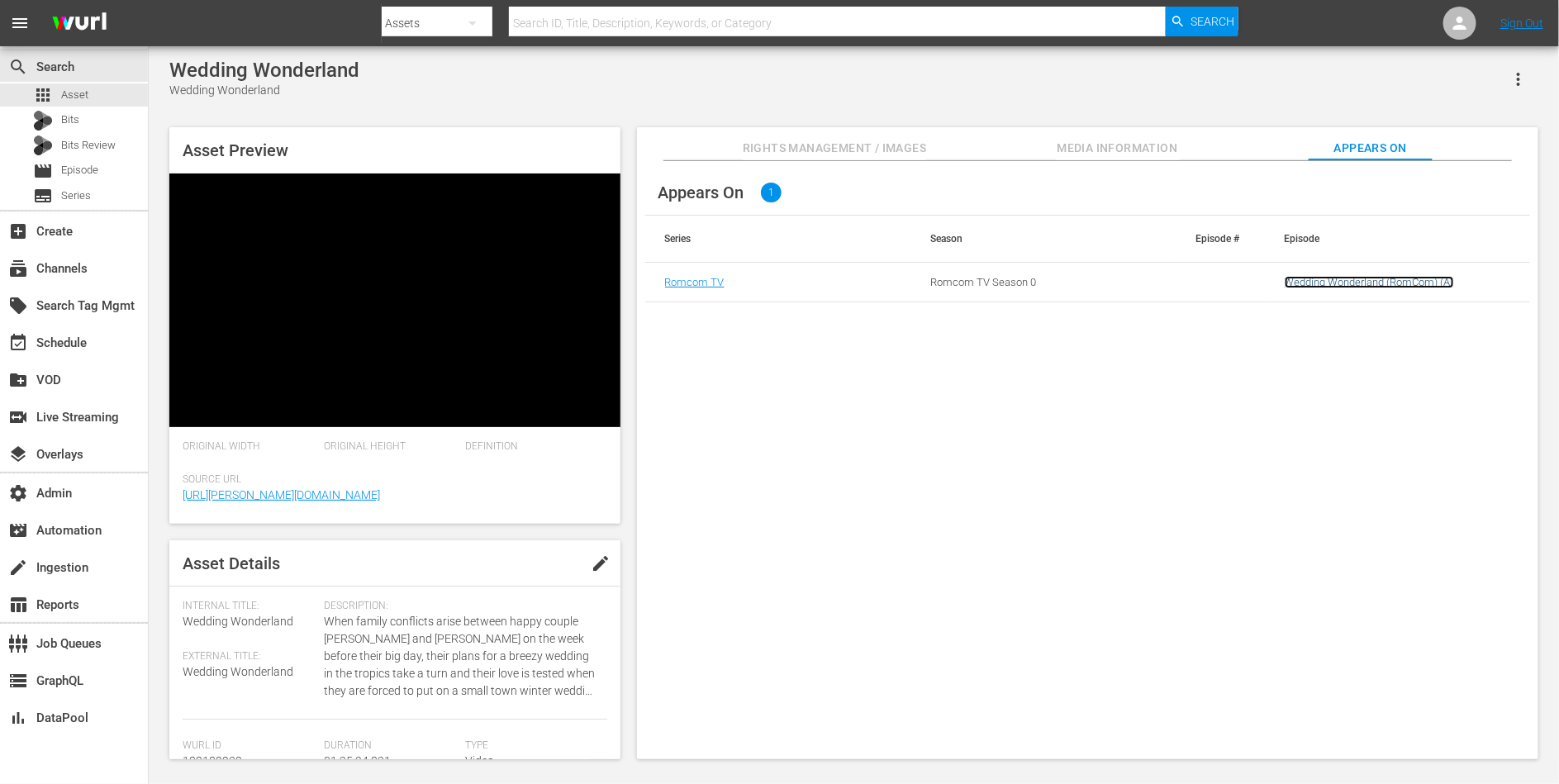
click at [1313, 278] on link "Wedding Wonderland (RomCom) (A)" at bounding box center [1369, 282] width 169 height 13
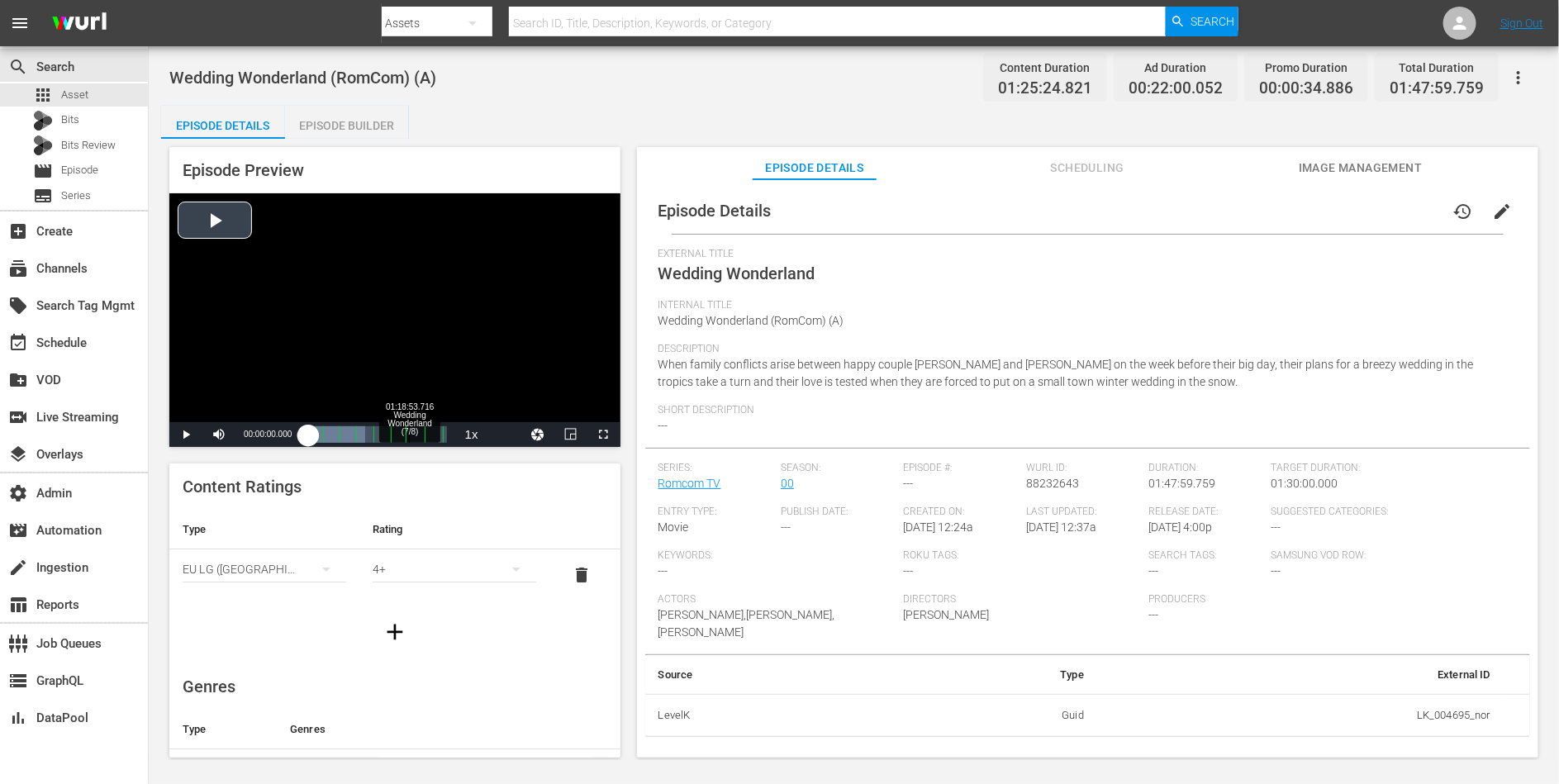
click at [409, 435] on div "Loaded : 41.29% 01:18:53.716 Wedding Wonderland (7/8) 00:00:00.000 Cue Point 6:…" at bounding box center [377, 434] width 138 height 17
click at [507, 413] on span "en" at bounding box center [504, 413] width 11 height 12
click at [397, 437] on div "01:02:42.303" at bounding box center [359, 434] width 101 height 17
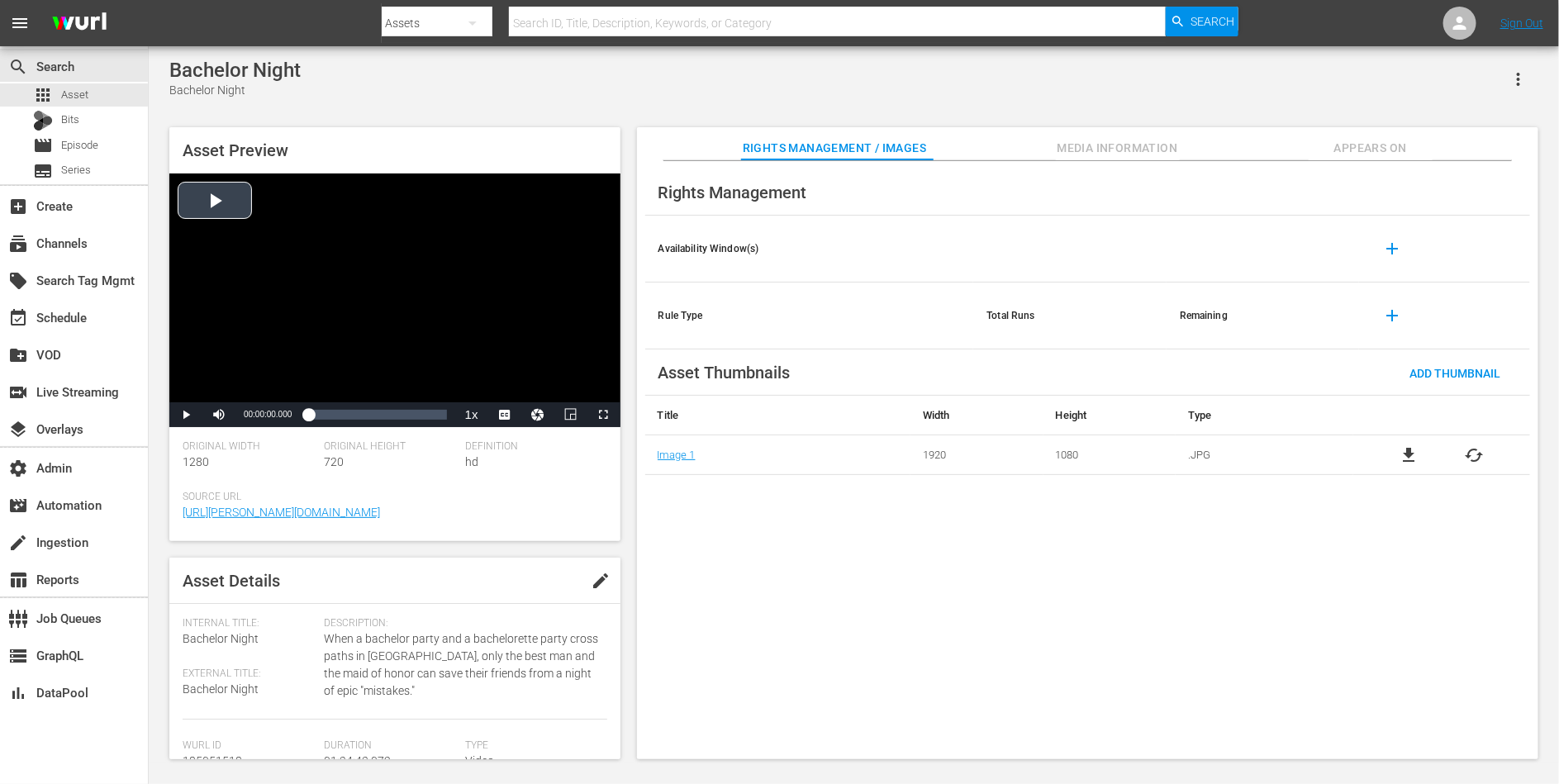
click at [568, 325] on div "Video Player" at bounding box center [394, 288] width 451 height 229
click at [381, 424] on div "Loaded : 0.35% 00:45:39.380 00:00:00.444" at bounding box center [376, 414] width 154 height 25
click at [508, 391] on span "DAN" at bounding box center [504, 393] width 17 height 12
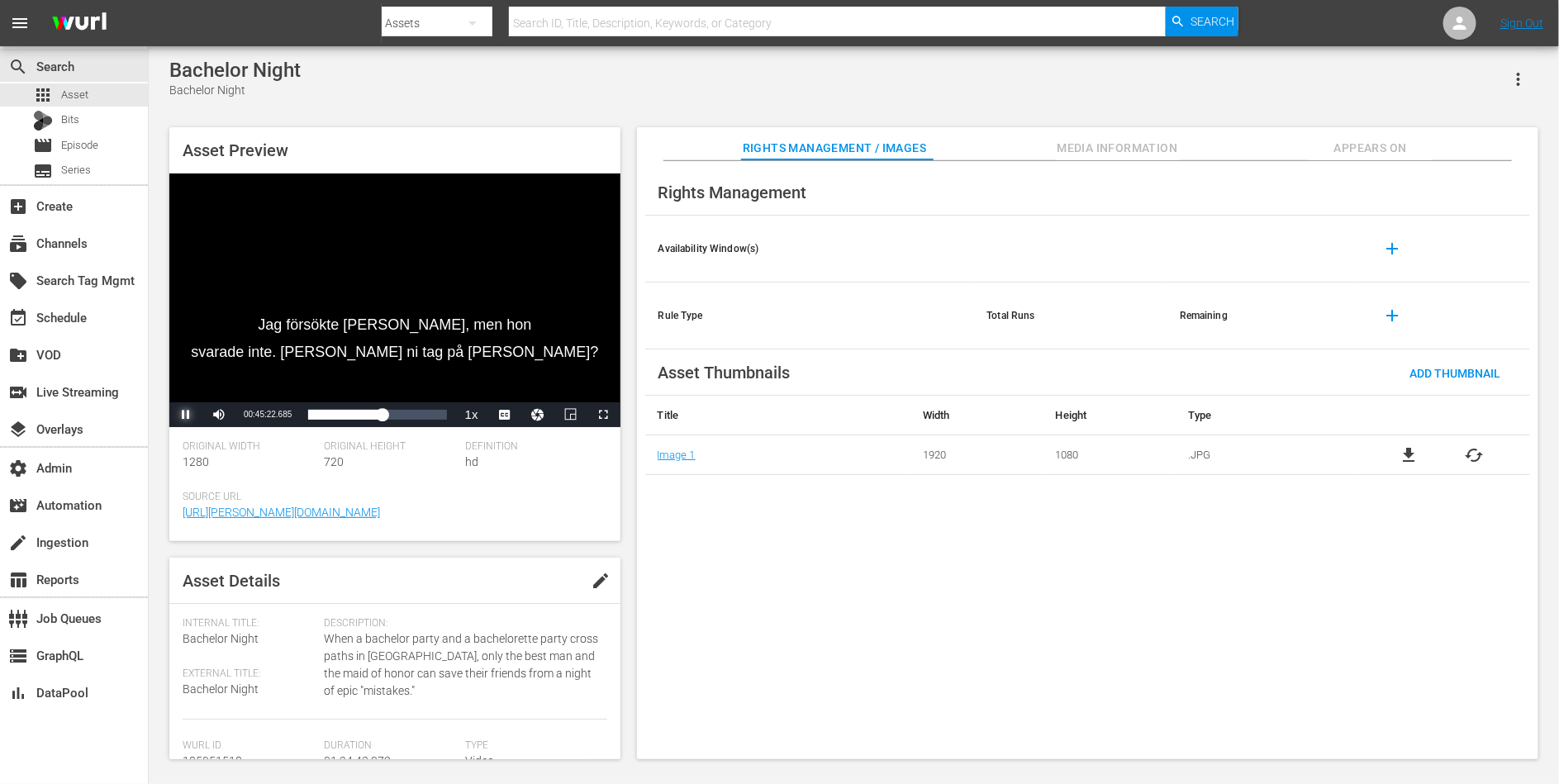
click at [186, 415] on span "Video Player" at bounding box center [186, 415] width 0 height 0
click at [1388, 155] on span "Appears On" at bounding box center [1371, 147] width 124 height 21
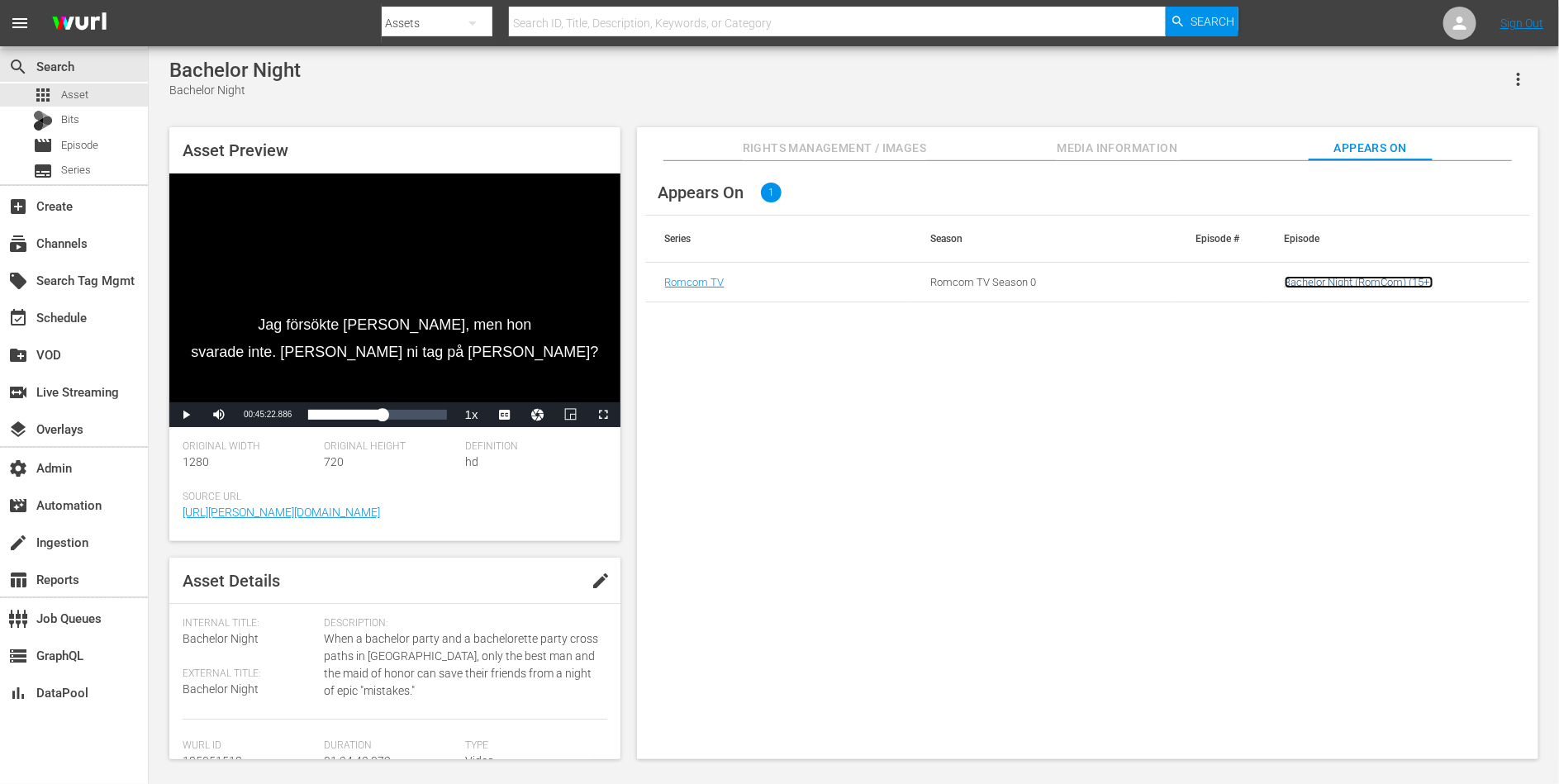
click at [1361, 283] on link "Bachelor Night (RomCom) (15+)" at bounding box center [1358, 282] width 148 height 13
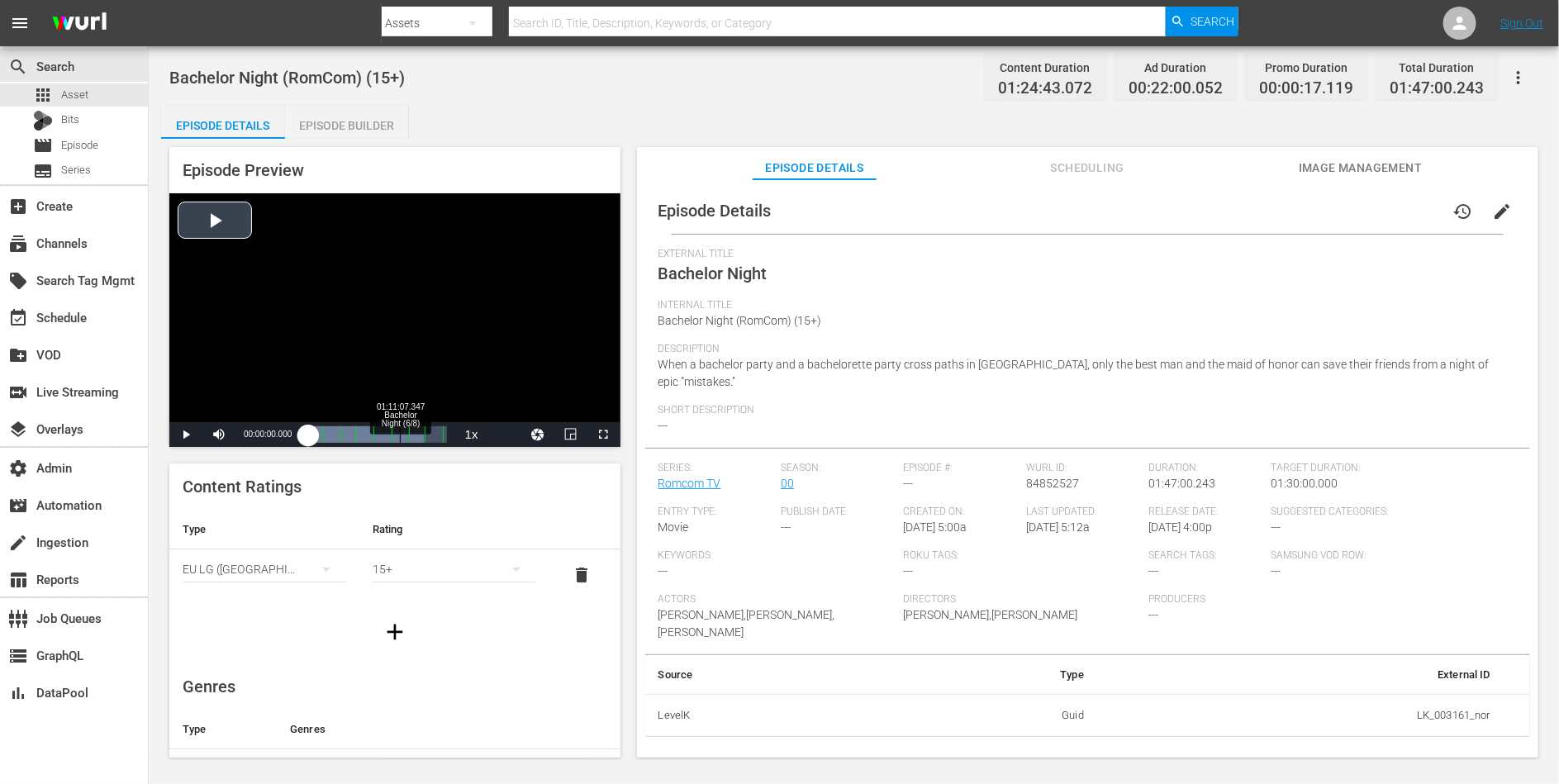
click at [400, 433] on div "Loaded : 83.73% 01:11:07.347 Bachelor Night (6/8) 00:00:00.000" at bounding box center [377, 434] width 138 height 17
click at [510, 412] on li "en" at bounding box center [505, 413] width 83 height 18
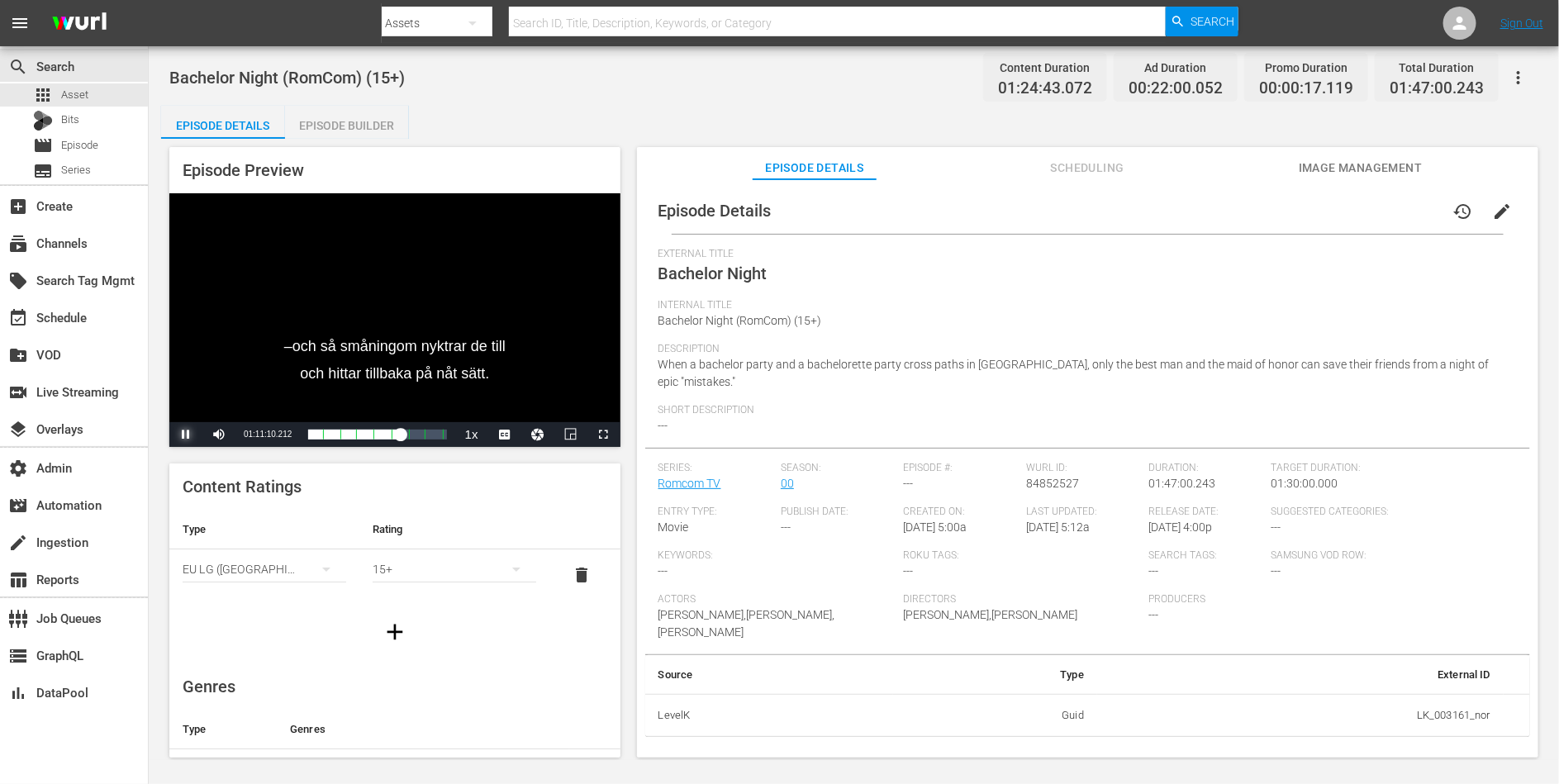
click at [186, 434] on span "Video Player" at bounding box center [186, 434] width 0 height 0
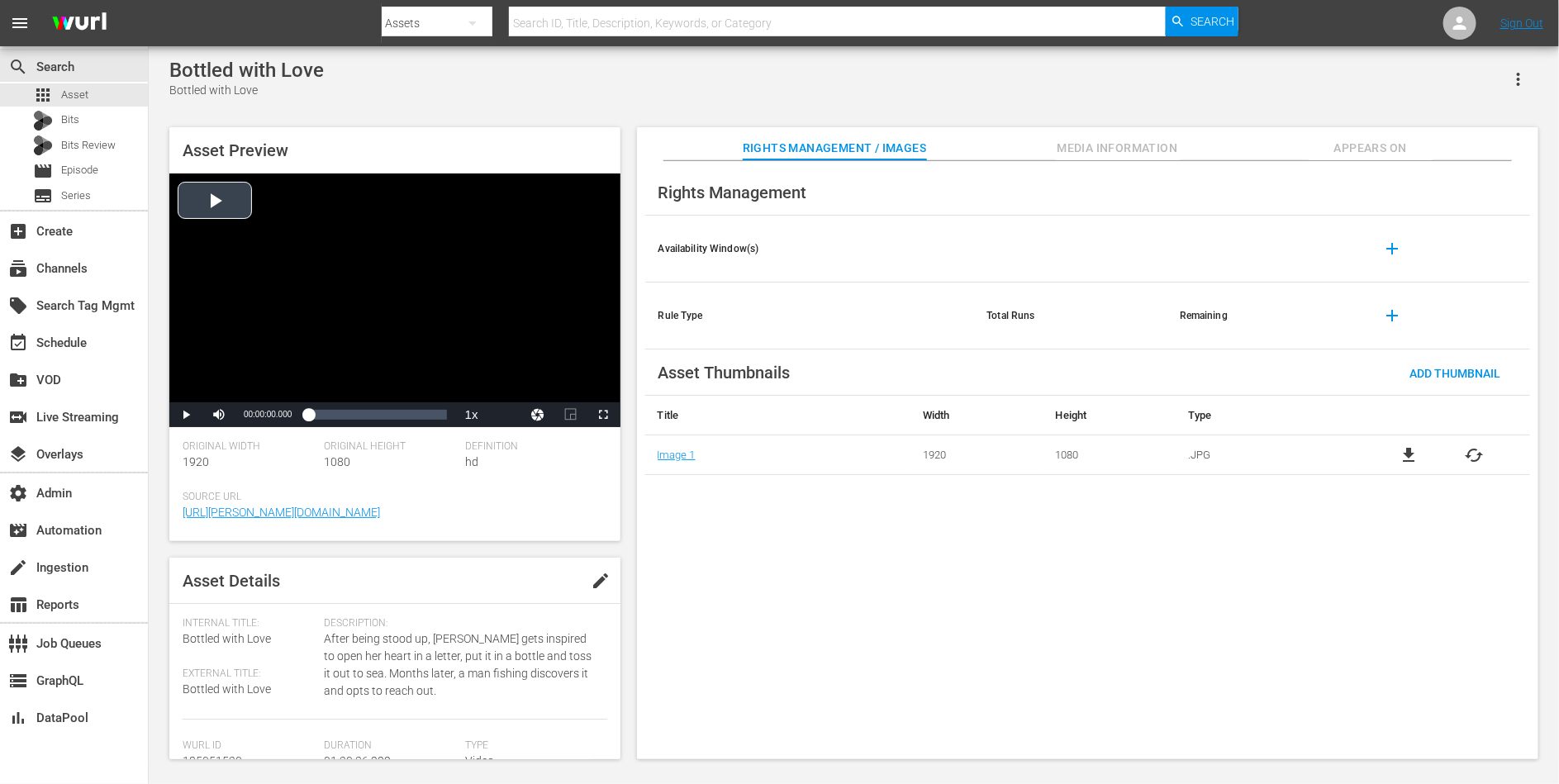
click at [439, 321] on div "Video Player" at bounding box center [394, 288] width 451 height 229
click at [507, 395] on span "DAN" at bounding box center [504, 393] width 17 height 12
click at [378, 417] on div "Loaded : 0.74% 00:41:30.909 00:00:01.767" at bounding box center [377, 415] width 138 height 17
click at [437, 340] on div "Video Player" at bounding box center [394, 288] width 451 height 229
click at [511, 391] on span "dan" at bounding box center [504, 393] width 17 height 12
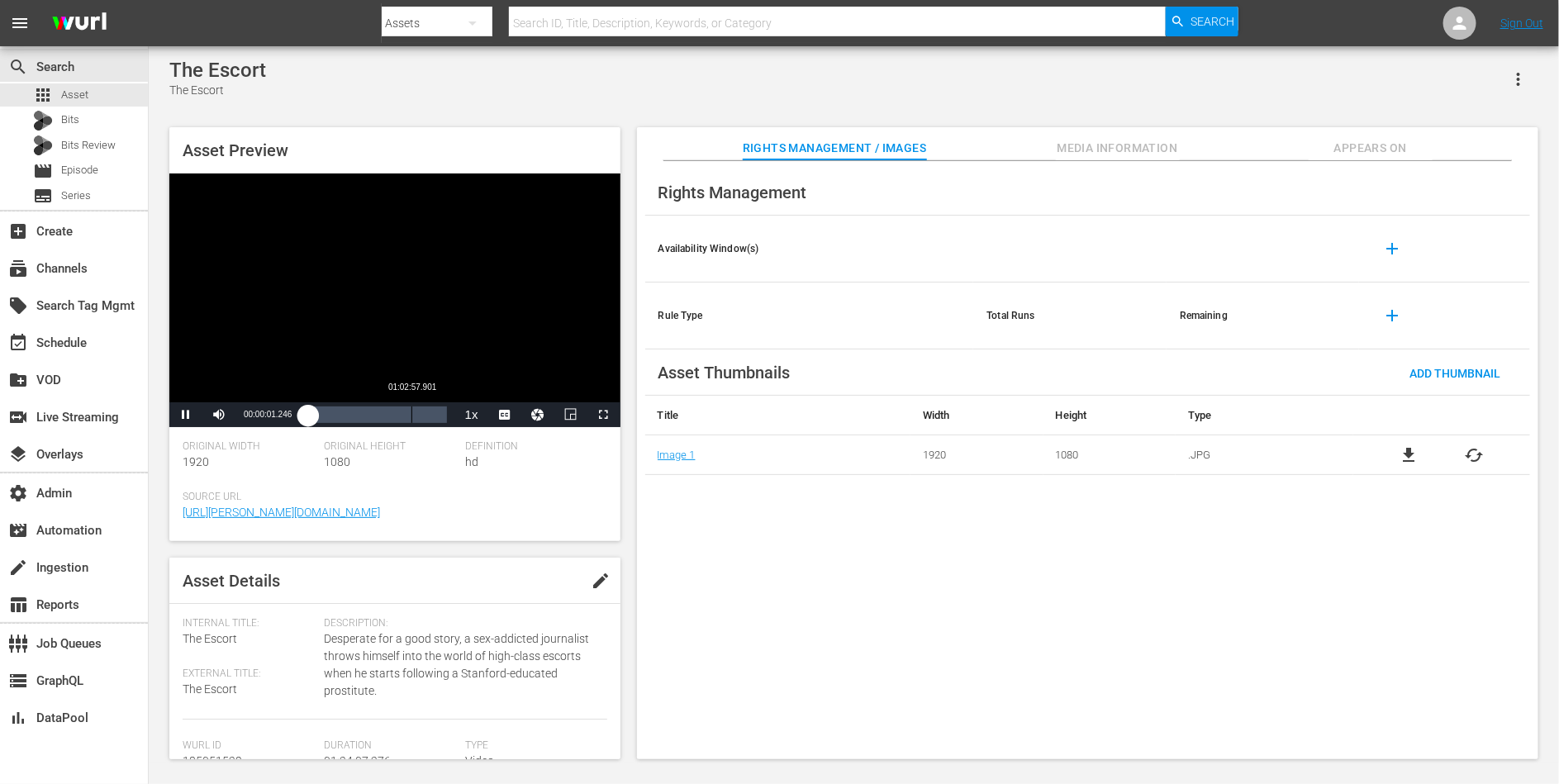
click at [411, 413] on div "Loaded : 0.59% 01:02:57.901 00:00:01.481" at bounding box center [377, 415] width 138 height 17
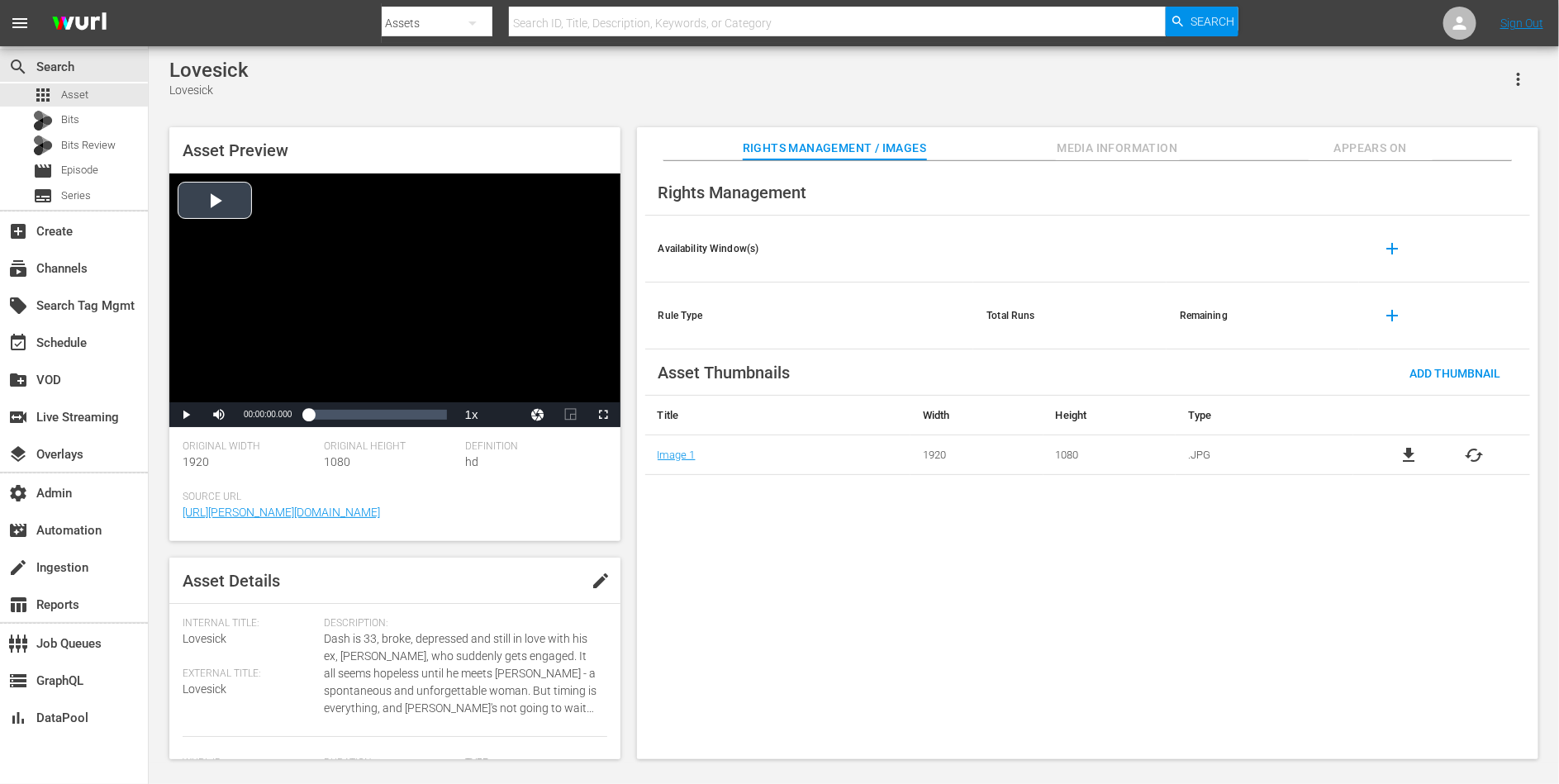
click at [386, 333] on div "Video Player" at bounding box center [394, 288] width 451 height 229
click at [511, 390] on span "DAN" at bounding box center [504, 393] width 17 height 12
click at [399, 415] on div "Loaded : 0.54% 01:12:58.980 00:00:01.606" at bounding box center [377, 415] width 138 height 17
click at [449, 336] on div "Video Player" at bounding box center [394, 288] width 451 height 229
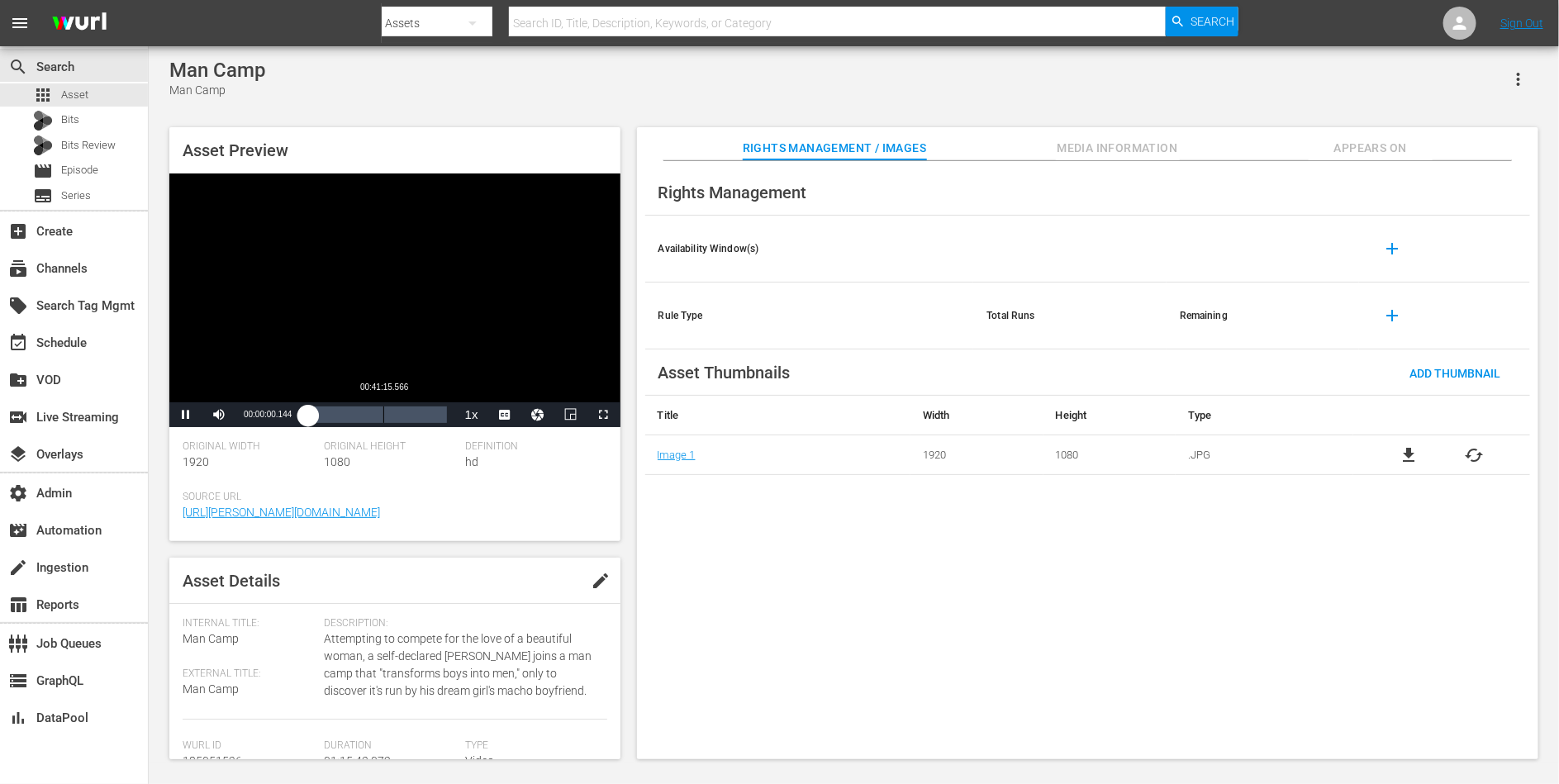
click at [383, 425] on div "Loaded : 0.40% 00:41:15.566 00:00:00.295" at bounding box center [376, 414] width 154 height 25
click at [506, 385] on li "DAN" at bounding box center [505, 393] width 83 height 18
click at [368, 246] on div "Video Player" at bounding box center [394, 288] width 451 height 229
click at [484, 350] on div "Video Player" at bounding box center [394, 288] width 451 height 229
click at [405, 427] on div "Asset Preview Video Player is loading. Play Video Pause Mute Current Time 00:00…" at bounding box center [394, 333] width 451 height 414
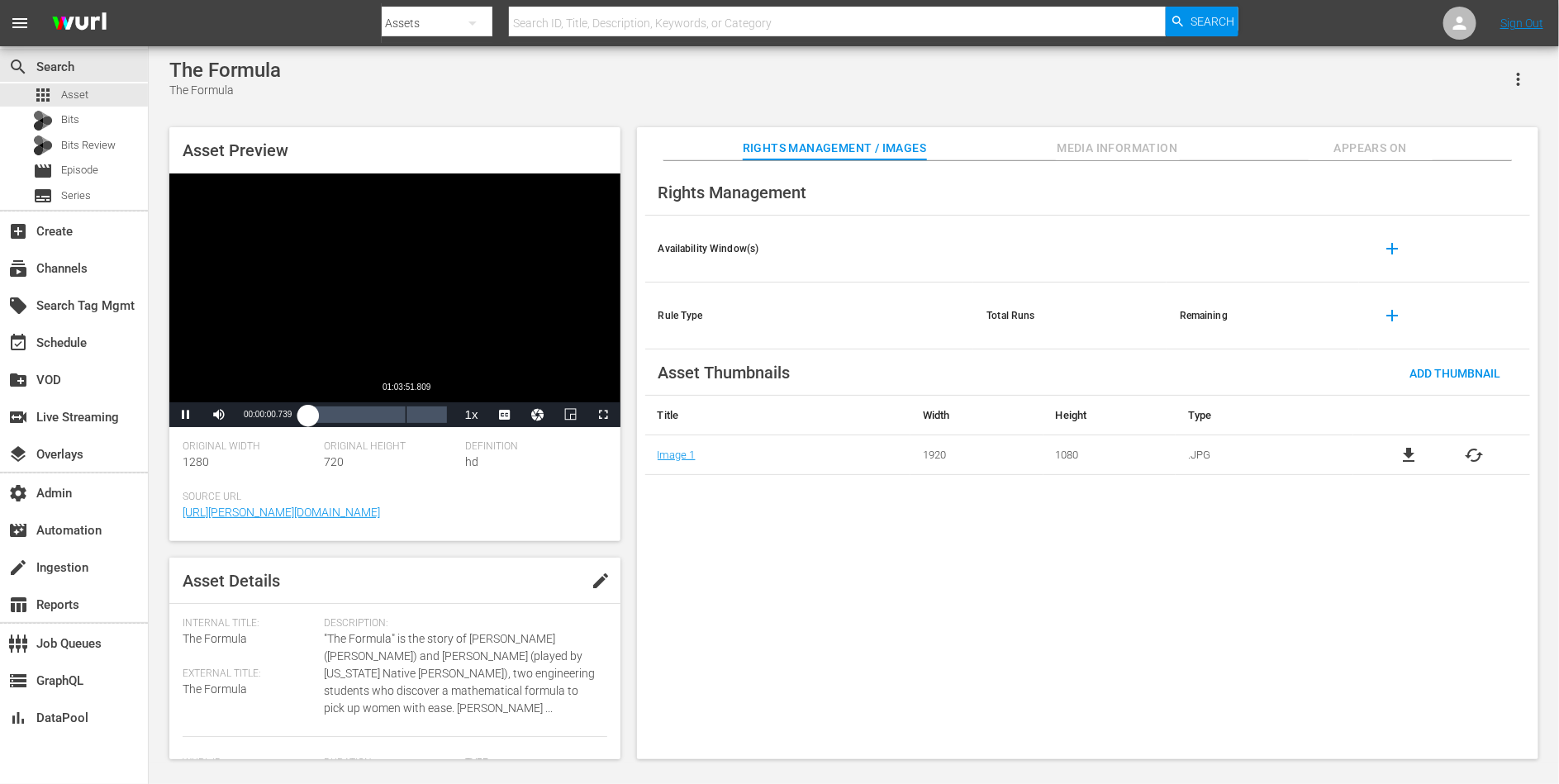
click at [405, 423] on div "Loaded : 0.33% 01:03:51.809 00:00:00.802" at bounding box center [376, 414] width 154 height 25
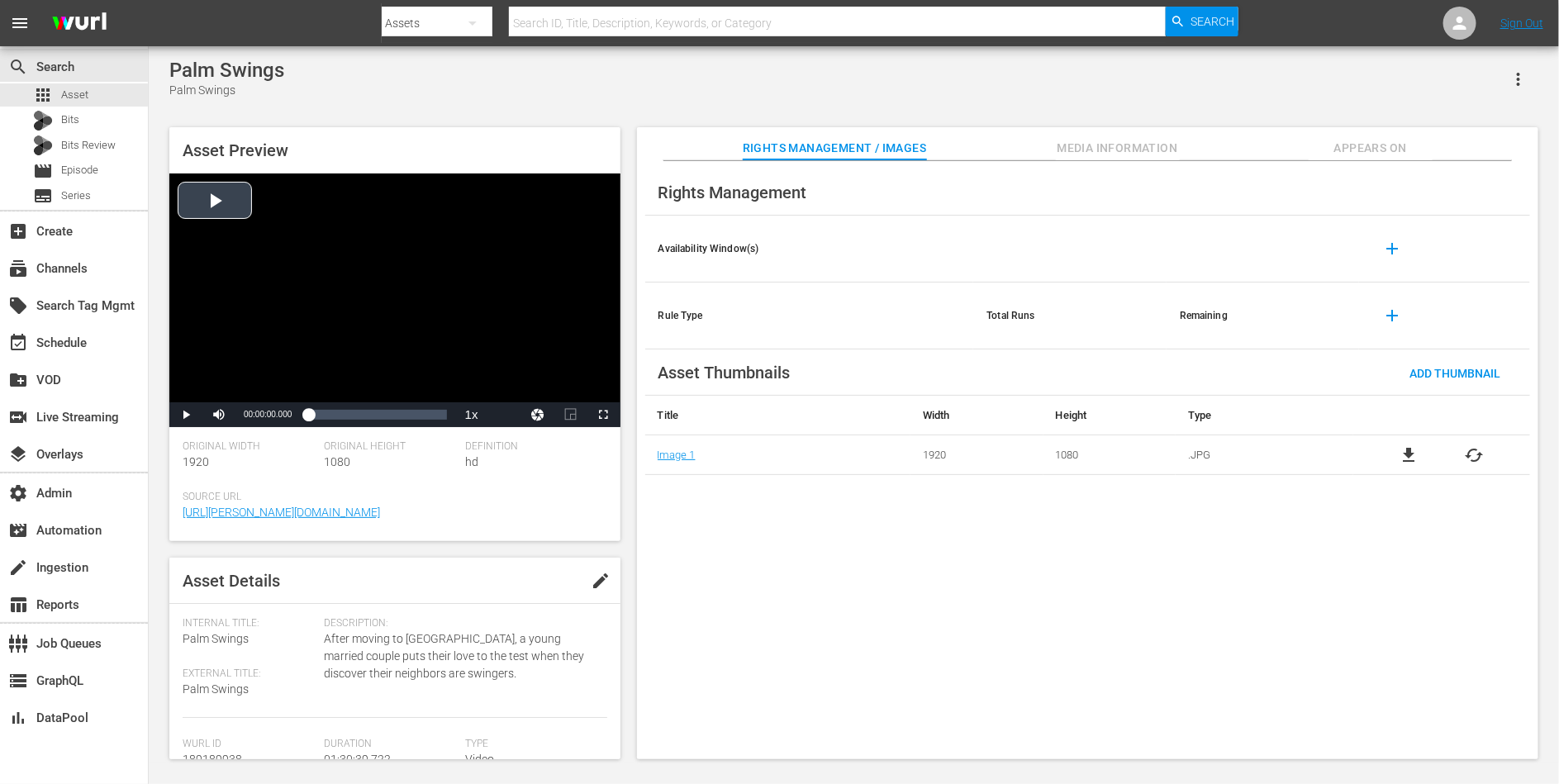
click at [432, 267] on div "Video Player" at bounding box center [394, 288] width 451 height 229
click at [392, 423] on div "Loaded : 0.33% 00:55:35.067 00:00:00.538" at bounding box center [376, 414] width 154 height 25
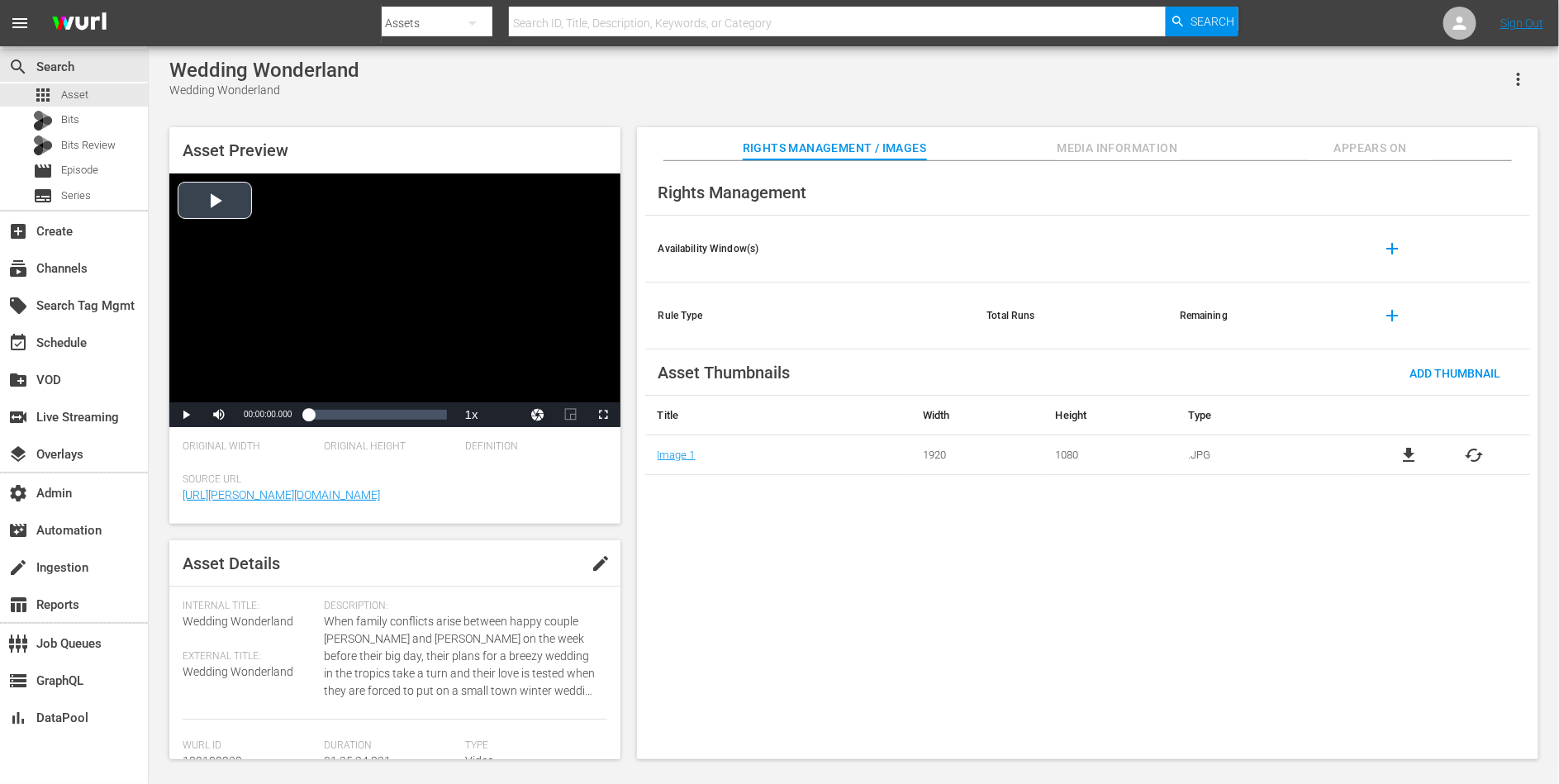
click at [510, 349] on div "Video Player" at bounding box center [394, 288] width 451 height 229
click at [514, 398] on li "DAN" at bounding box center [505, 393] width 83 height 18
click at [392, 427] on div "Asset Preview Video Player is loading. Play Video Pause Mute Current Time 00:00…" at bounding box center [394, 325] width 451 height 397
click at [397, 424] on div "Loaded : 0.70% 00:54:43.567 00:00:02.020" at bounding box center [376, 414] width 154 height 25
click at [186, 415] on span "Video Player" at bounding box center [186, 415] width 0 height 0
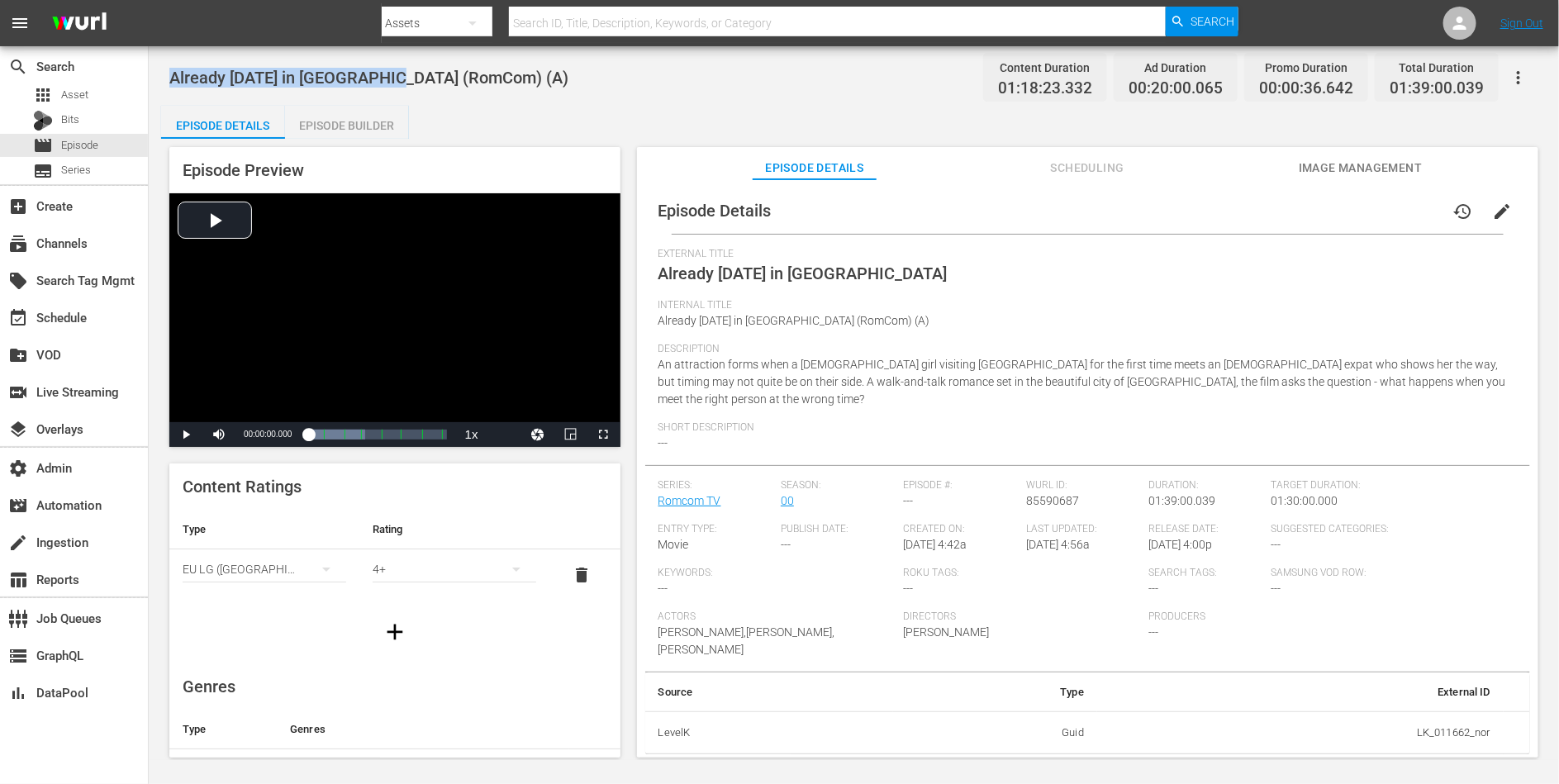
drag, startPoint x: 405, startPoint y: 81, endPoint x: 163, endPoint y: 80, distance: 242.0
click at [163, 80] on div "Already Tomorrow in Hong Kong (RomCom) (A) Content Duration 01:18:23.332 Ad Dur…" at bounding box center [853, 403] width 1411 height 713
copy span "Already Tomorrow in Hong Kong"
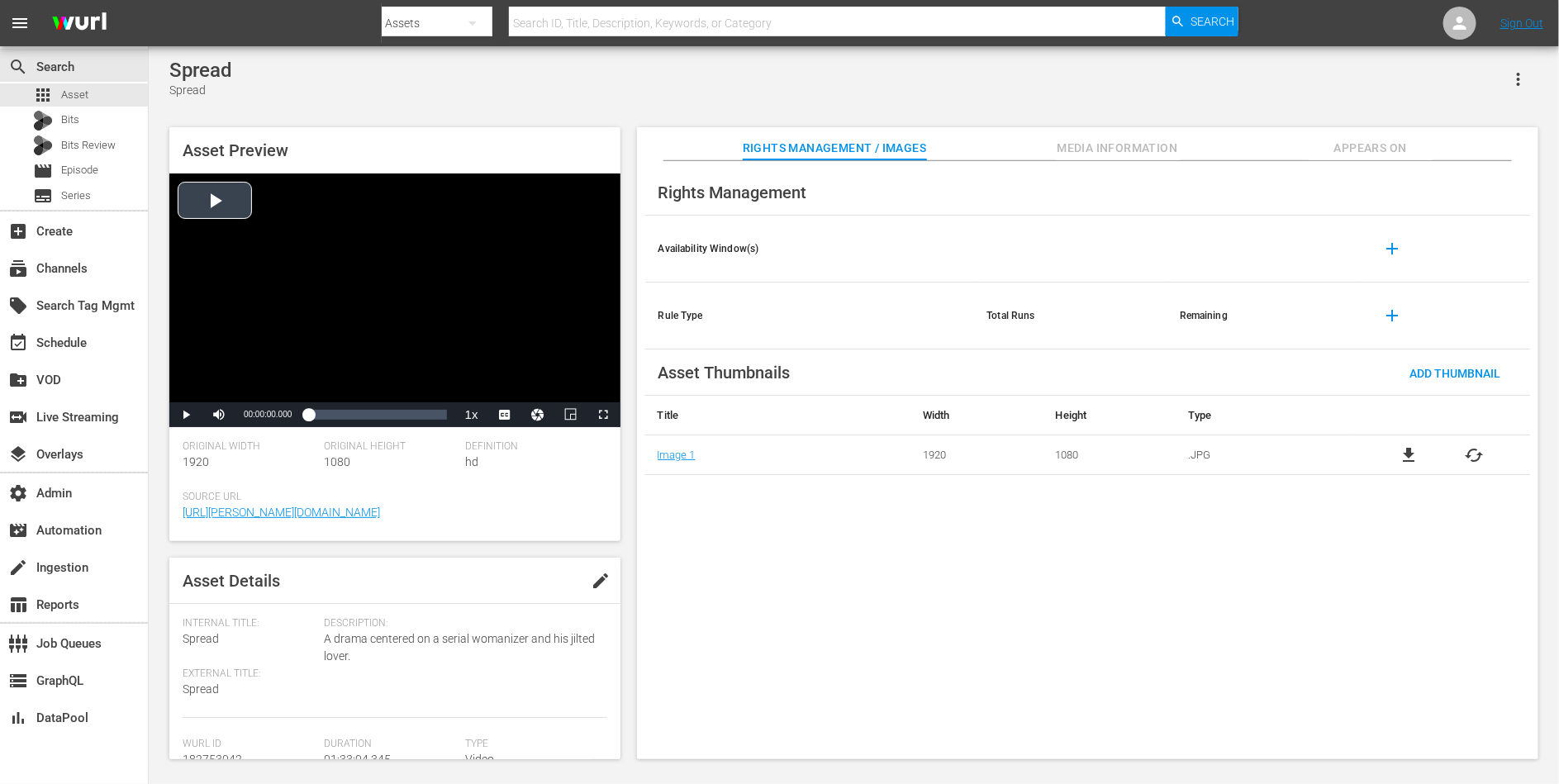
click at [403, 305] on div "Video Player" at bounding box center [394, 288] width 451 height 229
click at [388, 416] on div "00:54:03.601" at bounding box center [388, 415] width 1 height 17
click at [508, 393] on span "dan" at bounding box center [504, 393] width 17 height 12
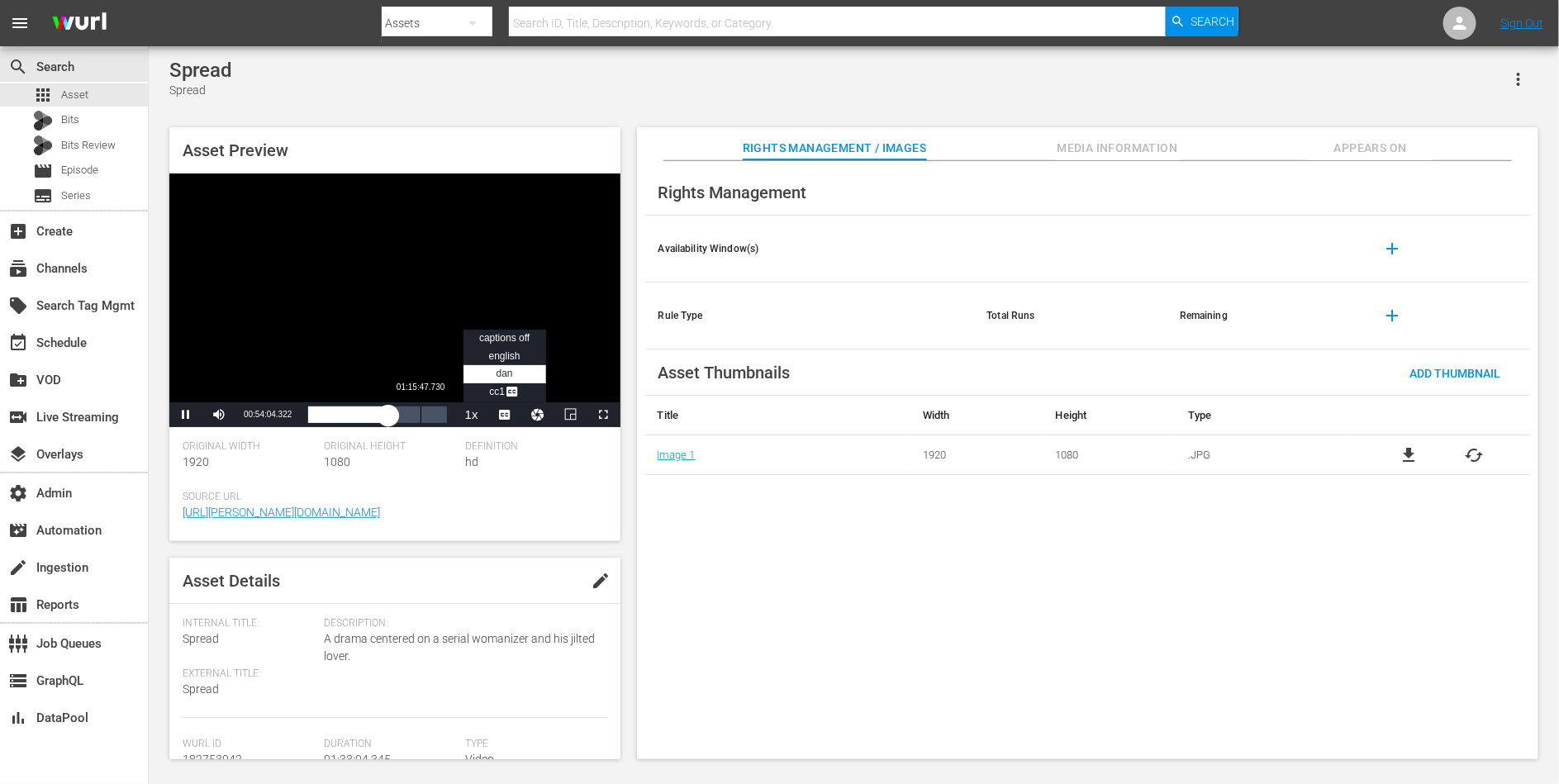
click at [421, 417] on div "01:15:47.730" at bounding box center [421, 415] width 1 height 17
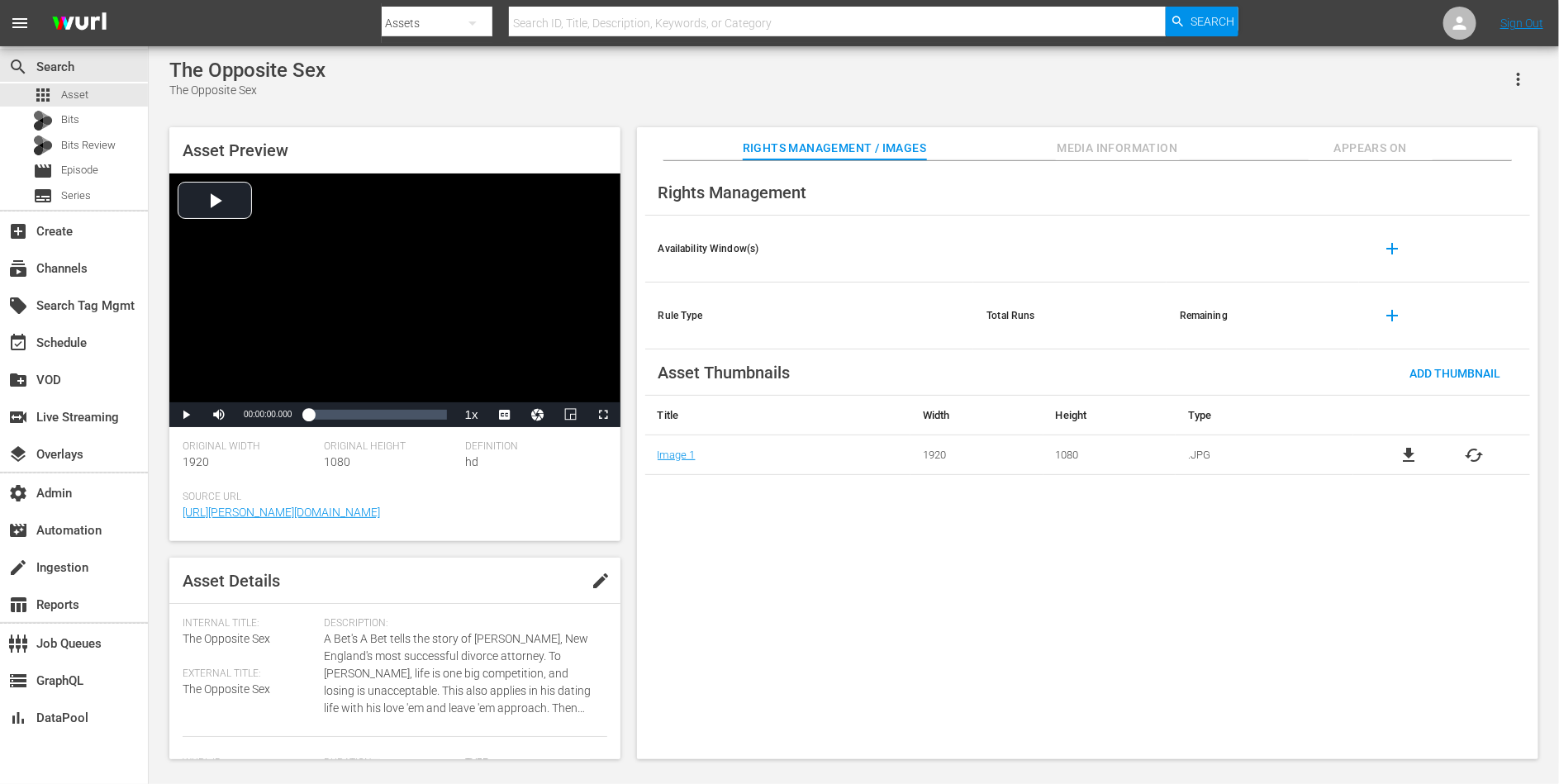
click at [276, 69] on div "The Opposite Sex" at bounding box center [247, 71] width 156 height 24
copy div "The Opposite Sex"
click at [1352, 134] on button "Appears On" at bounding box center [1371, 143] width 124 height 33
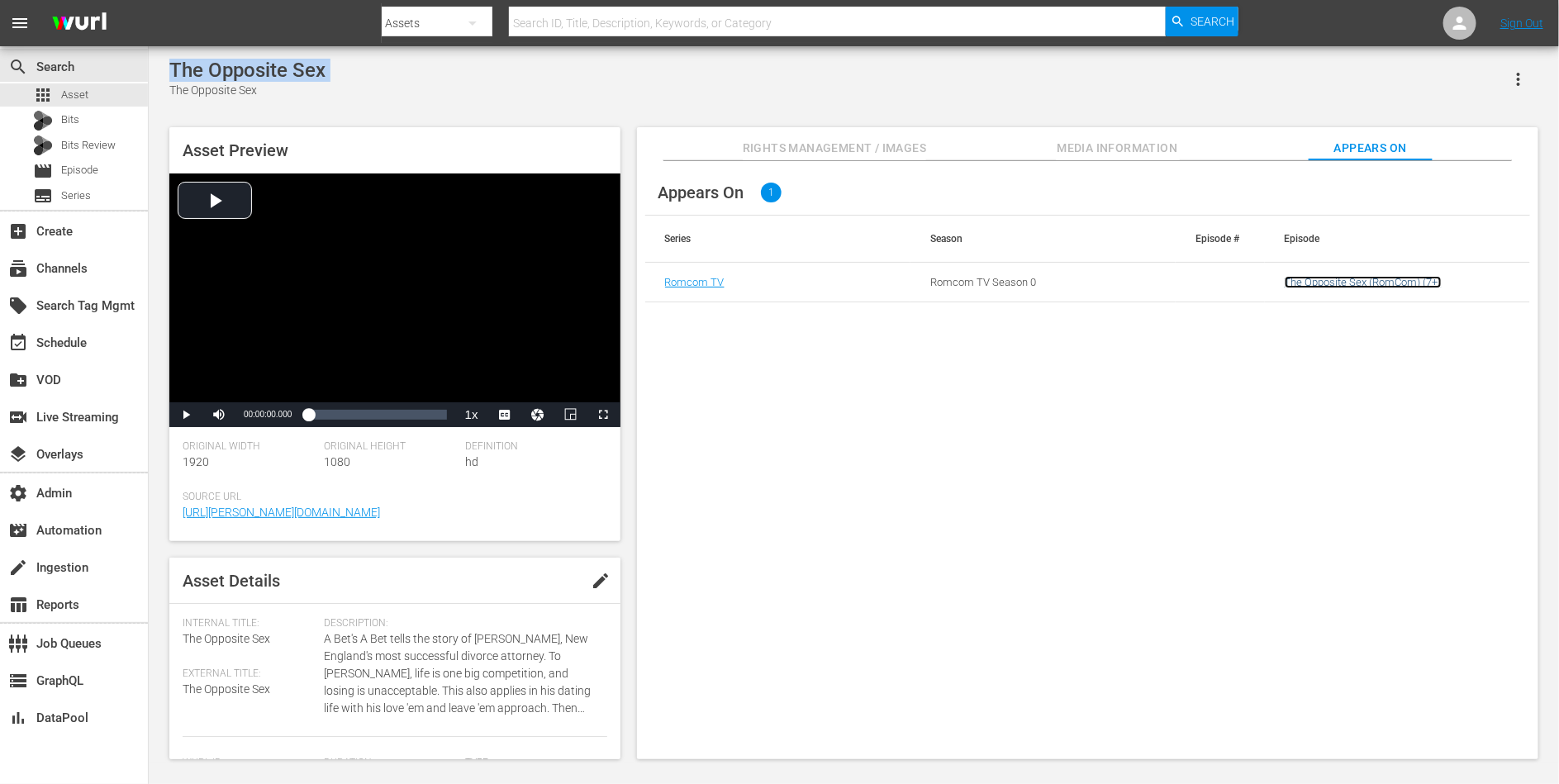
click at [1338, 281] on link "The Opposite Sex (RomCom) (7+)" at bounding box center [1363, 282] width 157 height 13
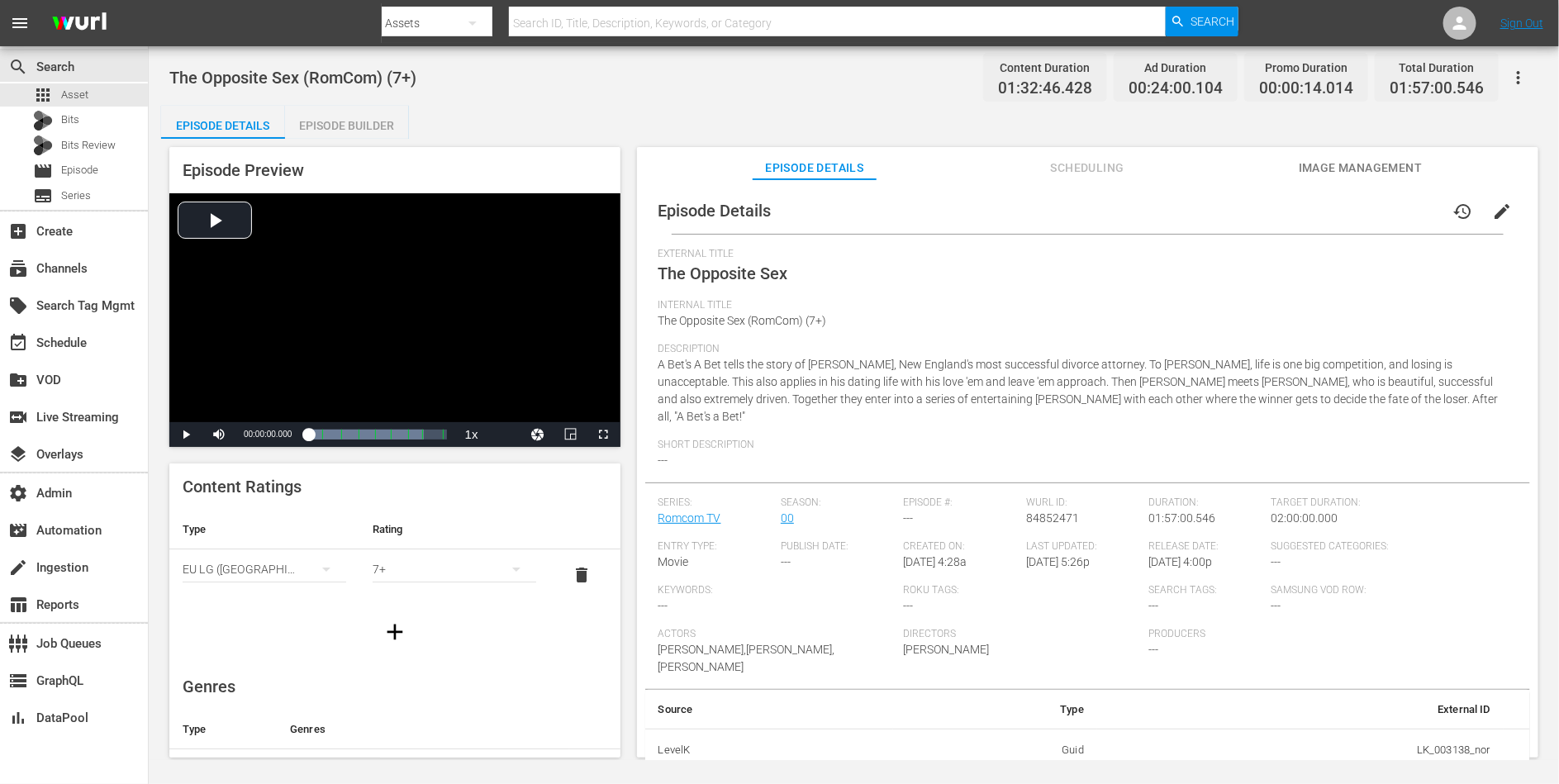
click at [1448, 729] on td "LK_003138_nor" at bounding box center [1300, 751] width 407 height 43
copy td "LK_003138_nor"
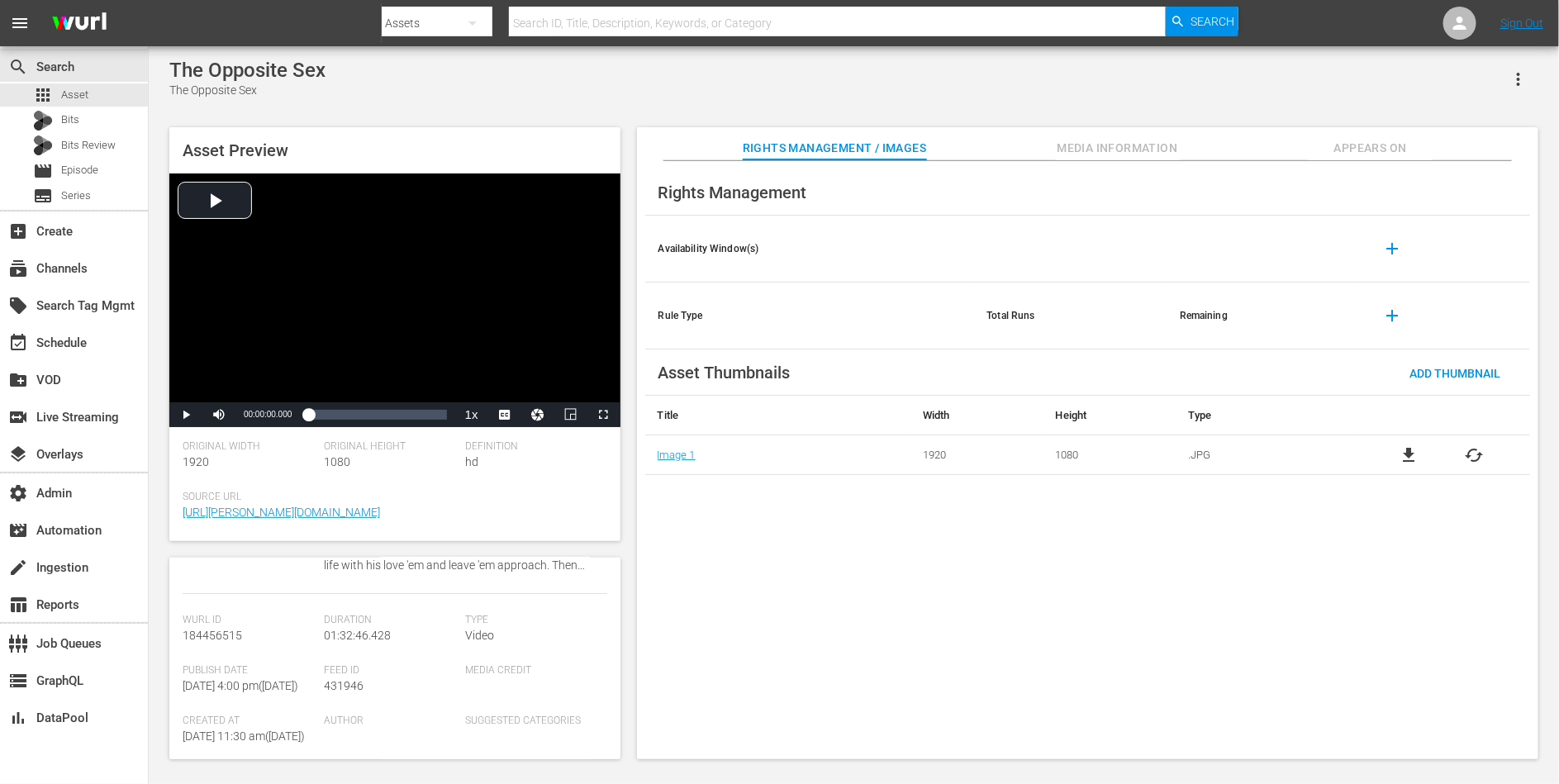
scroll to position [391, 0]
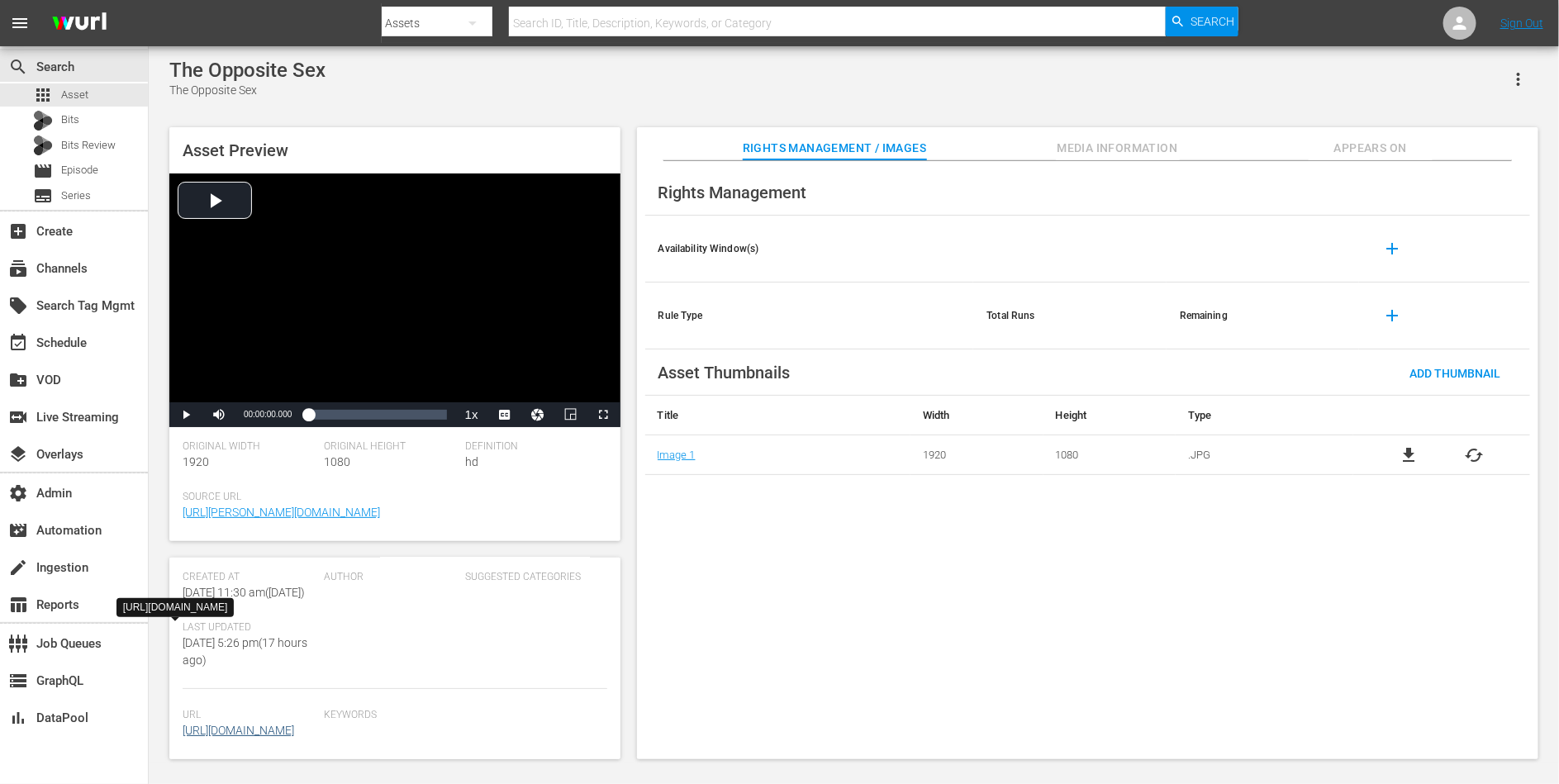
drag, startPoint x: 322, startPoint y: 726, endPoint x: 232, endPoint y: 718, distance: 90.4
click at [232, 718] on div "Url https://content-partner-mrss-feeds.s3.amazonaws.com/levelk/The_Opposite_Sex…" at bounding box center [395, 733] width 425 height 50
copy div "The_Opposite_Sex_1080p_25_LR_.mp4 Keywords"
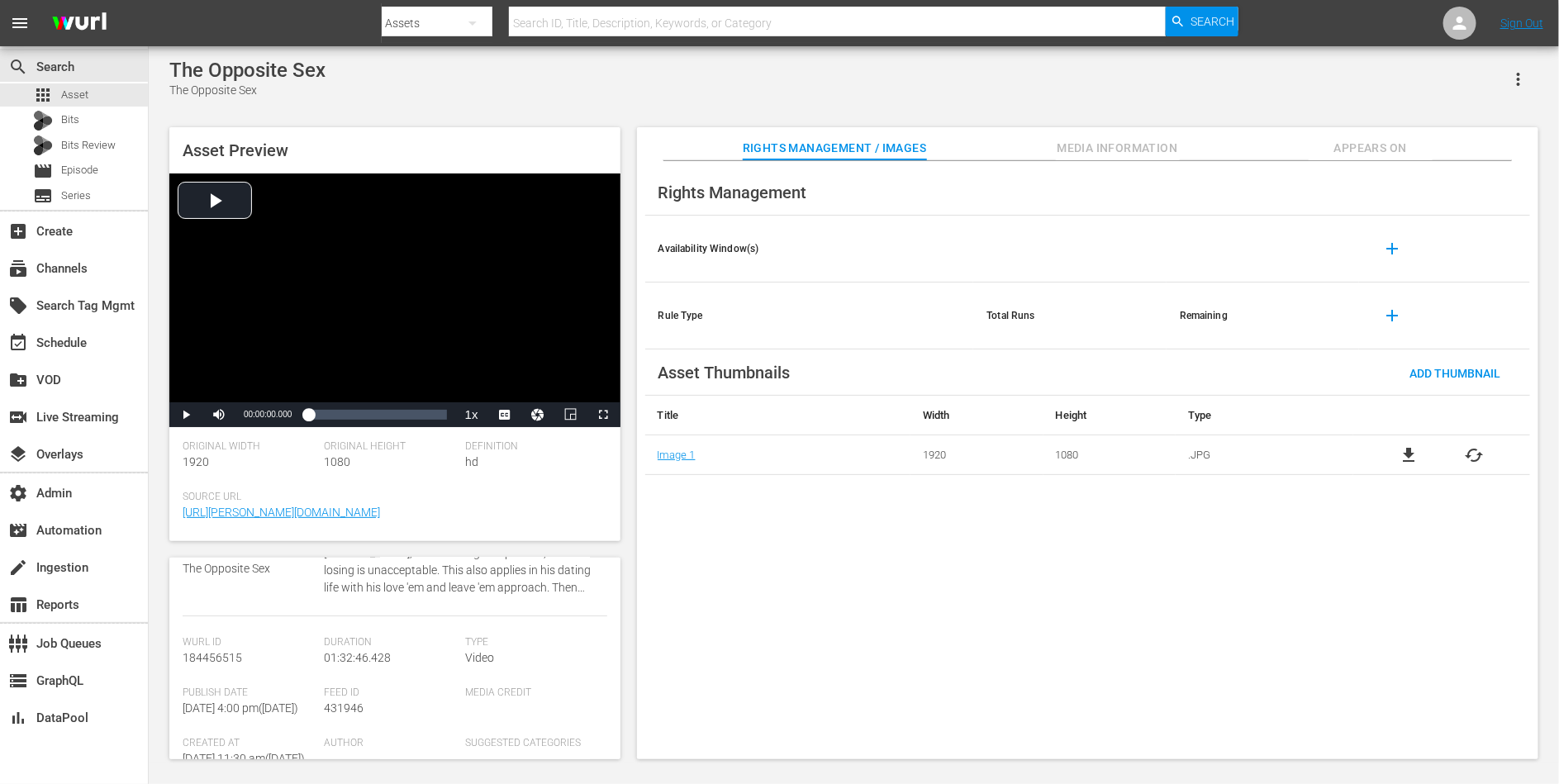
scroll to position [0, 0]
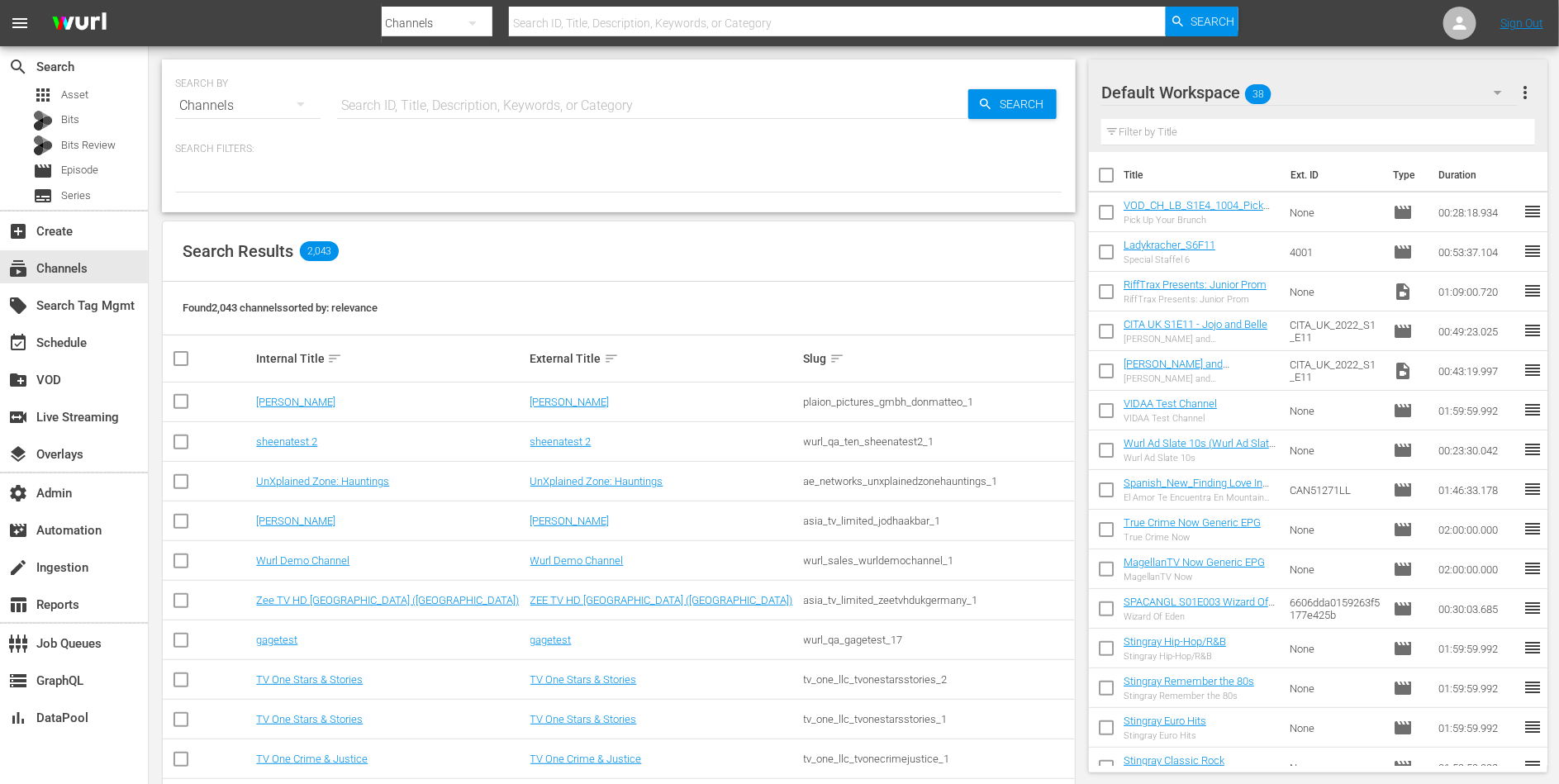
click at [500, 110] on input "text" at bounding box center [653, 105] width 631 height 39
type input "romcom"
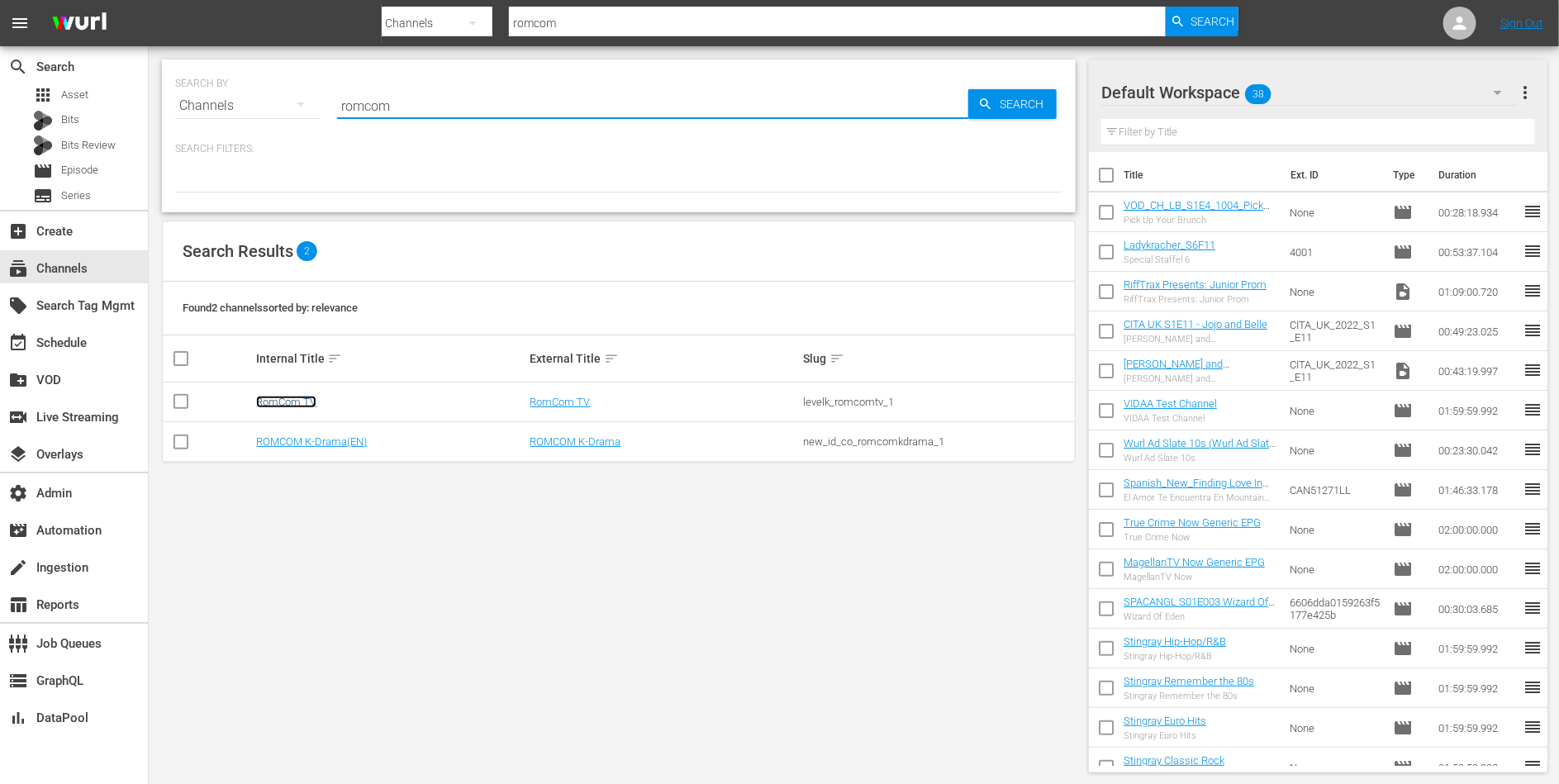
click at [288, 403] on link "RomCom TV" at bounding box center [286, 402] width 60 height 13
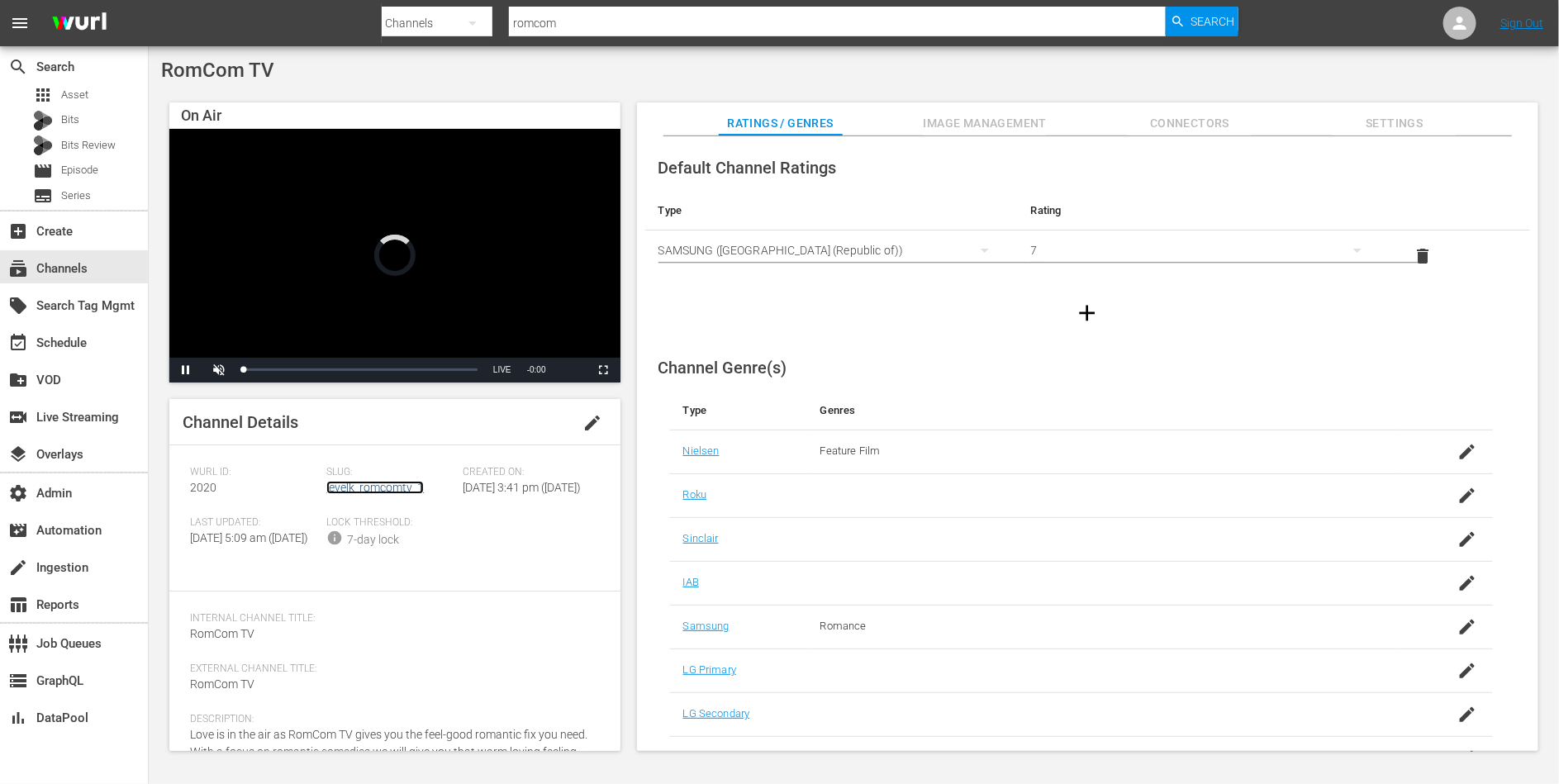
click at [345, 482] on link "levelk_romcomtv_1" at bounding box center [375, 486] width 97 height 13
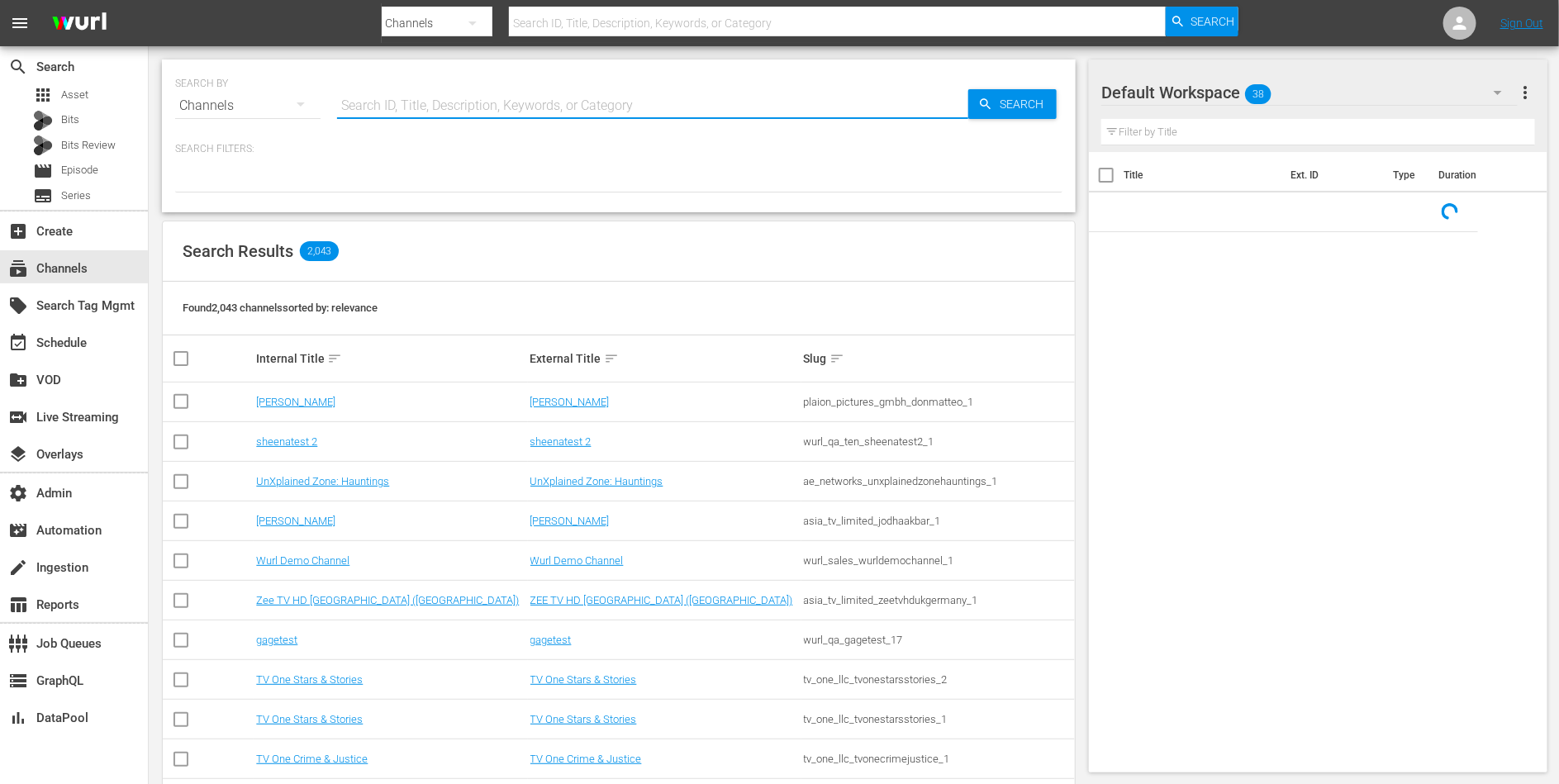
click at [436, 108] on input "text" at bounding box center [653, 105] width 631 height 39
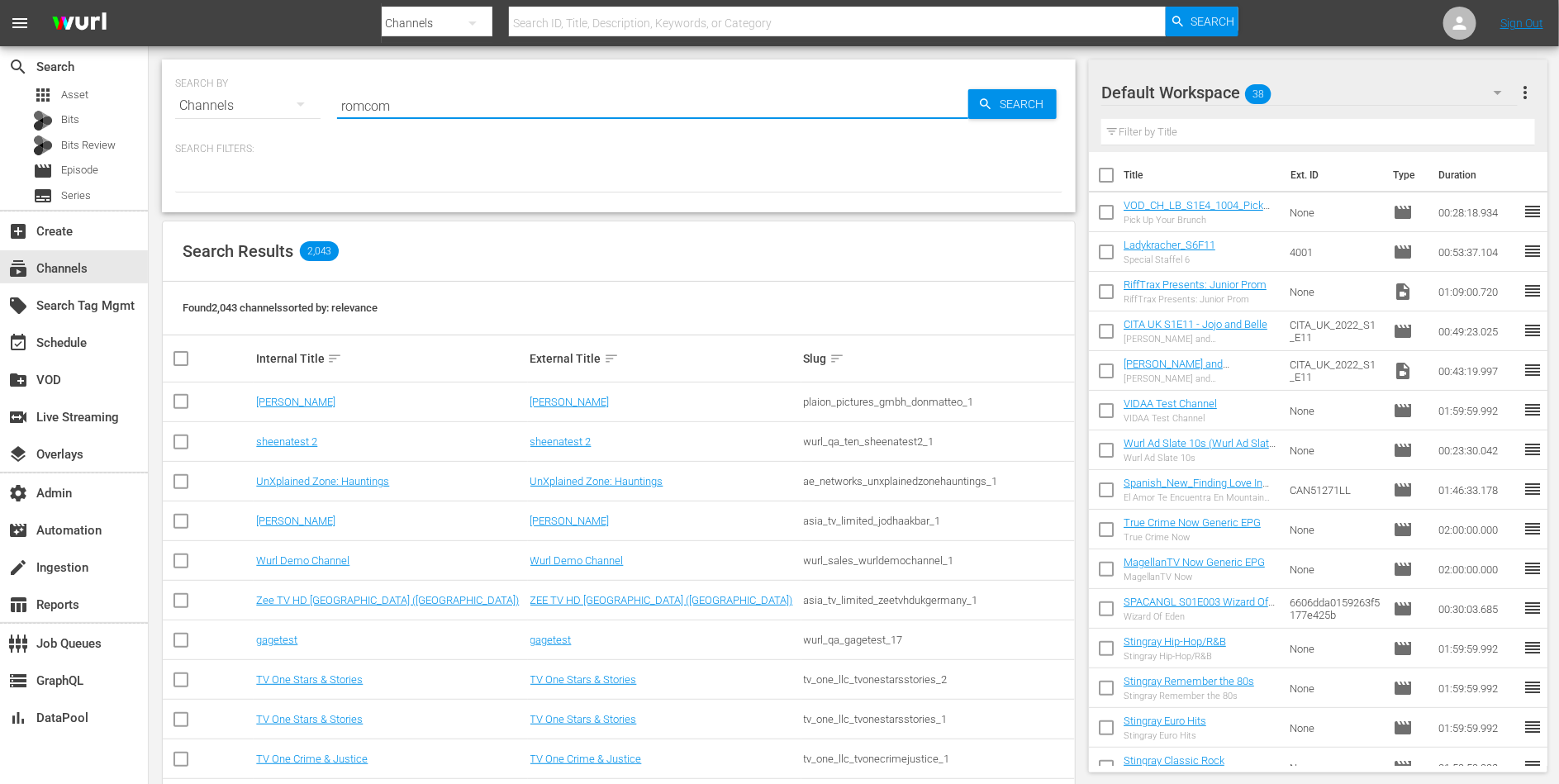
type input "romcom"
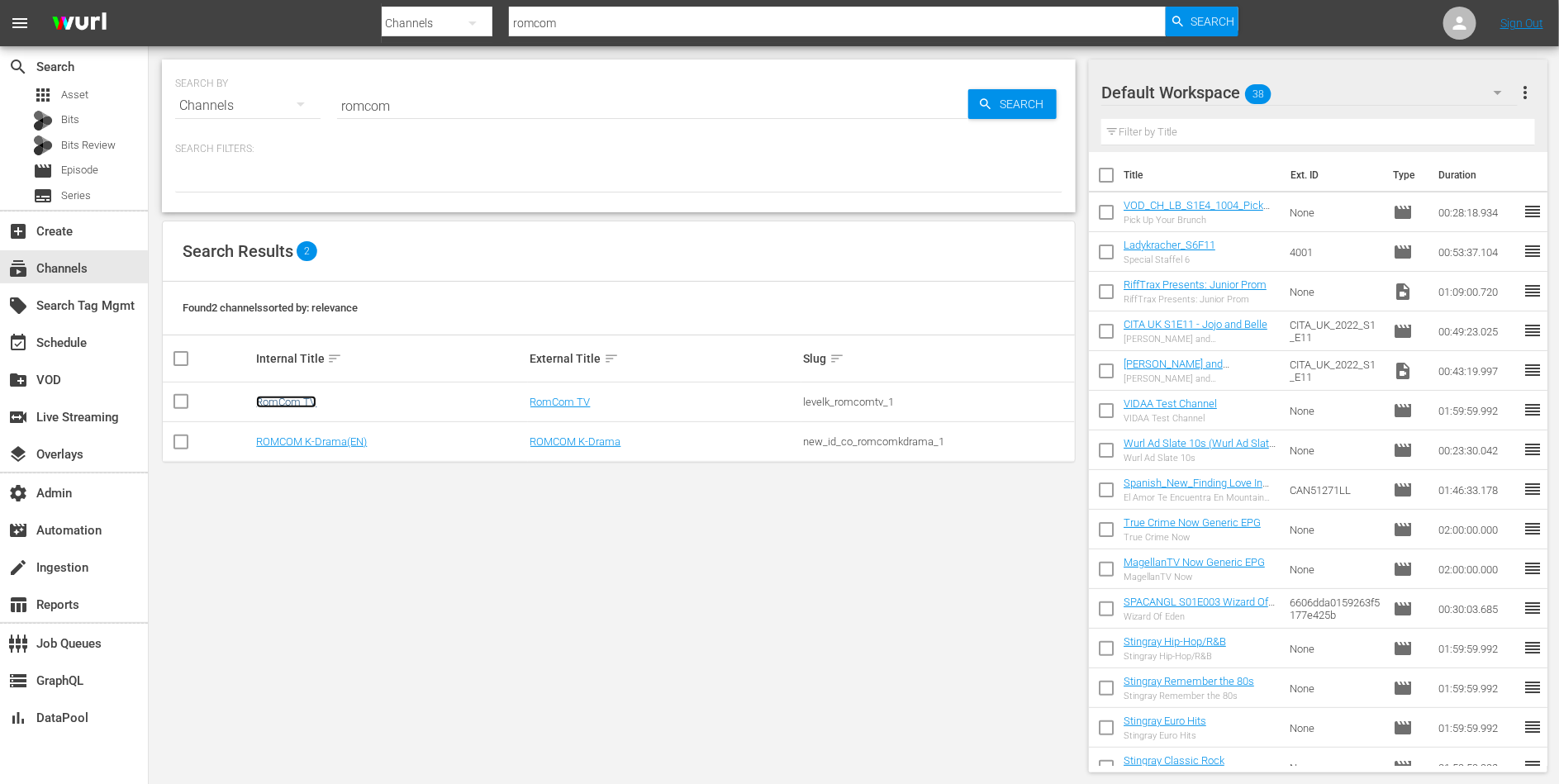
click at [280, 399] on link "RomCom TV" at bounding box center [286, 402] width 60 height 13
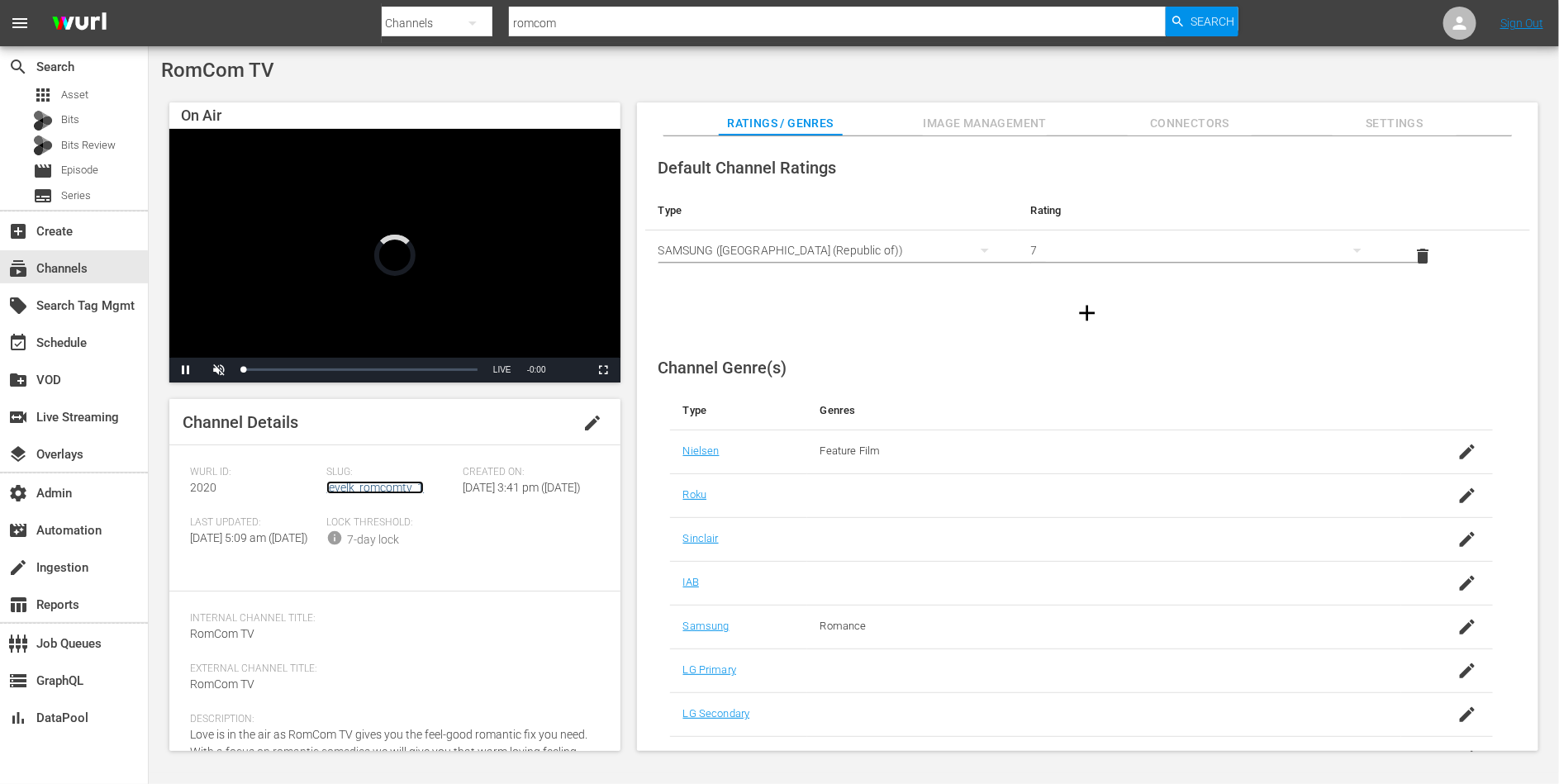
click at [350, 493] on link "levelk_romcomtv_1" at bounding box center [375, 486] width 97 height 13
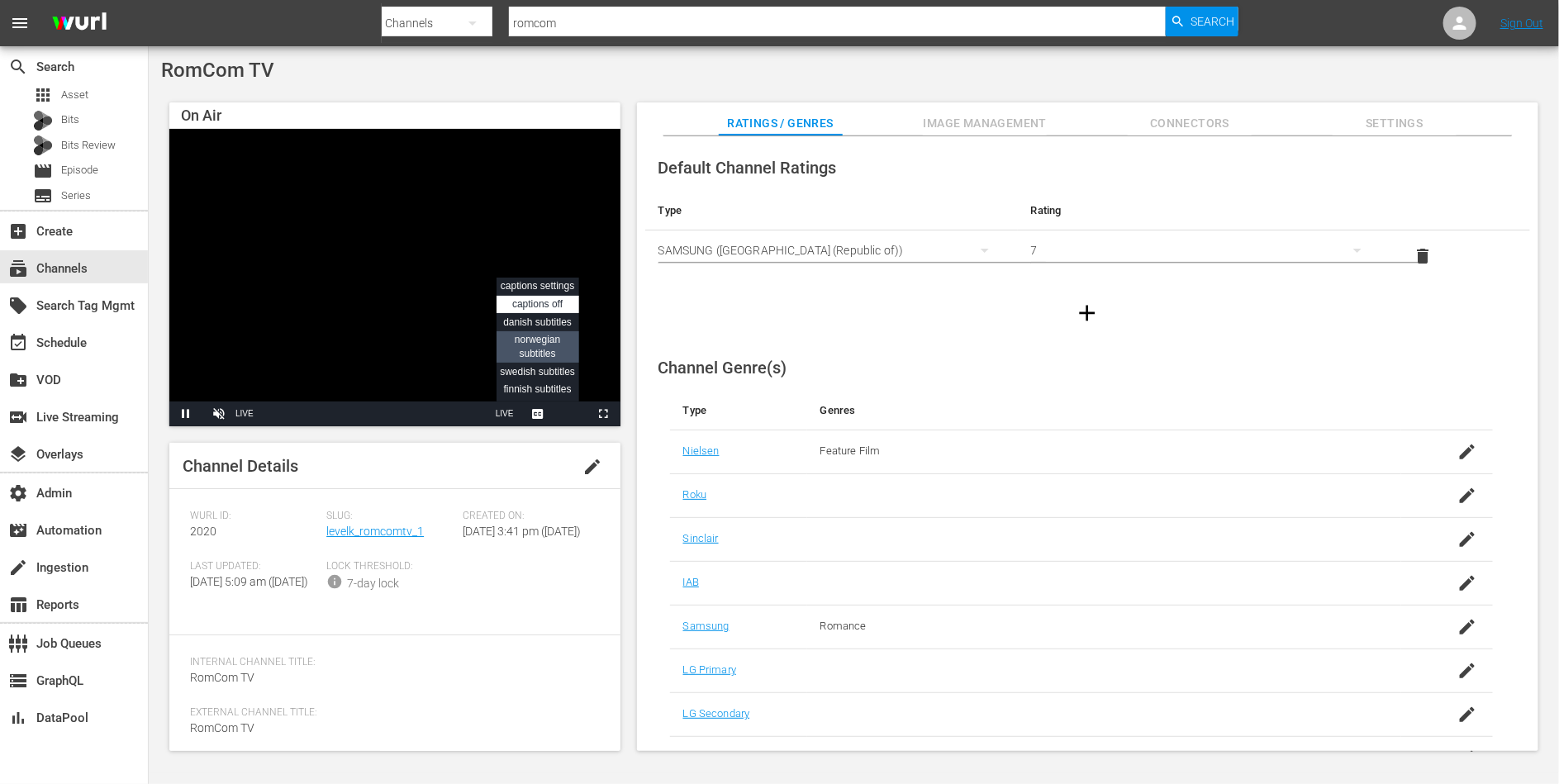
click at [548, 347] on span "Norwegian Subtitles" at bounding box center [538, 347] width 45 height 26
click at [373, 532] on link "levelk_romcomtv_1" at bounding box center [375, 531] width 97 height 13
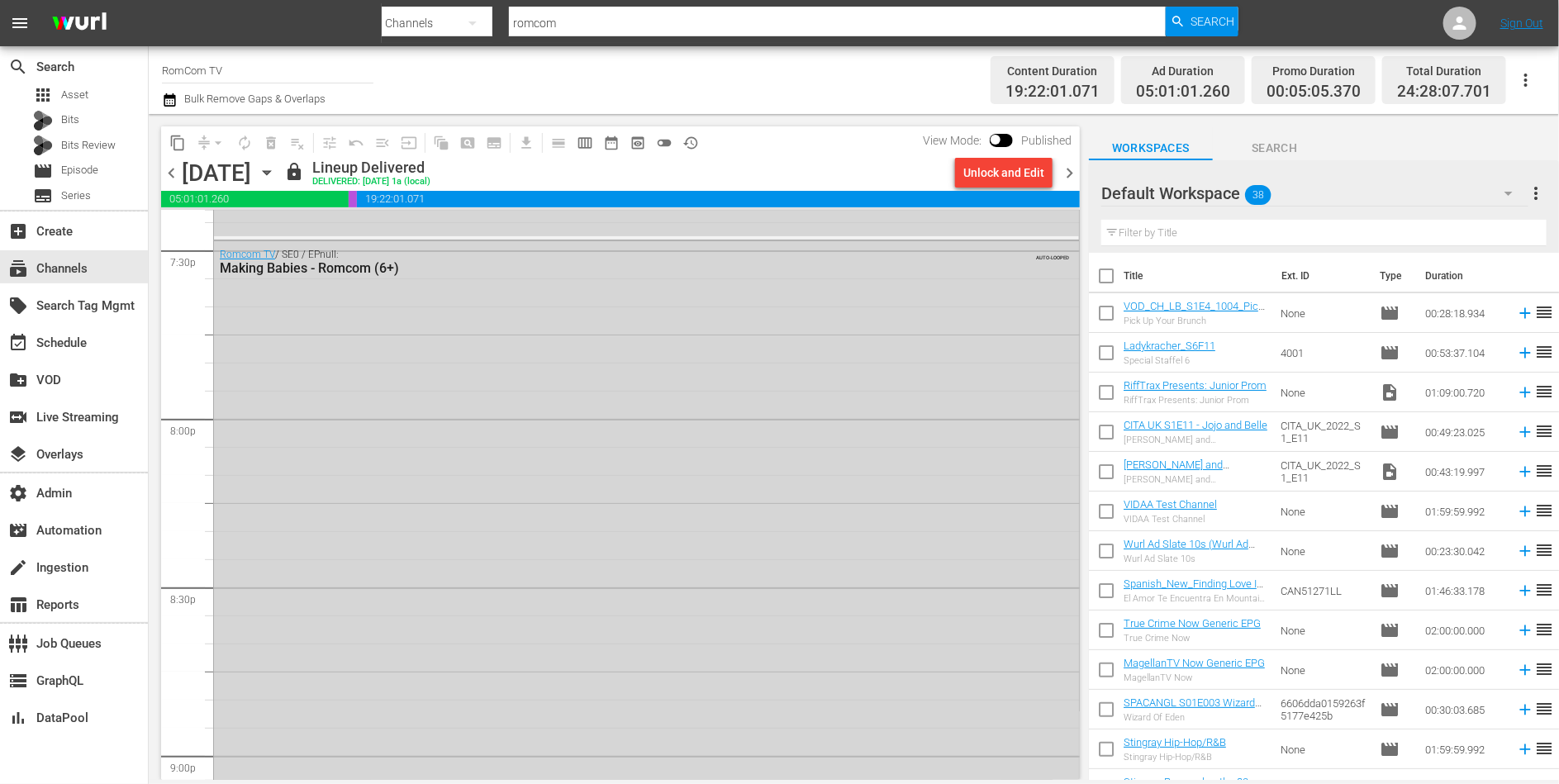
scroll to position [6408, 0]
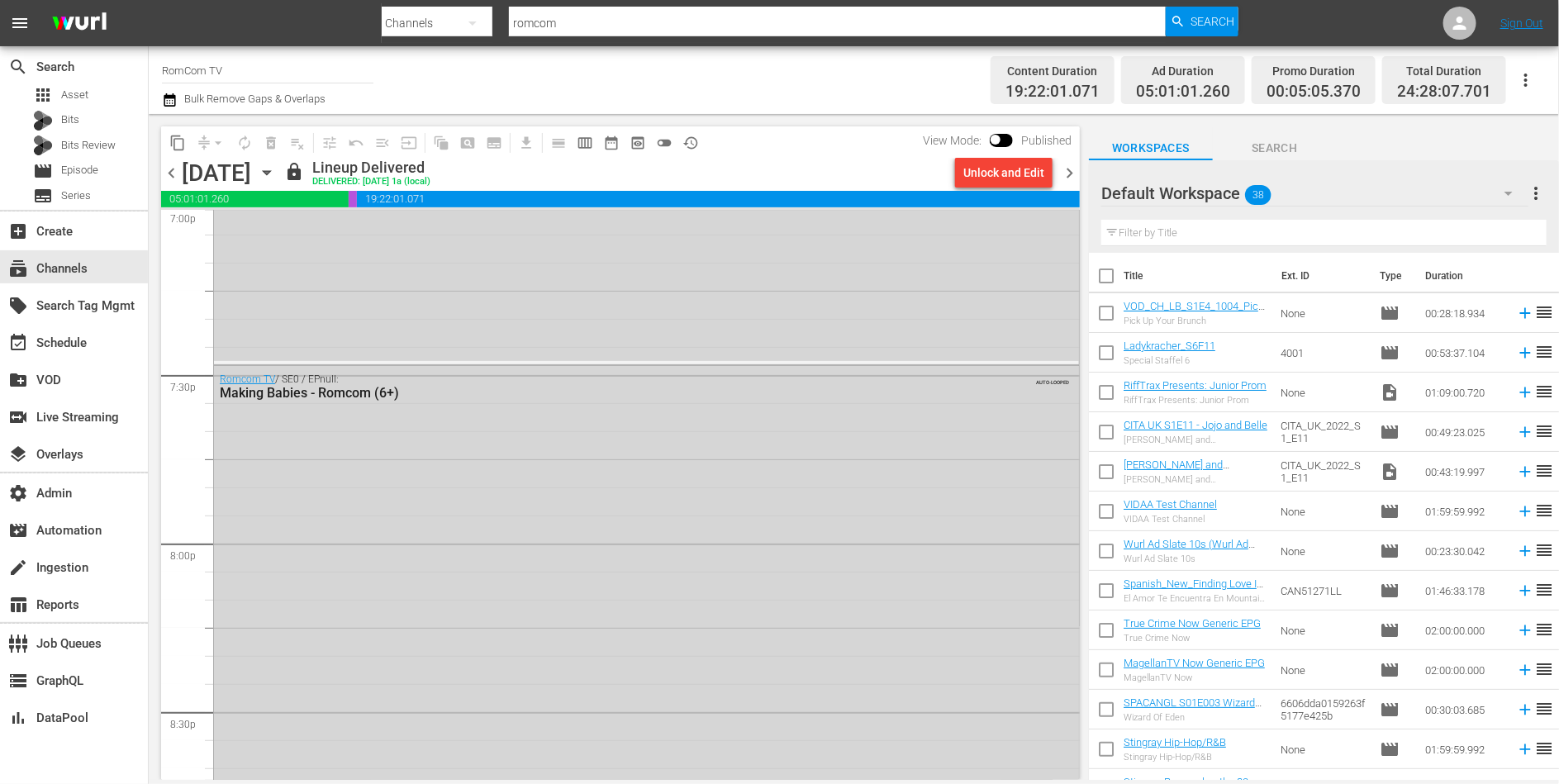
click at [373, 532] on div "Romcom TV / SE0 / EPnull: Making Babies - Romcom (6+) AUTO-LOOPED" at bounding box center [647, 654] width 865 height 579
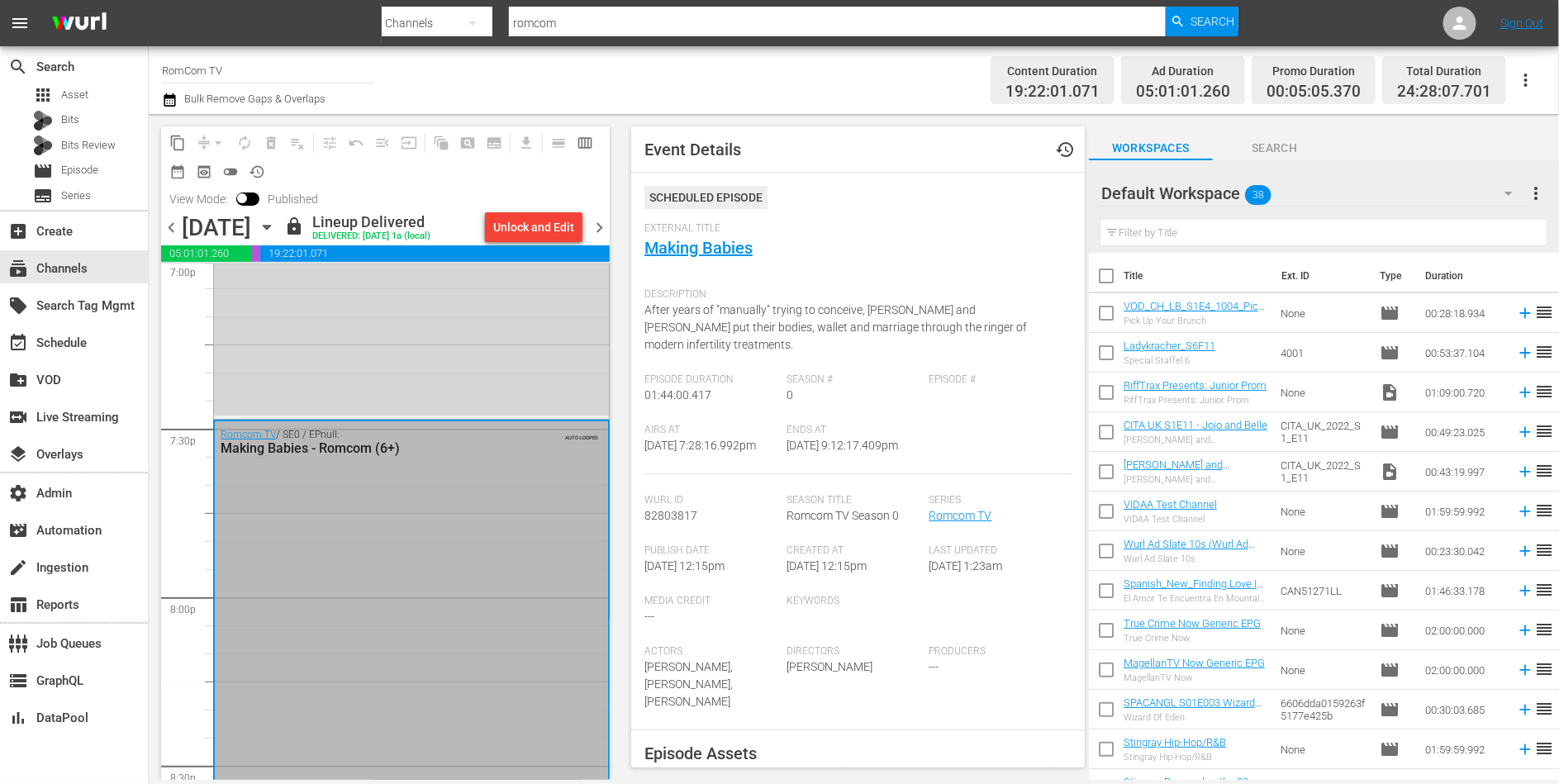
click at [731, 259] on div "External Title Making Babies" at bounding box center [858, 251] width 428 height 58
click at [731, 246] on link "Making Babies" at bounding box center [699, 248] width 108 height 20
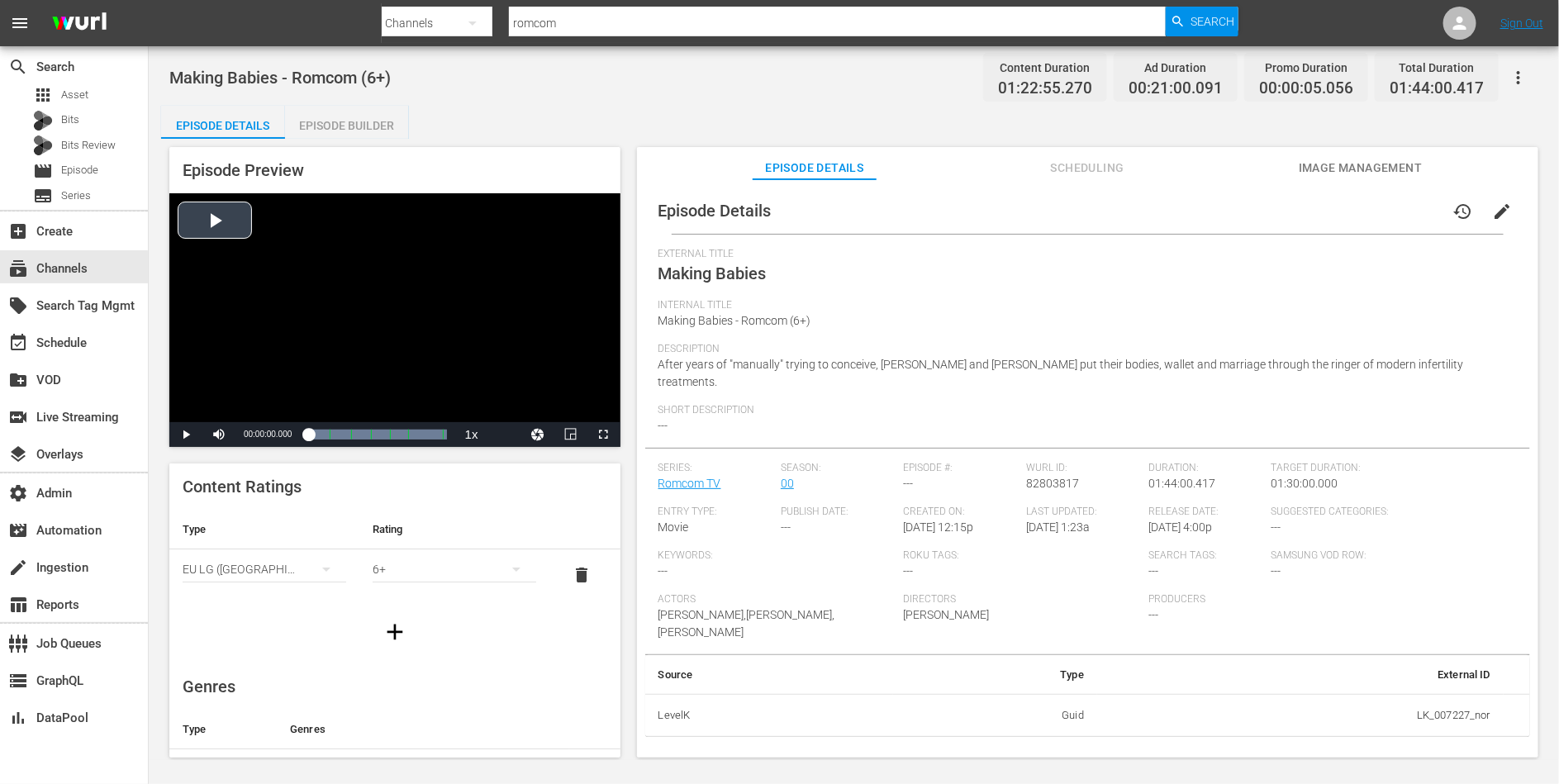
click at [305, 256] on div "Video Player" at bounding box center [394, 308] width 451 height 229
click at [420, 432] on div "Loaded : 100.00% 01:23:27.280 Making Babies (6/6) 00:00:01.227 Cue Point 5: 01:…" at bounding box center [377, 434] width 138 height 17
click at [511, 398] on span "english" at bounding box center [505, 395] width 31 height 12
click at [515, 414] on span "Video Player" at bounding box center [512, 413] width 15 height 17
click at [402, 436] on div "Loaded : 81.00% 01:10:59.925 Making Babies (5/6) 01:06:06.306 Cue Point 5: 01:1…" at bounding box center [377, 434] width 138 height 17
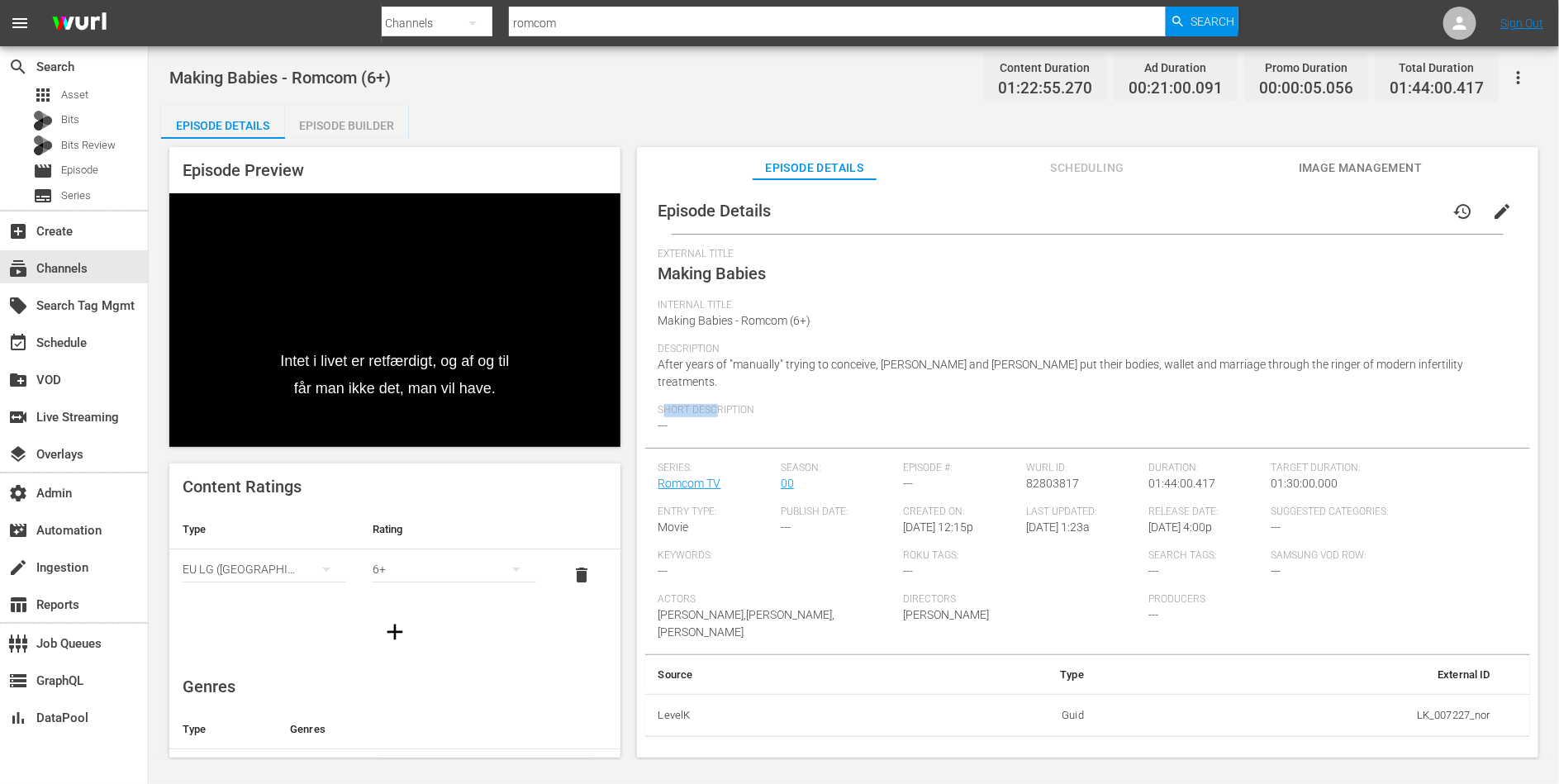
drag, startPoint x: 665, startPoint y: 391, endPoint x: 717, endPoint y: 391, distance: 52.0
click at [717, 404] on span "Short Description" at bounding box center [1083, 410] width 850 height 13
drag, startPoint x: 724, startPoint y: 391, endPoint x: 660, endPoint y: 386, distance: 64.2
click at [660, 404] on span "Short Description" at bounding box center [1083, 410] width 850 height 13
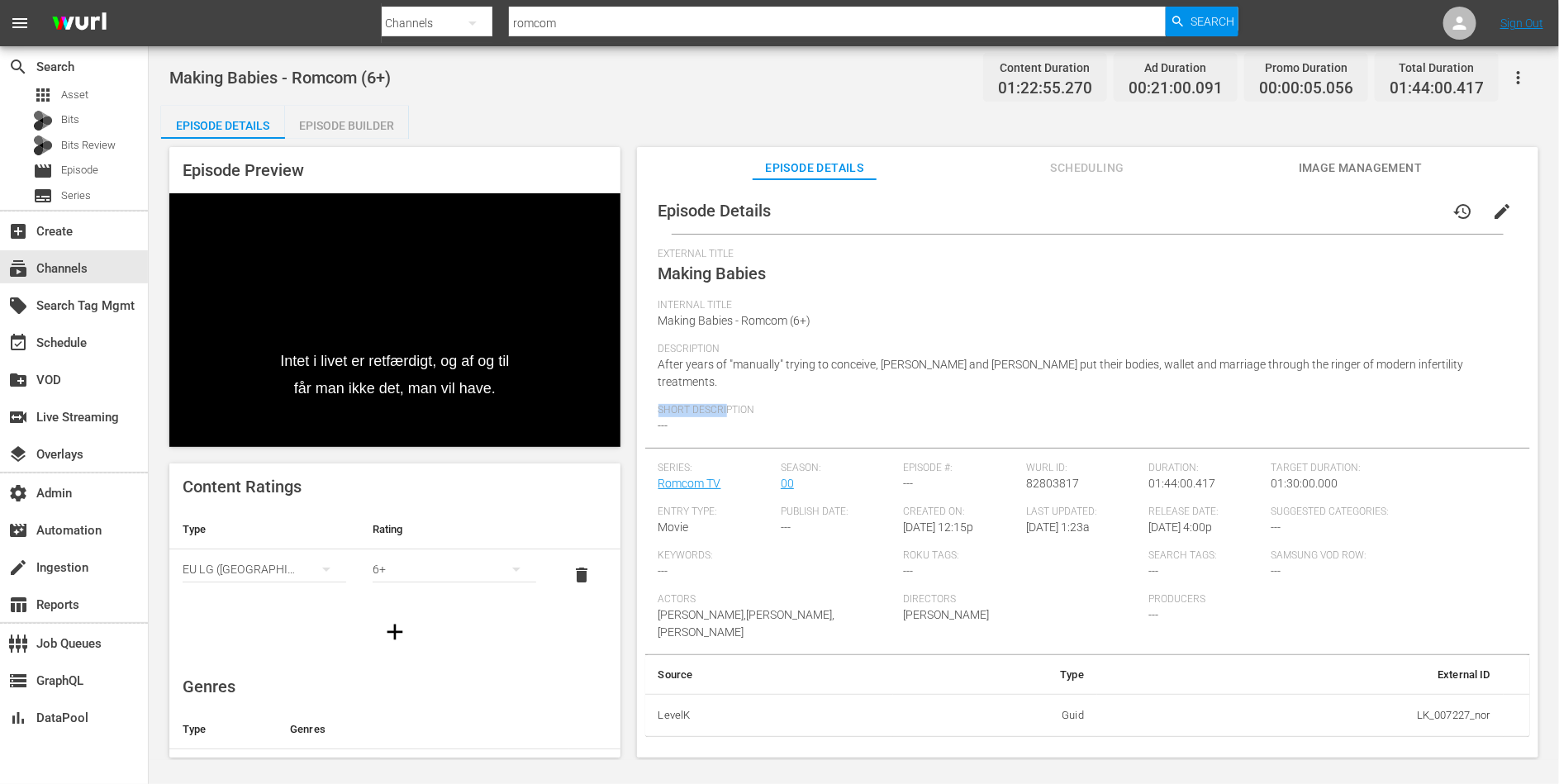
click at [660, 404] on span "Short Description" at bounding box center [1083, 410] width 850 height 13
